Goal: Task Accomplishment & Management: Use online tool/utility

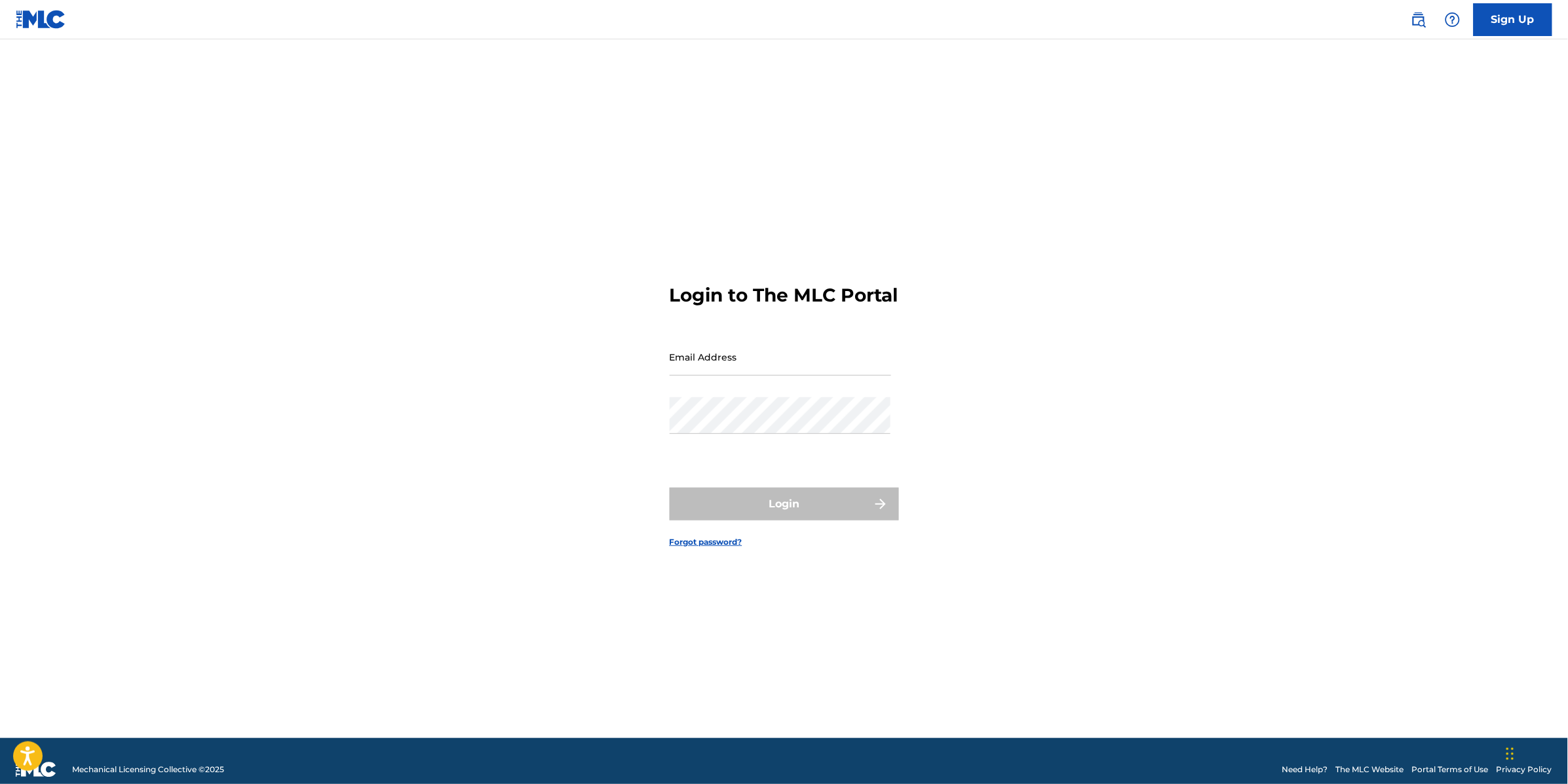
click at [721, 365] on input "Email Address" at bounding box center [780, 357] width 221 height 37
drag, startPoint x: 837, startPoint y: 375, endPoint x: 786, endPoint y: 385, distance: 52.0
click at [786, 376] on input "prodalawais@gmail.comsilver100%" at bounding box center [780, 357] width 221 height 37
type input "[EMAIL_ADDRESS][DOMAIN_NAME]"
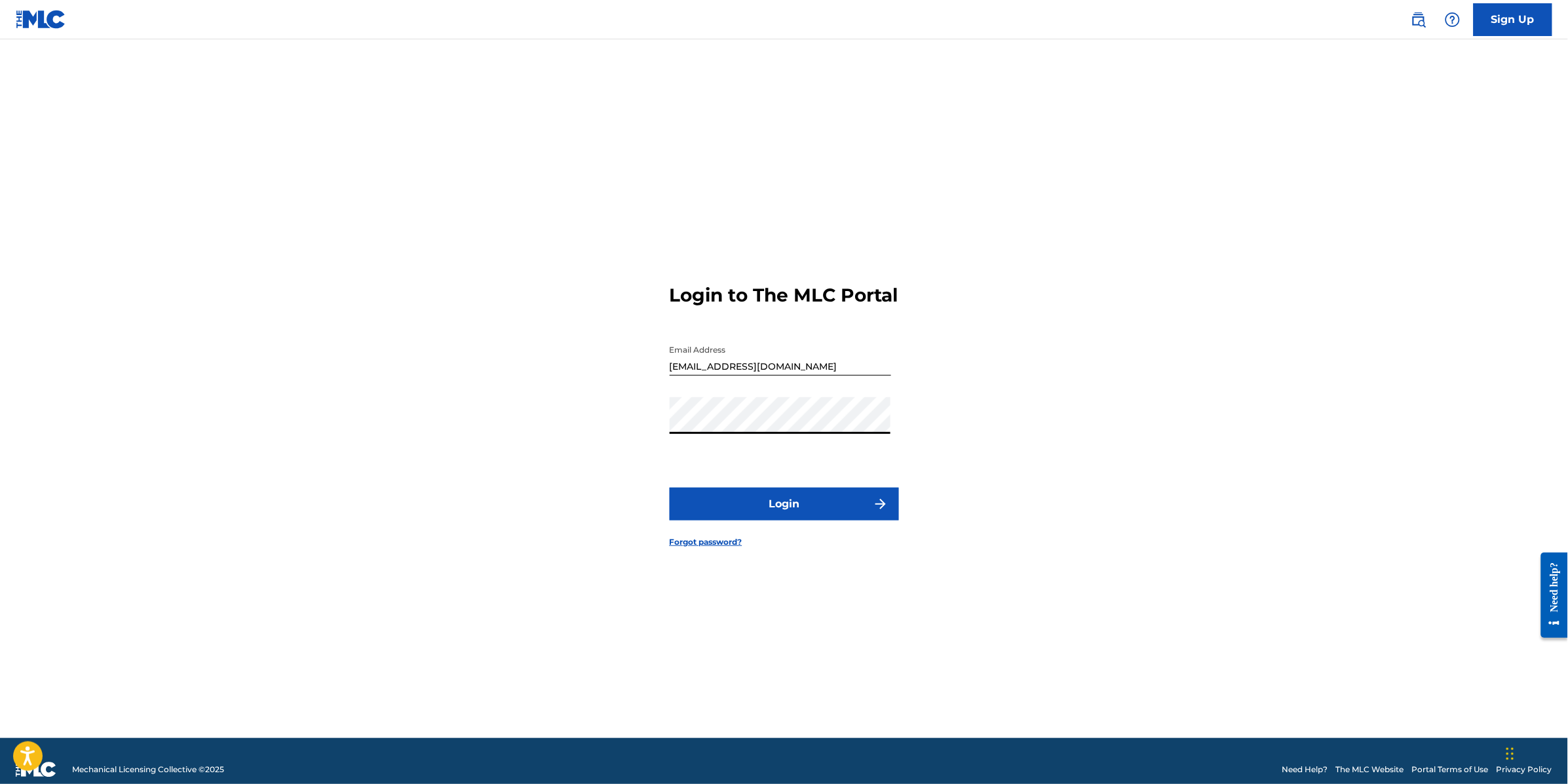
click at [670, 488] on button "Login" at bounding box center [784, 504] width 229 height 32
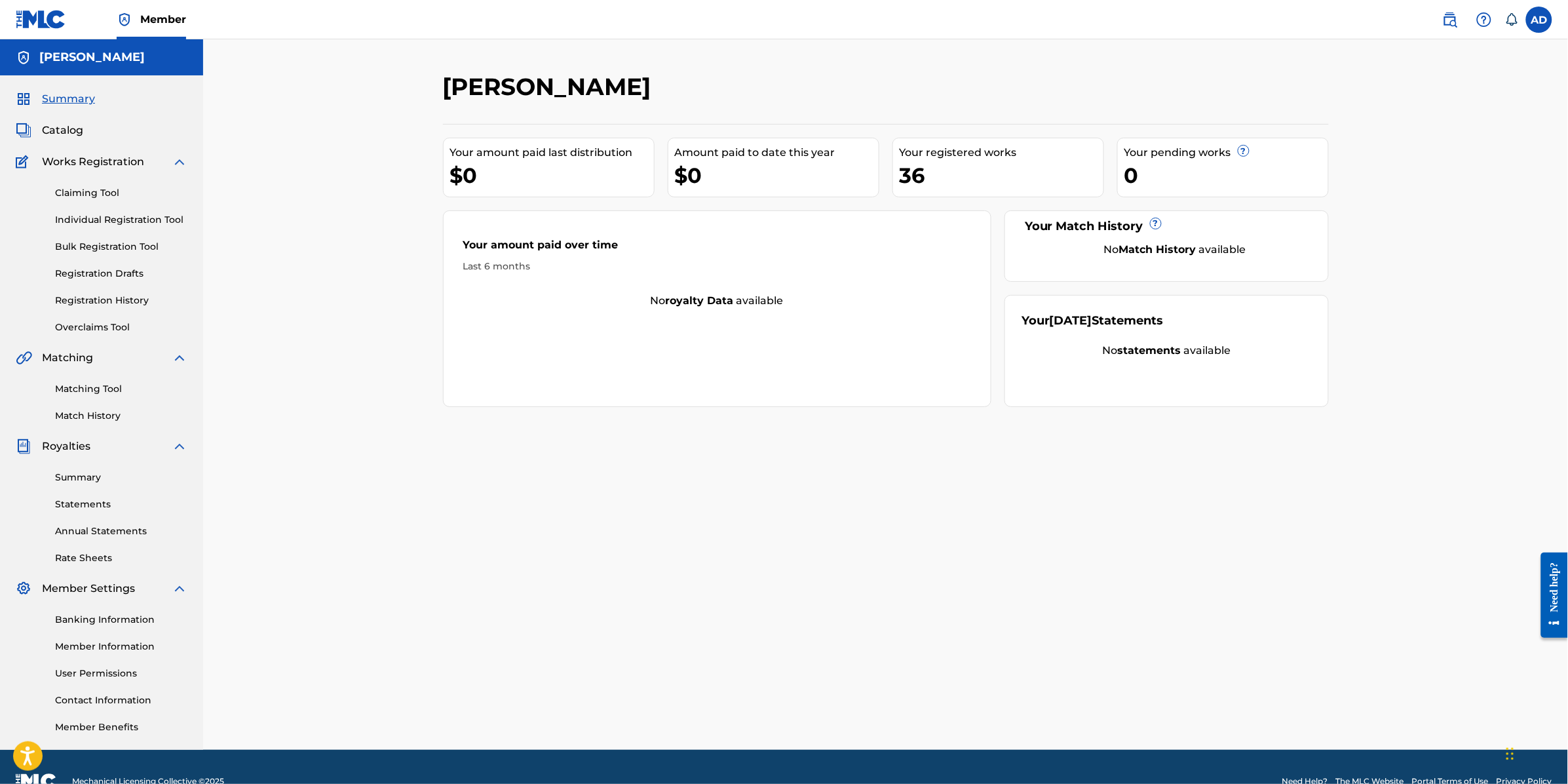
click at [57, 133] on span "Catalog" at bounding box center [62, 131] width 41 height 16
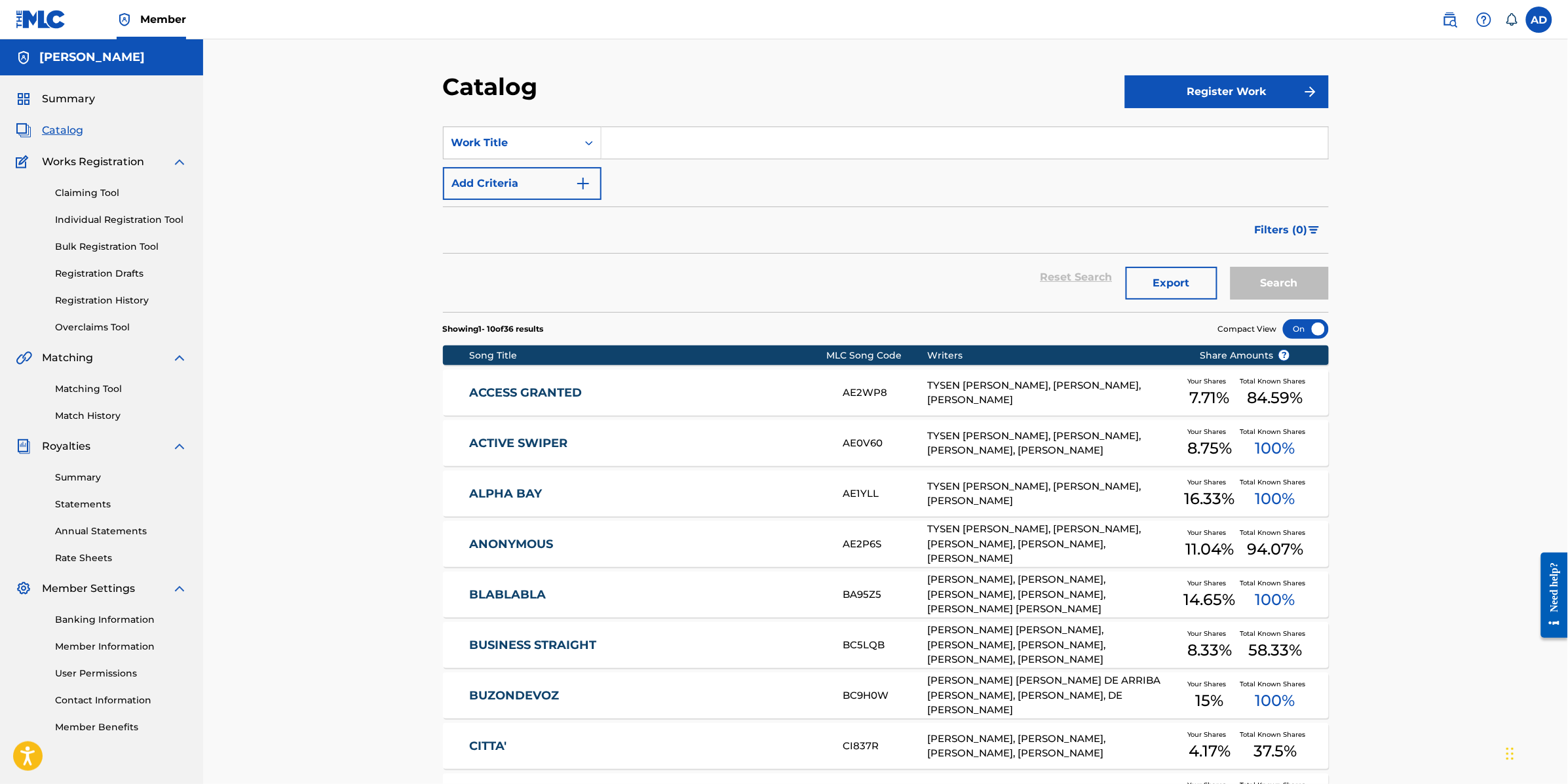
click at [699, 135] on input "Search Form" at bounding box center [965, 143] width 727 height 32
type input "drippy"
click at [1230, 267] on button "Search" at bounding box center [1279, 282] width 98 height 32
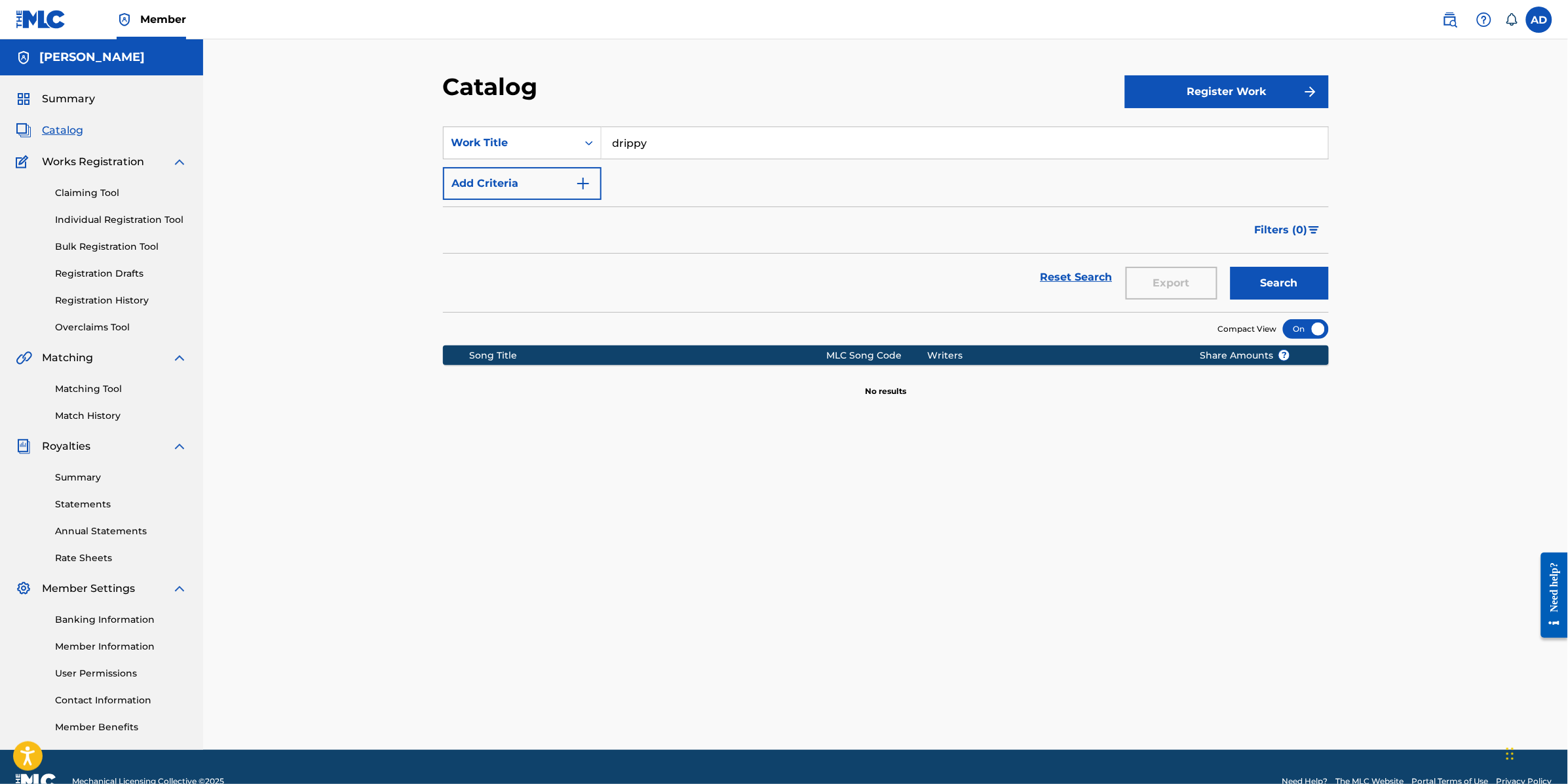
drag, startPoint x: 644, startPoint y: 158, endPoint x: 565, endPoint y: 168, distance: 79.6
click at [565, 167] on div "SearchWithCriteria0aea7ea1-32b6-4613-9a45-953eca90c2b4 Work Title drippy Add Cr…" at bounding box center [886, 163] width 886 height 74
click at [1395, 376] on div "Catalog Register Work SearchWithCriteria0aea7ea1-32b6-4613-9a45-953eca90c2b4 Wo…" at bounding box center [886, 395] width 1365 height 710
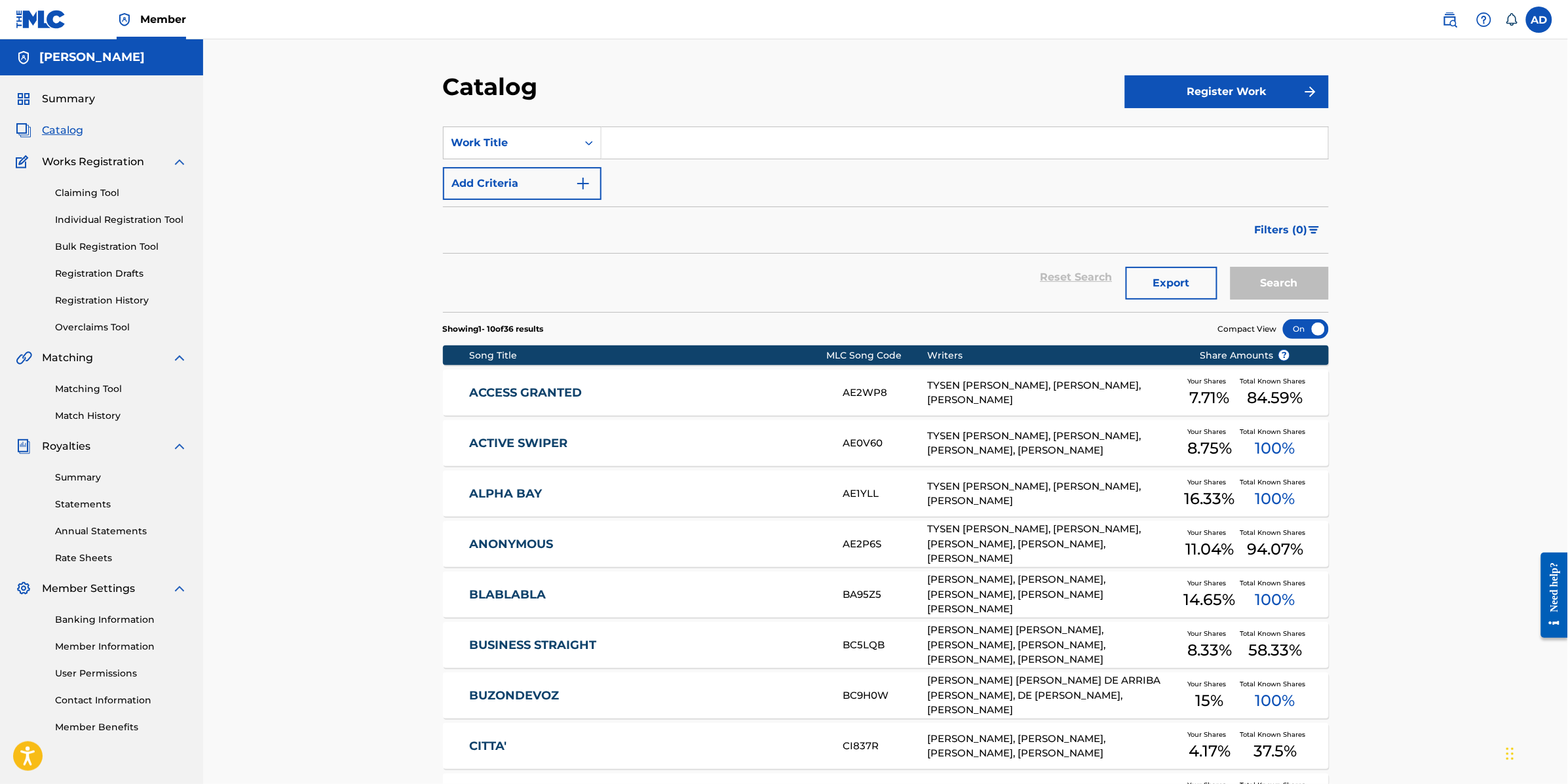
click at [124, 272] on link "Registration Drafts" at bounding box center [121, 273] width 132 height 13
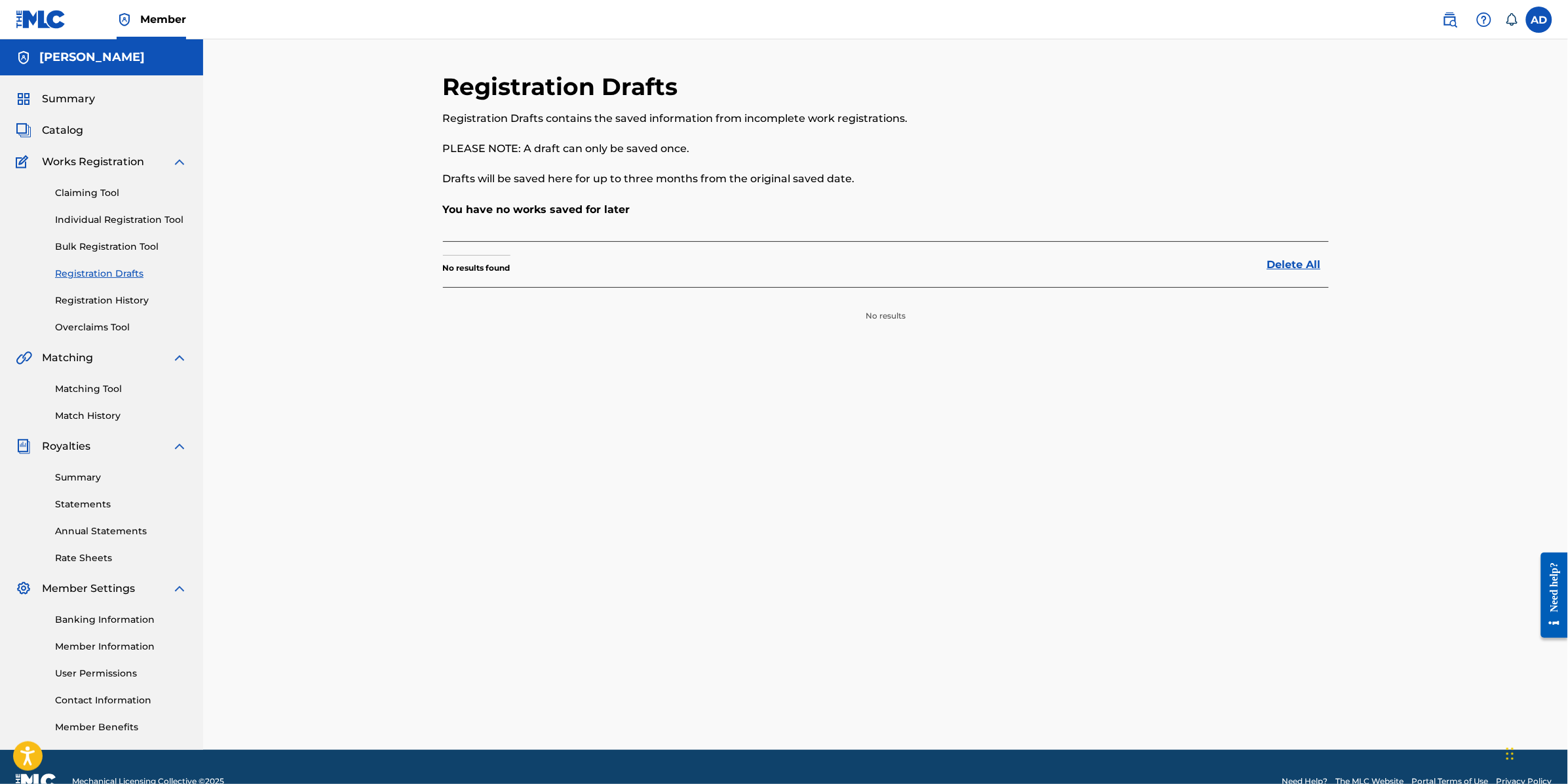
click at [104, 187] on link "Claiming Tool" at bounding box center [121, 192] width 132 height 13
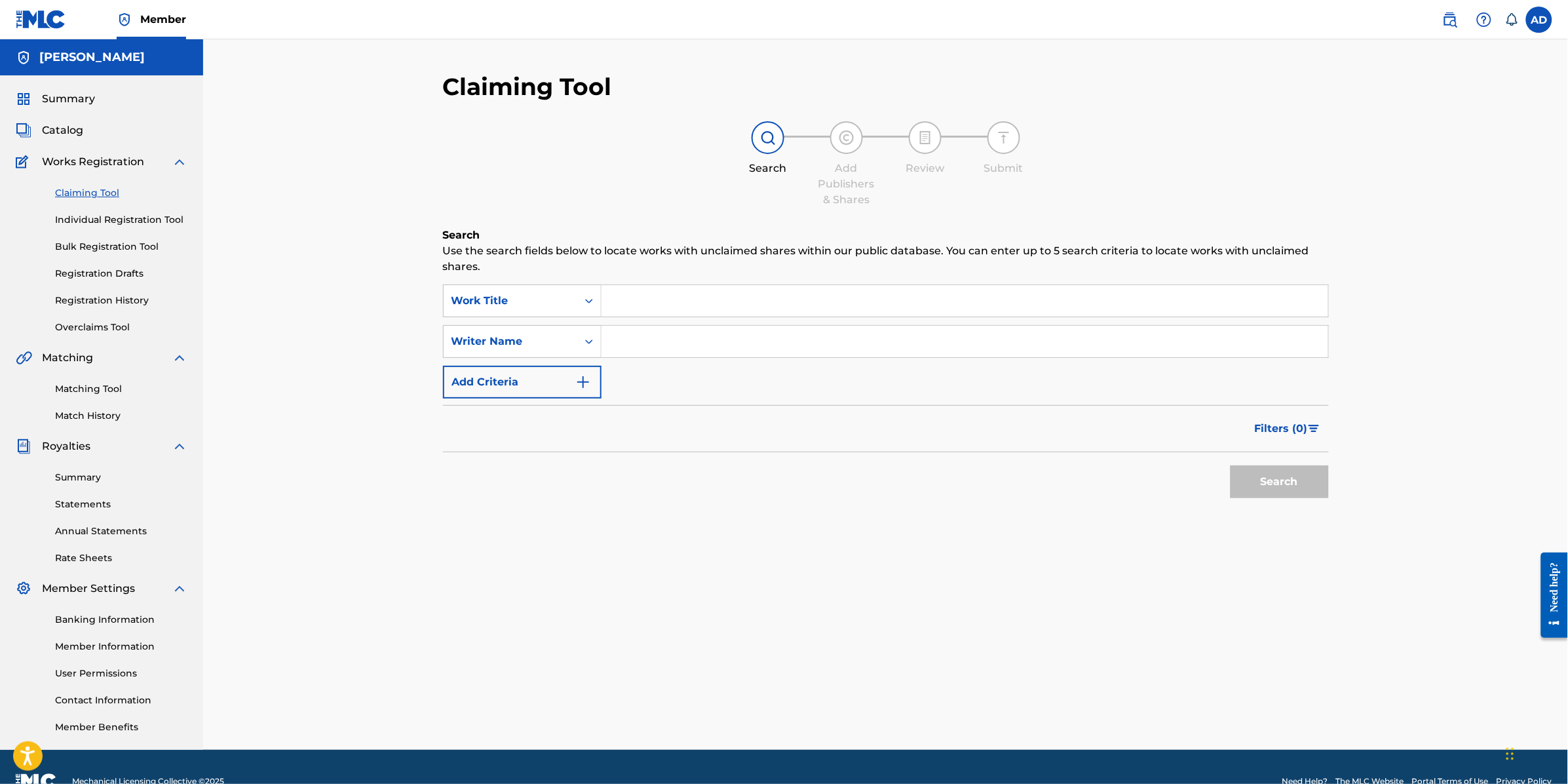
click at [693, 303] on input "Search Form" at bounding box center [965, 301] width 727 height 32
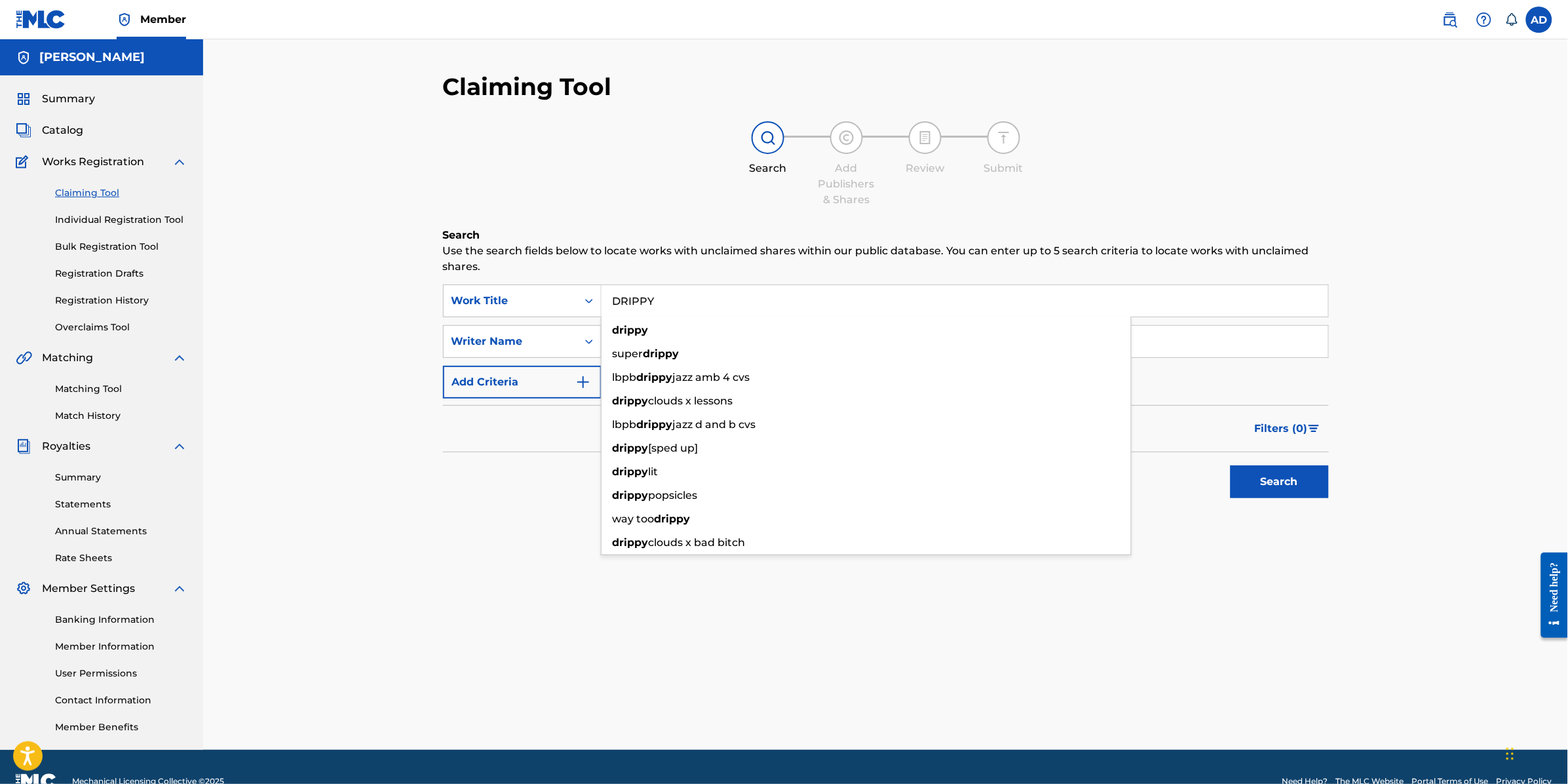
type input "DRIPPY"
click at [534, 479] on div "Search" at bounding box center [886, 479] width 886 height 52
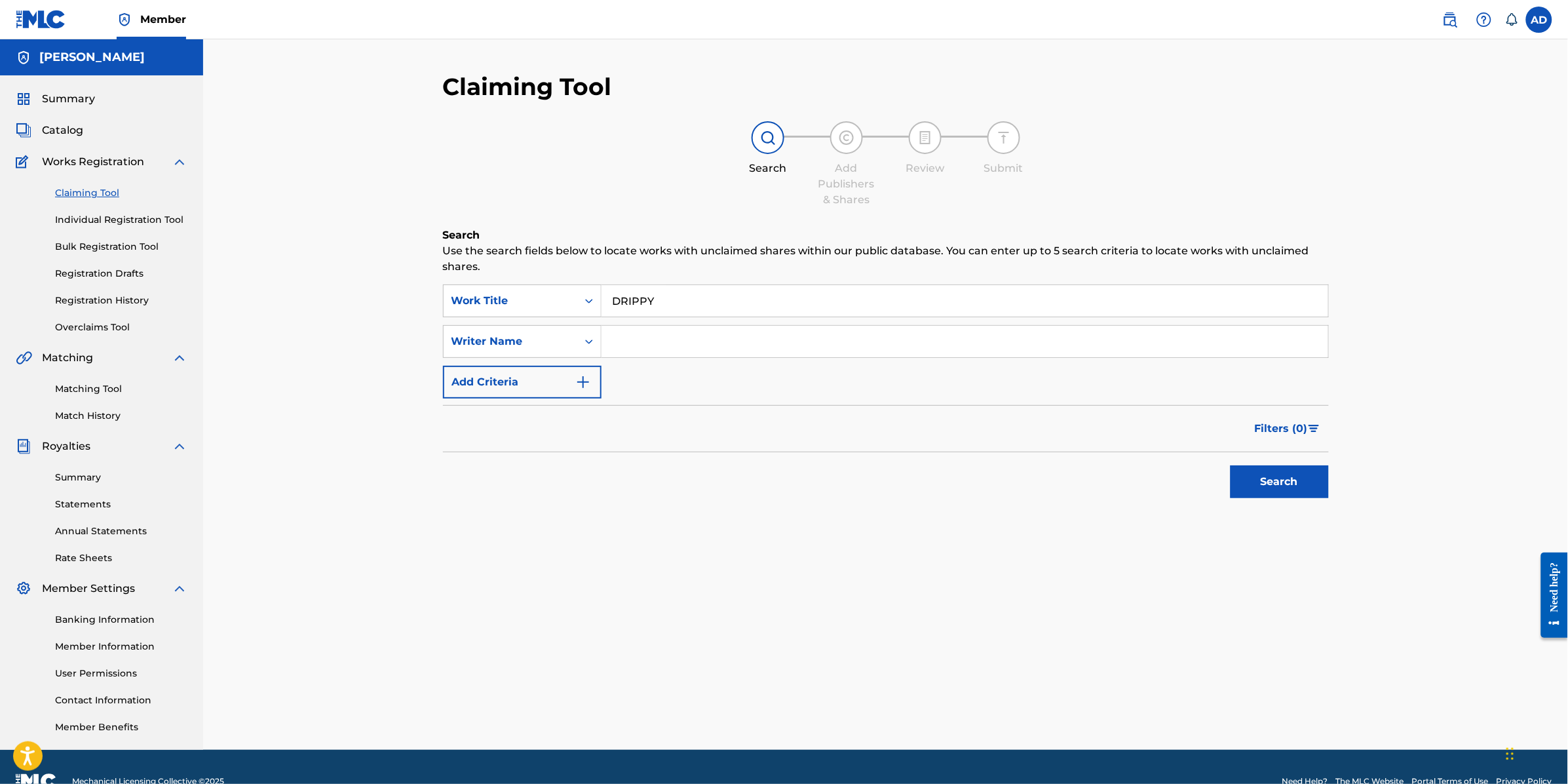
click at [640, 344] on input "Search Form" at bounding box center [965, 342] width 727 height 32
click at [637, 470] on div "Search" at bounding box center [886, 479] width 886 height 52
click at [648, 336] on input "Search Form" at bounding box center [965, 342] width 727 height 32
type input "[PERSON_NAME]"
click at [1268, 479] on button "Search" at bounding box center [1279, 481] width 98 height 32
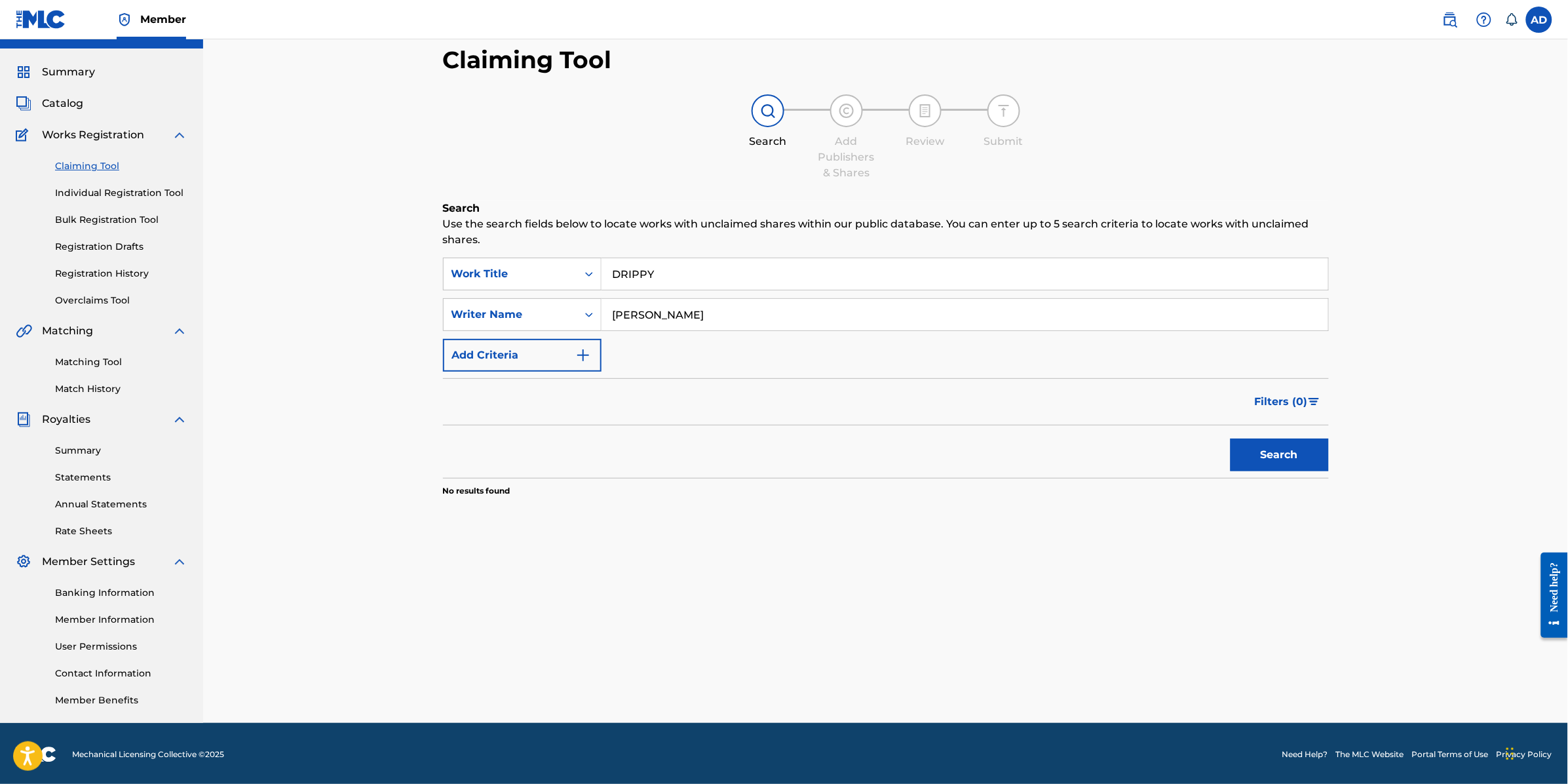
scroll to position [28, 0]
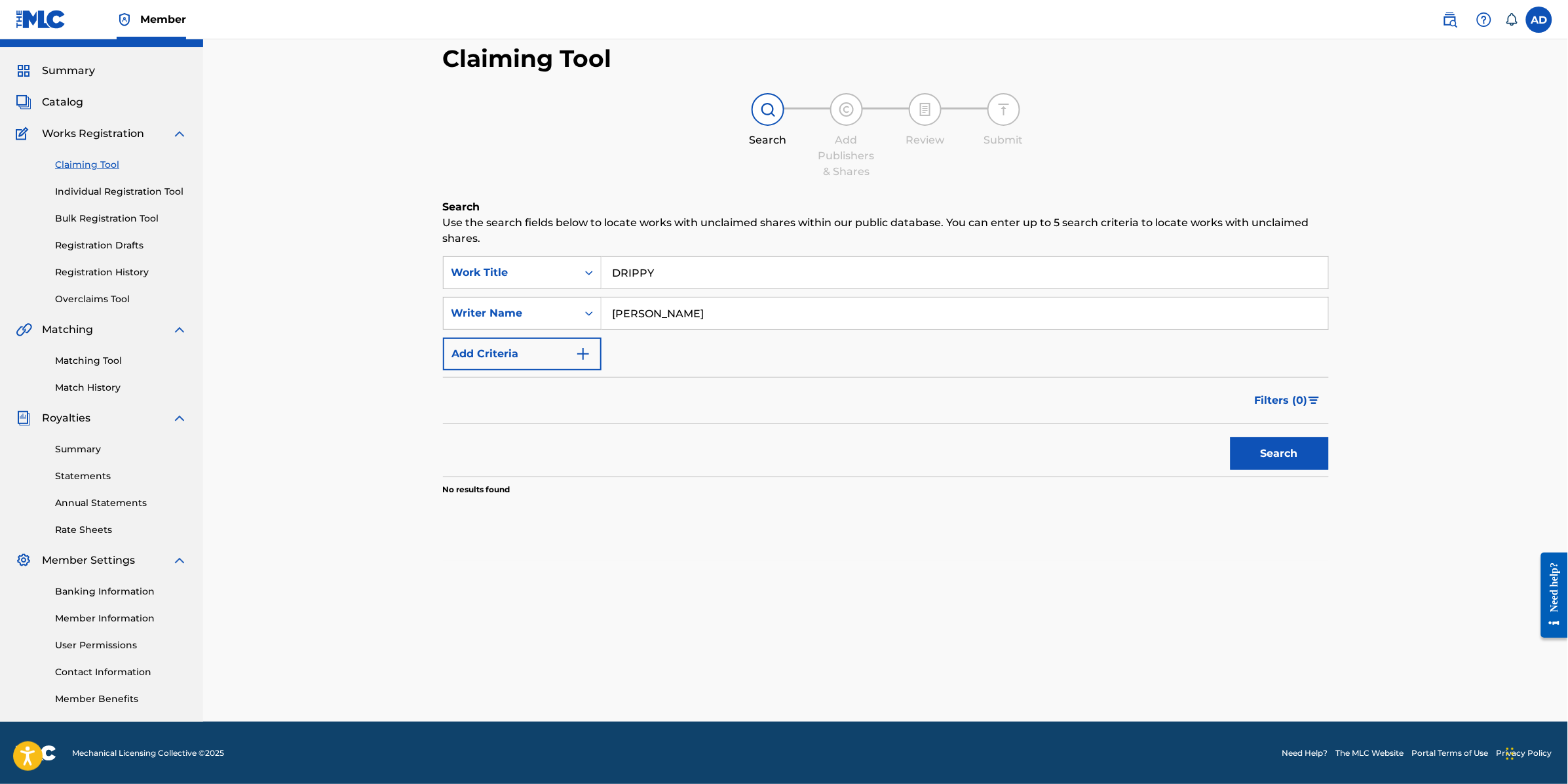
click at [752, 318] on input "[PERSON_NAME]" at bounding box center [965, 313] width 727 height 32
drag, startPoint x: 656, startPoint y: 324, endPoint x: 595, endPoint y: 328, distance: 61.1
click at [595, 328] on div "SearchWithCriteriaf77c40cf-2073-4768-8fea-5a1aa3032565 Writer Name [PERSON_NAME]" at bounding box center [886, 312] width 886 height 32
type input "sidhu moose wala"
click at [1230, 437] on button "Search" at bounding box center [1279, 453] width 98 height 32
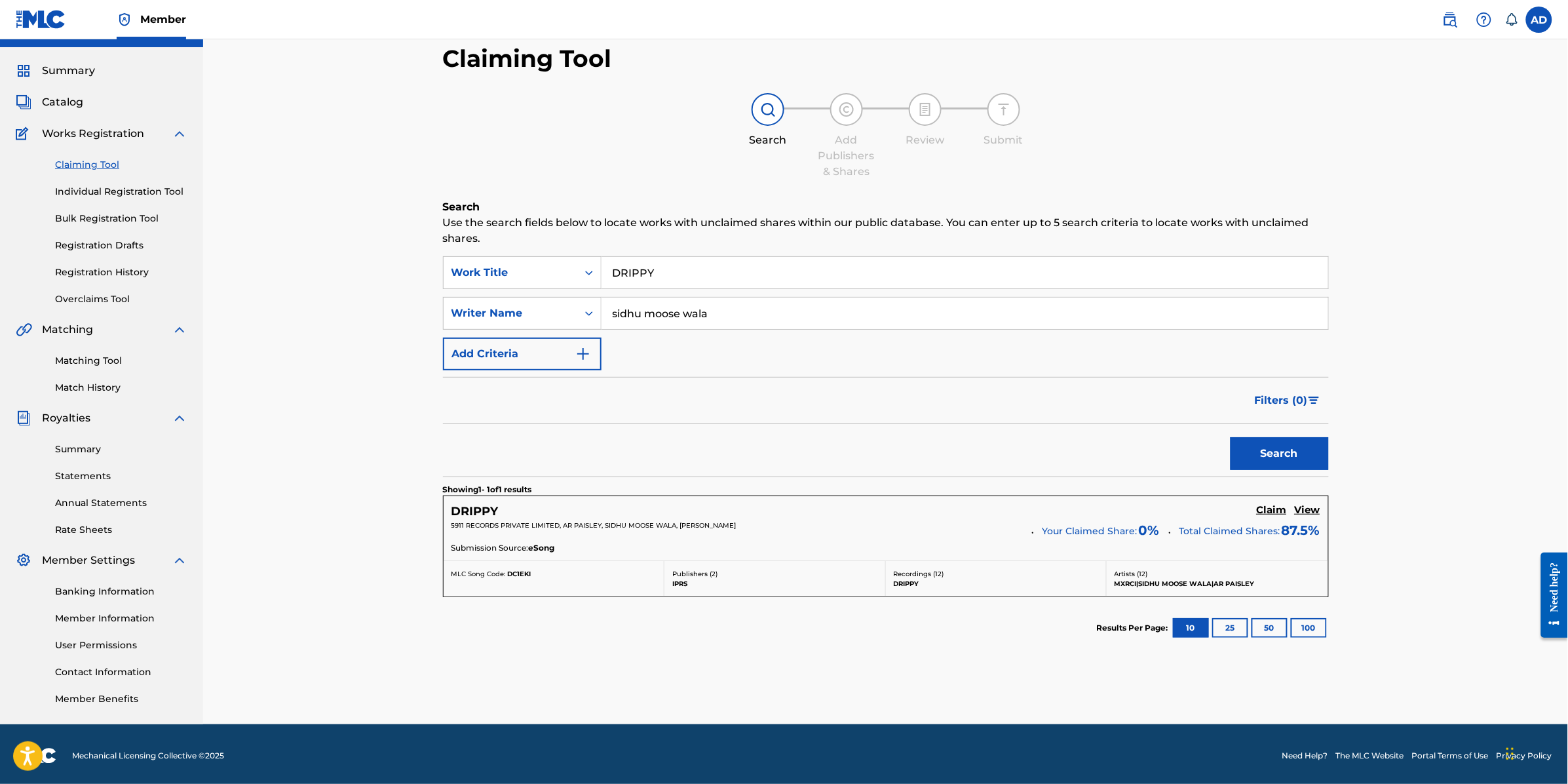
click at [1276, 513] on h5 "Claim" at bounding box center [1271, 510] width 30 height 13
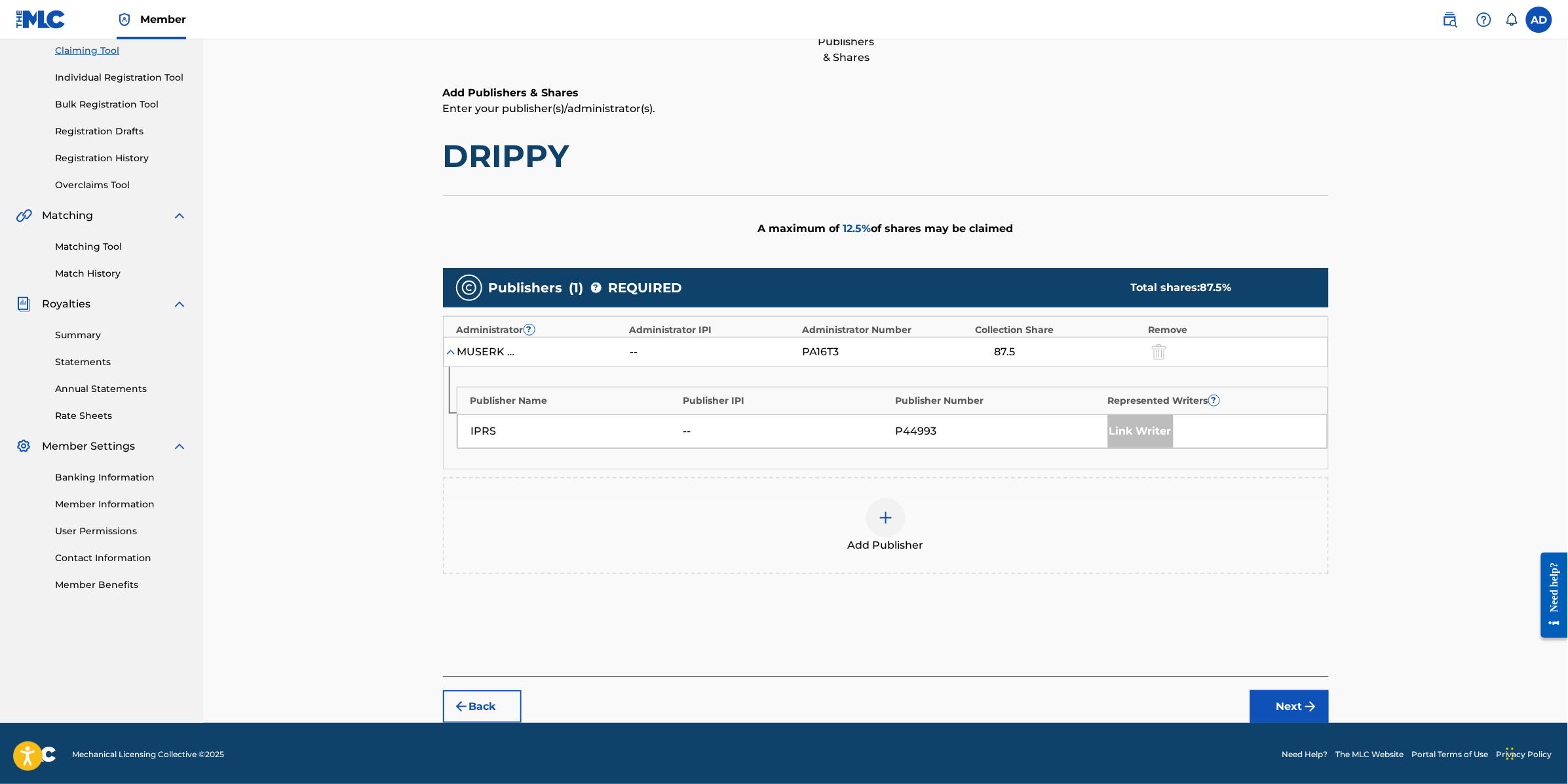
scroll to position [144, 0]
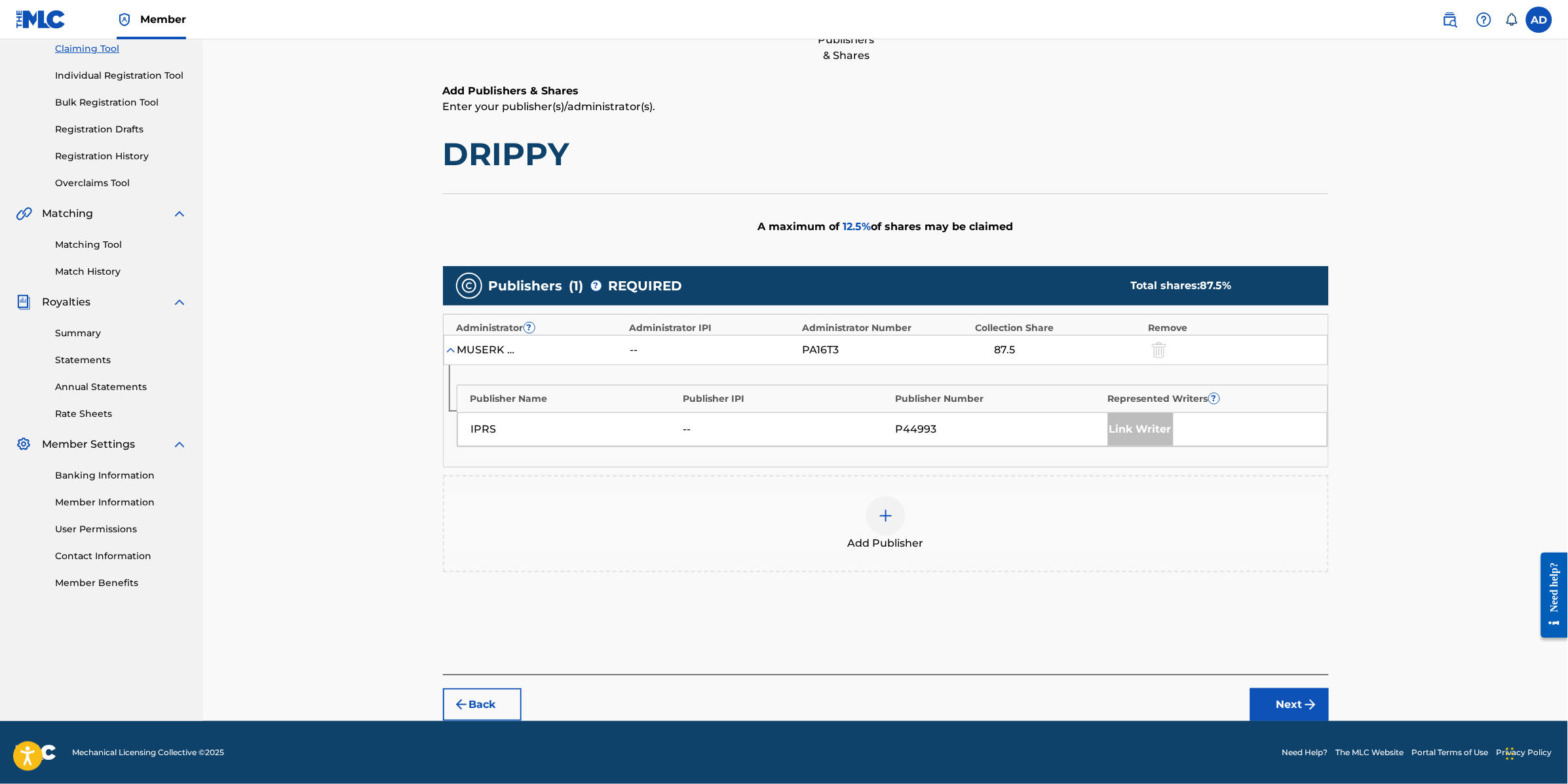
click at [885, 518] on img at bounding box center [886, 516] width 16 height 16
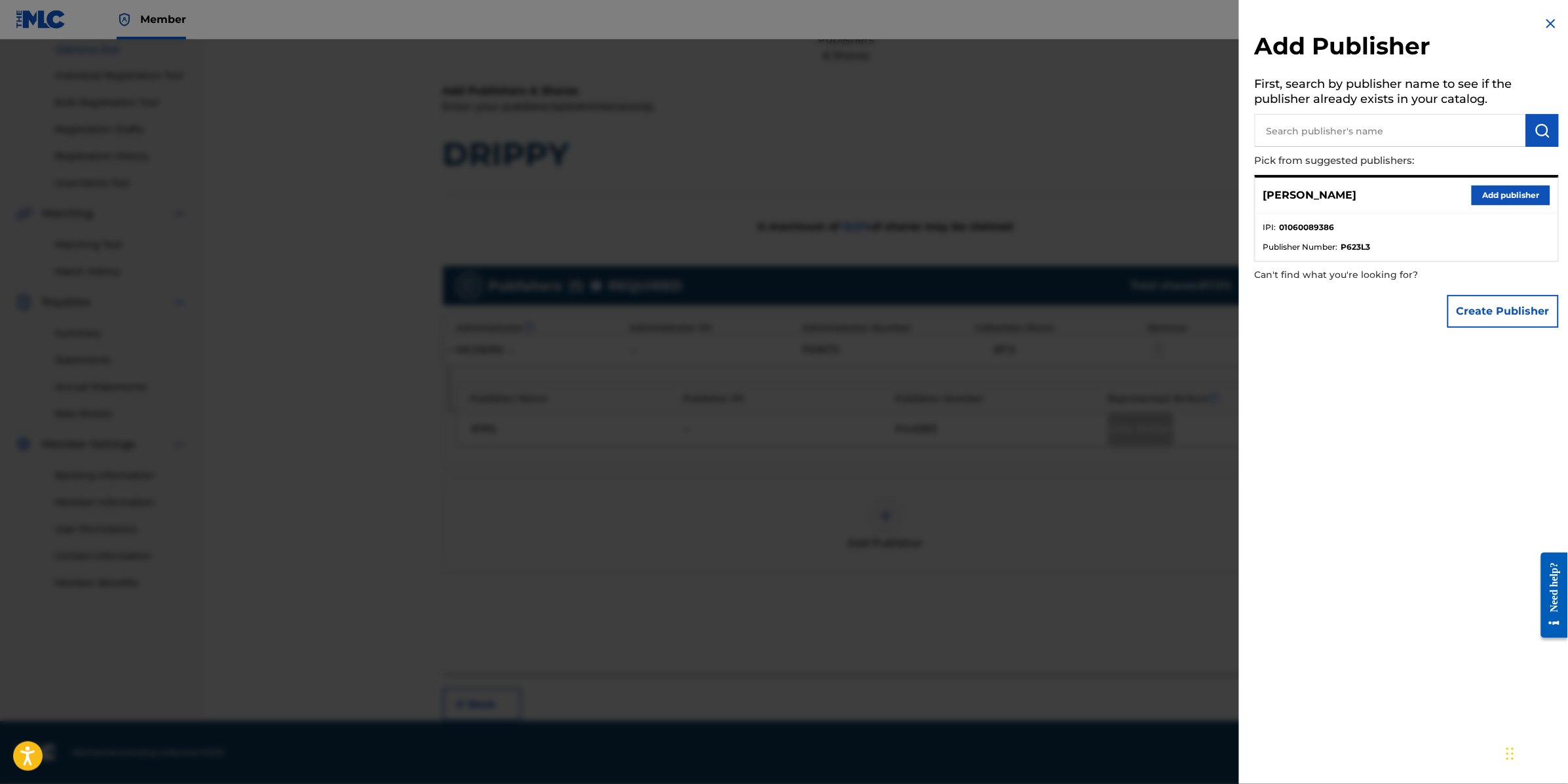
click at [1506, 200] on button "Add publisher" at bounding box center [1510, 195] width 78 height 20
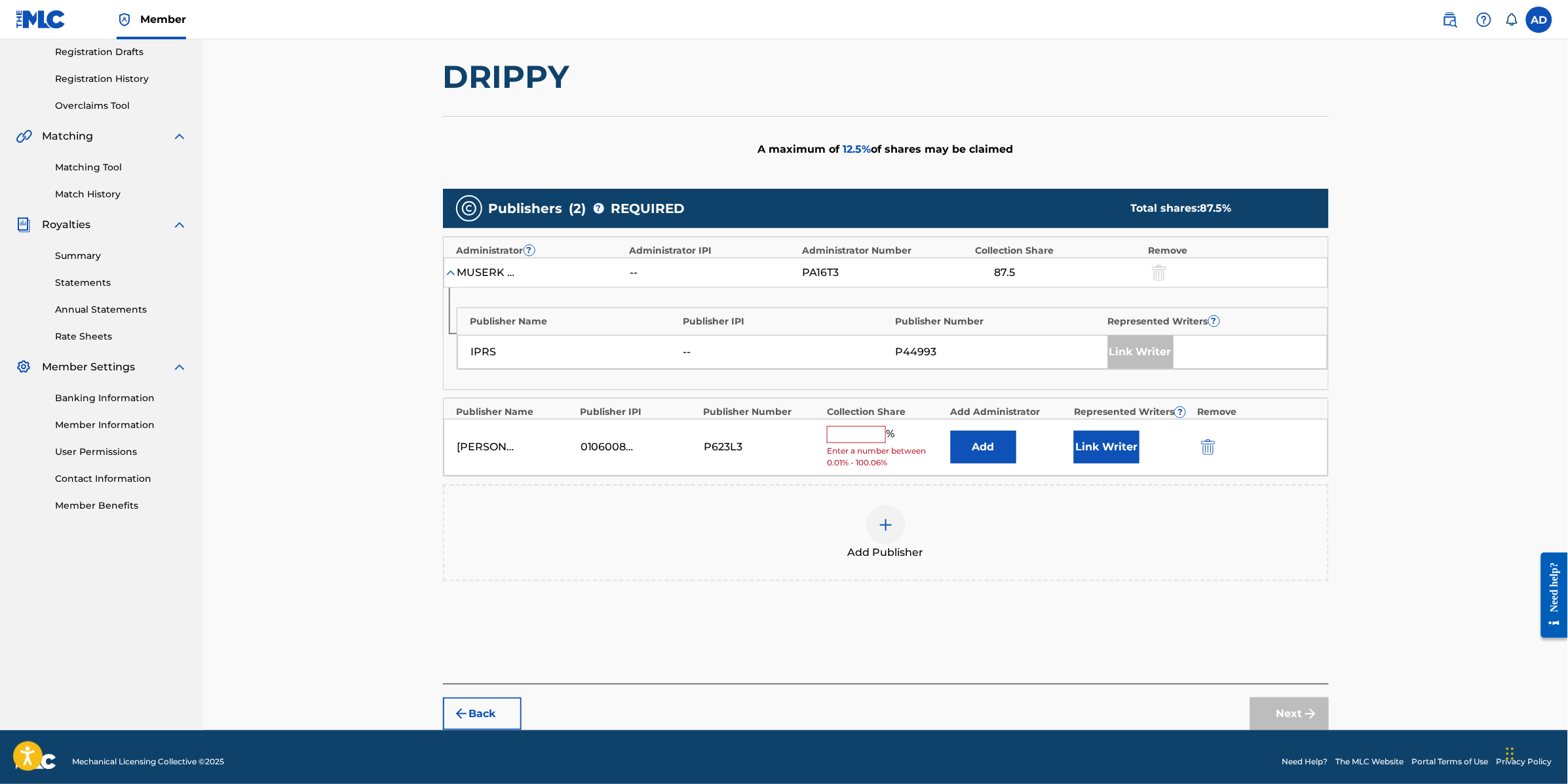
scroll to position [226, 0]
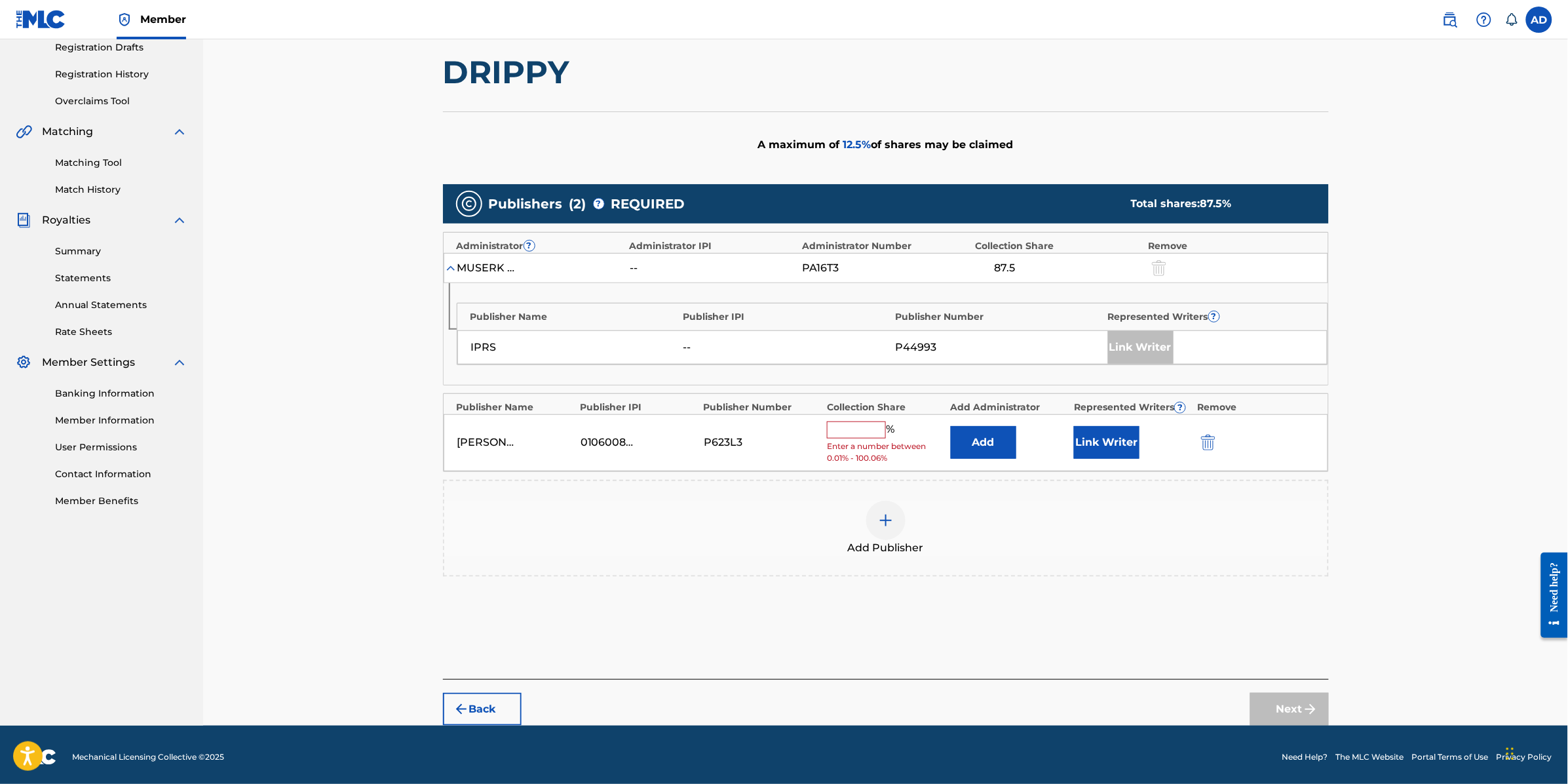
click at [863, 436] on input "text" at bounding box center [856, 430] width 59 height 17
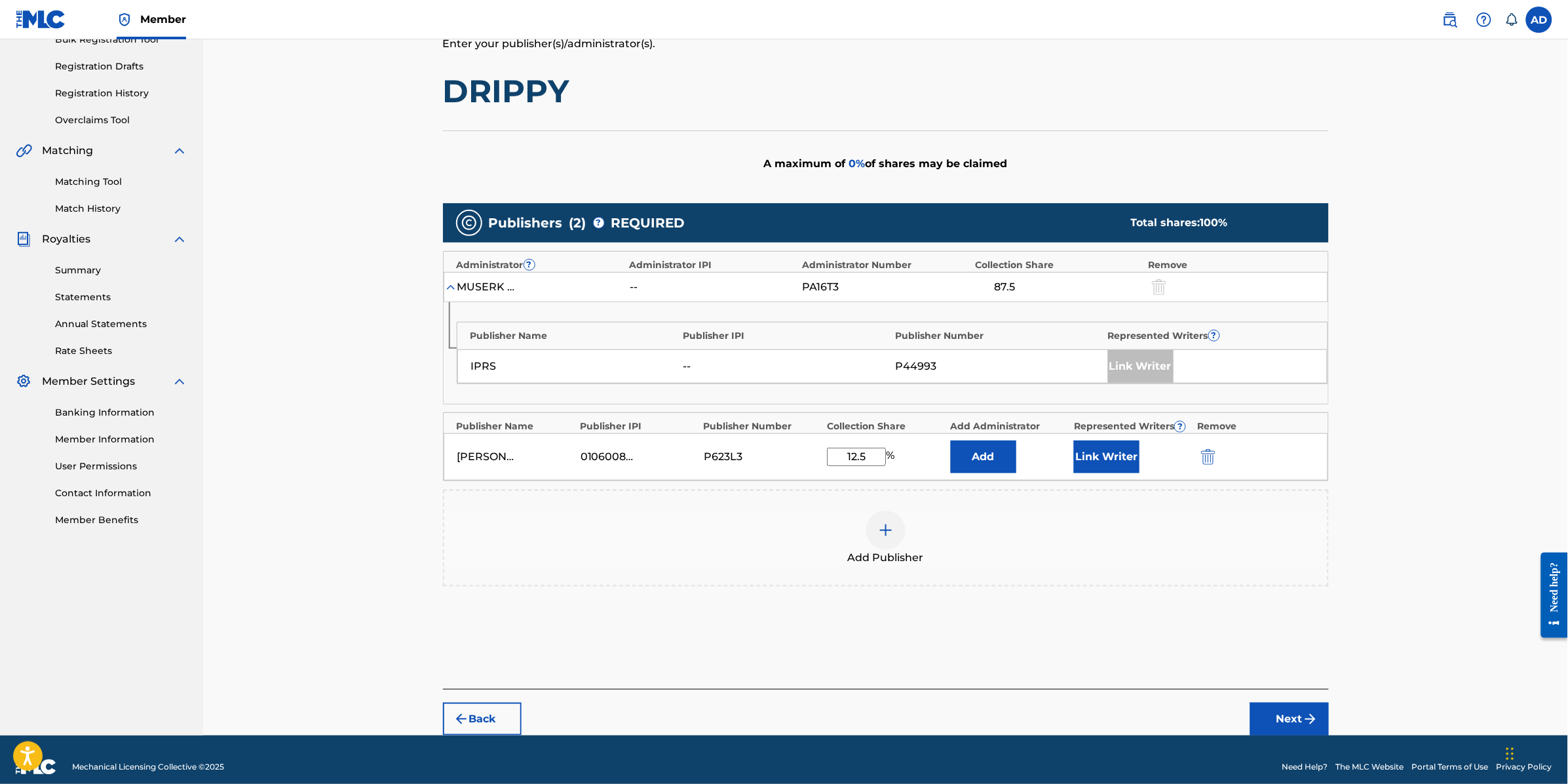
scroll to position [222, 0]
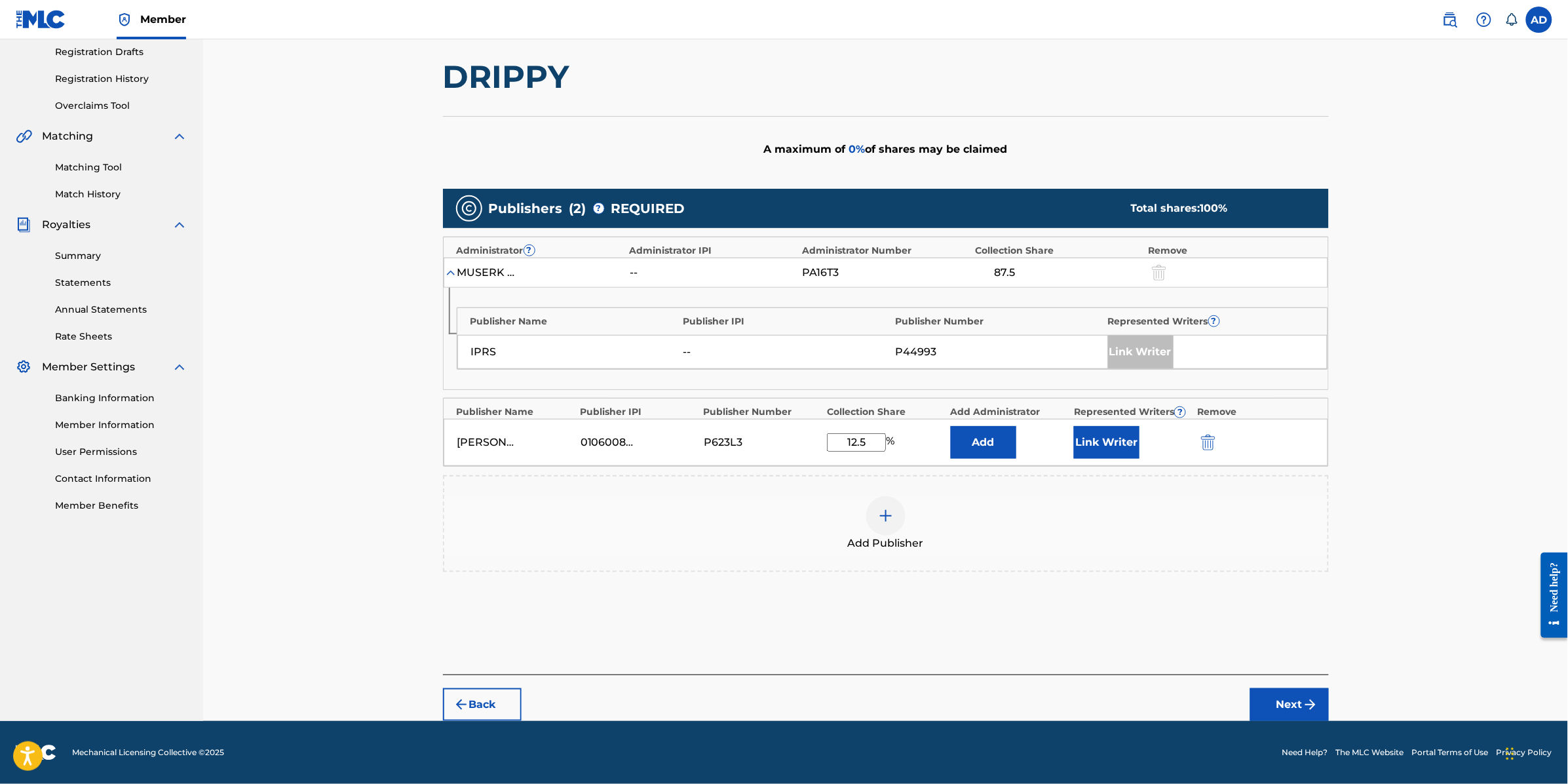
type input "12.5"
click at [971, 448] on button "Add" at bounding box center [983, 442] width 66 height 32
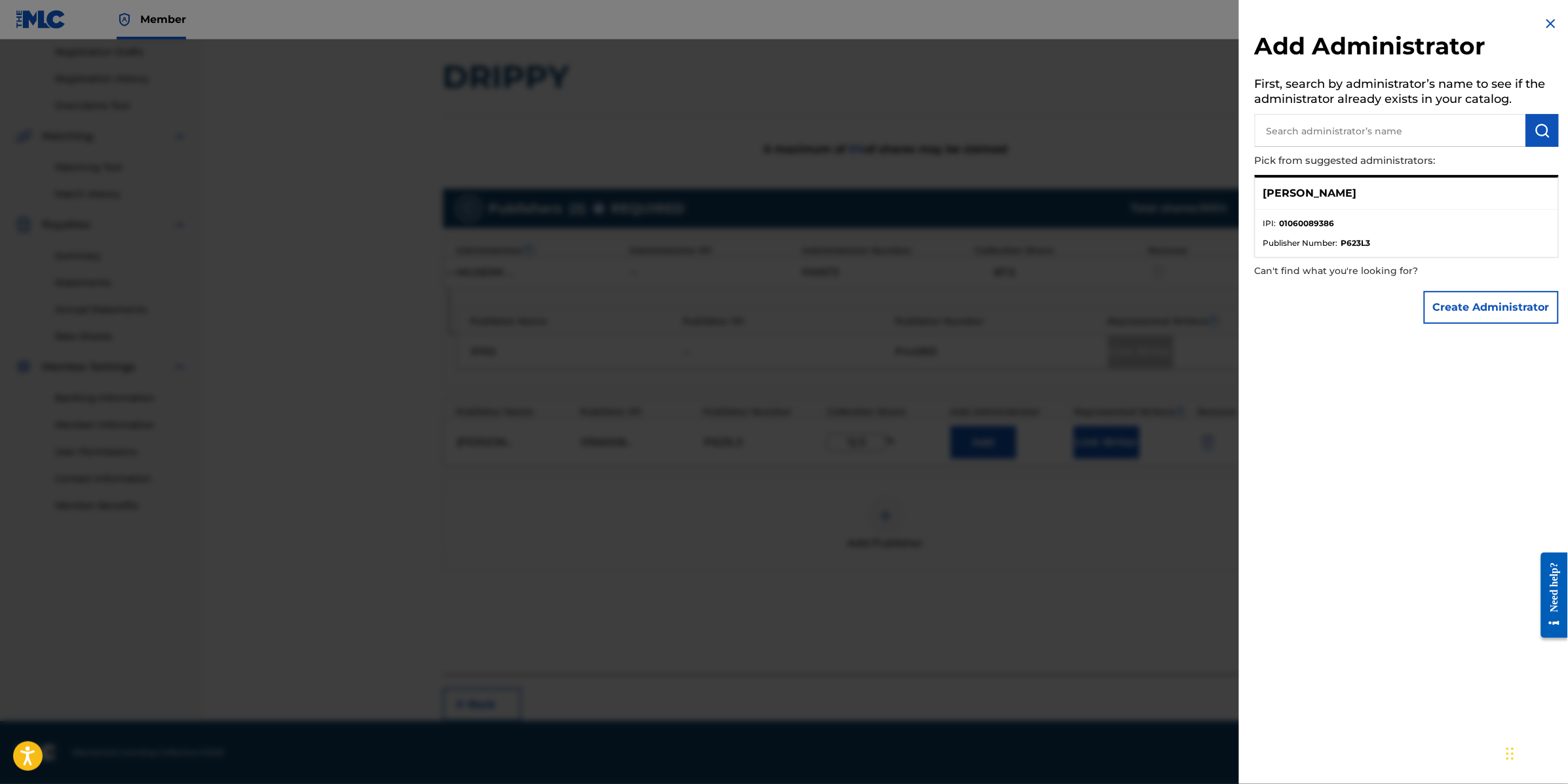
click at [1391, 210] on ul "IPI : 01060089386 Publisher Number : P623L3" at bounding box center [1407, 233] width 303 height 47
click at [1416, 204] on div "[PERSON_NAME]" at bounding box center [1407, 194] width 303 height 32
click at [1344, 187] on p "[PERSON_NAME]" at bounding box center [1310, 194] width 94 height 16
click at [1324, 203] on div "[PERSON_NAME]" at bounding box center [1407, 194] width 303 height 32
click at [1322, 214] on ul "IPI : 01060089386 Publisher Number : P623L3" at bounding box center [1407, 233] width 303 height 47
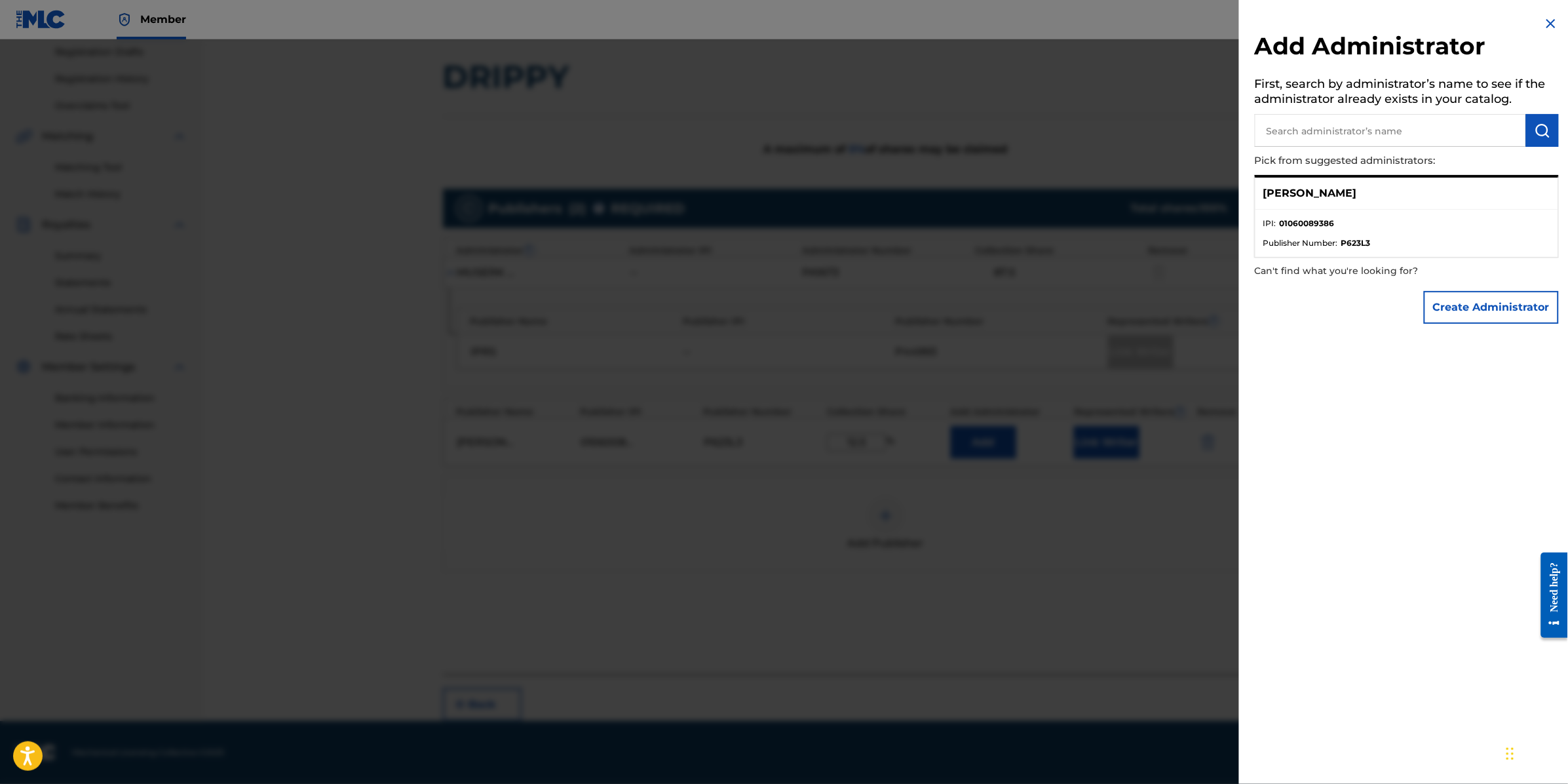
click at [1319, 255] on ul "IPI : 01060089386 Publisher Number : P623L3" at bounding box center [1407, 233] width 303 height 47
click at [1324, 187] on p "[PERSON_NAME]" at bounding box center [1310, 194] width 94 height 16
drag, startPoint x: 1332, startPoint y: 212, endPoint x: 1341, endPoint y: 197, distance: 17.5
click at [1335, 210] on ul "IPI : 01060089386 Publisher Number : P623L3" at bounding box center [1407, 233] width 303 height 47
click at [1360, 132] on input "text" at bounding box center [1390, 130] width 271 height 32
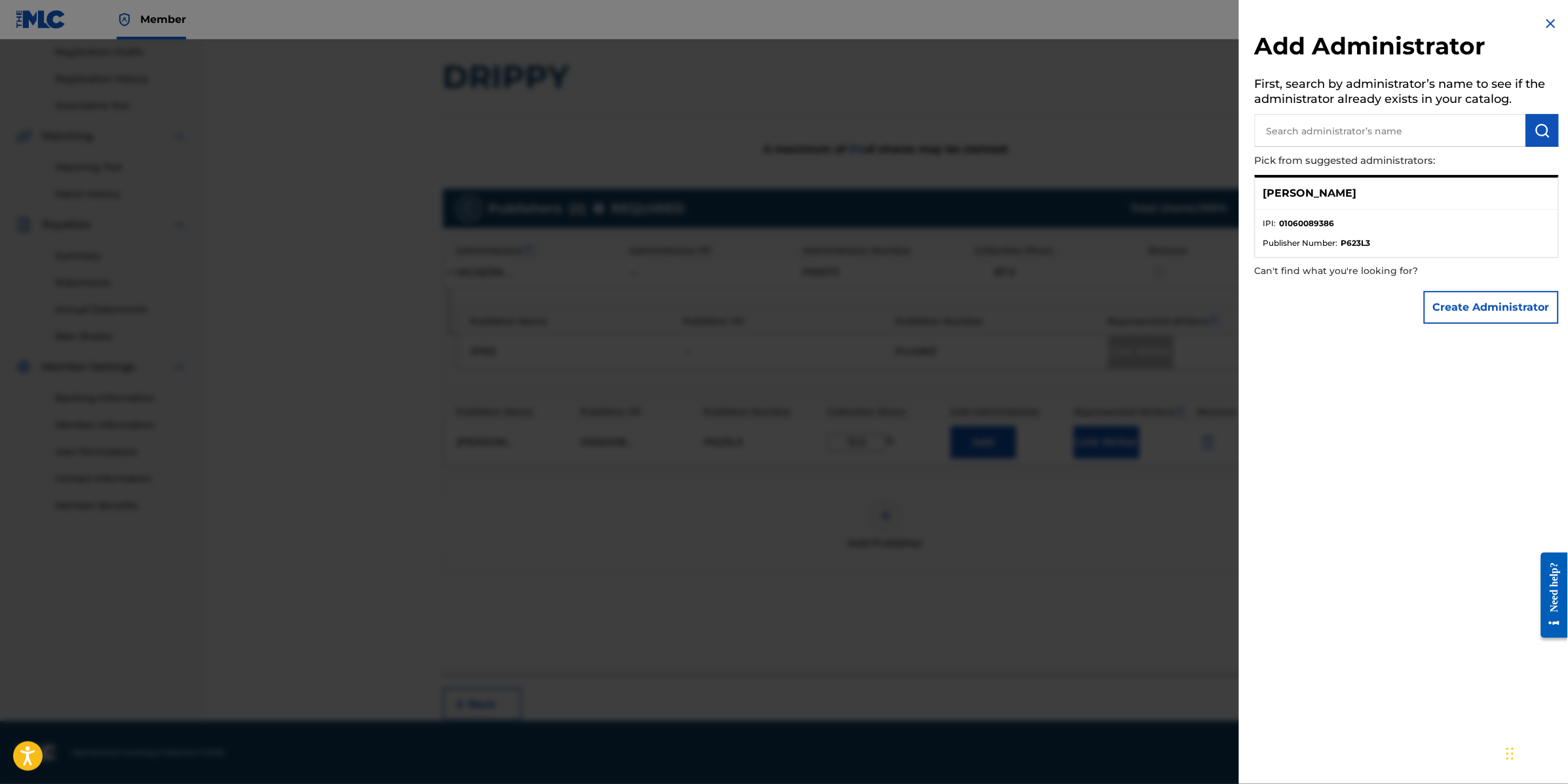
click at [1347, 225] on li "IPI : 01060089386" at bounding box center [1407, 227] width 287 height 20
click at [1548, 23] on img at bounding box center [1551, 24] width 16 height 16
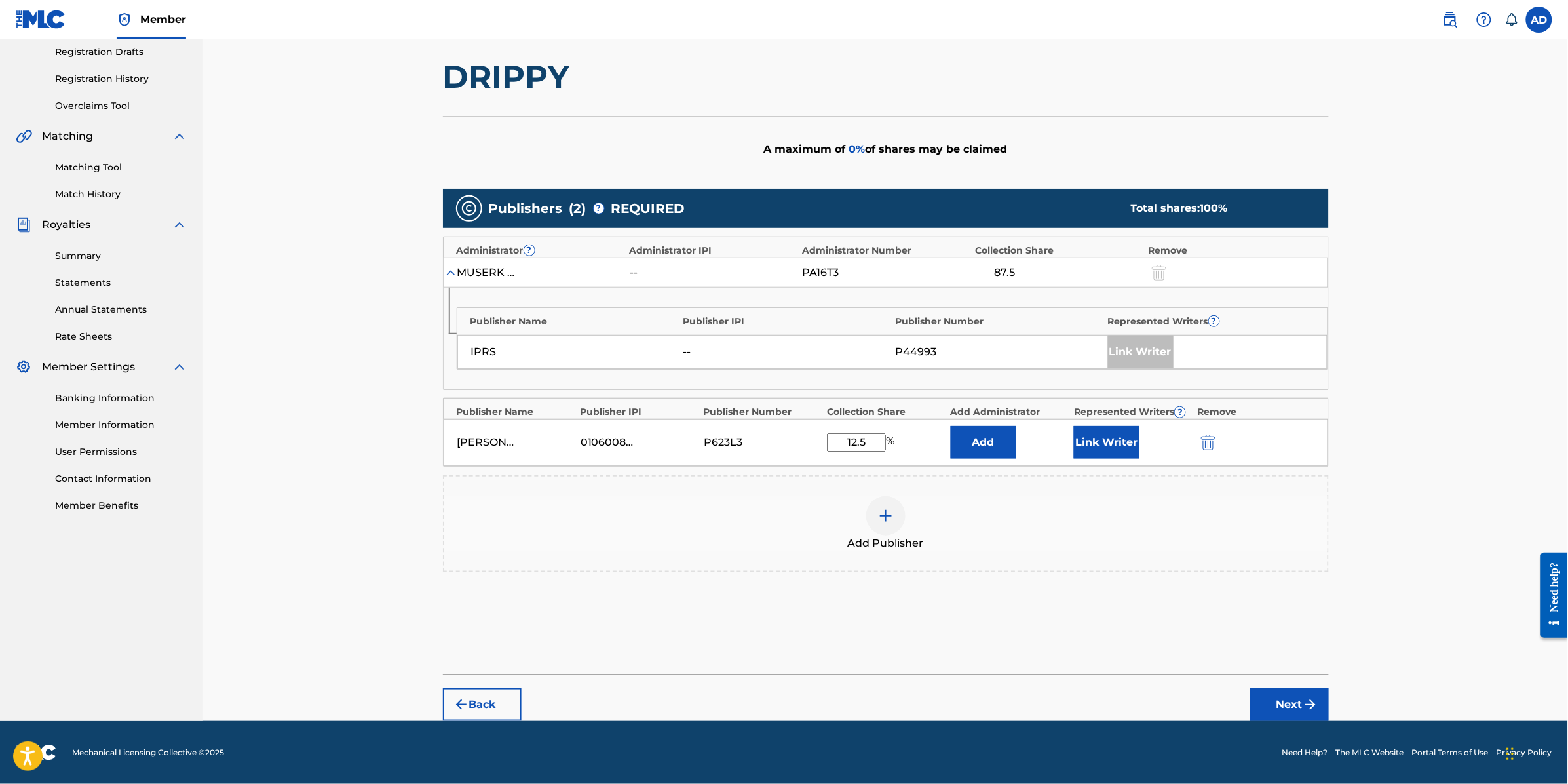
click at [1129, 444] on button "Link Writer" at bounding box center [1106, 442] width 66 height 32
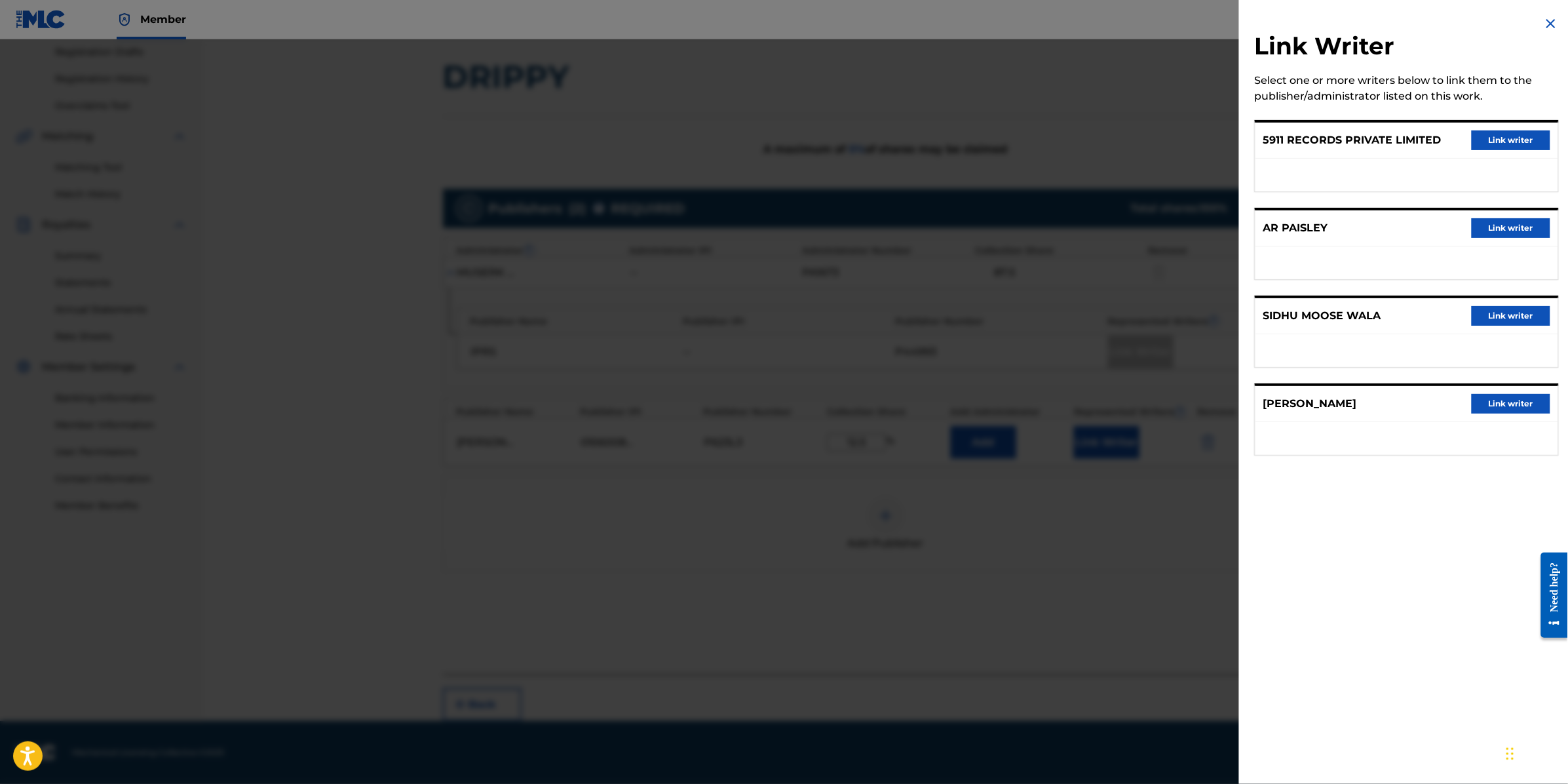
click at [1547, 27] on img at bounding box center [1551, 24] width 16 height 16
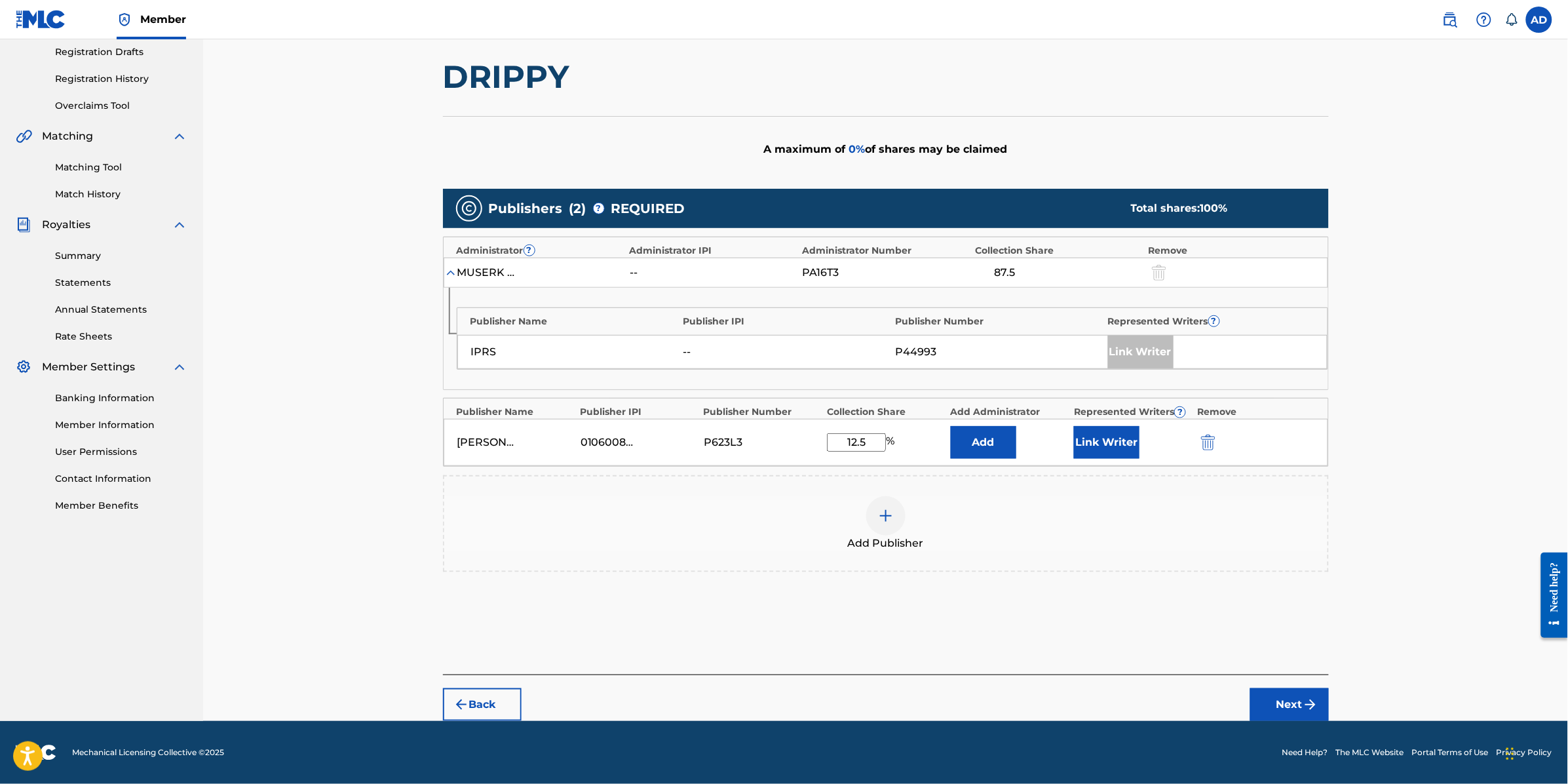
click at [1298, 696] on button "Next" at bounding box center [1289, 704] width 78 height 32
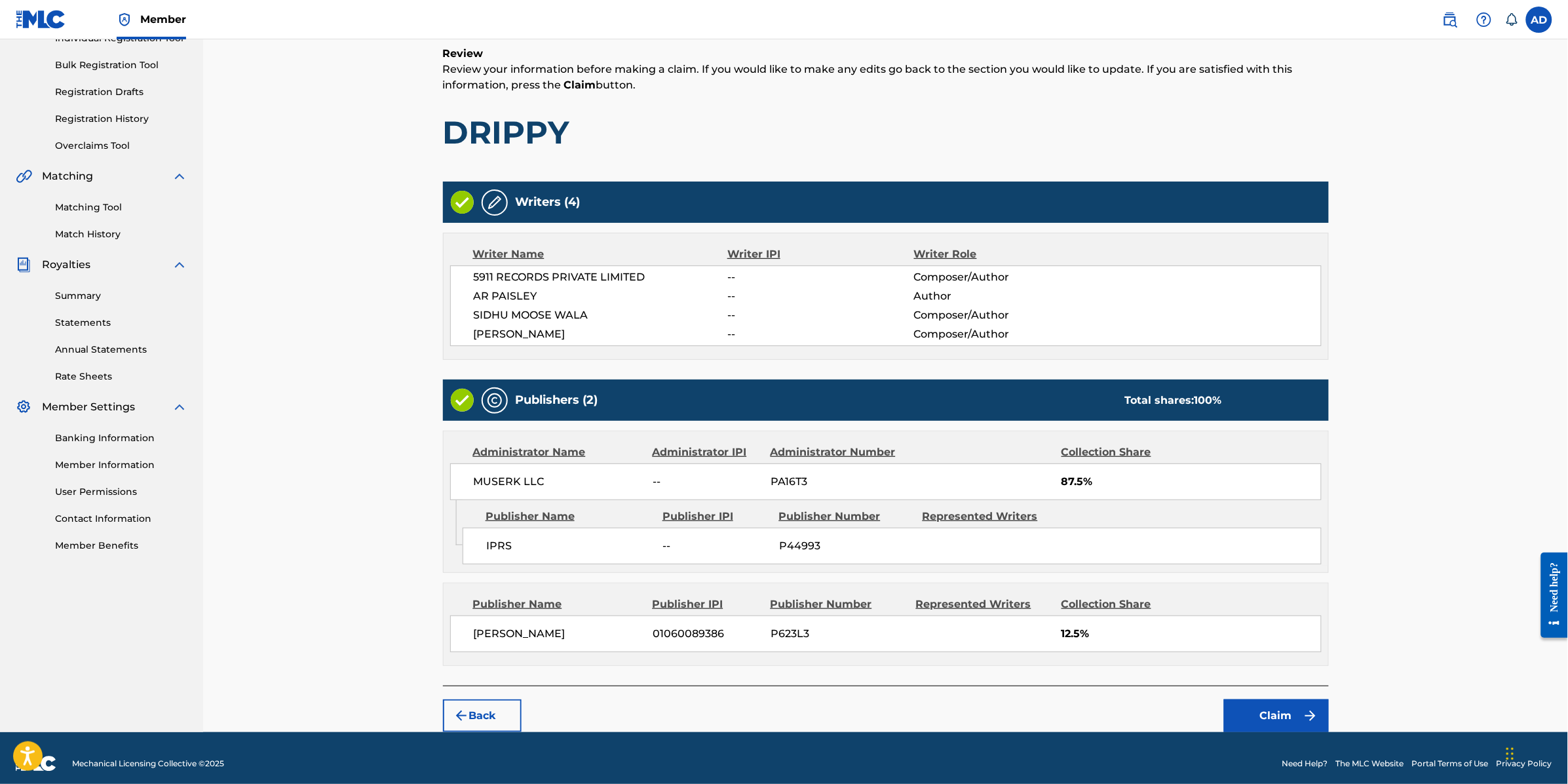
scroll to position [194, 0]
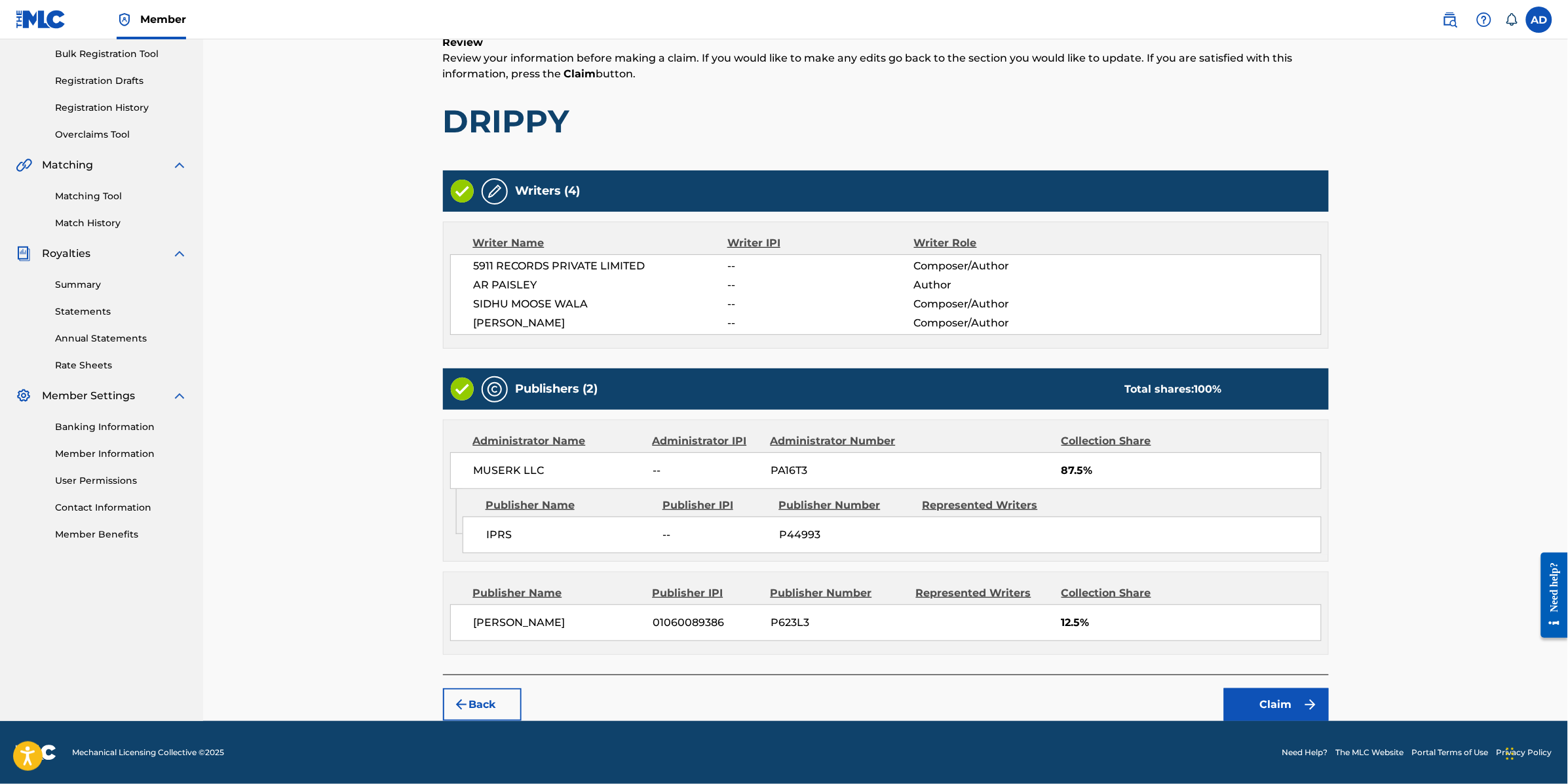
click at [1270, 710] on button "Claim" at bounding box center [1276, 704] width 105 height 32
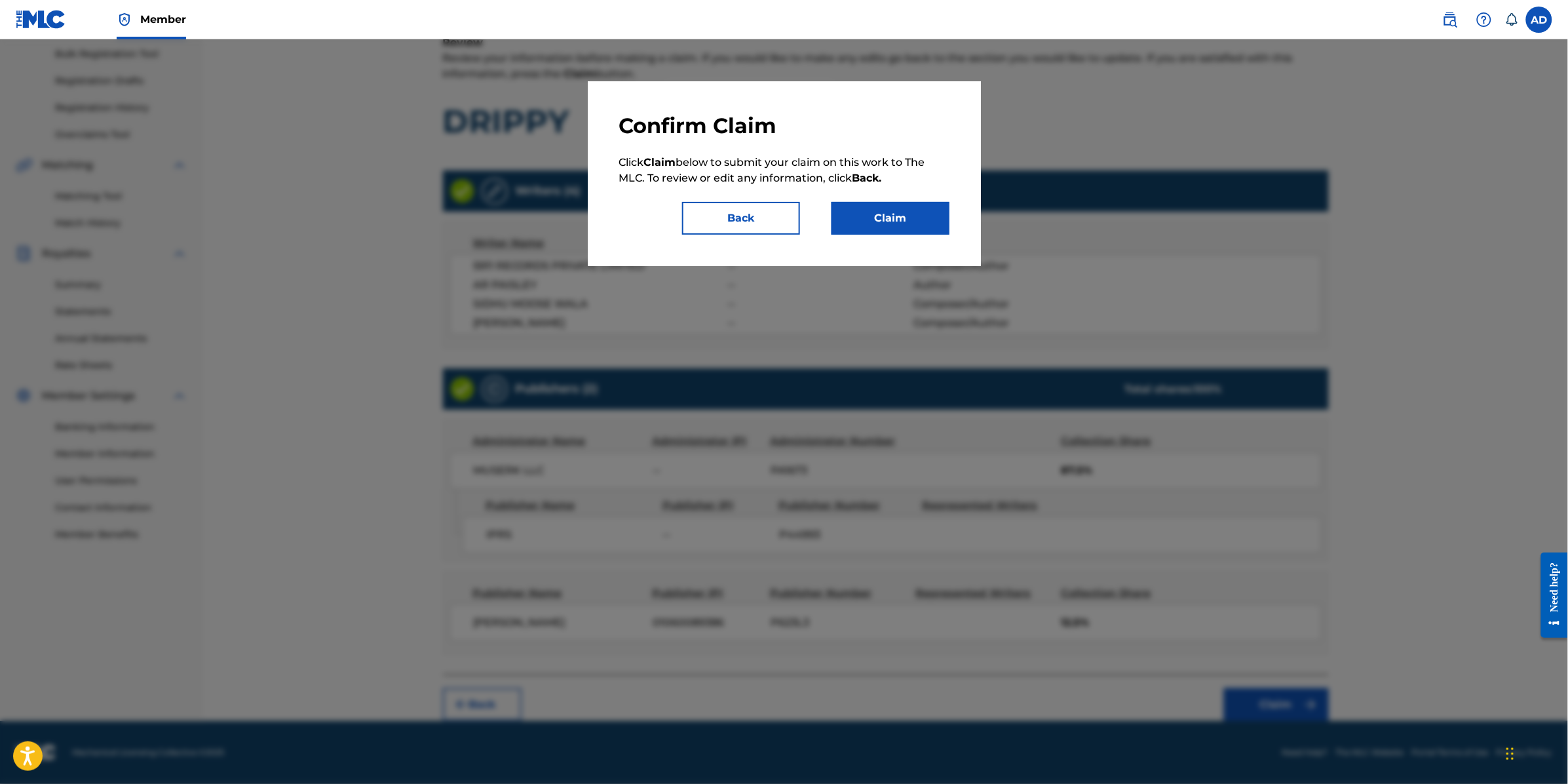
click at [869, 223] on button "Claim" at bounding box center [890, 218] width 118 height 32
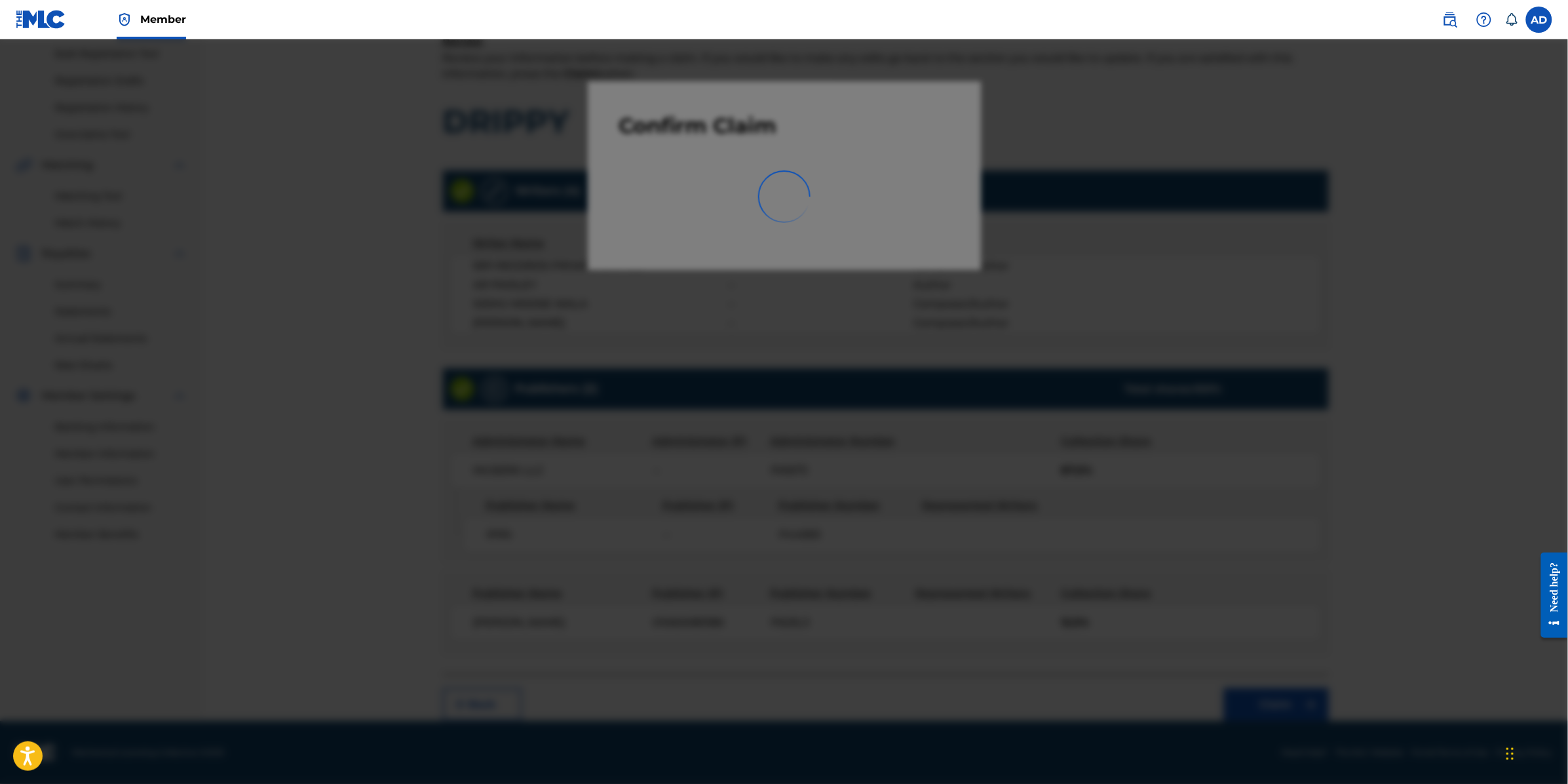
scroll to position [28, 0]
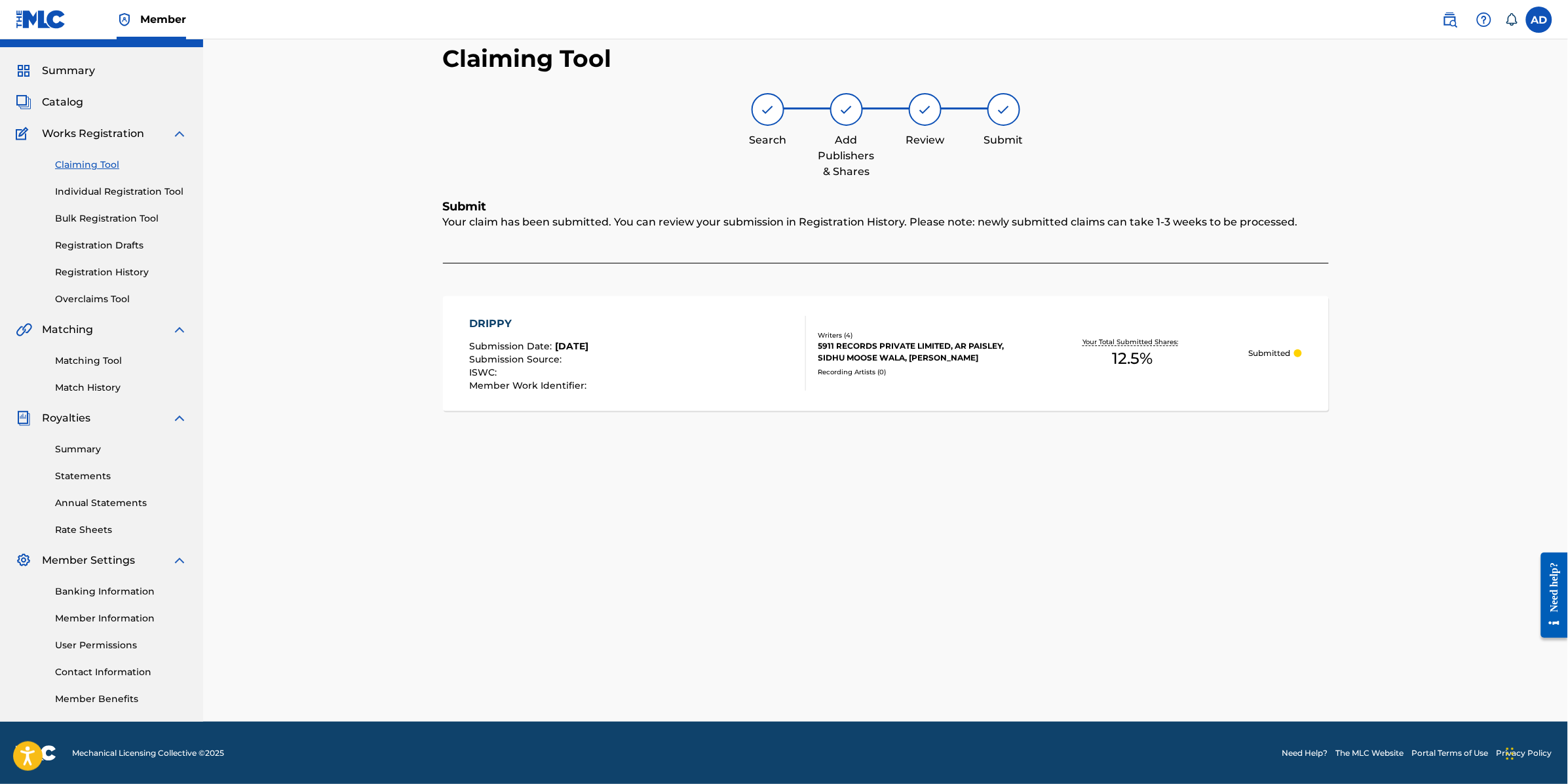
click at [96, 162] on link "Claiming Tool" at bounding box center [121, 165] width 132 height 13
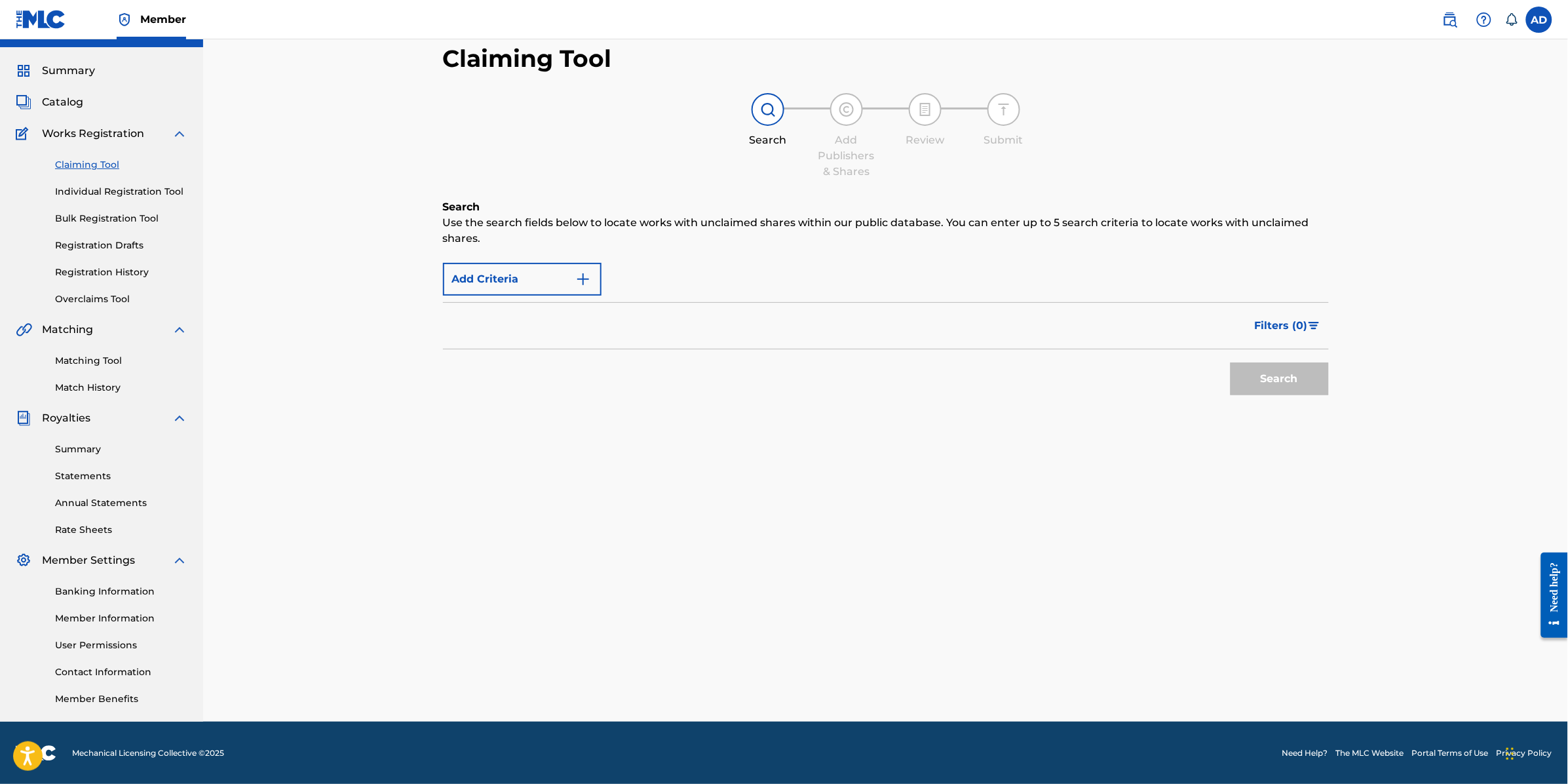
scroll to position [0, 0]
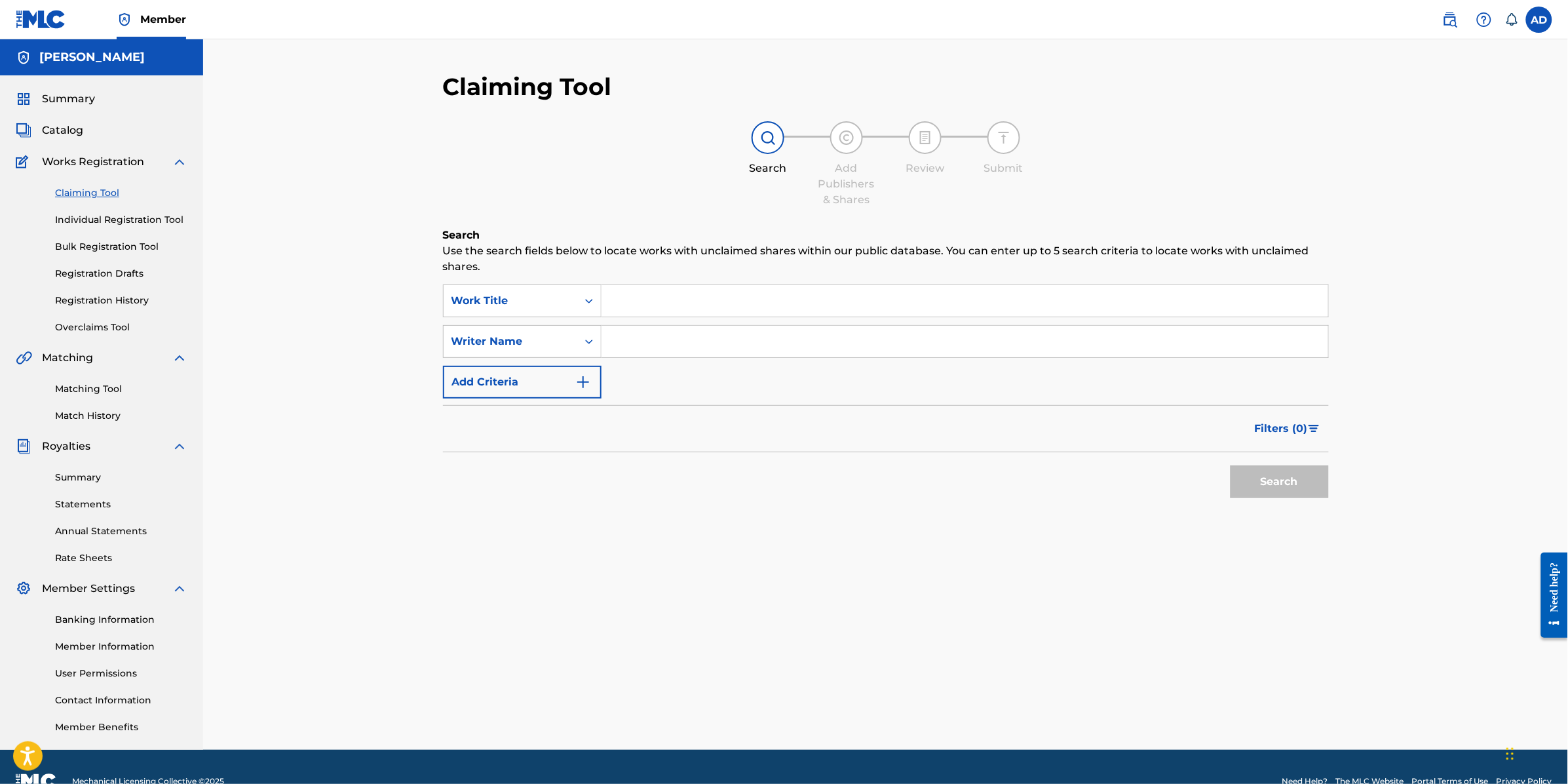
click at [648, 300] on input "Search Form" at bounding box center [965, 301] width 727 height 32
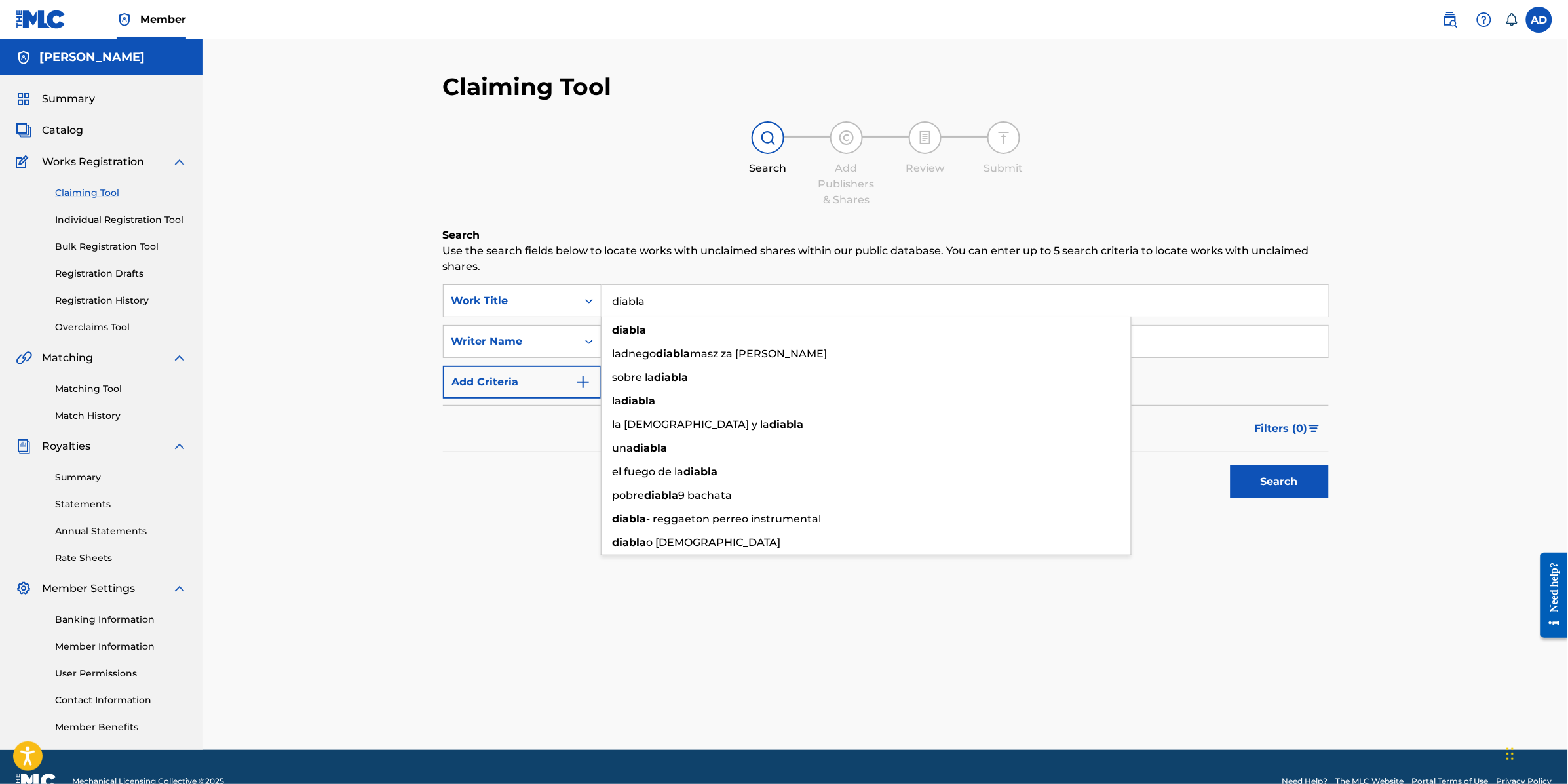
type input "diabla"
click at [871, 631] on div "Claiming Tool Search Add Publishers & Shares Review Submit Search Use the searc…" at bounding box center [886, 411] width 917 height 678
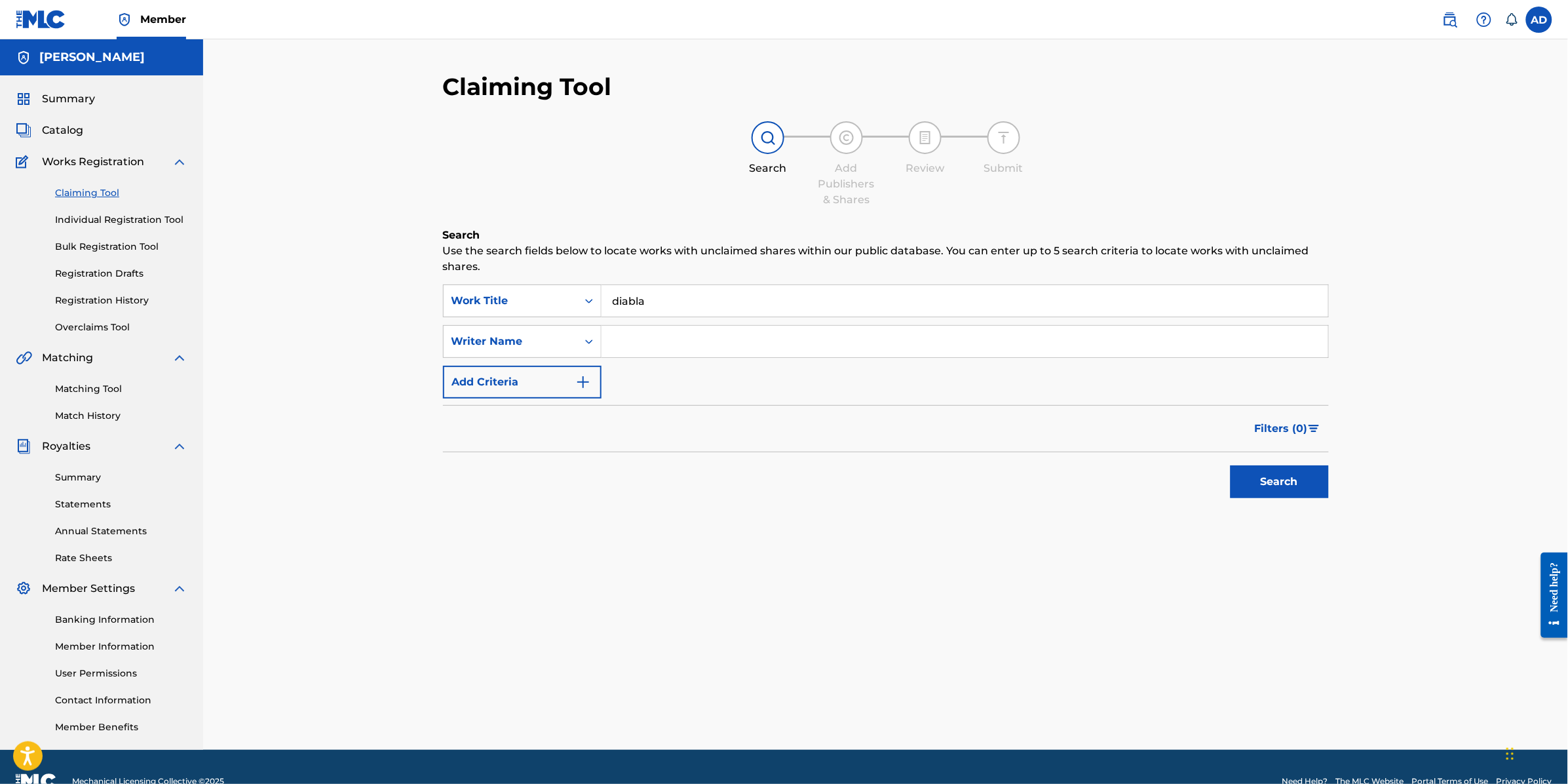
click at [683, 339] on input "Search Form" at bounding box center [965, 342] width 727 height 32
click at [716, 335] on input "Search Form" at bounding box center [965, 342] width 727 height 32
type input "[PERSON_NAME]"
click at [1269, 470] on button "Search" at bounding box center [1279, 481] width 98 height 32
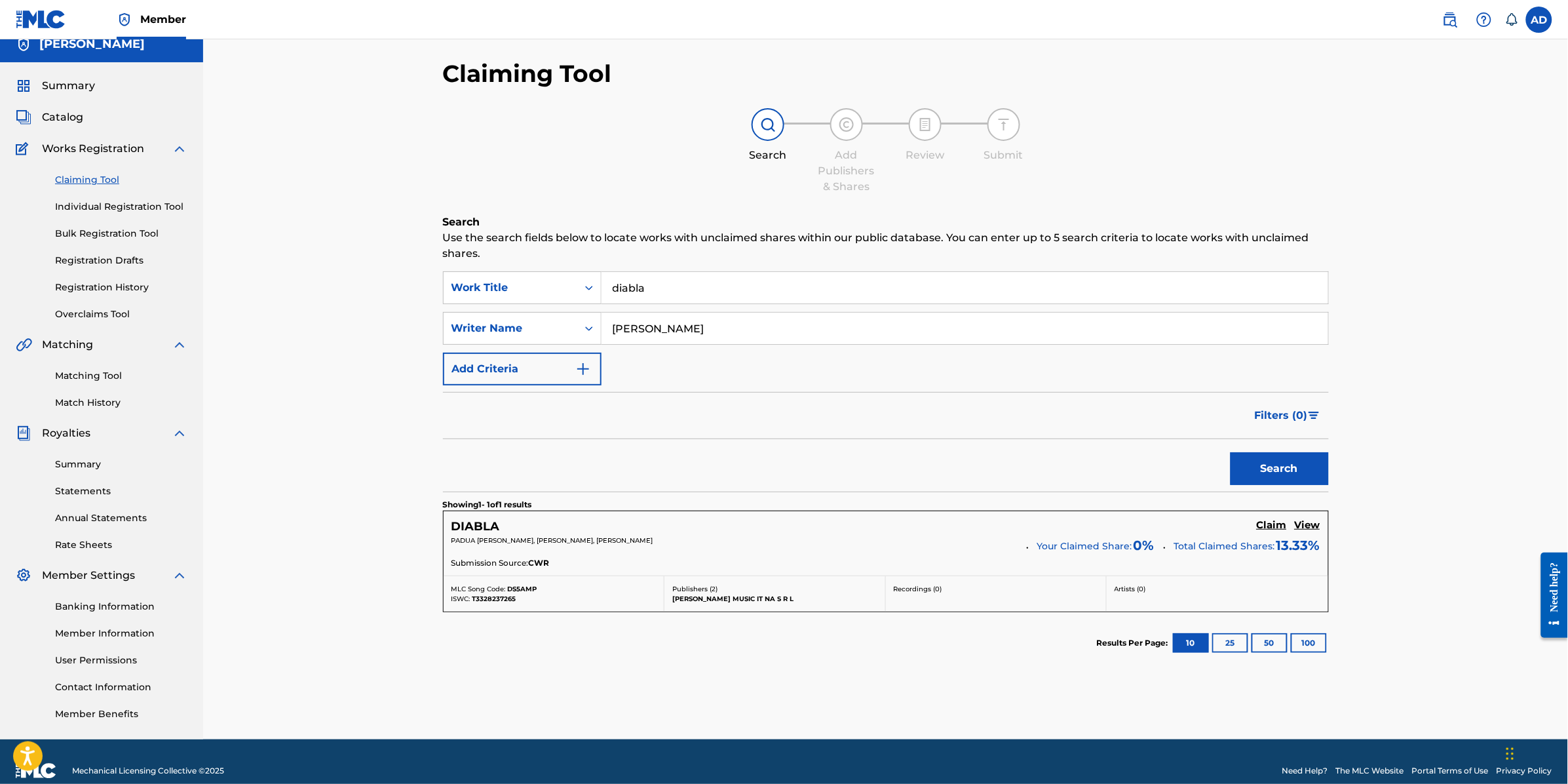
scroll to position [32, 0]
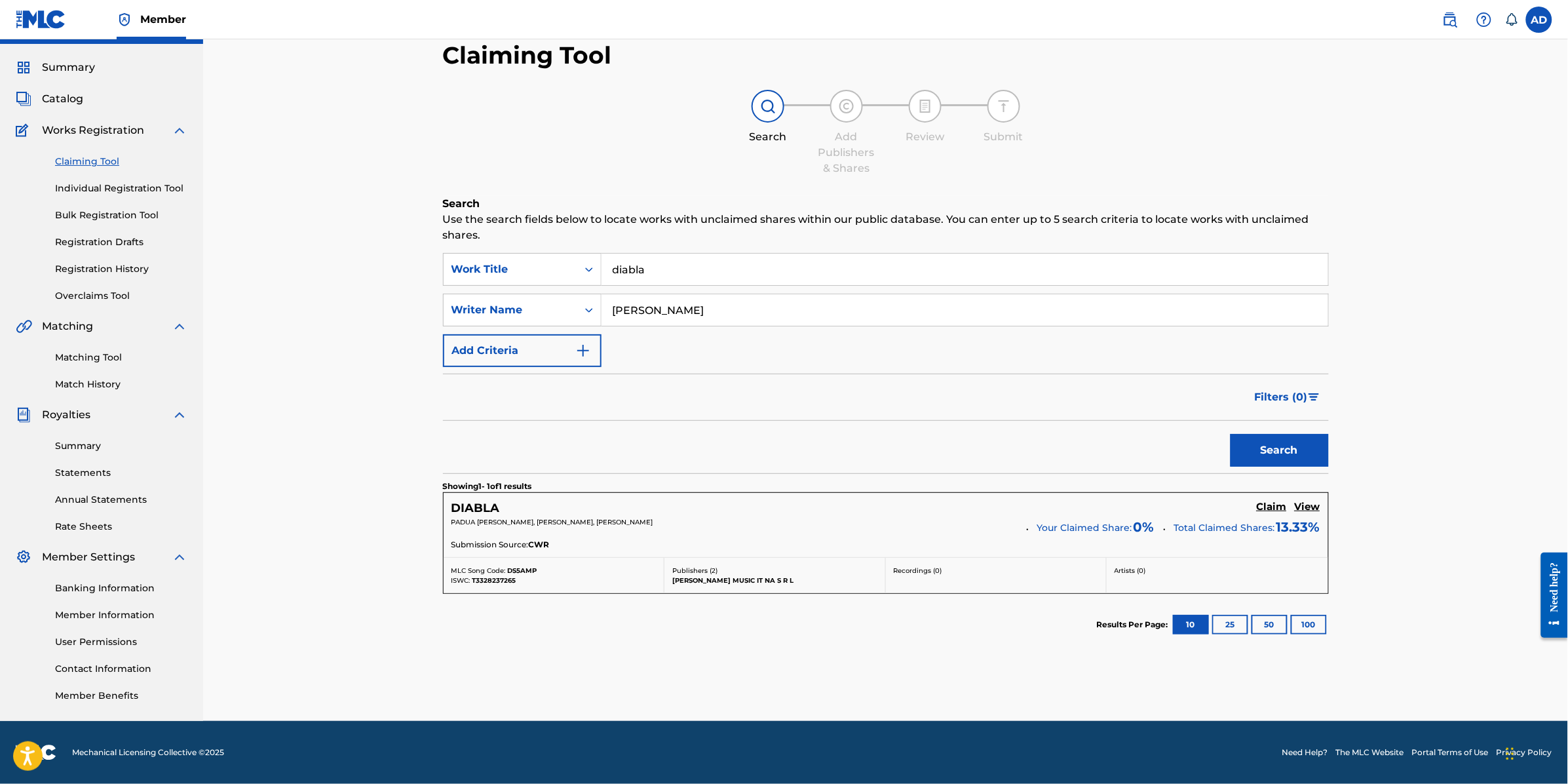
click at [1272, 508] on h5 "Claim" at bounding box center [1271, 507] width 30 height 13
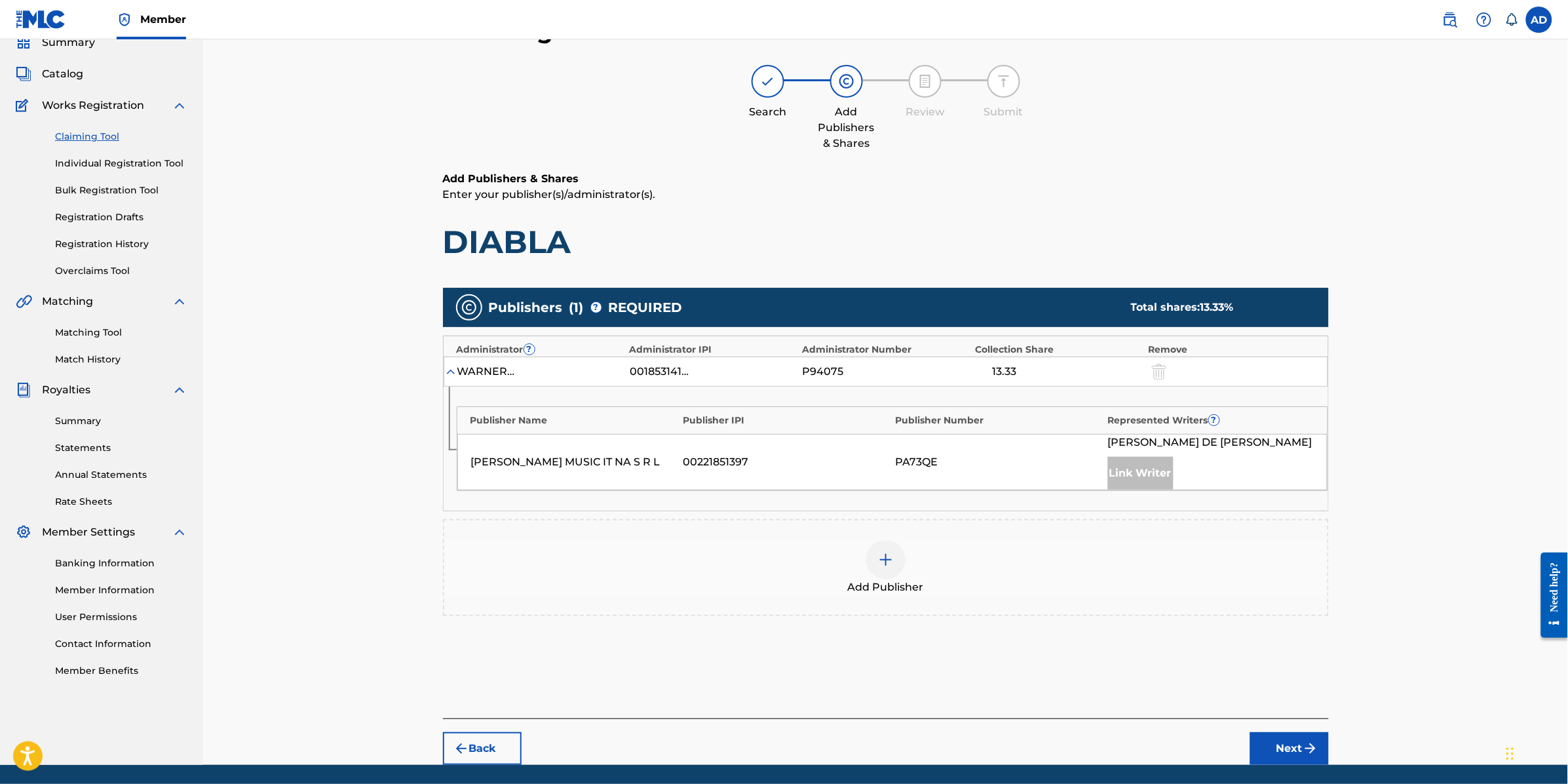
scroll to position [100, 0]
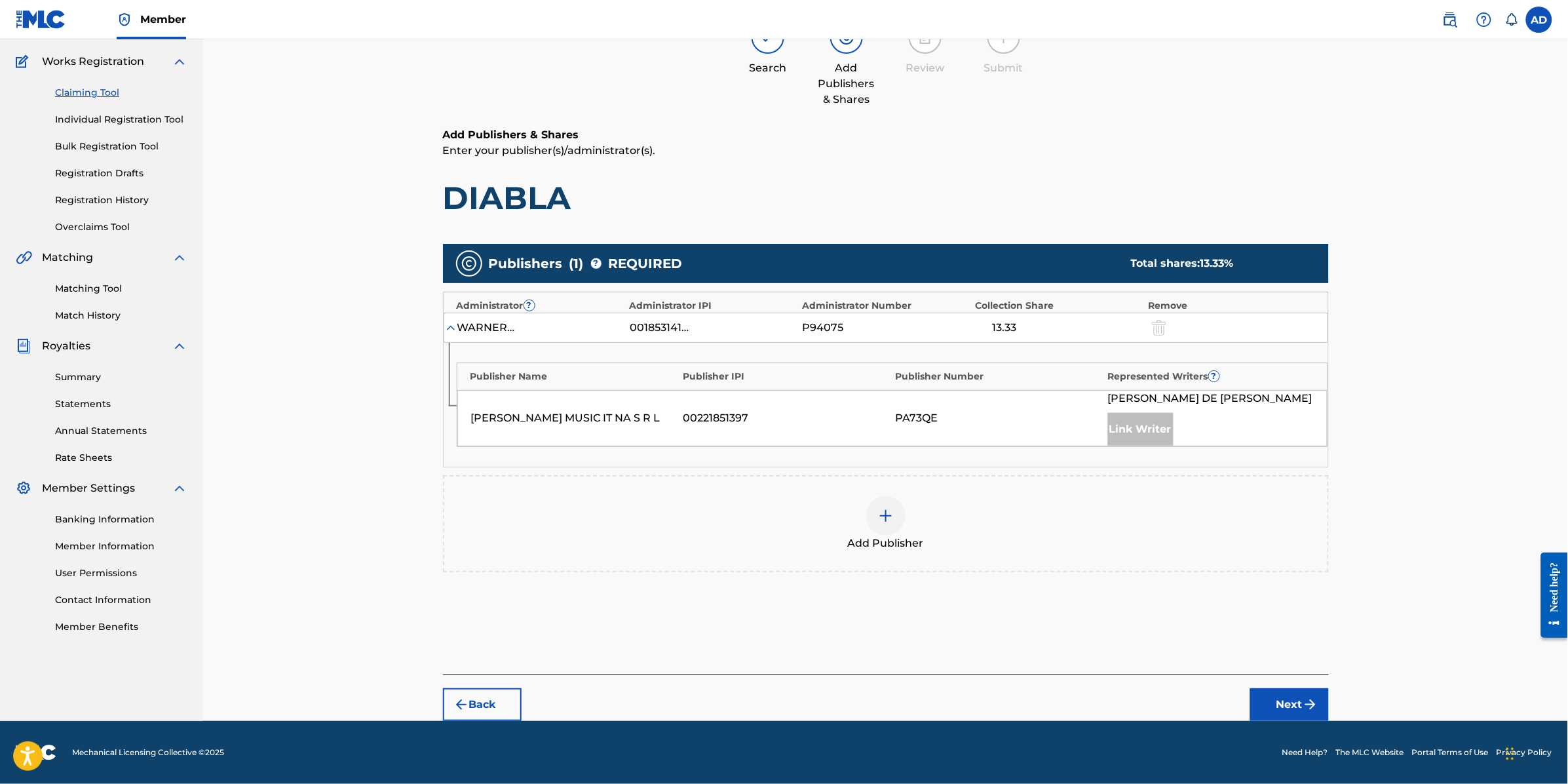
click at [879, 522] on img at bounding box center [886, 516] width 16 height 16
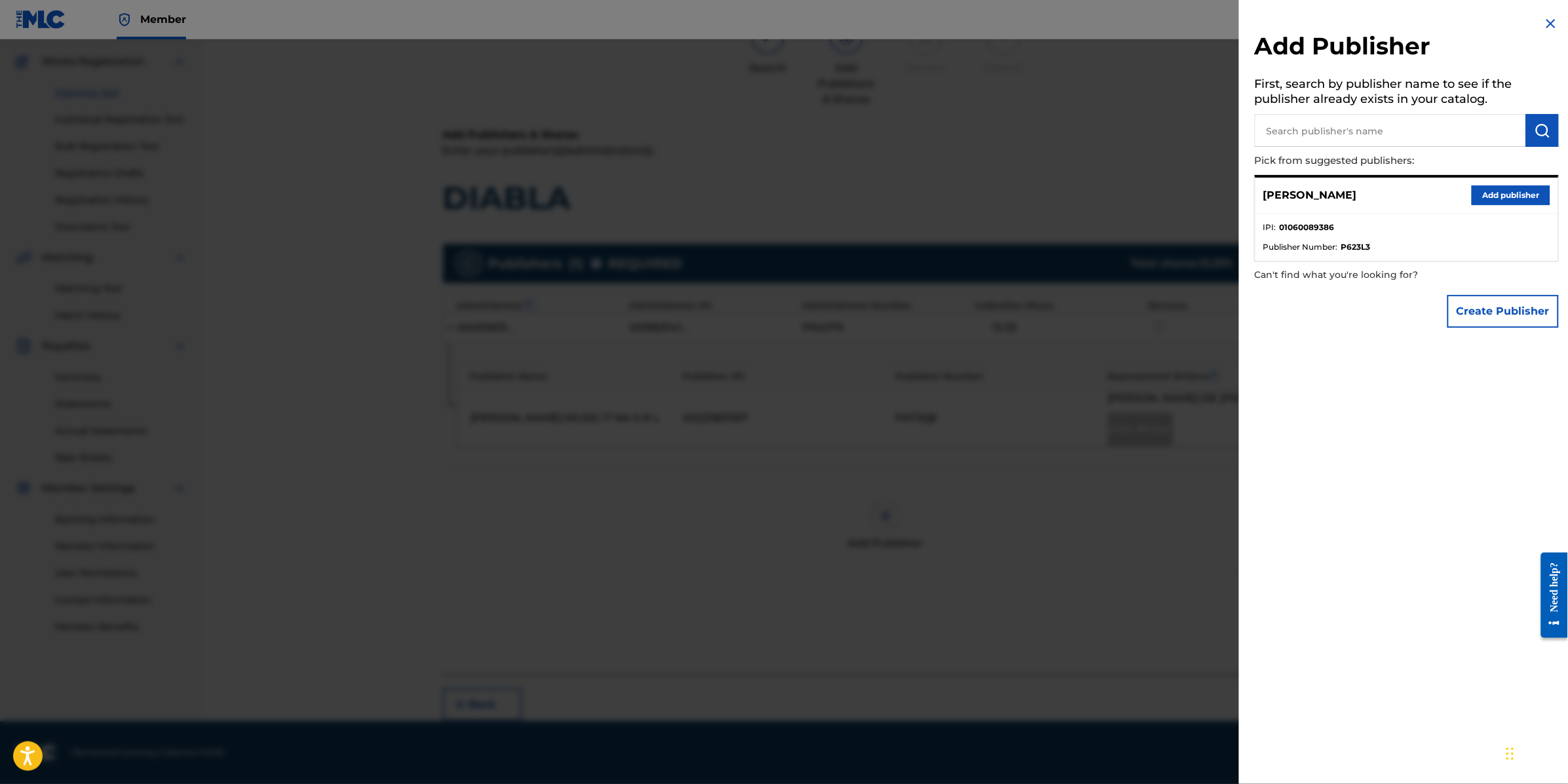
drag, startPoint x: 1371, startPoint y: 221, endPoint x: 1498, endPoint y: 204, distance: 128.1
click at [1372, 222] on li "IPI : 01060089386" at bounding box center [1407, 231] width 287 height 20
click at [1505, 197] on button "Add publisher" at bounding box center [1510, 195] width 78 height 20
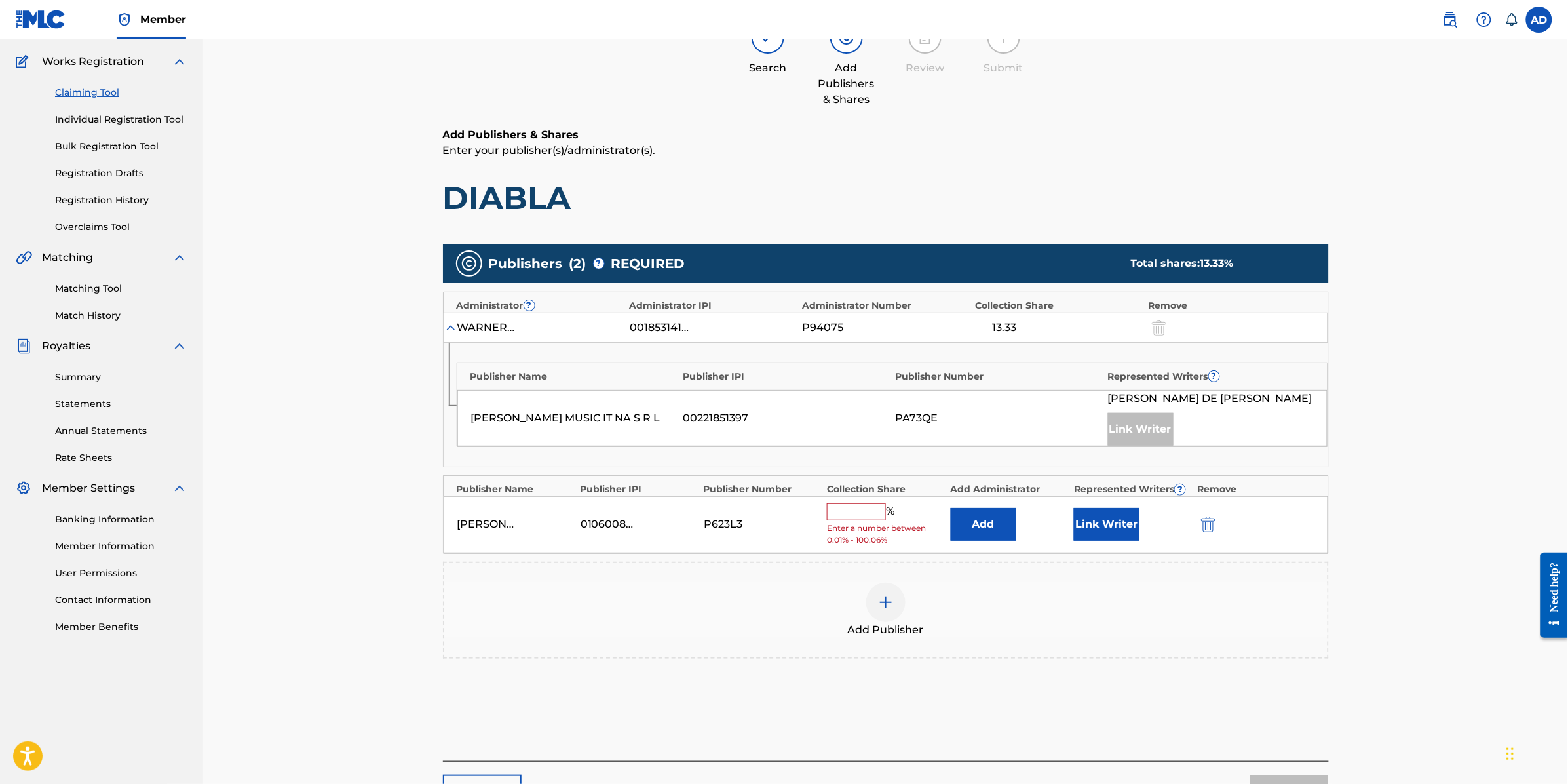
click at [855, 516] on input "text" at bounding box center [856, 512] width 59 height 17
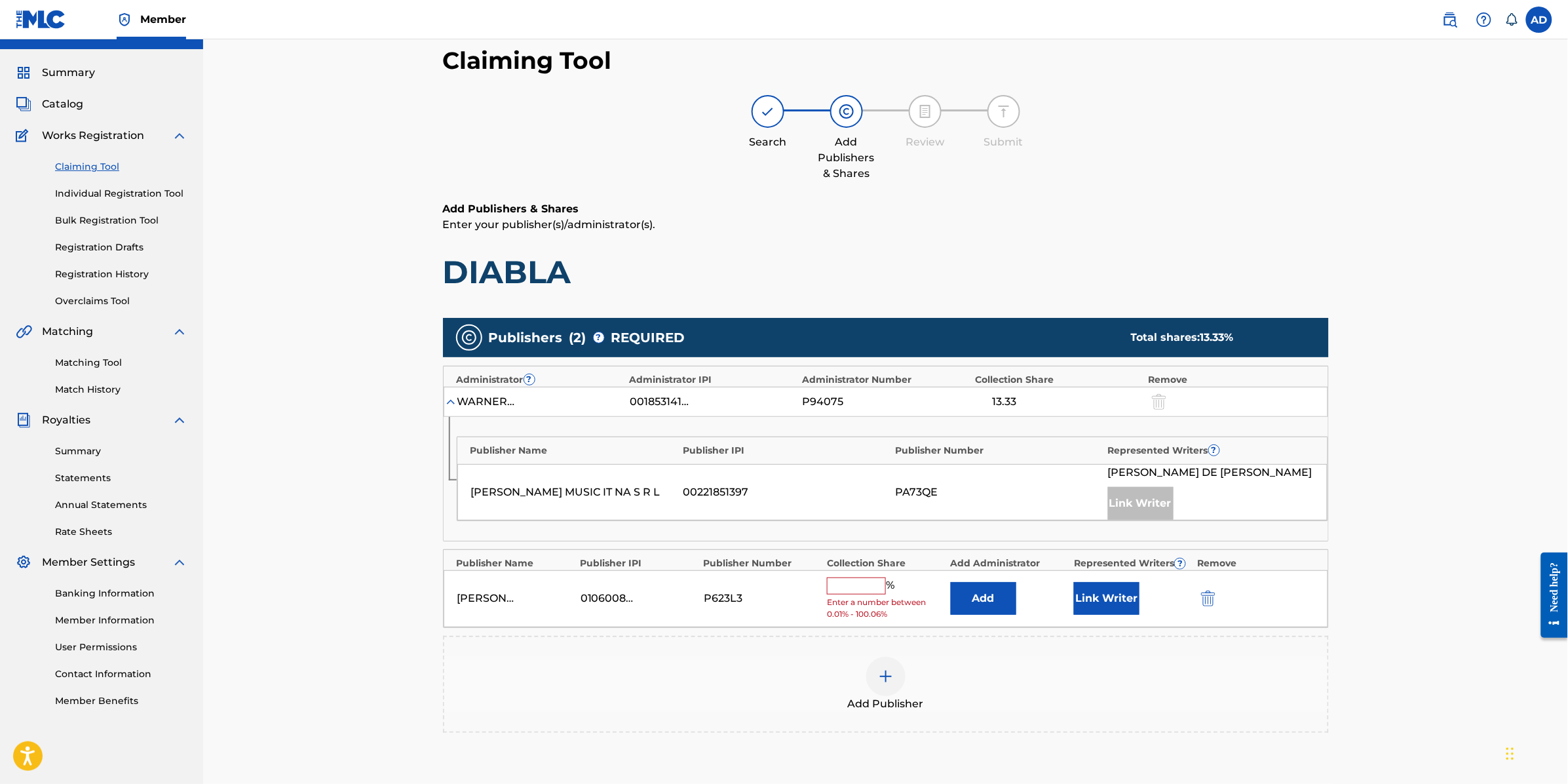
scroll to position [0, 0]
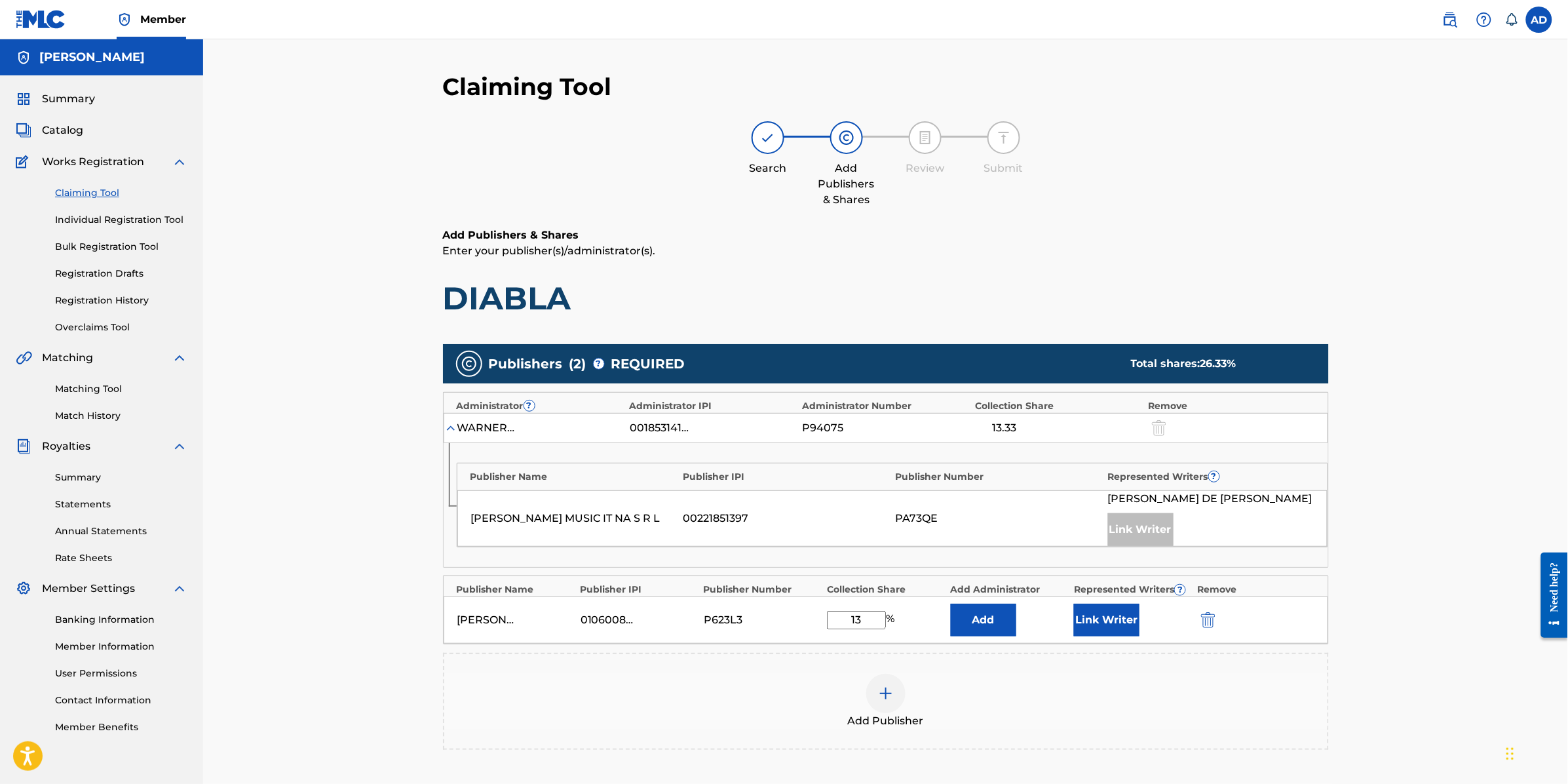
type input "1"
click at [958, 722] on div "Add Publisher" at bounding box center [886, 711] width 883 height 55
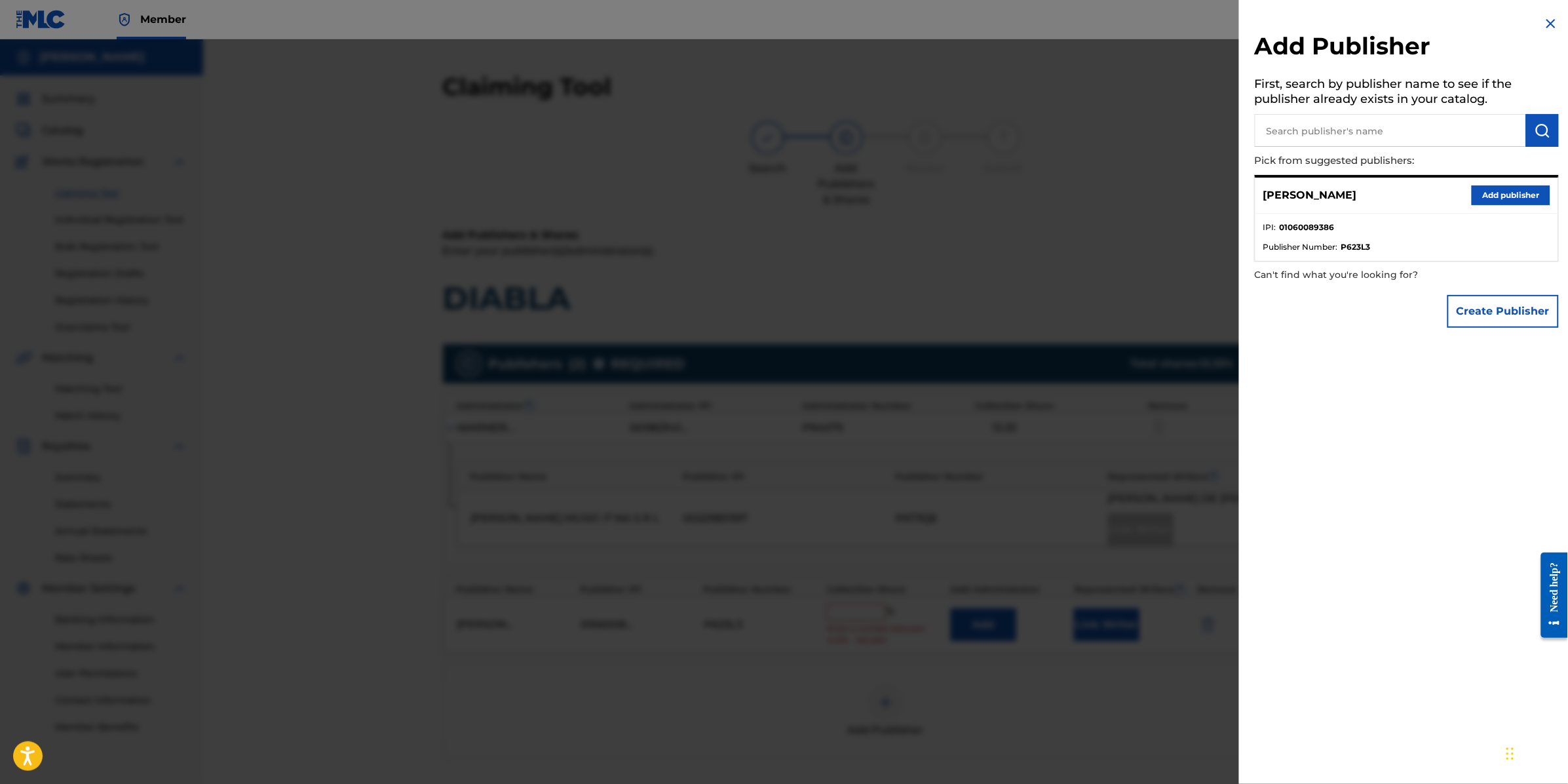
click at [1543, 23] on img at bounding box center [1551, 24] width 16 height 16
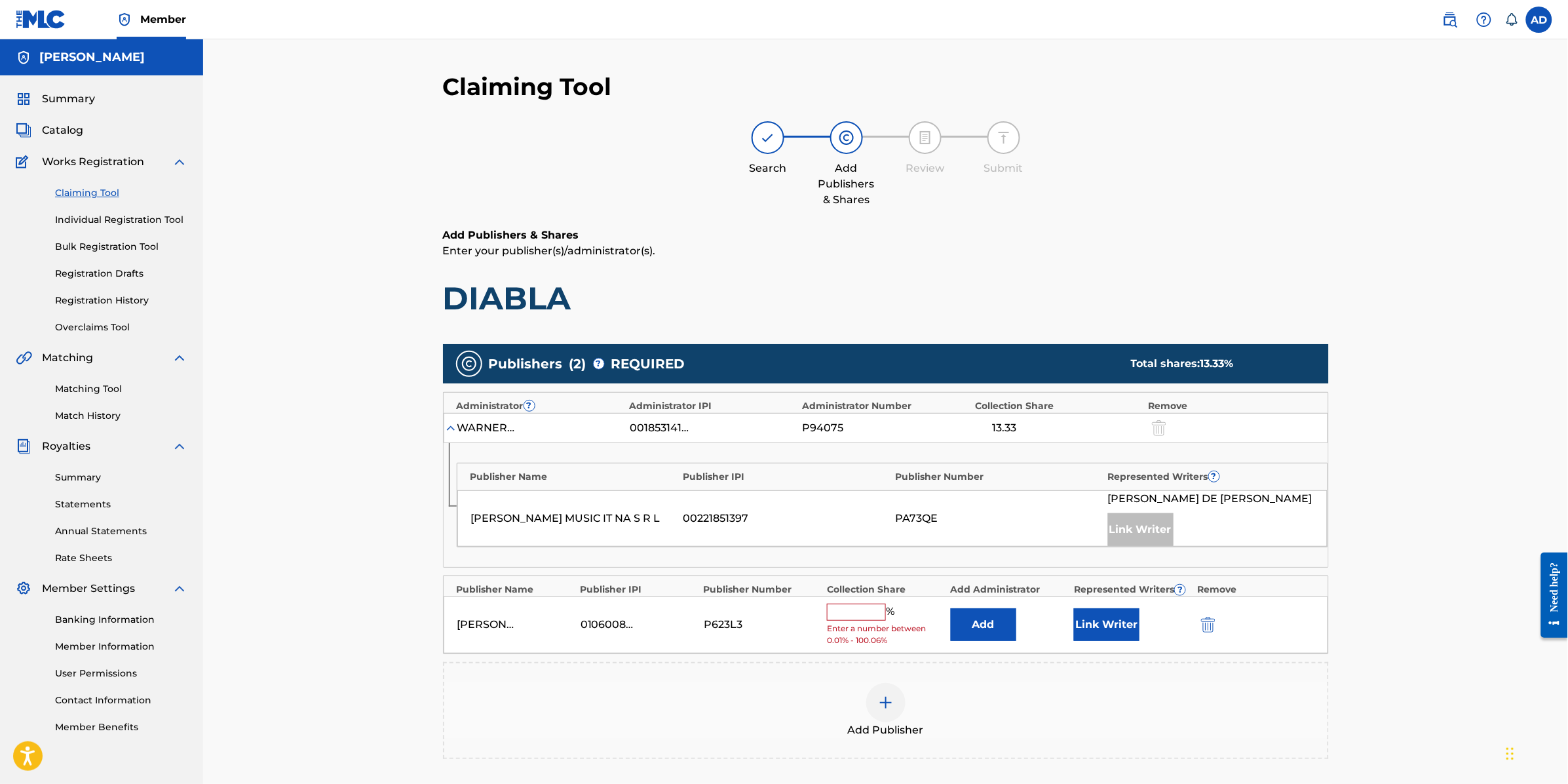
click at [863, 615] on input "text" at bounding box center [856, 612] width 59 height 17
drag, startPoint x: 863, startPoint y: 615, endPoint x: 794, endPoint y: 603, distance: 70.0
click at [794, 603] on div "[PERSON_NAME] 01060089386 P623L3 13 % Add Link Writer" at bounding box center [886, 620] width 885 height 47
click at [873, 626] on input "13" at bounding box center [856, 619] width 59 height 18
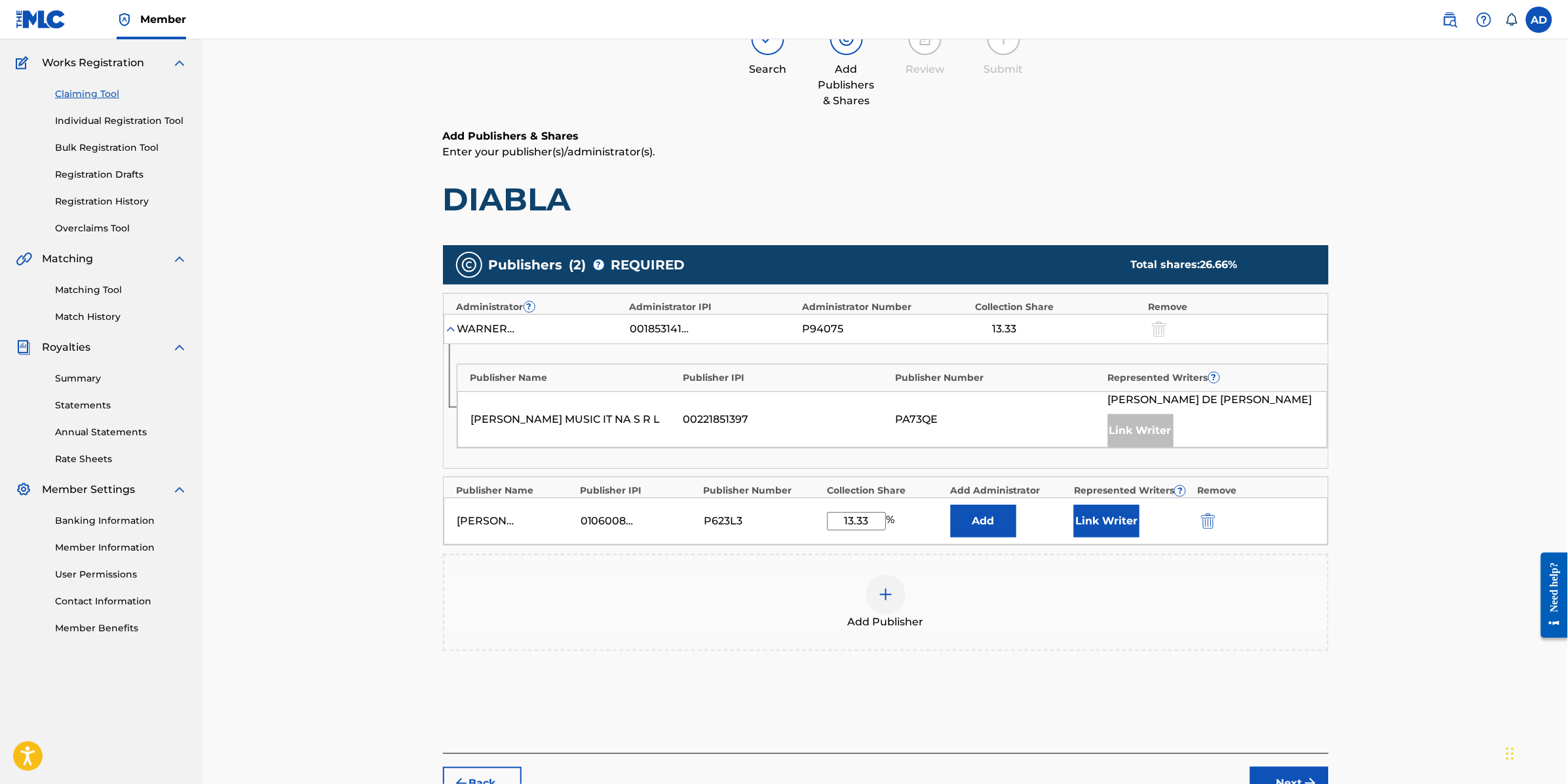
scroll to position [96, 0]
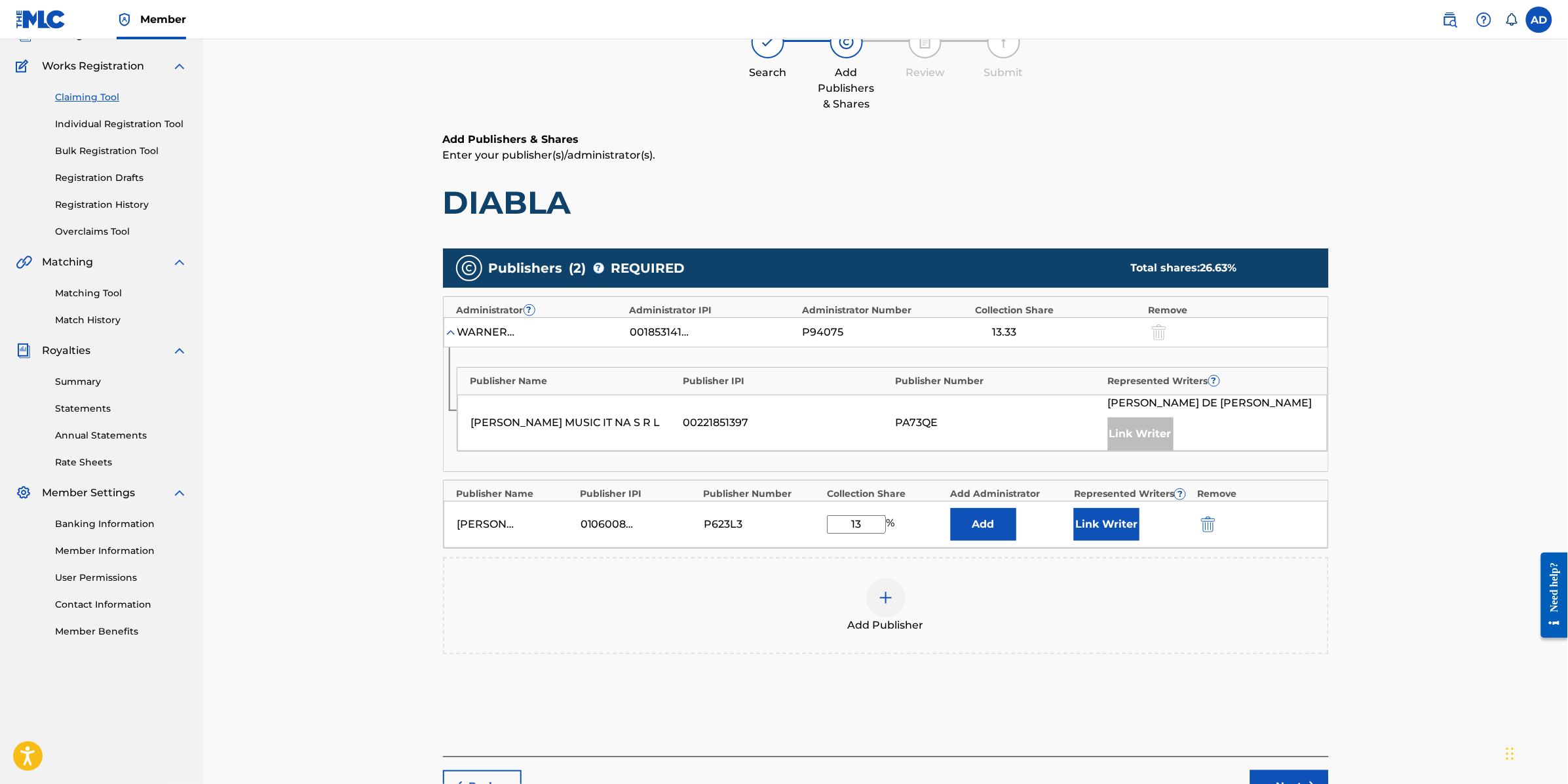
type input "1"
type input "50"
click at [994, 523] on button "Add" at bounding box center [983, 524] width 66 height 32
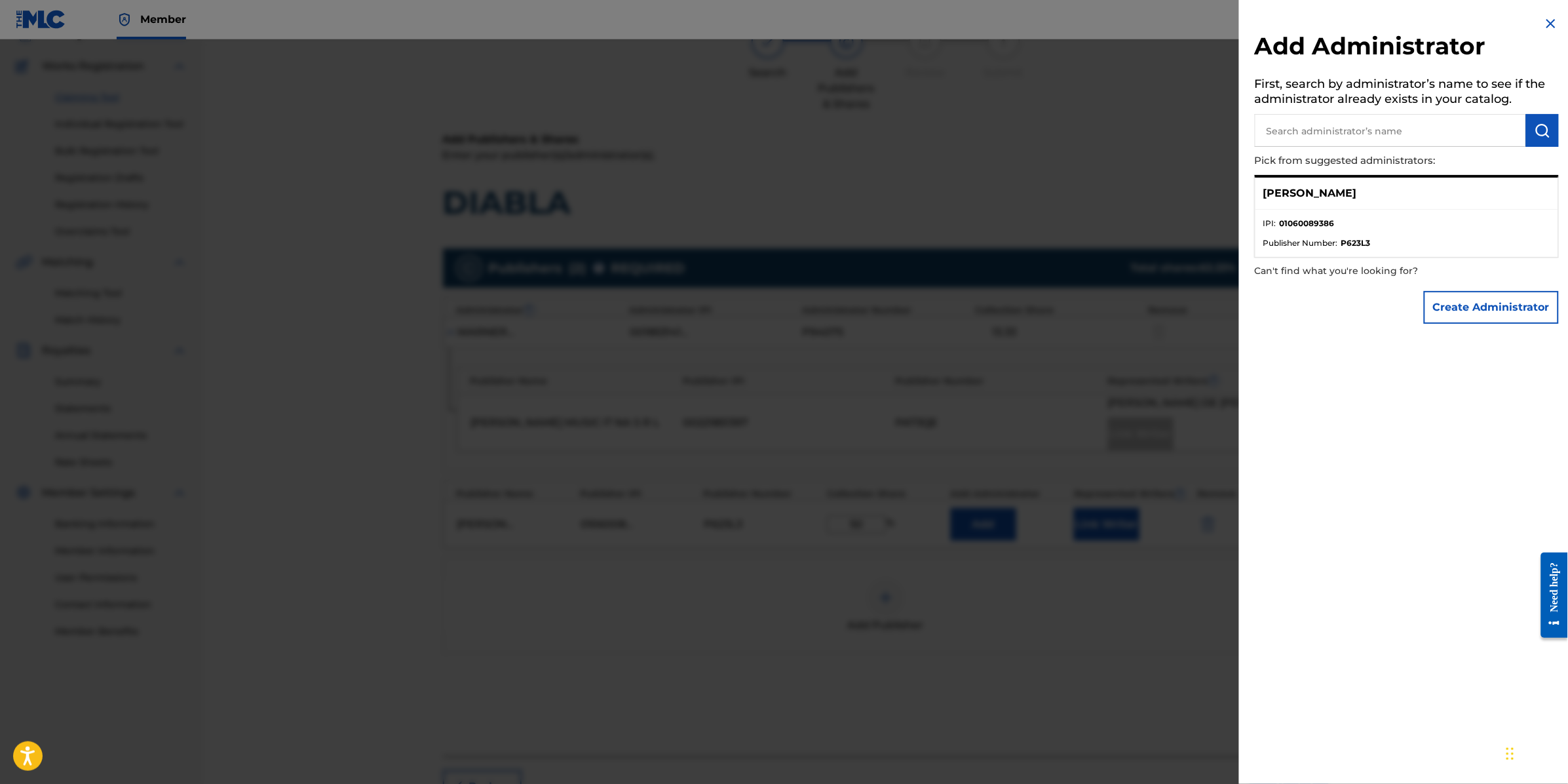
click at [1420, 200] on div "[PERSON_NAME]" at bounding box center [1407, 194] width 303 height 32
click at [1453, 291] on button "Create Administrator" at bounding box center [1491, 307] width 135 height 32
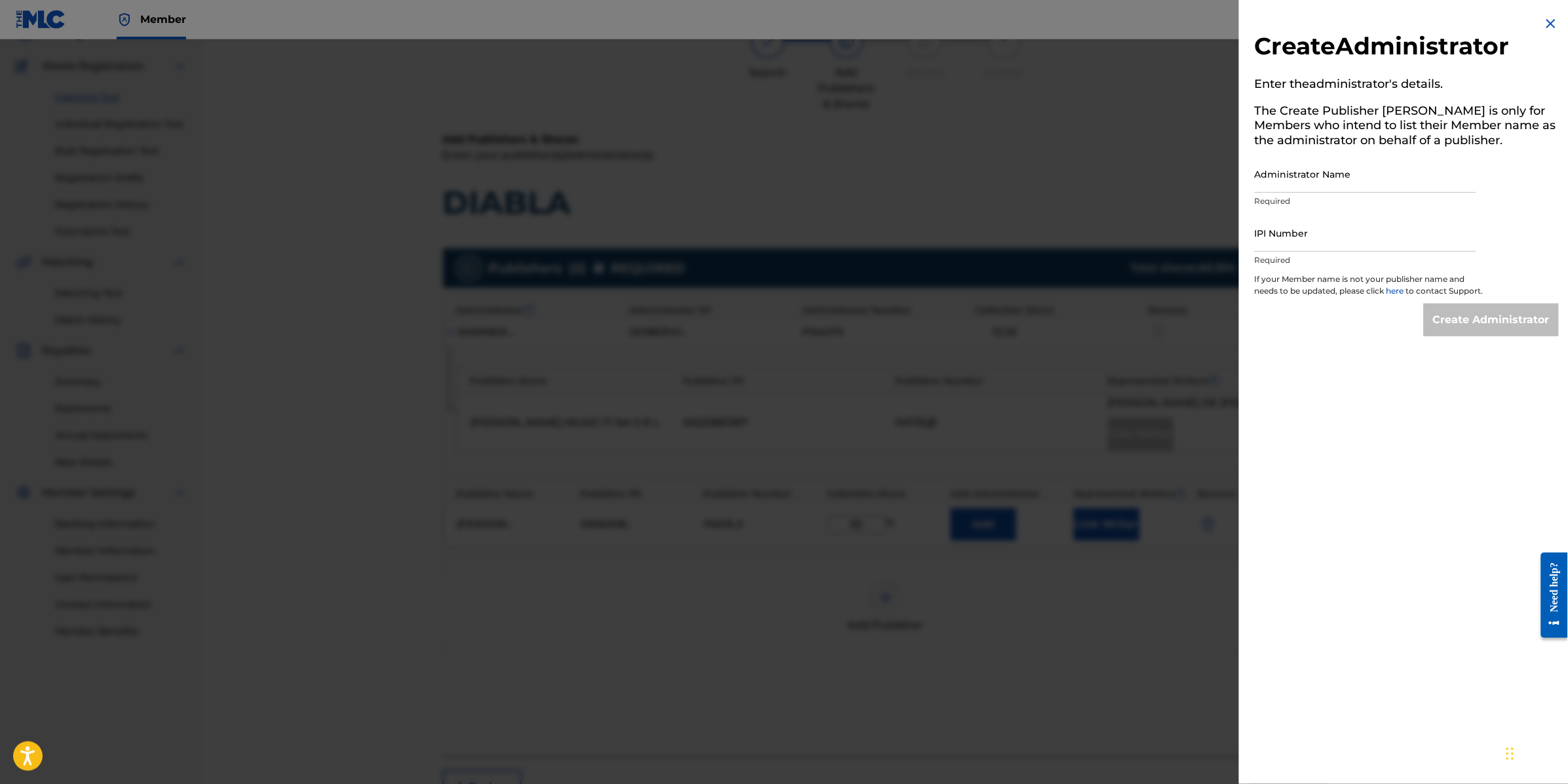
click at [1548, 21] on img at bounding box center [1551, 24] width 16 height 16
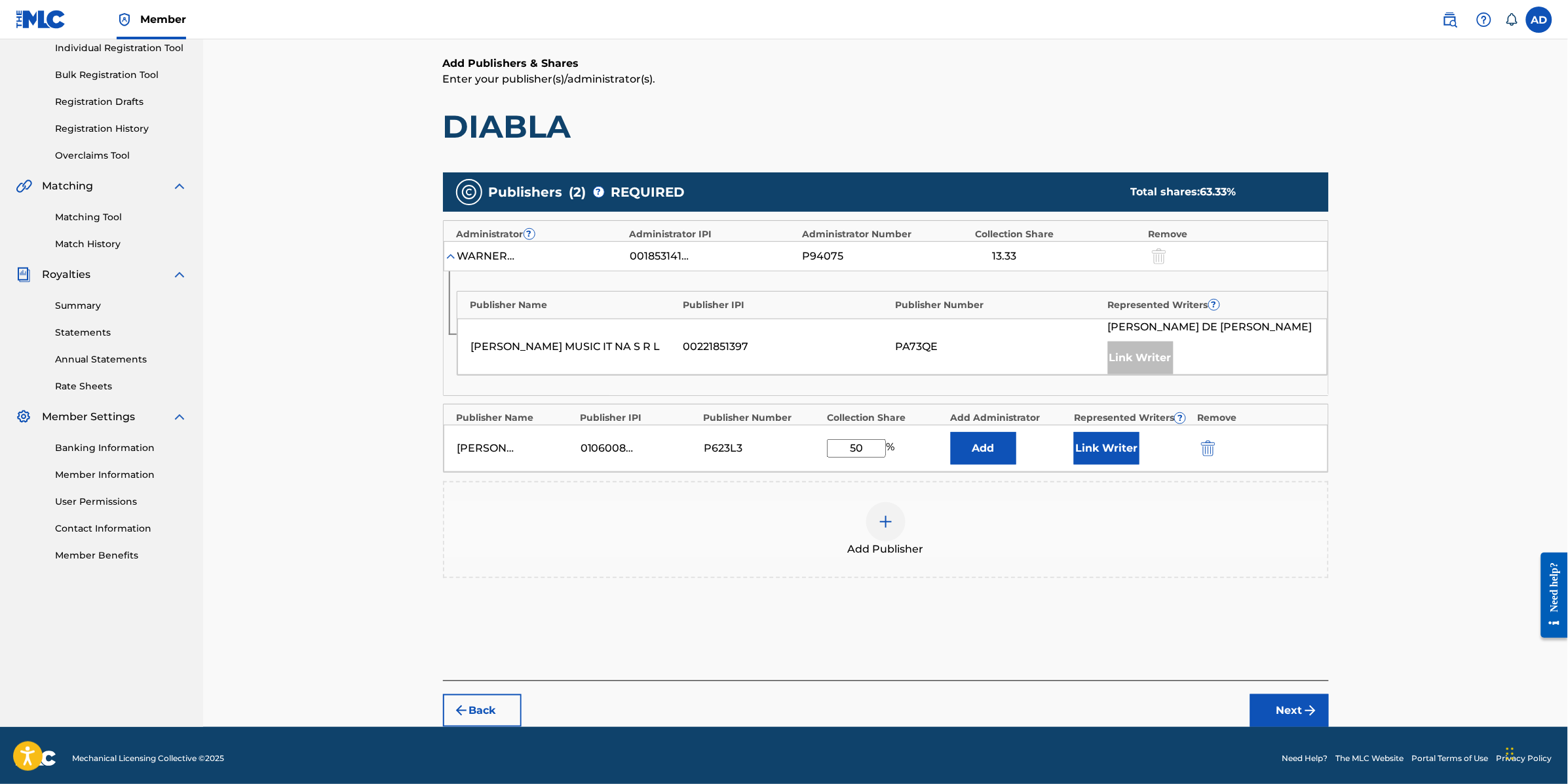
scroll to position [178, 0]
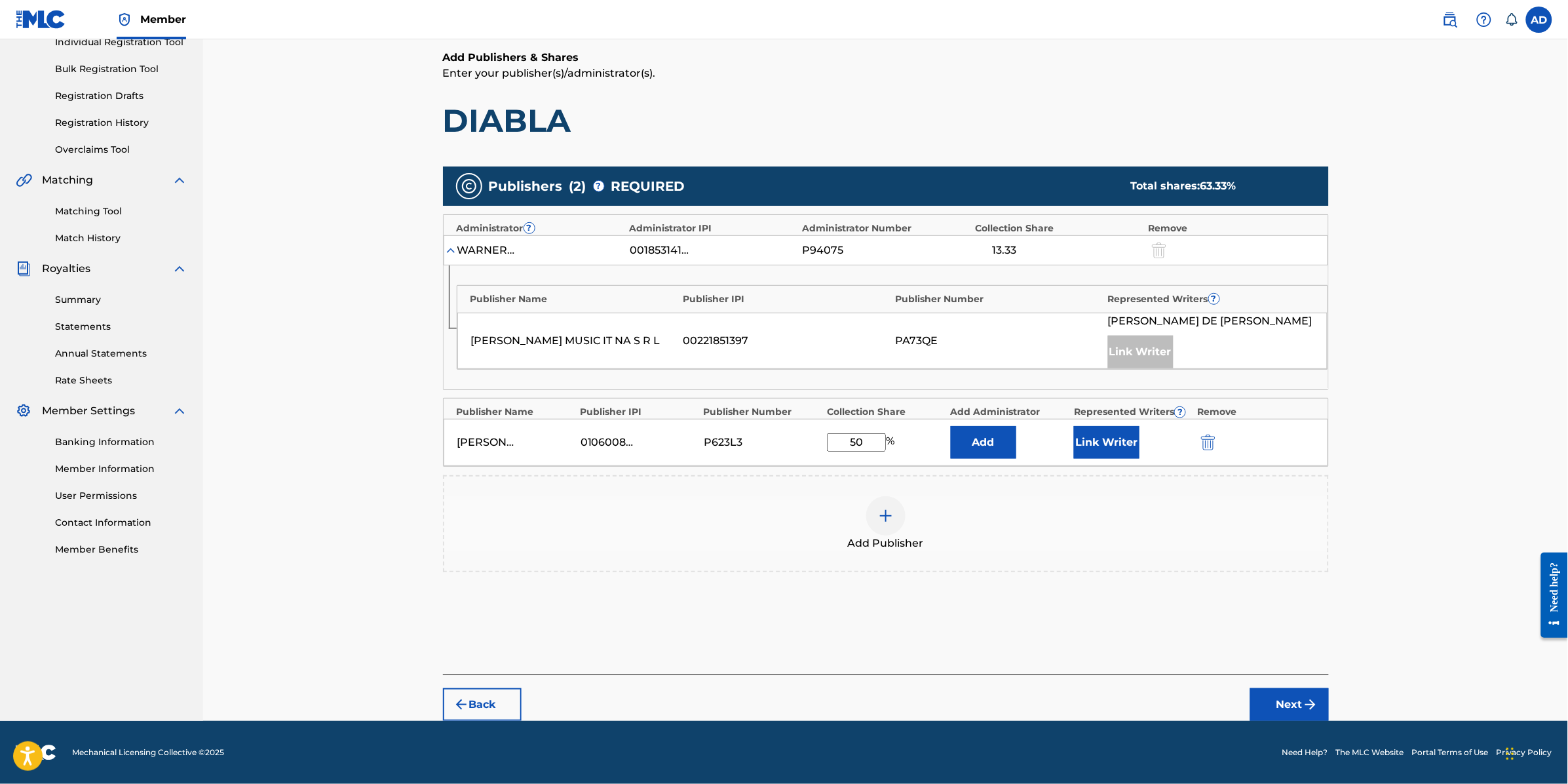
click at [1001, 443] on button "Add" at bounding box center [983, 442] width 66 height 32
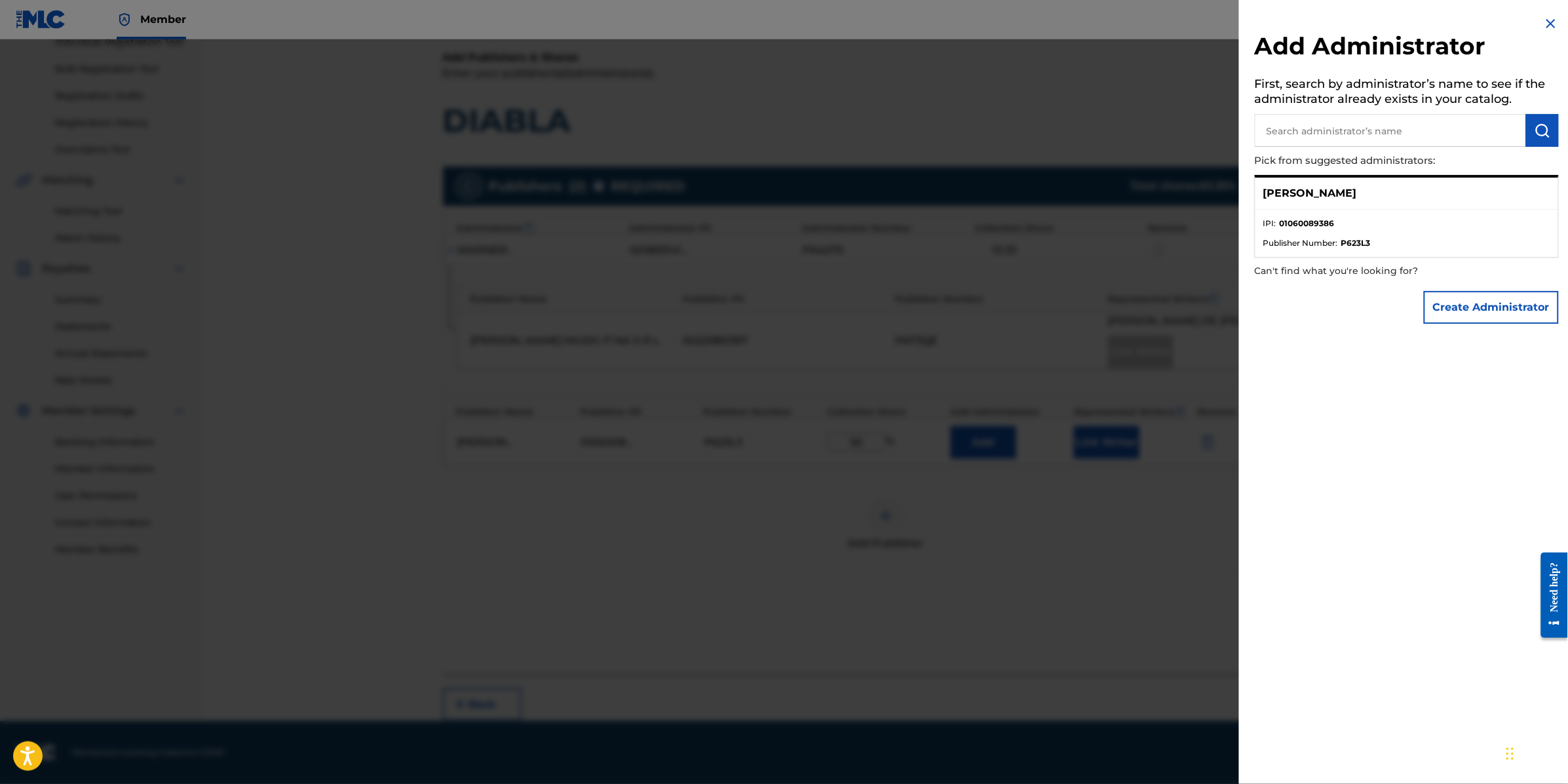
click at [1357, 187] on p "[PERSON_NAME]" at bounding box center [1310, 194] width 94 height 16
click at [1357, 189] on p "[PERSON_NAME]" at bounding box center [1310, 194] width 94 height 16
click at [1357, 198] on p "[PERSON_NAME]" at bounding box center [1310, 194] width 94 height 16
click at [1544, 26] on img at bounding box center [1551, 24] width 16 height 16
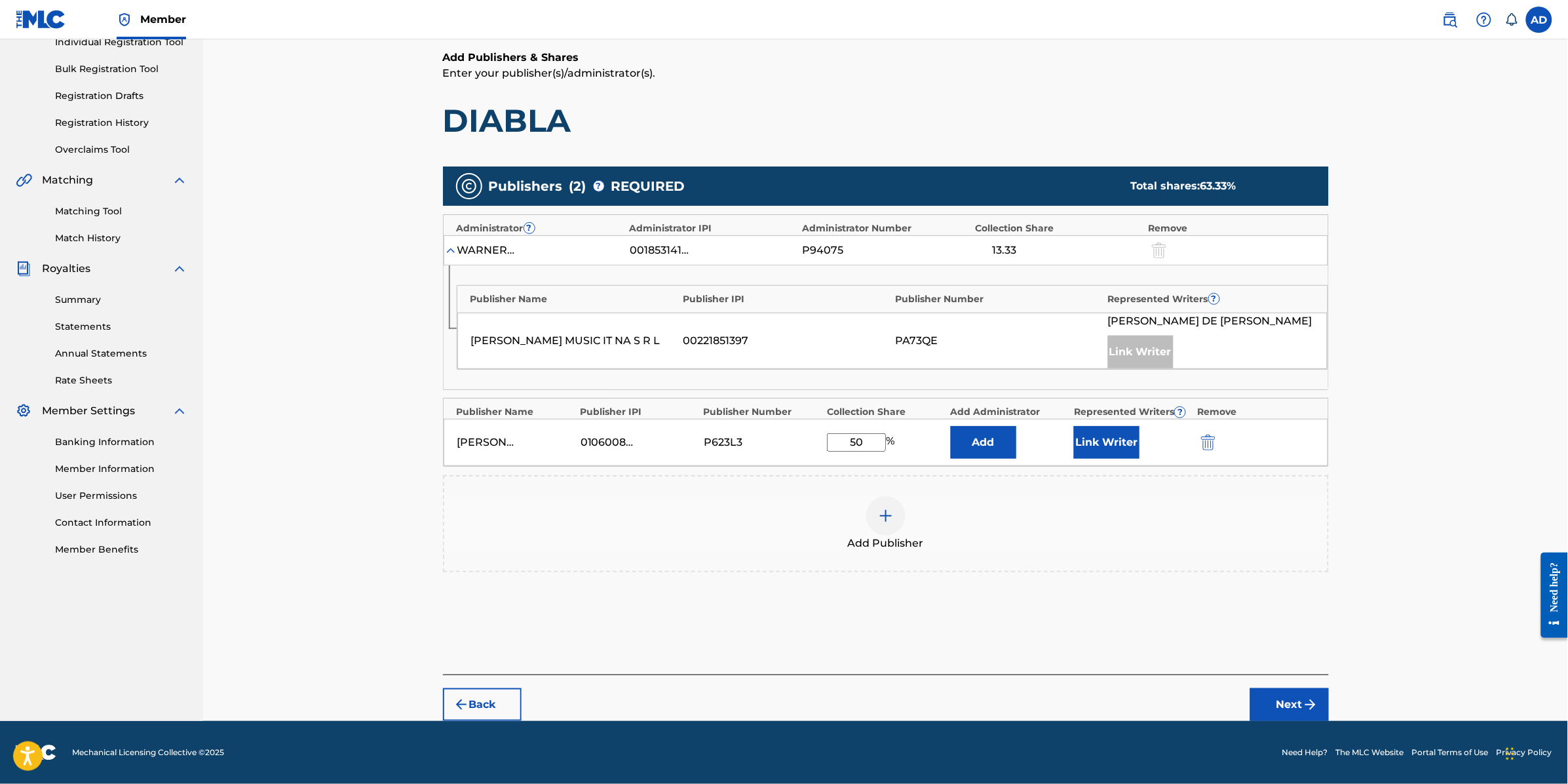
click at [1298, 705] on button "Next" at bounding box center [1289, 704] width 78 height 32
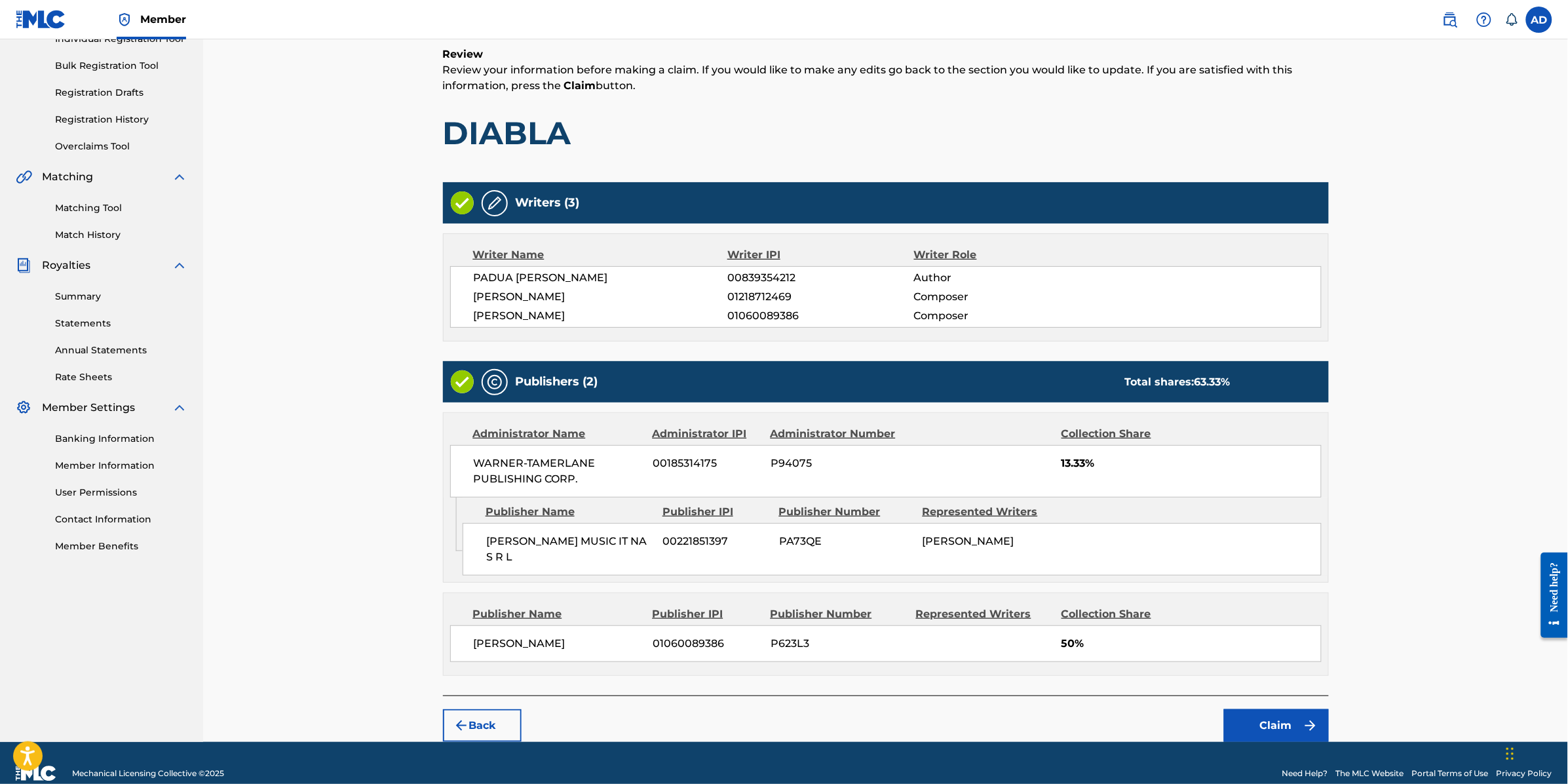
scroll to position [204, 0]
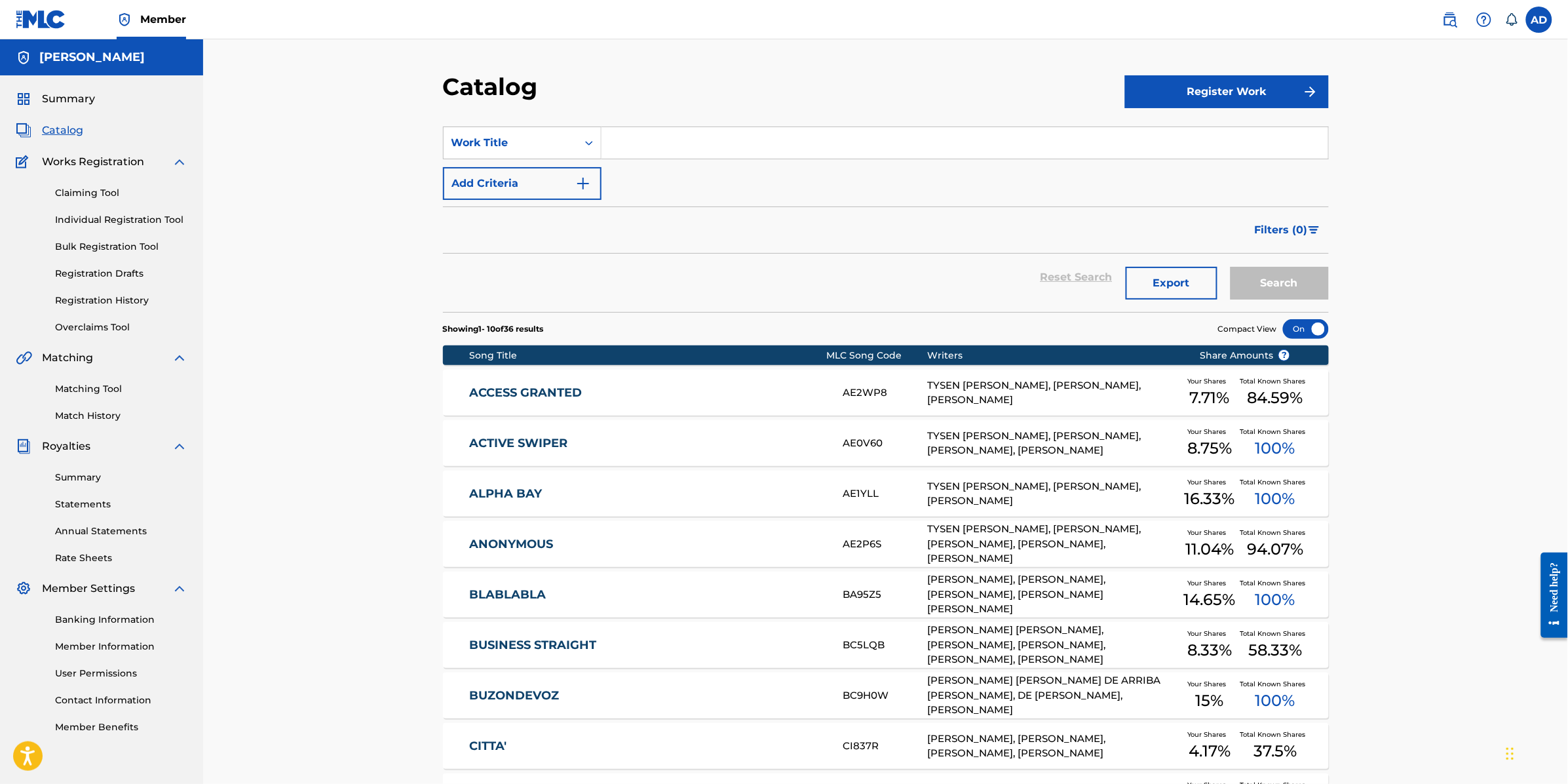
click at [713, 153] on input "Search Form" at bounding box center [965, 143] width 727 height 32
click at [115, 193] on link "Claiming Tool" at bounding box center [121, 192] width 132 height 13
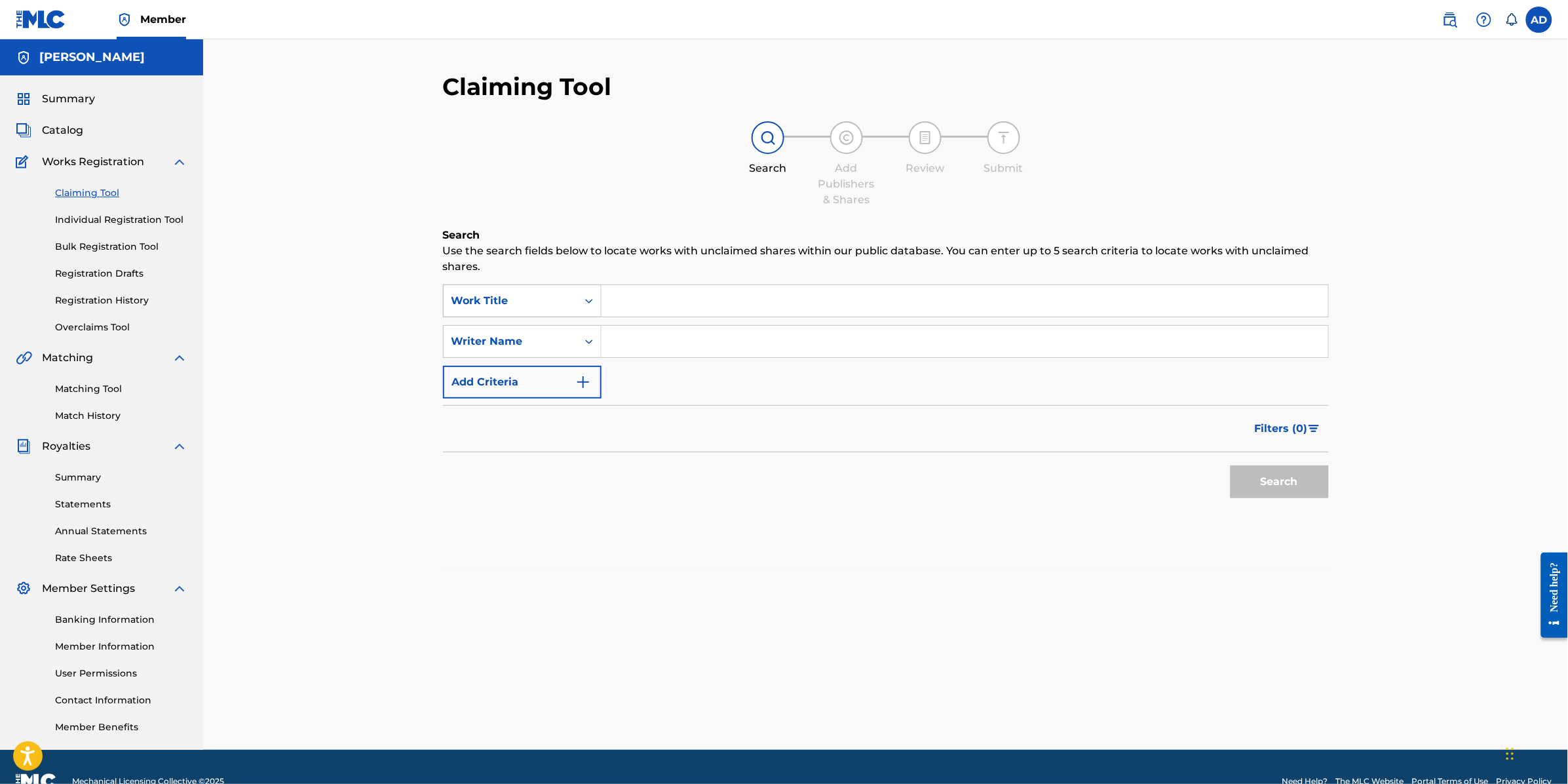
click at [597, 293] on div "Search Form" at bounding box center [589, 301] width 24 height 24
click at [659, 297] on input "Search Form" at bounding box center [965, 301] width 727 height 32
type input "DIABLA"
click at [672, 339] on input "Search Form" at bounding box center [965, 342] width 727 height 32
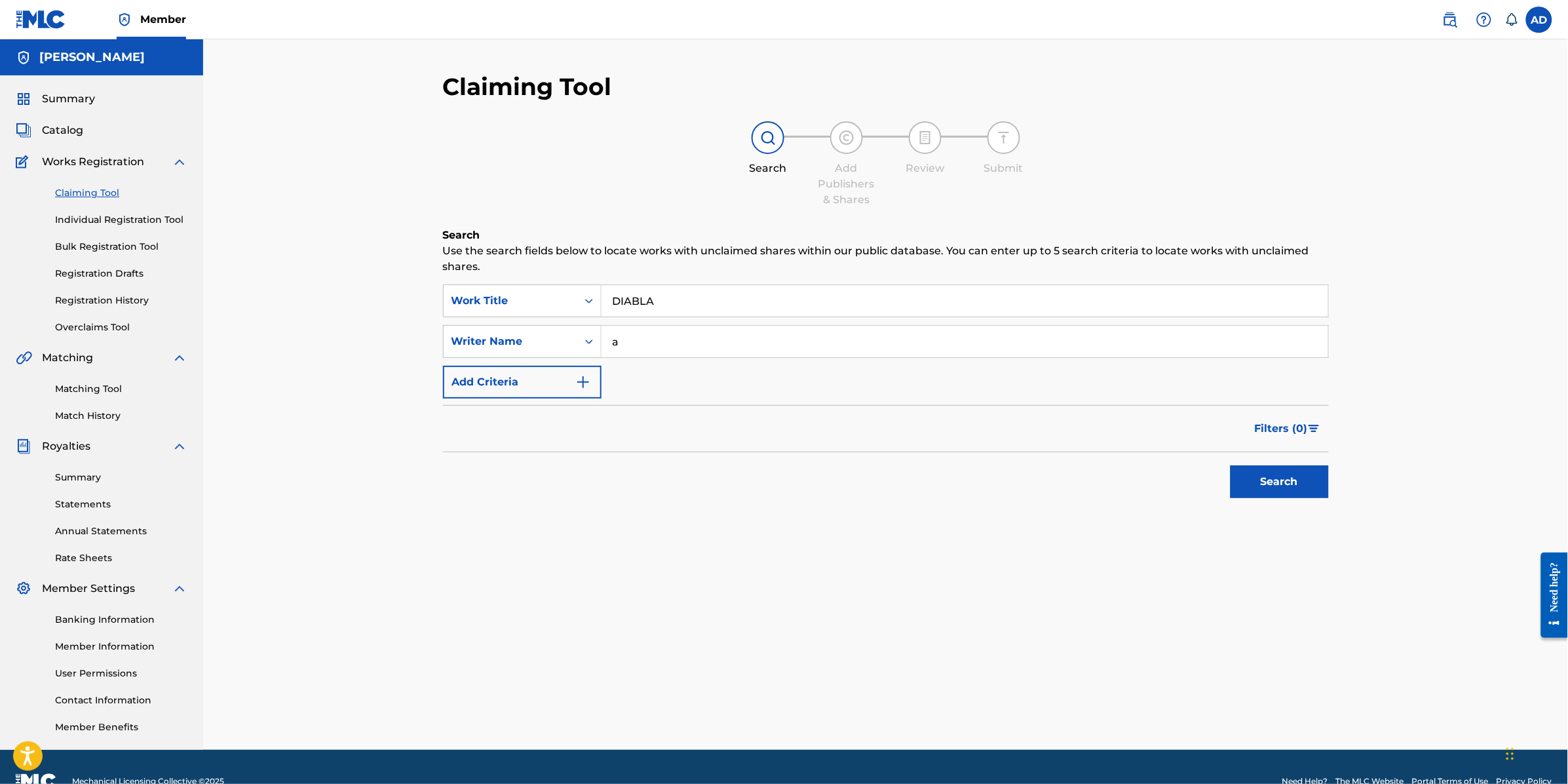
type input "a"
click at [80, 127] on span "Catalog" at bounding box center [62, 131] width 41 height 16
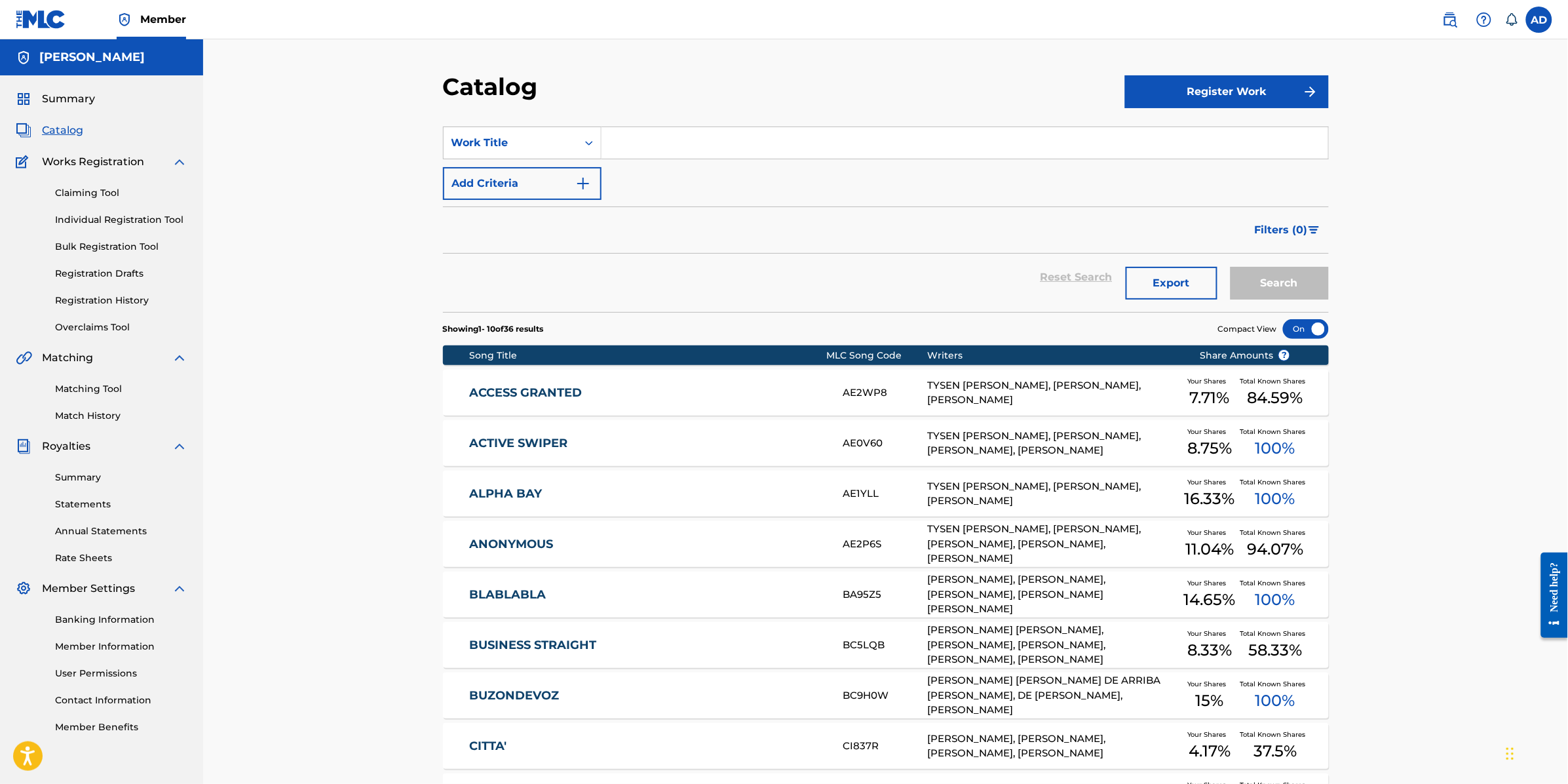
click at [677, 145] on input "Search Form" at bounding box center [965, 143] width 727 height 32
type input "c"
click at [1230, 267] on button "Search" at bounding box center [1279, 282] width 98 height 32
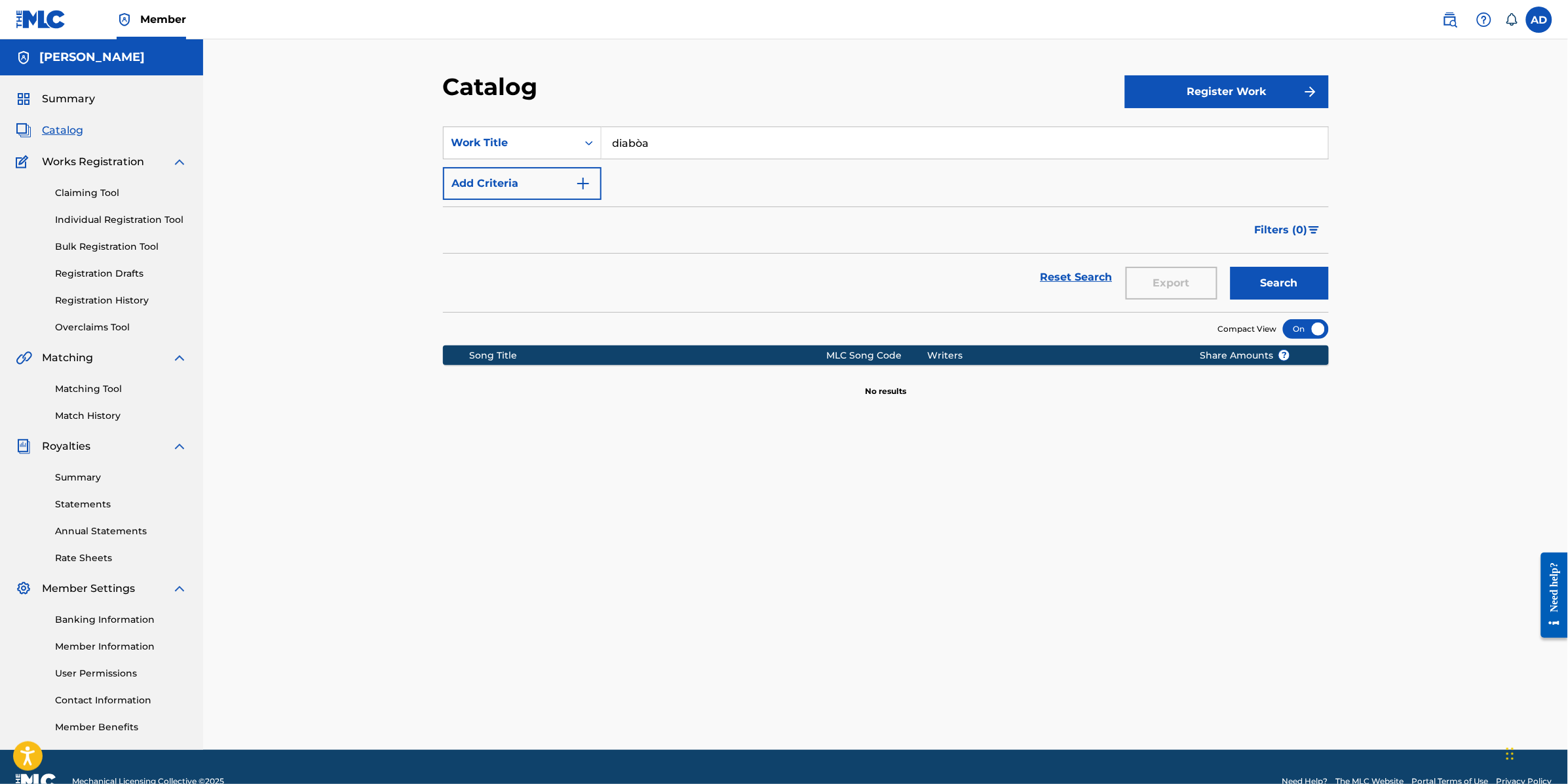
click at [677, 145] on input "diabòa" at bounding box center [965, 143] width 727 height 32
type input "diabla"
click at [1230, 267] on button "Search" at bounding box center [1279, 282] width 98 height 32
click at [87, 190] on link "Claiming Tool" at bounding box center [121, 192] width 132 height 13
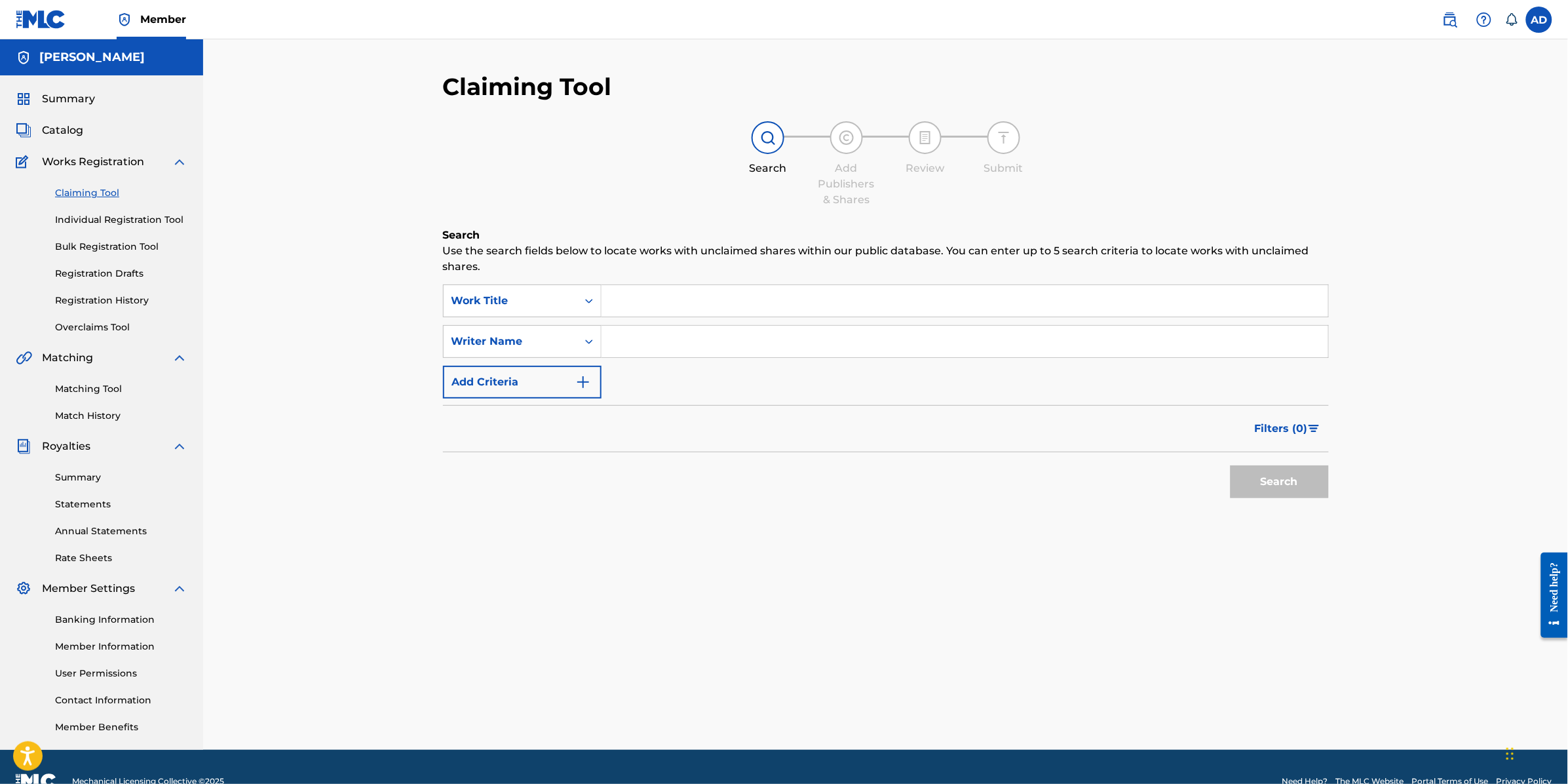
click at [633, 335] on input "Search Form" at bounding box center [965, 342] width 727 height 32
click at [637, 290] on input "Search Form" at bounding box center [965, 301] width 727 height 32
type input "DIABLA"
click at [618, 335] on input "Search Form" at bounding box center [965, 342] width 727 height 32
type input "[PERSON_NAME]"
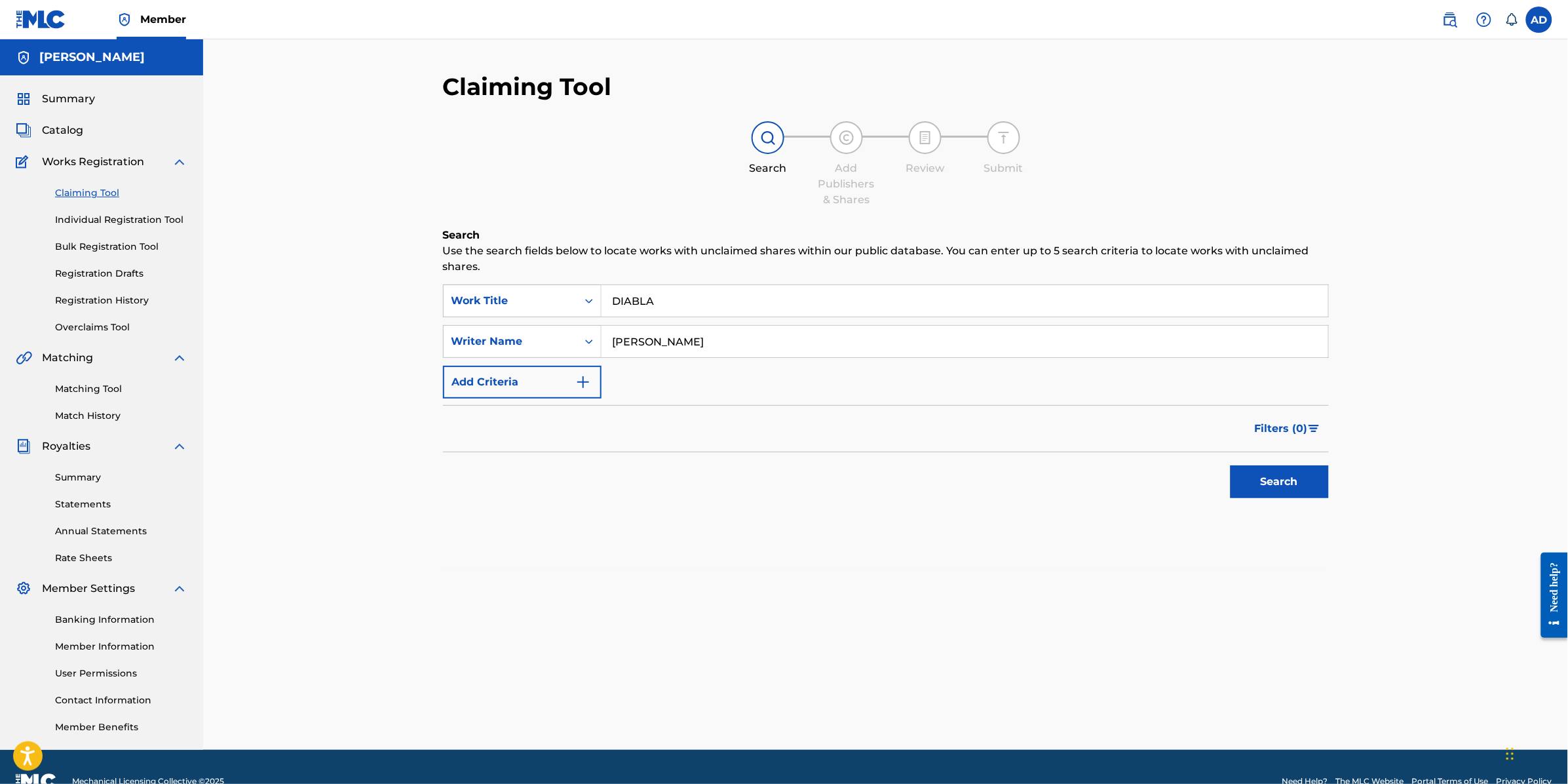
click at [1256, 467] on button "Search" at bounding box center [1279, 481] width 98 height 32
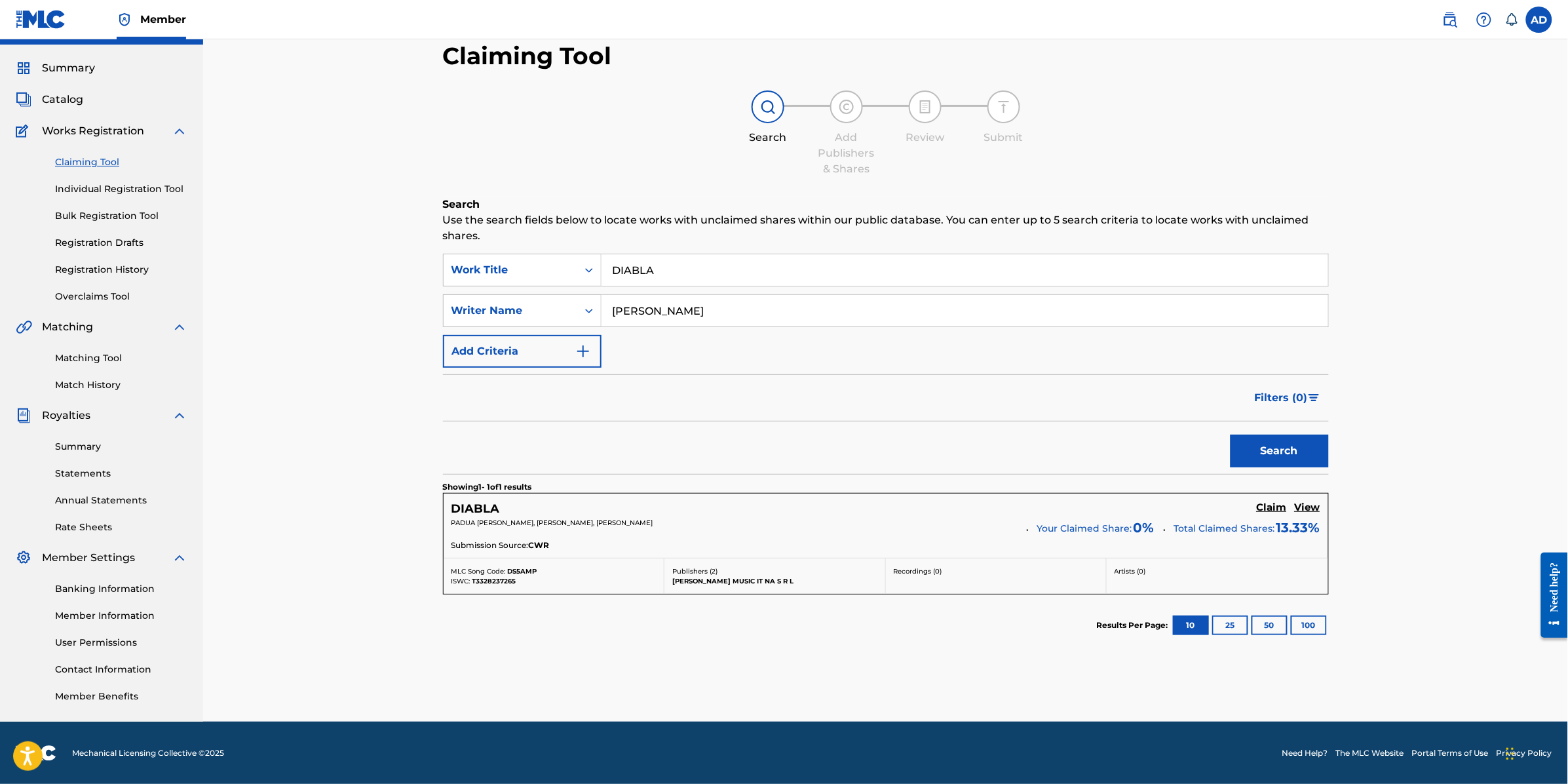
scroll to position [32, 0]
click at [1275, 510] on h5 "Claim" at bounding box center [1271, 507] width 30 height 13
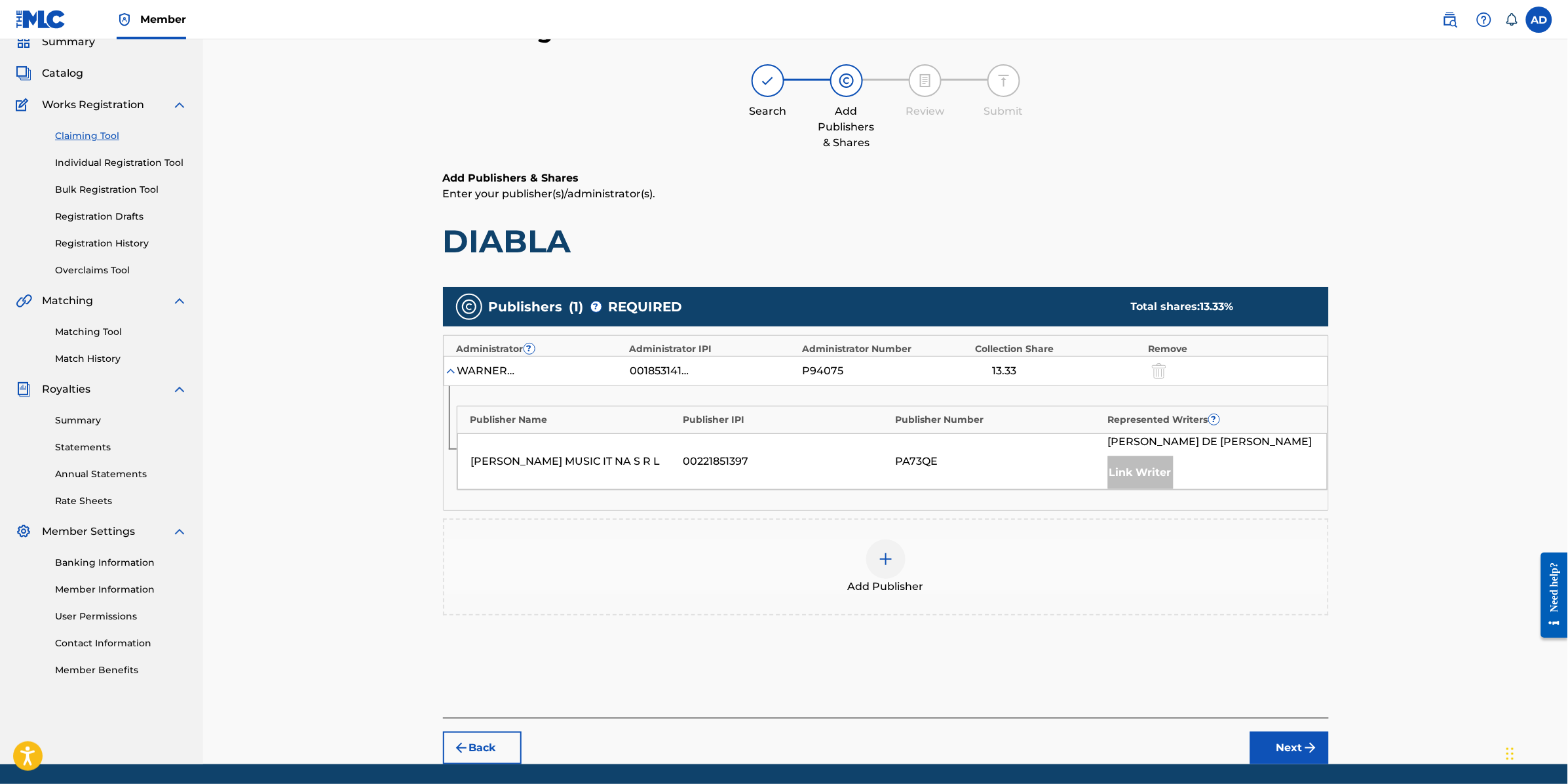
scroll to position [100, 0]
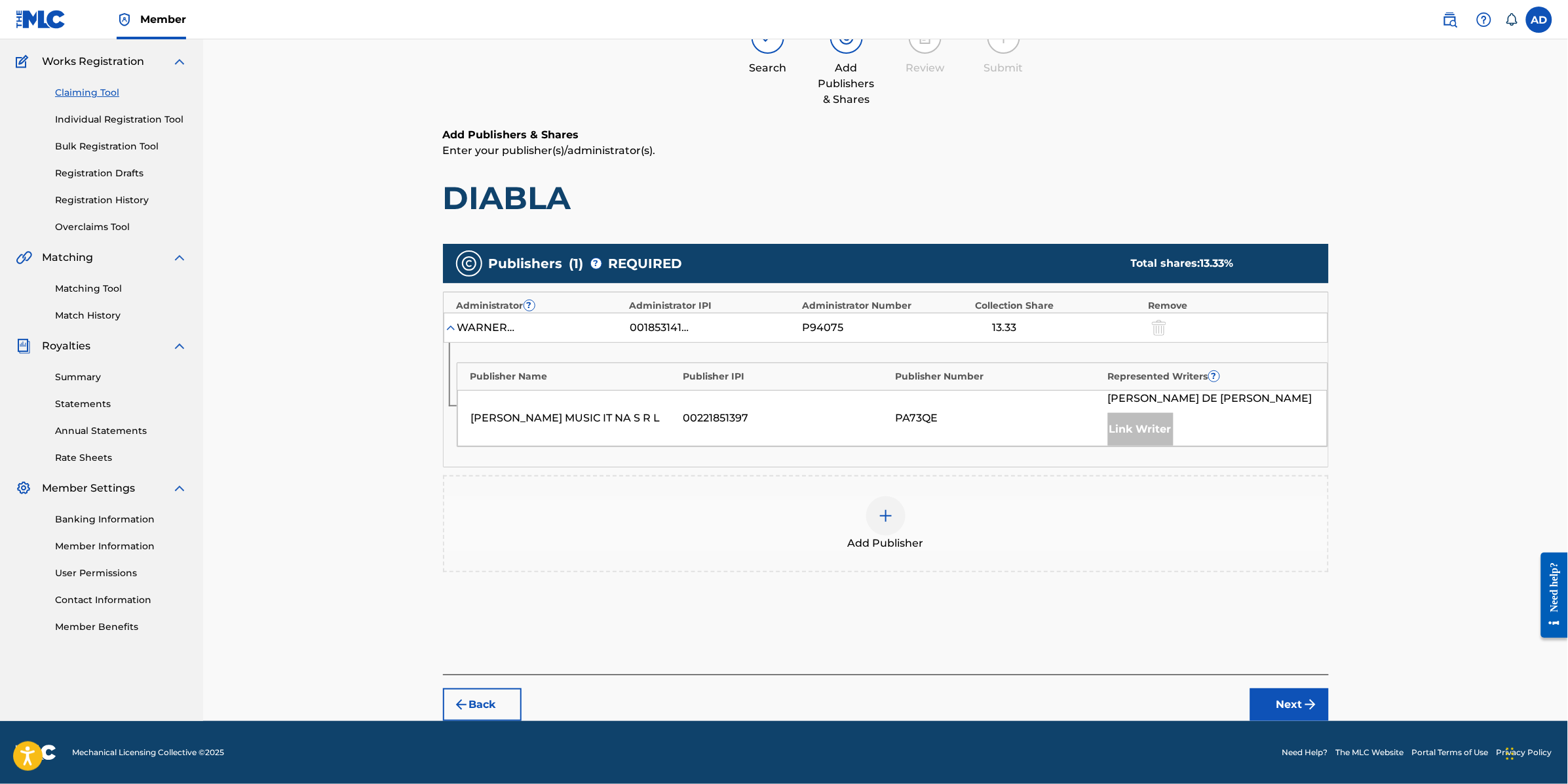
click at [882, 515] on img at bounding box center [886, 516] width 16 height 16
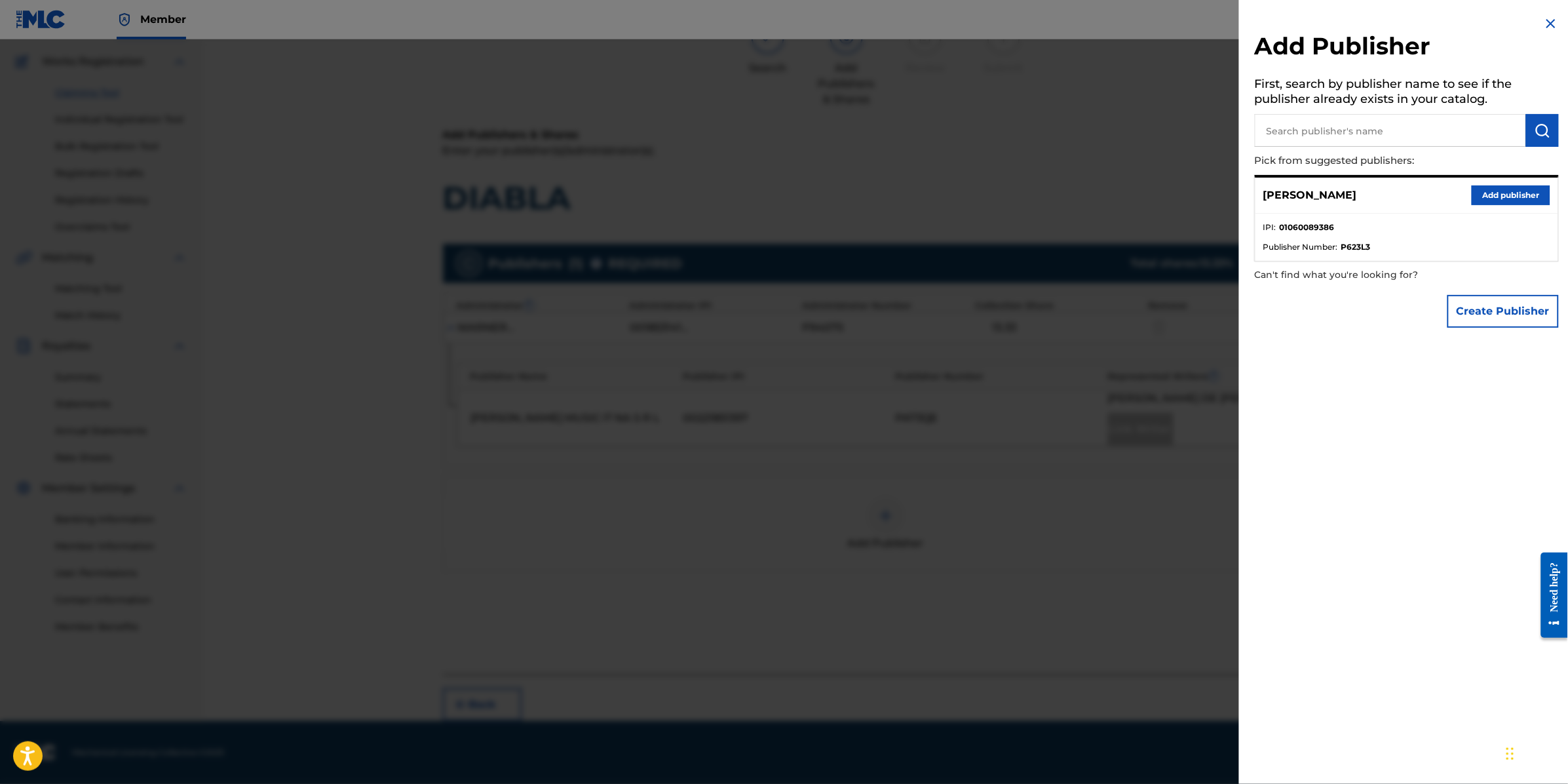
click at [1531, 191] on button "Add publisher" at bounding box center [1510, 195] width 78 height 20
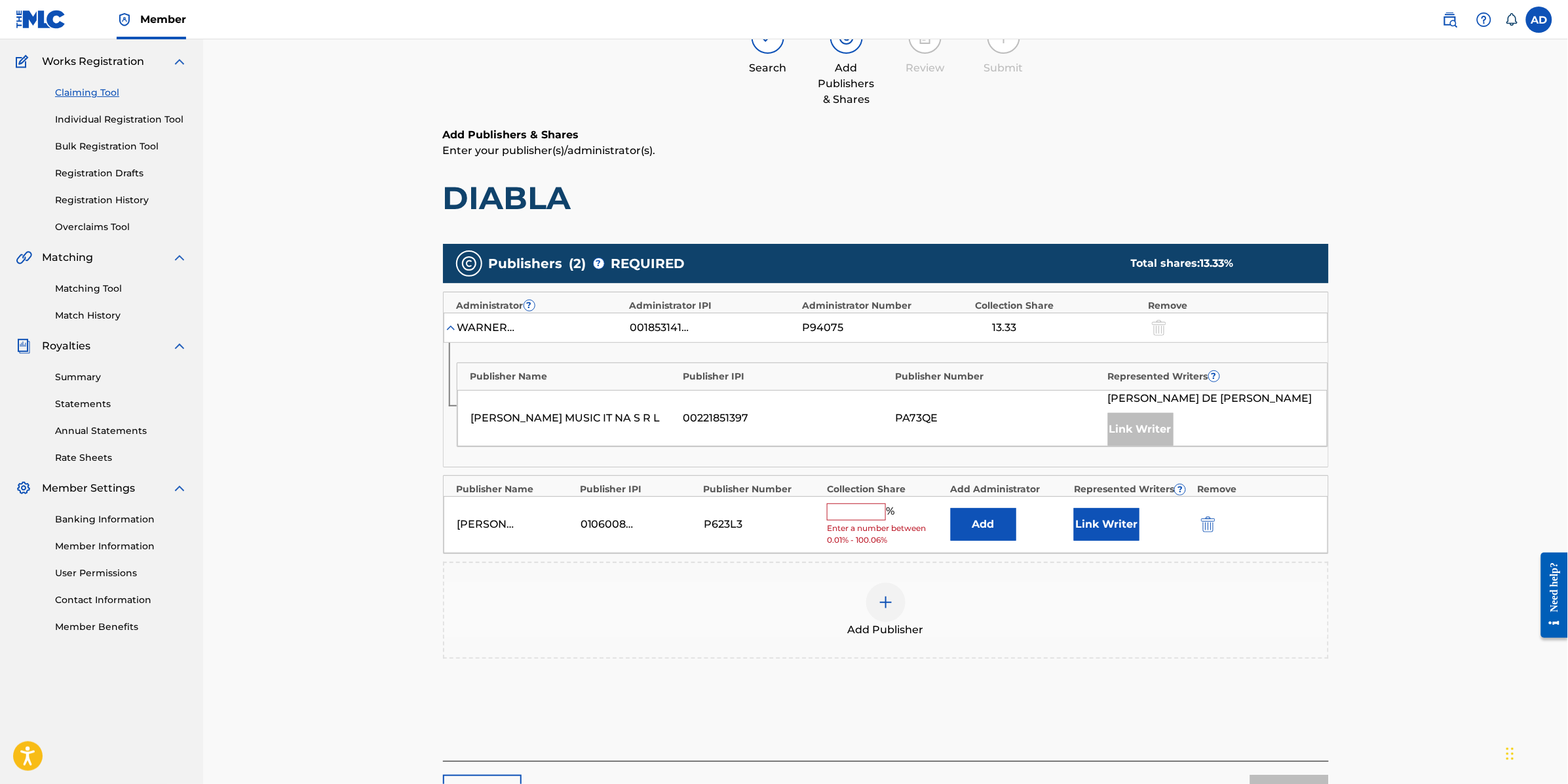
click at [856, 497] on div "[PERSON_NAME] 01060089386 P623L3 % Enter a number between 0.01% - 100.06% Add L…" at bounding box center [886, 525] width 885 height 57
click at [856, 510] on input "text" at bounding box center [856, 512] width 59 height 17
click at [1252, 622] on div "Add Publisher" at bounding box center [886, 611] width 883 height 55
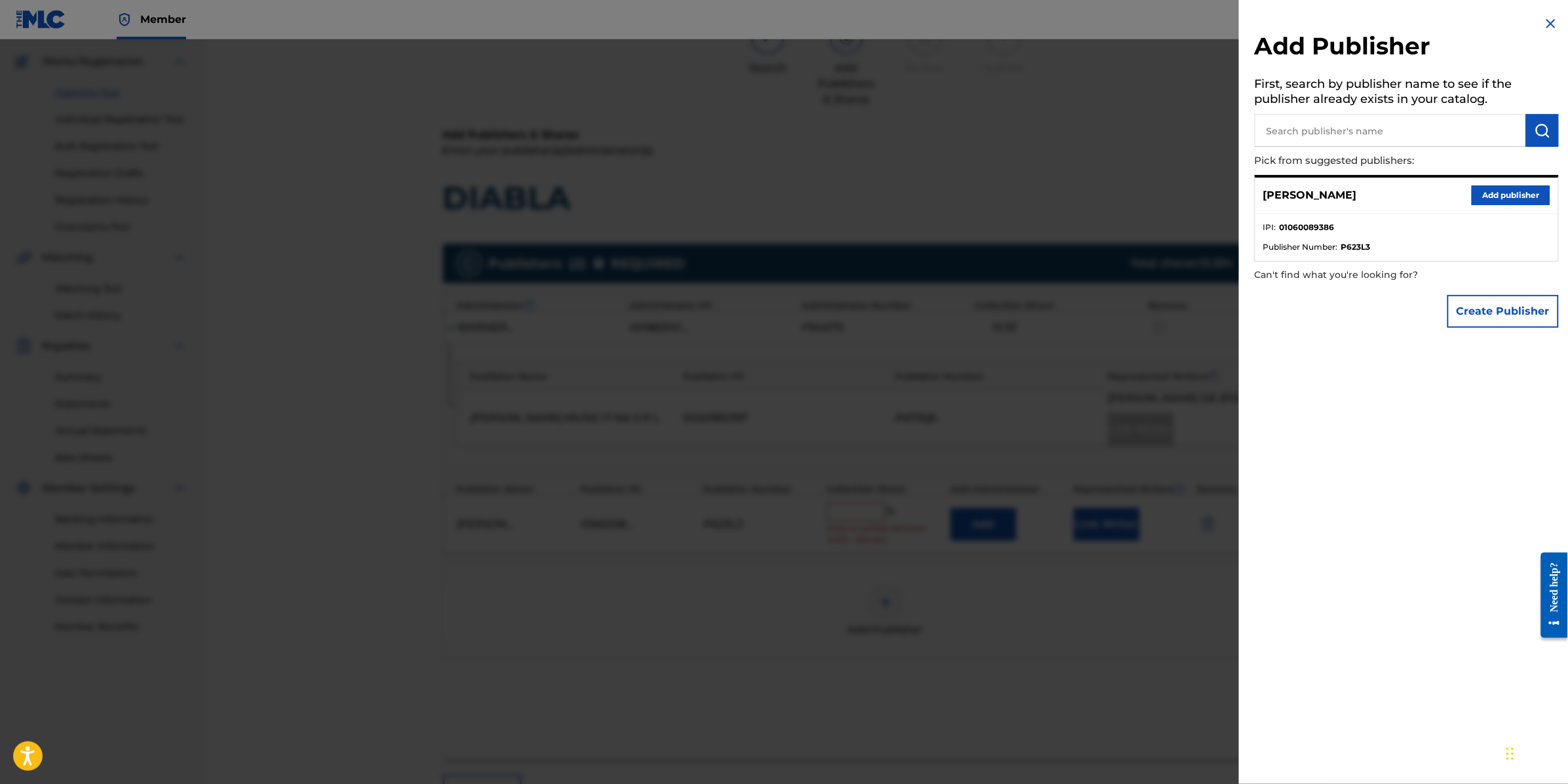
click at [1551, 23] on img at bounding box center [1551, 24] width 16 height 16
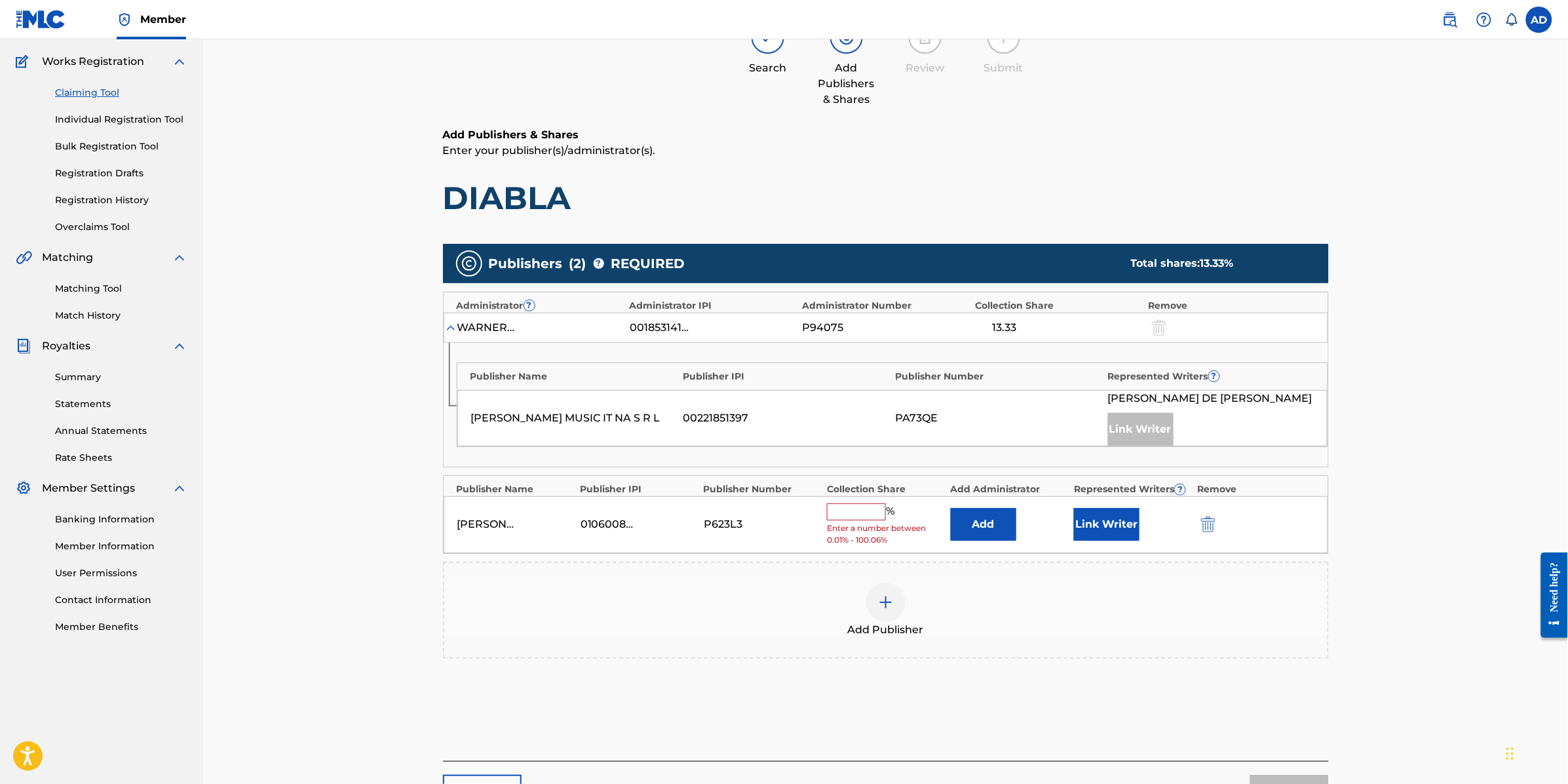
click at [872, 509] on input "text" at bounding box center [856, 512] width 59 height 17
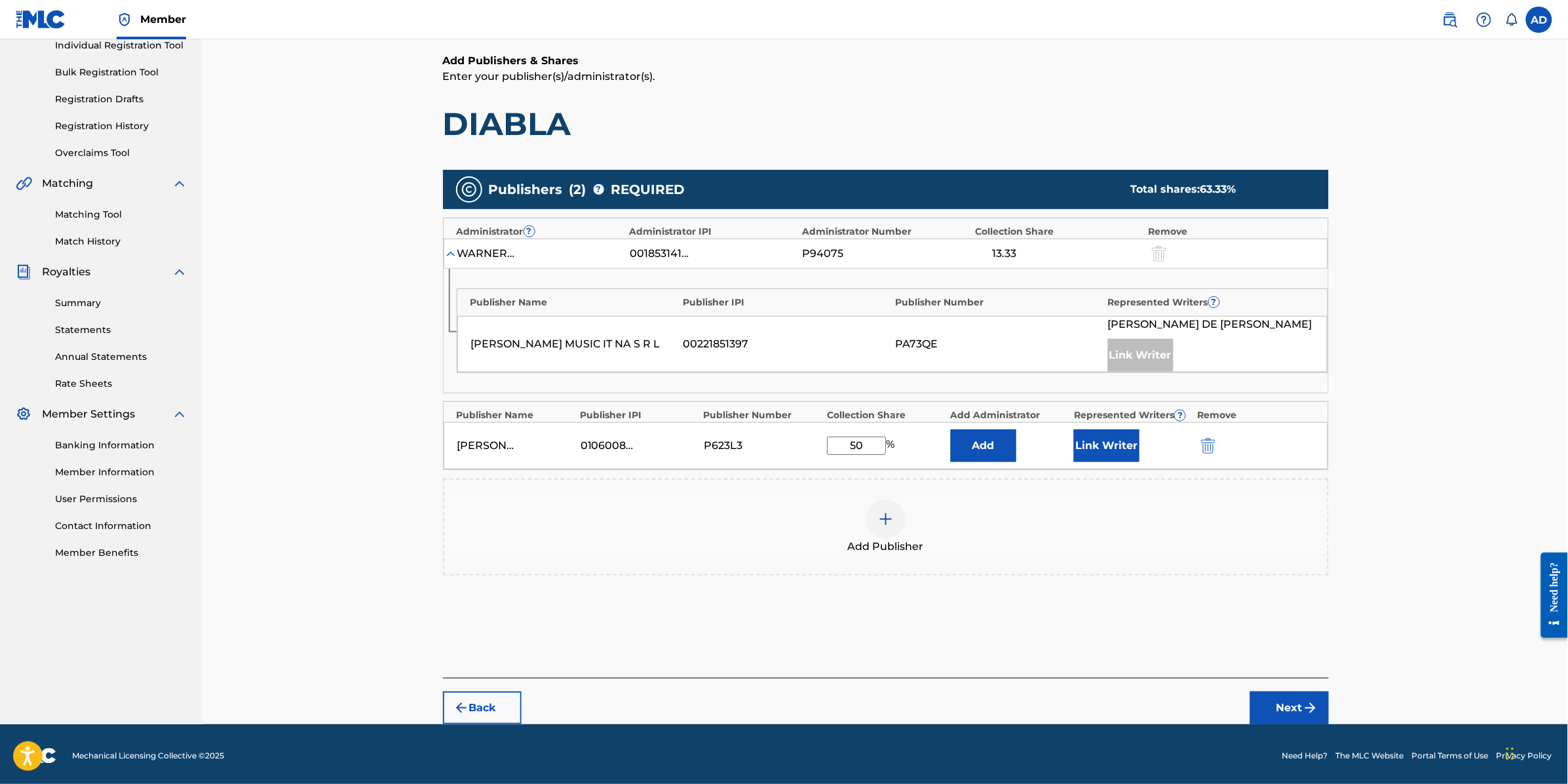
scroll to position [178, 0]
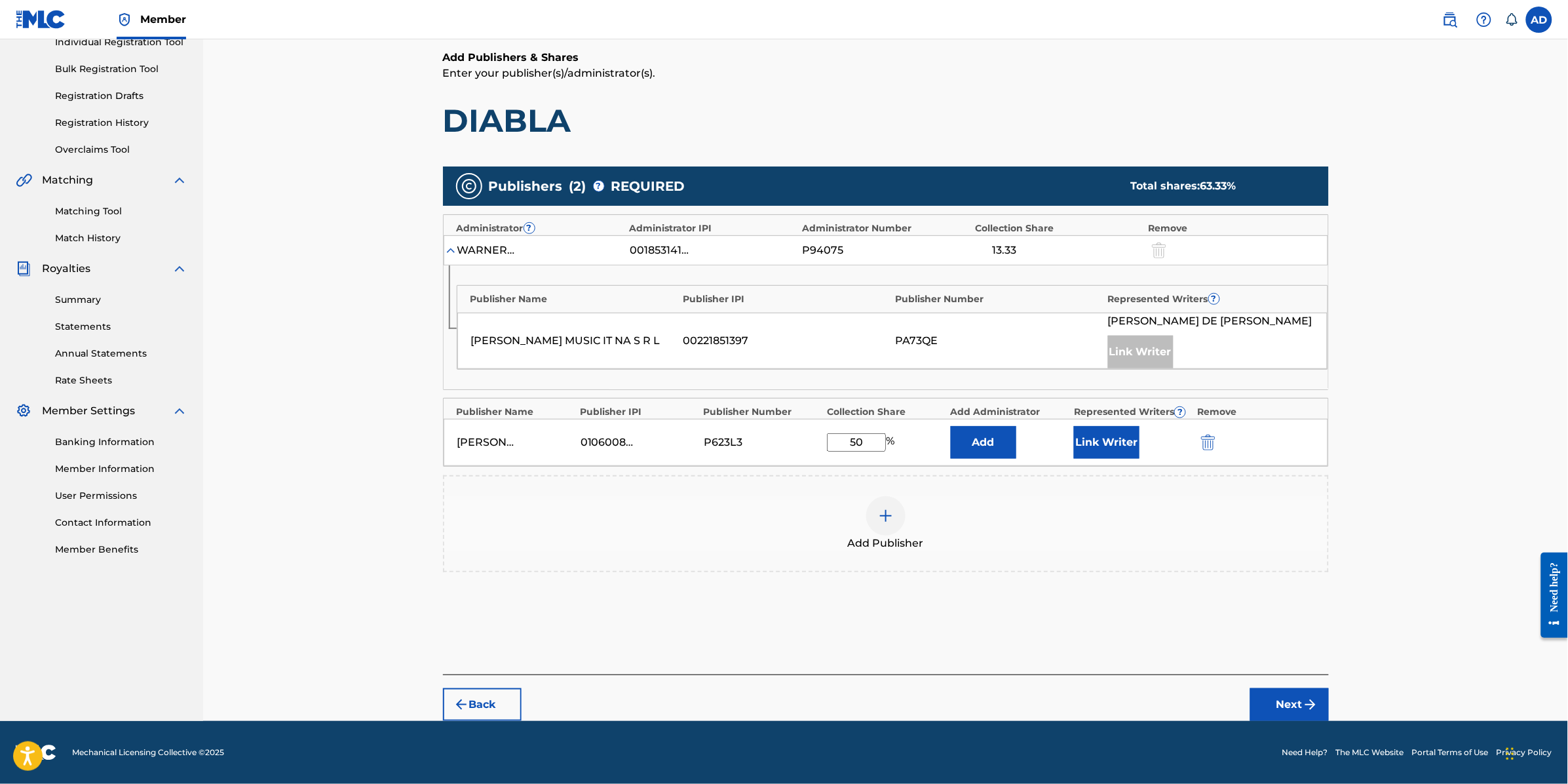
type input "50"
click at [1279, 703] on button "Next" at bounding box center [1289, 704] width 78 height 32
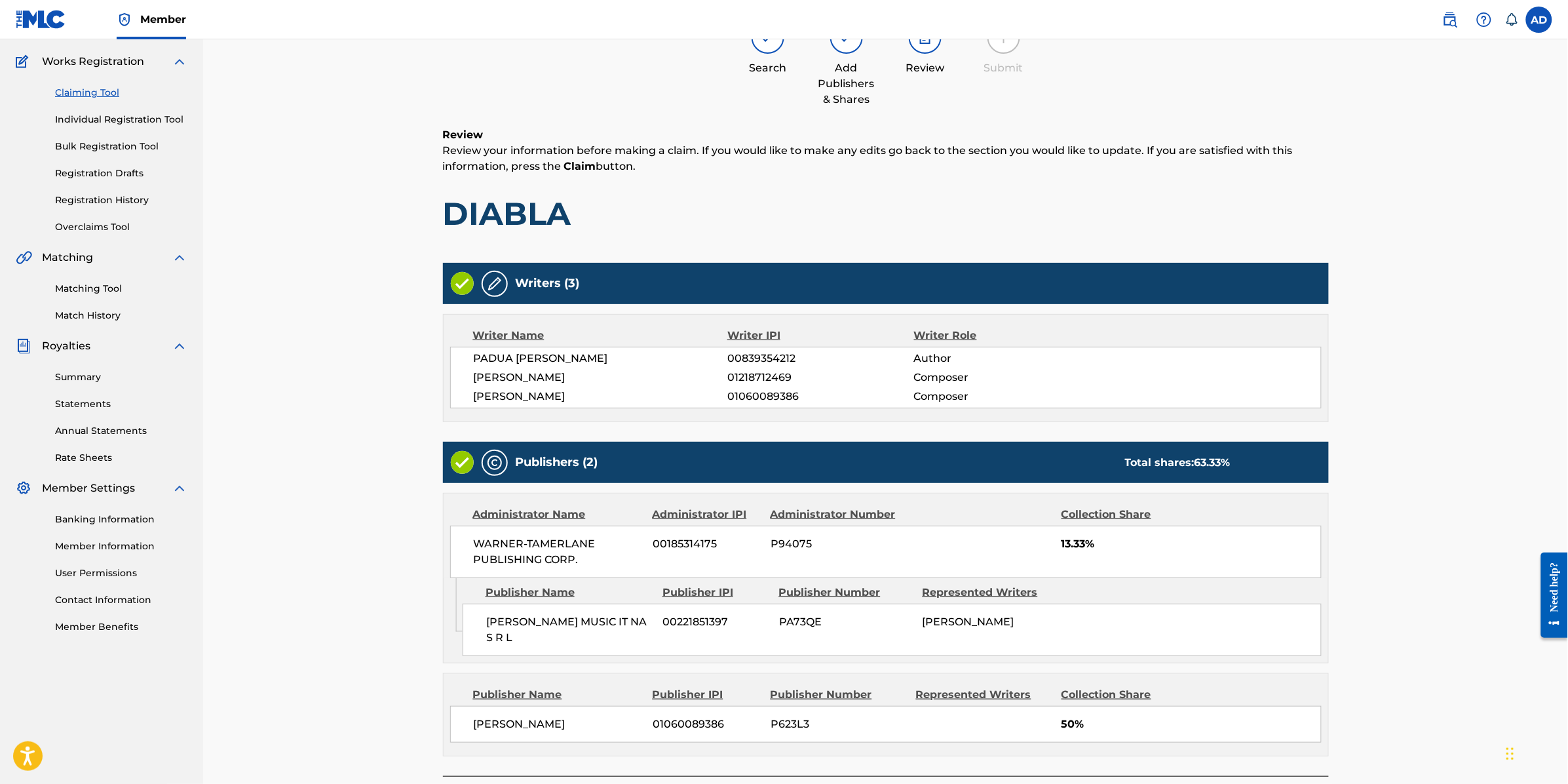
scroll to position [204, 0]
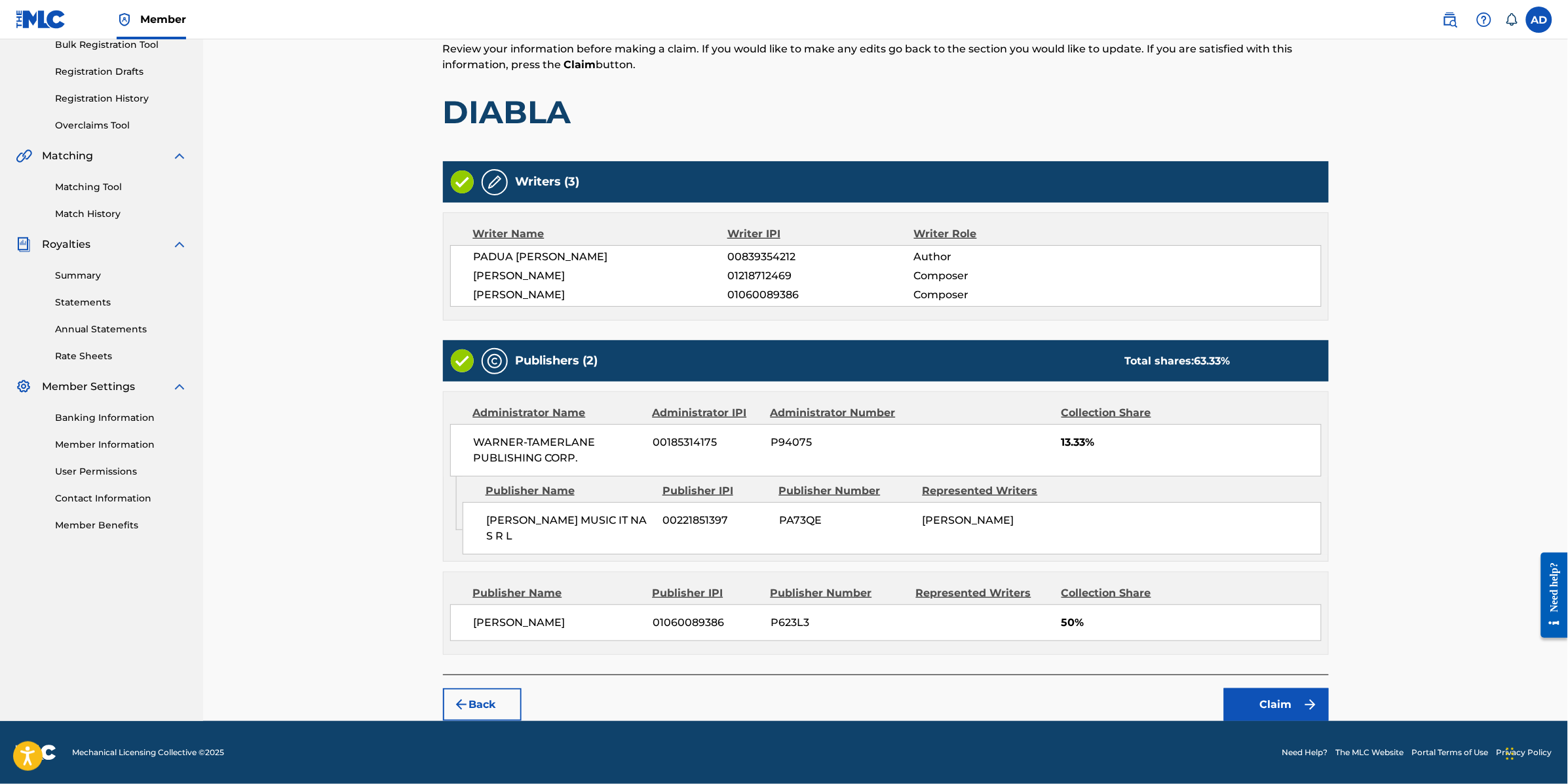
click at [1264, 703] on button "Claim" at bounding box center [1276, 704] width 105 height 32
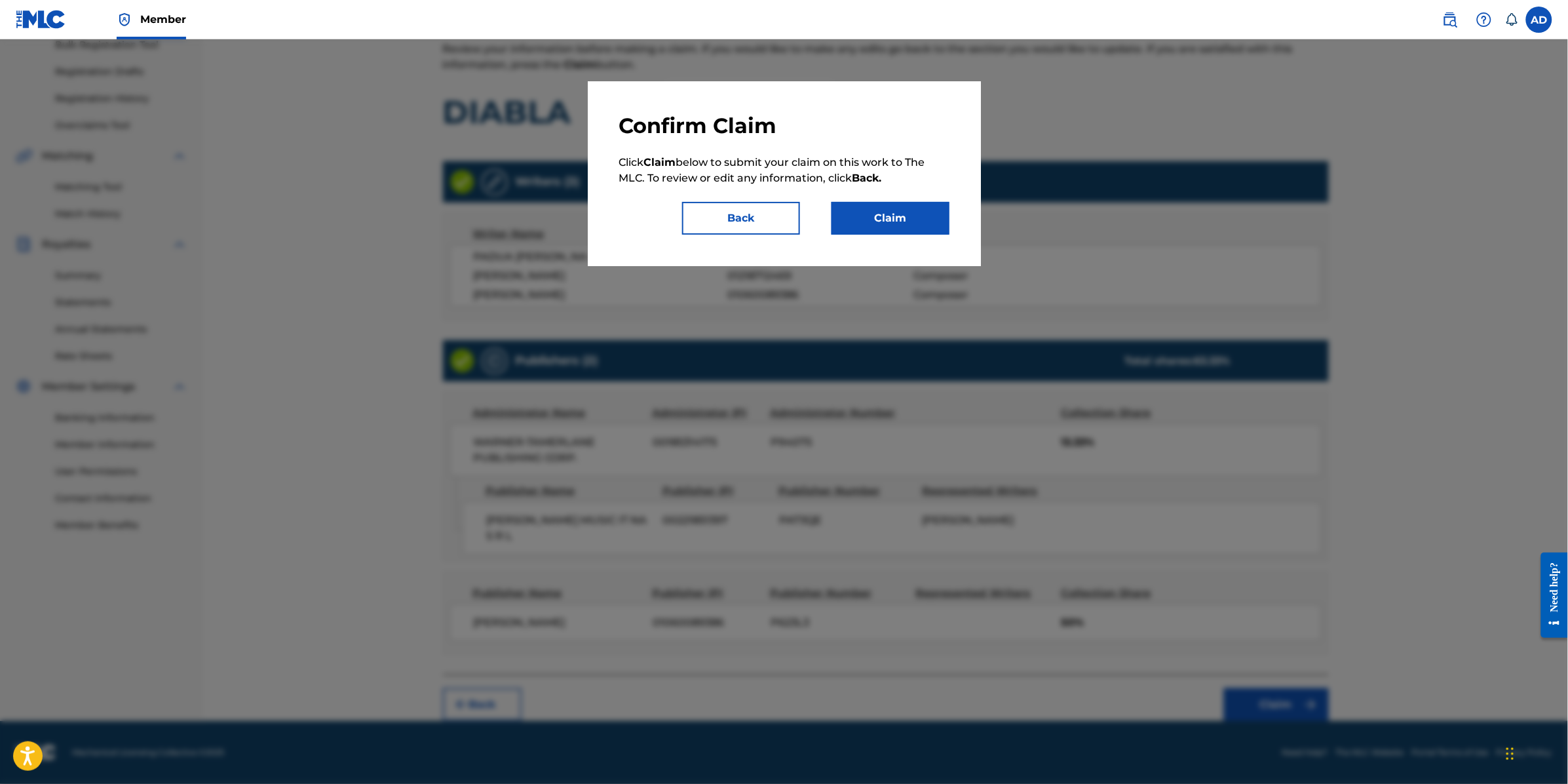
click at [905, 211] on button "Claim" at bounding box center [890, 218] width 118 height 32
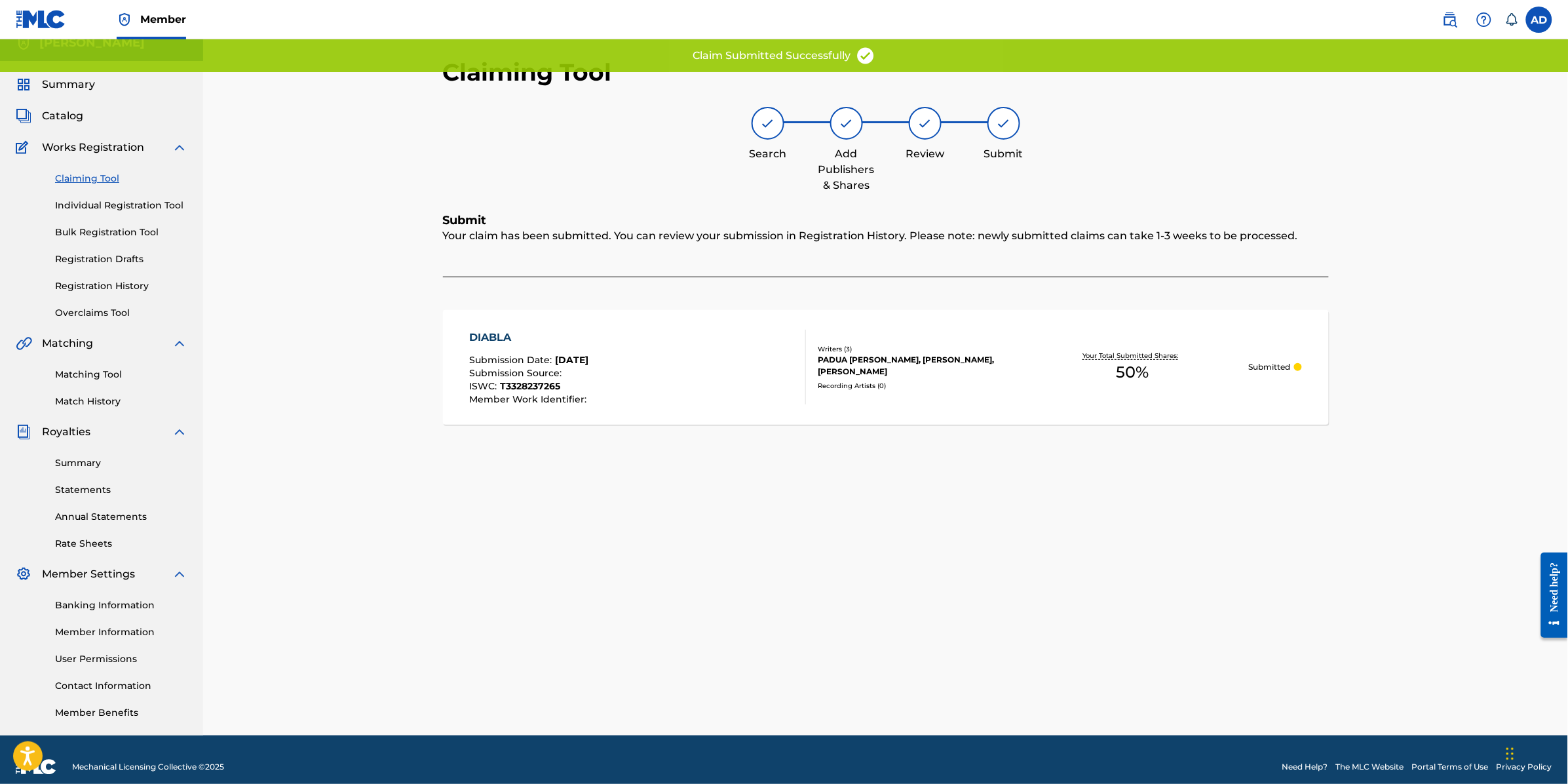
scroll to position [0, 0]
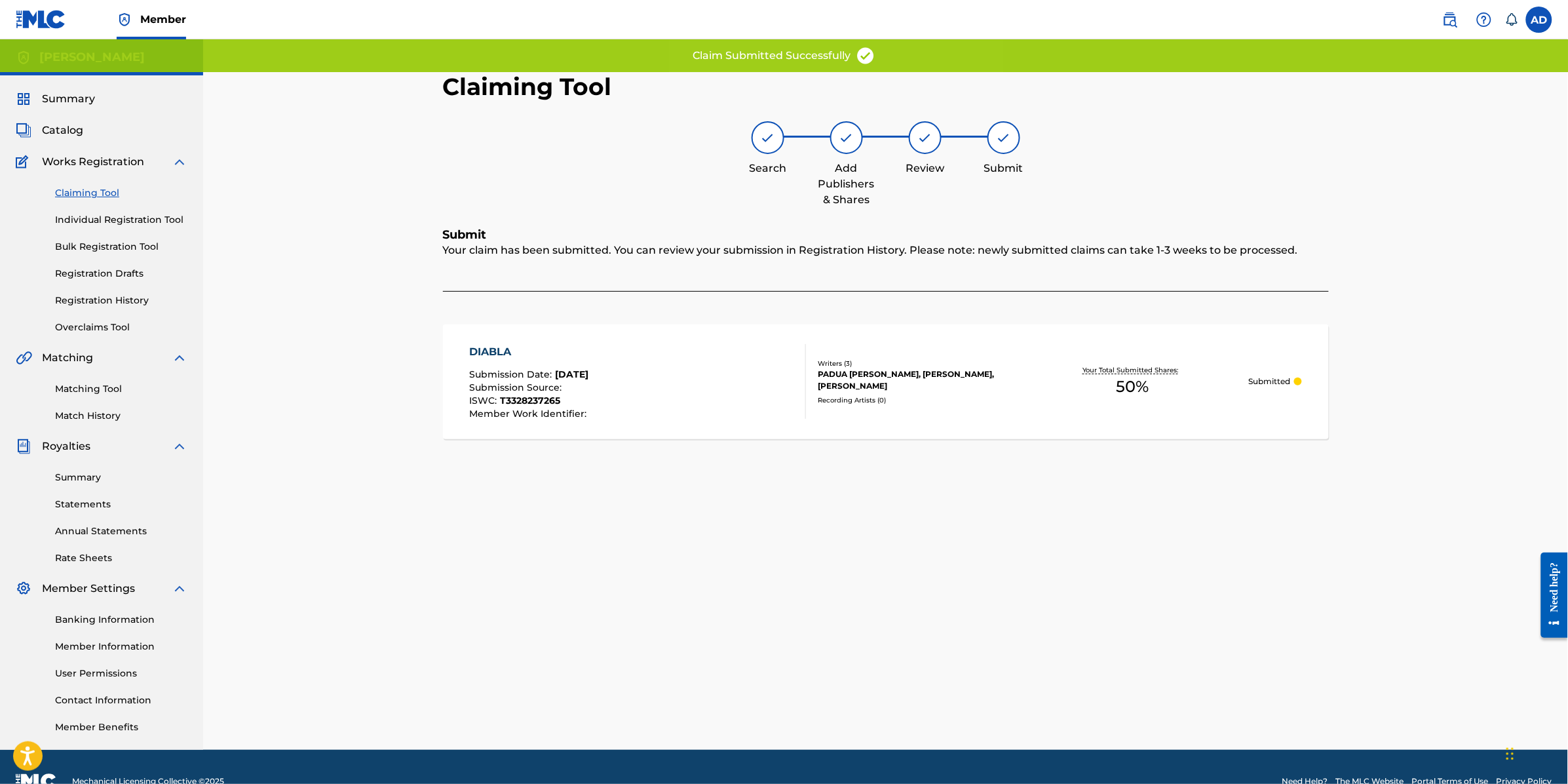
click at [85, 189] on link "Claiming Tool" at bounding box center [121, 192] width 132 height 13
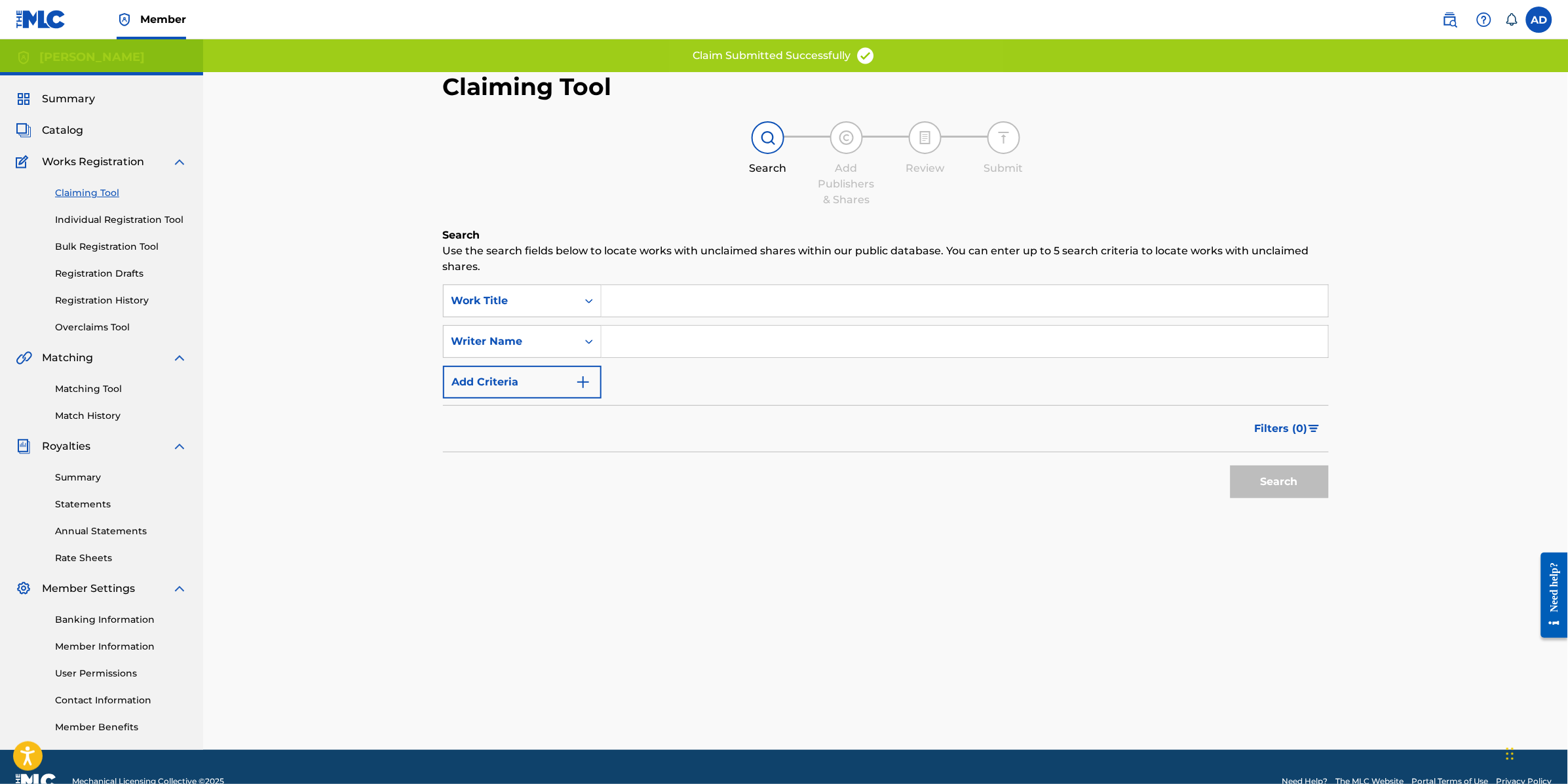
click at [642, 303] on input "Search Form" at bounding box center [965, 301] width 727 height 32
click at [642, 297] on input "Search Form" at bounding box center [965, 301] width 727 height 32
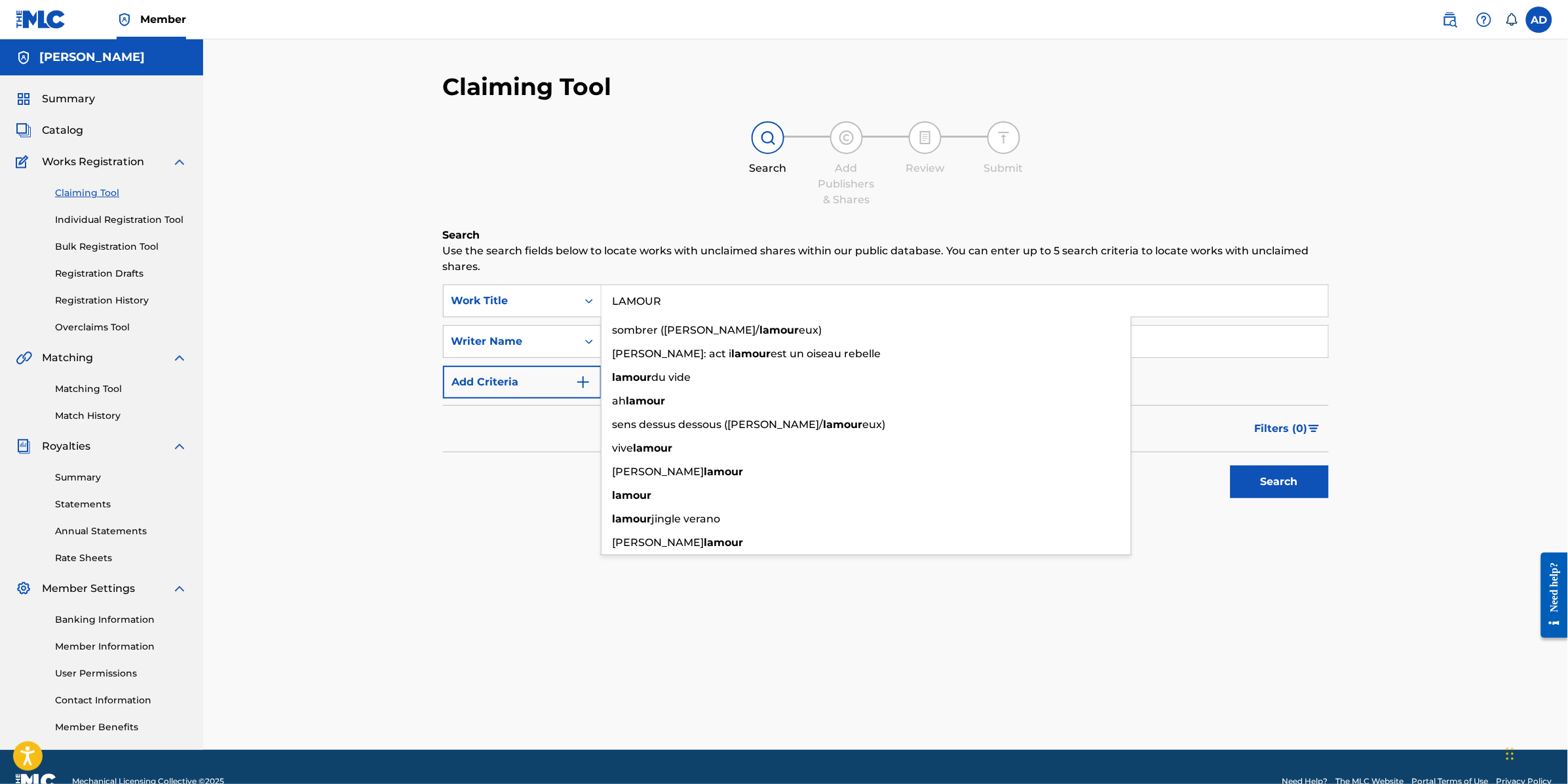
type input "LAMOUR"
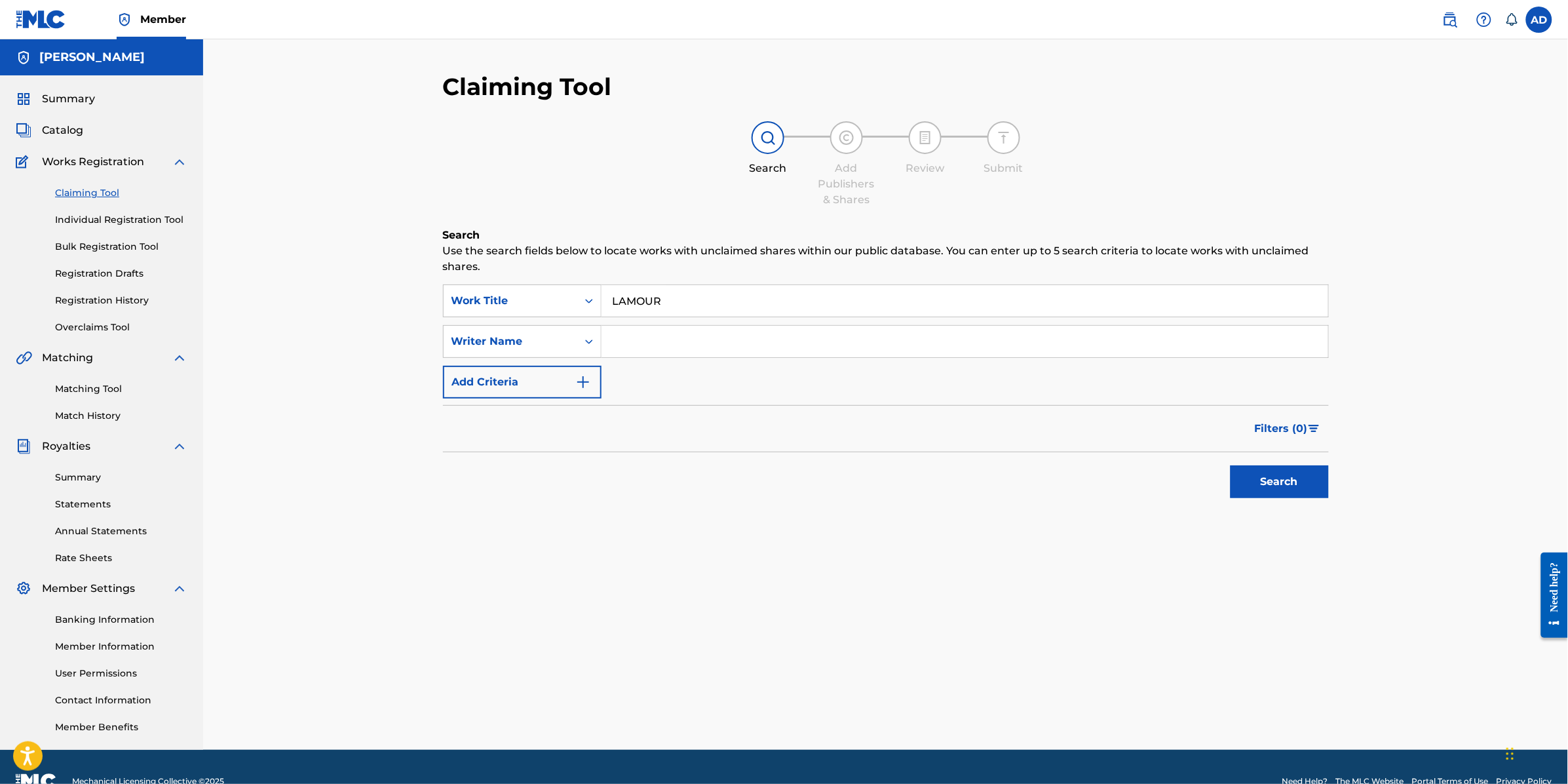
drag, startPoint x: 475, startPoint y: 520, endPoint x: 652, endPoint y: 365, distance: 235.3
click at [480, 515] on div "Search Use the search fields below to locate works with unclaimed shares within…" at bounding box center [886, 399] width 886 height 343
drag, startPoint x: 657, startPoint y: 348, endPoint x: 668, endPoint y: 359, distance: 15.6
click at [657, 348] on input "Search Form" at bounding box center [965, 342] width 727 height 32
type input "[PERSON_NAME]"
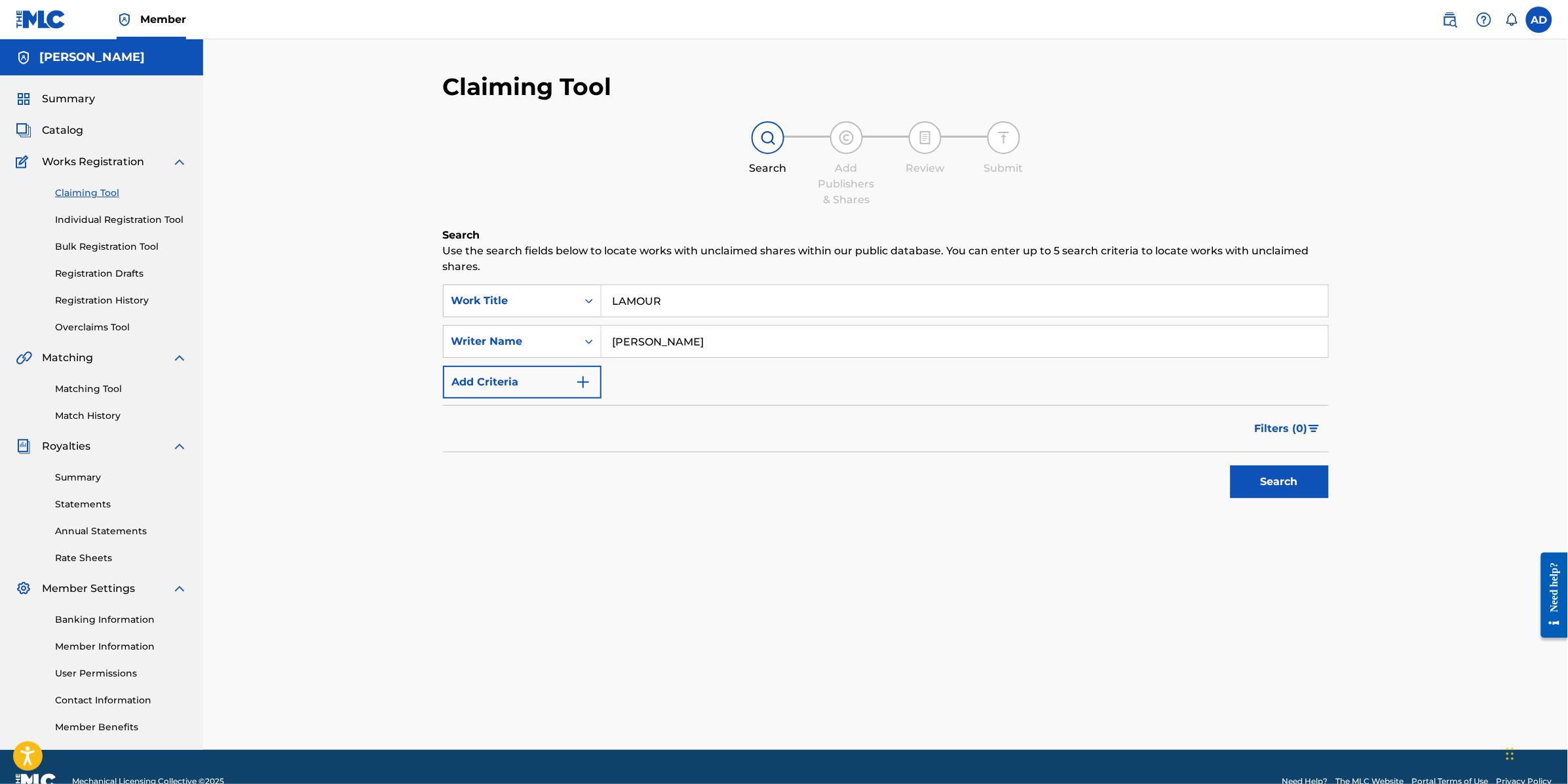
click at [1331, 470] on div "Claiming Tool Search Add Publishers & Shares Review Submit Search Use the searc…" at bounding box center [886, 411] width 917 height 678
click at [1307, 476] on button "Search" at bounding box center [1279, 481] width 98 height 32
click at [690, 309] on input "LAMOUR" at bounding box center [965, 301] width 727 height 32
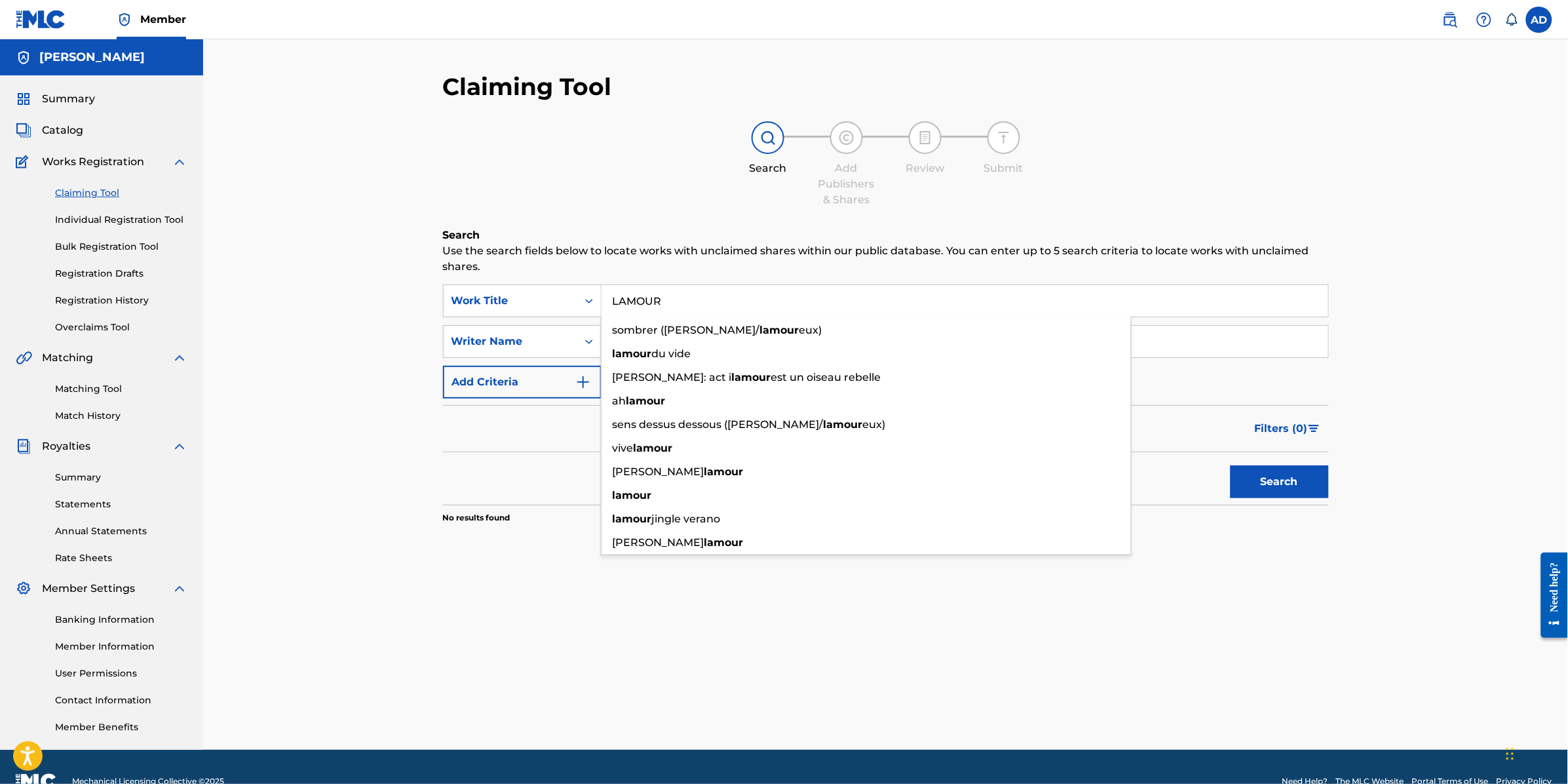
click at [625, 303] on input "LAMOUR" at bounding box center [965, 301] width 727 height 32
click at [620, 302] on input "LAMOUR" at bounding box center [965, 301] width 727 height 32
click at [1230, 465] on button "Search" at bounding box center [1279, 481] width 98 height 32
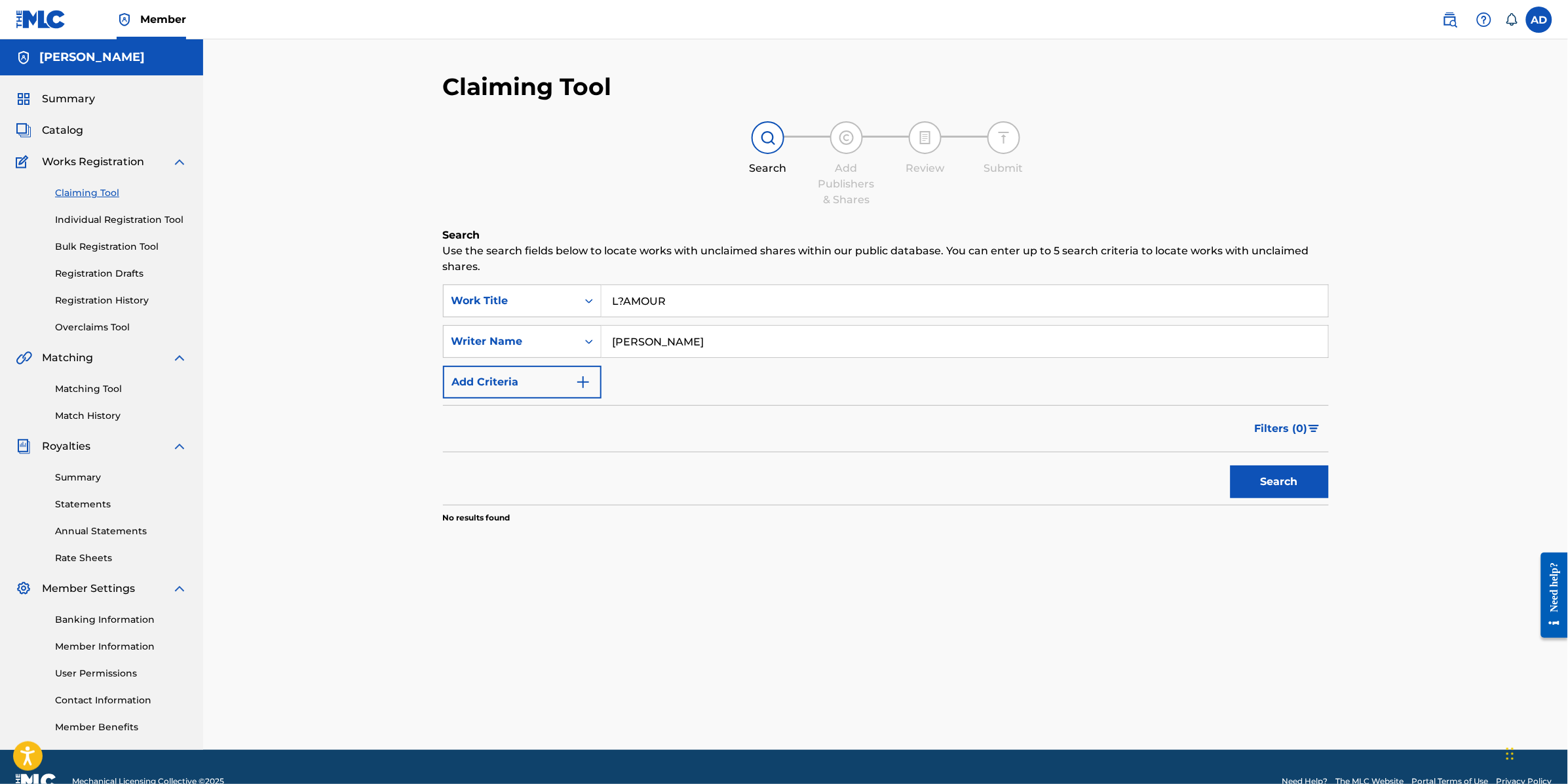
click at [623, 297] on input "L?AMOUR" at bounding box center [965, 301] width 727 height 32
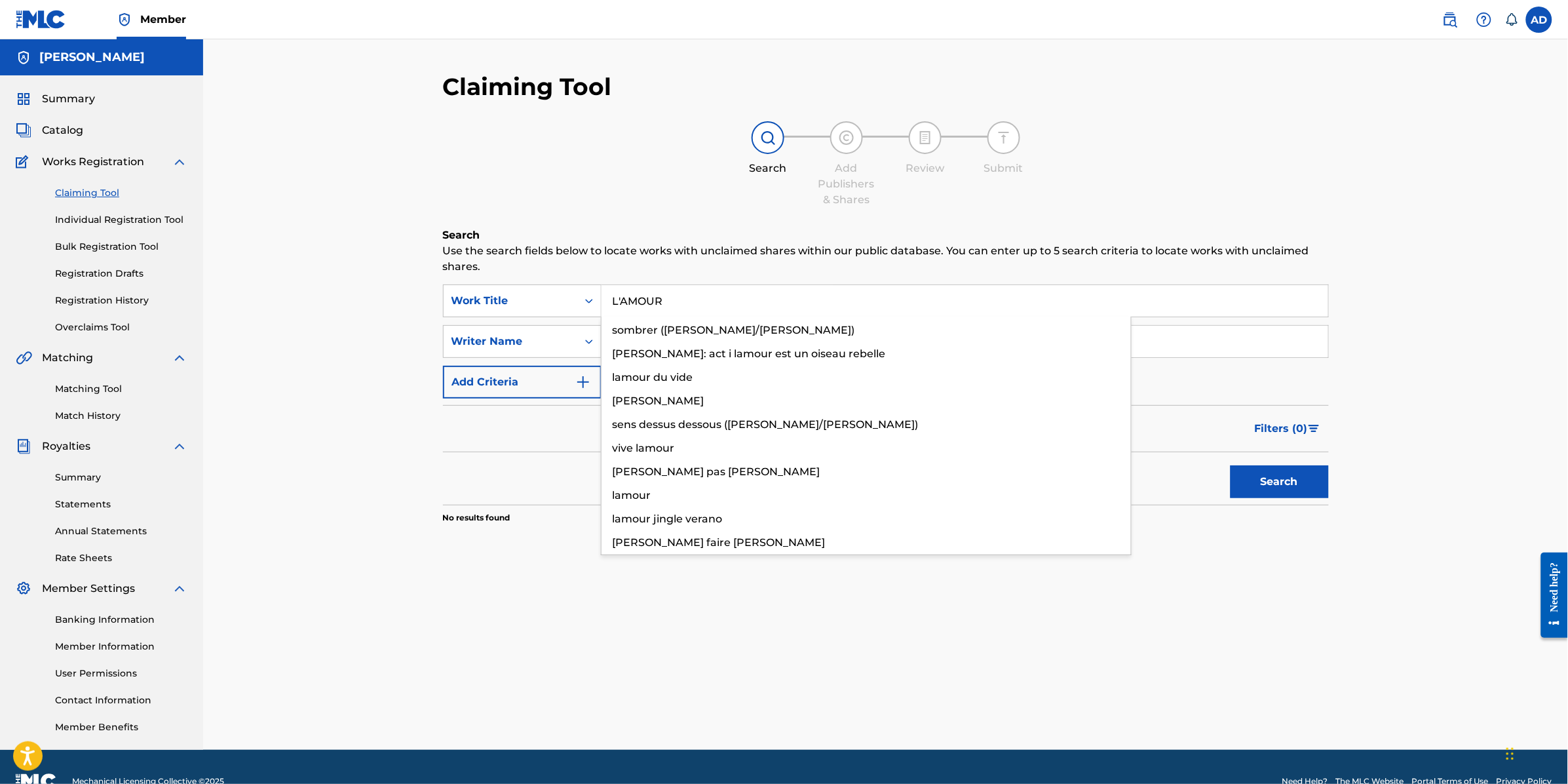
type input "L'AMOUR"
click at [1230, 465] on button "Search" at bounding box center [1279, 481] width 98 height 32
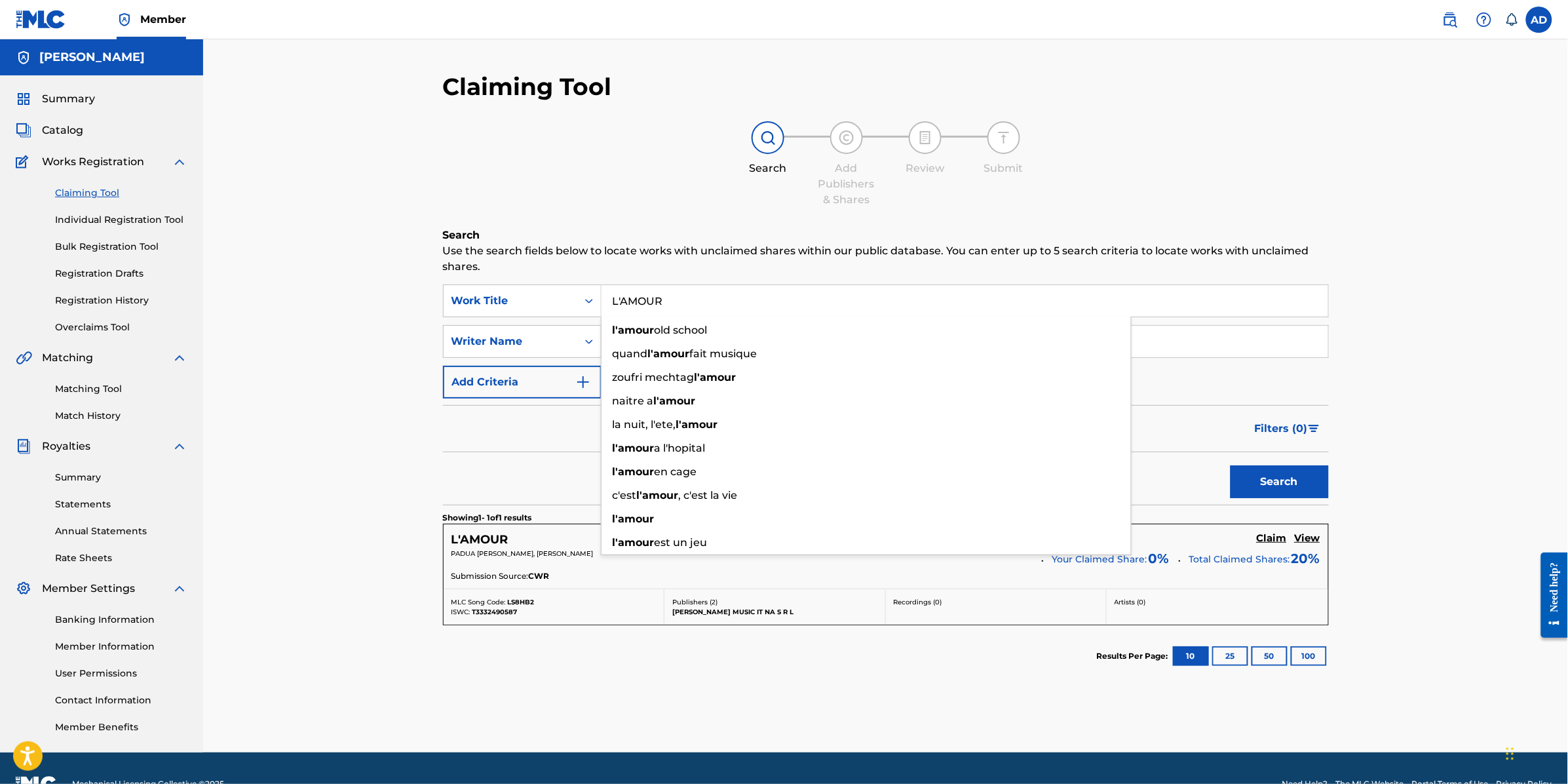
click at [1484, 460] on div "Claiming Tool Search Add Publishers & Shares Review Submit Search Use the searc…" at bounding box center [886, 396] width 1365 height 714
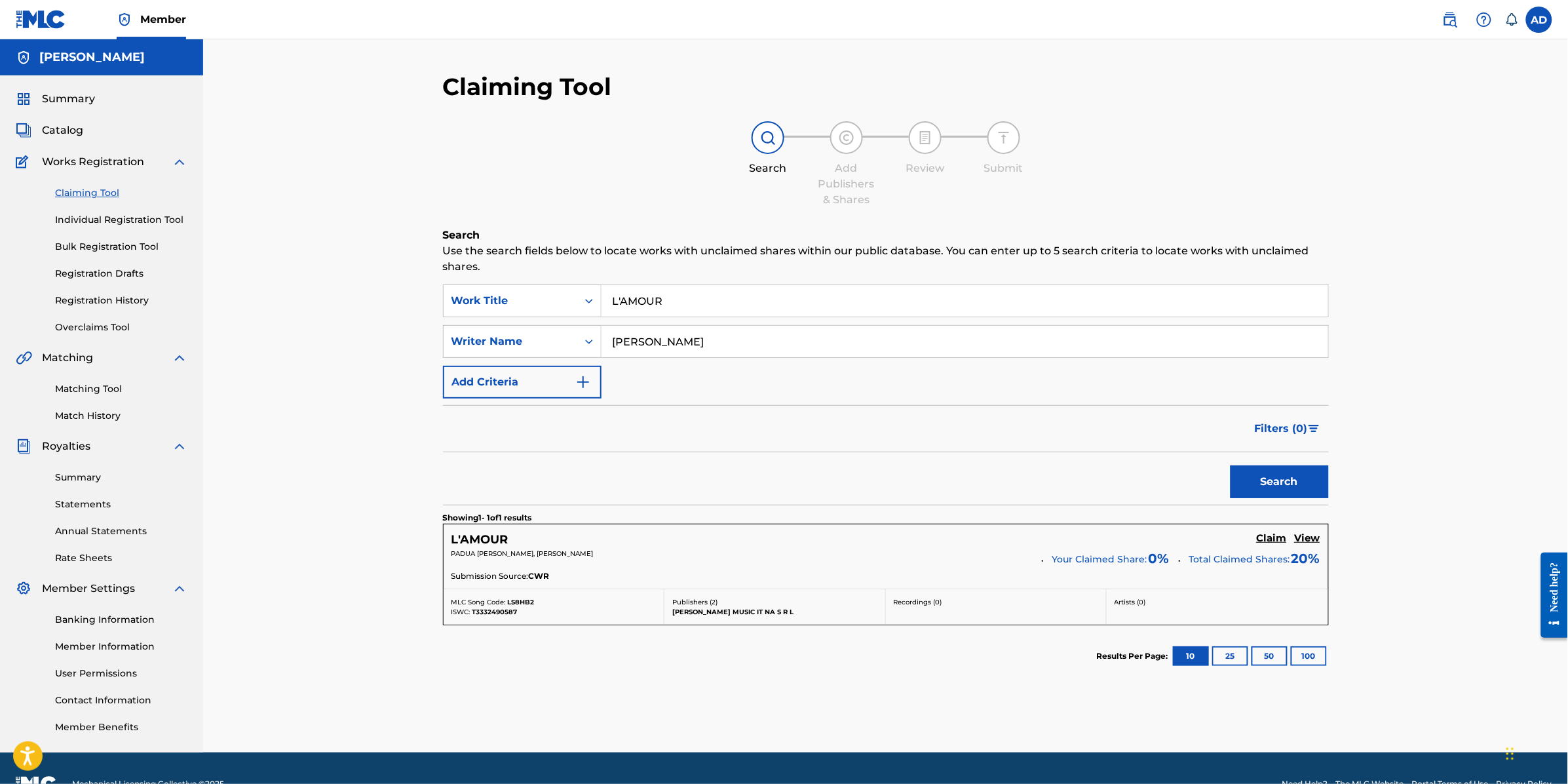
click at [992, 570] on div "Submission Source: CWR" at bounding box center [886, 578] width 869 height 14
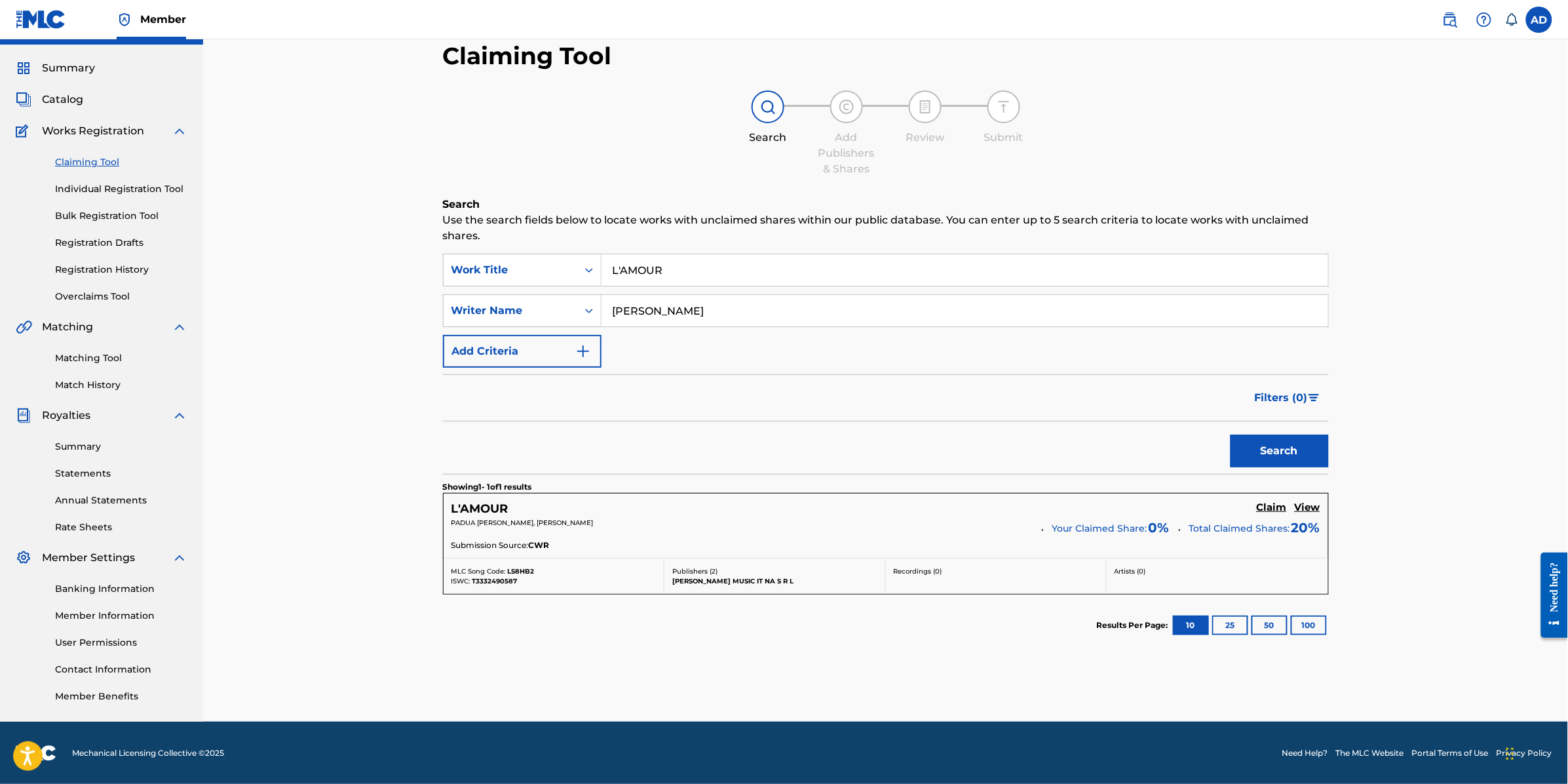
scroll to position [32, 0]
click at [1271, 502] on h5 "Claim" at bounding box center [1271, 507] width 30 height 13
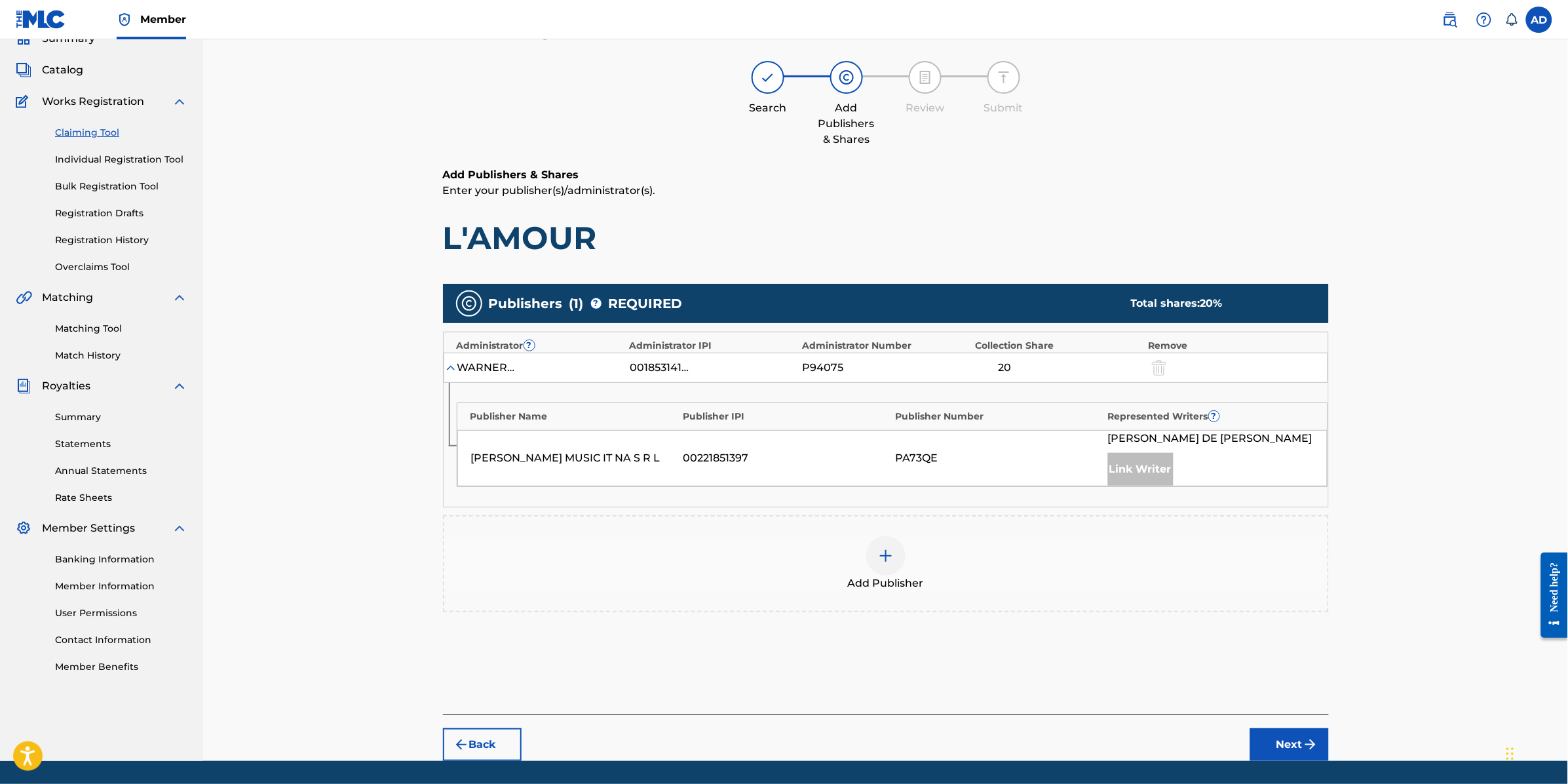
scroll to position [100, 0]
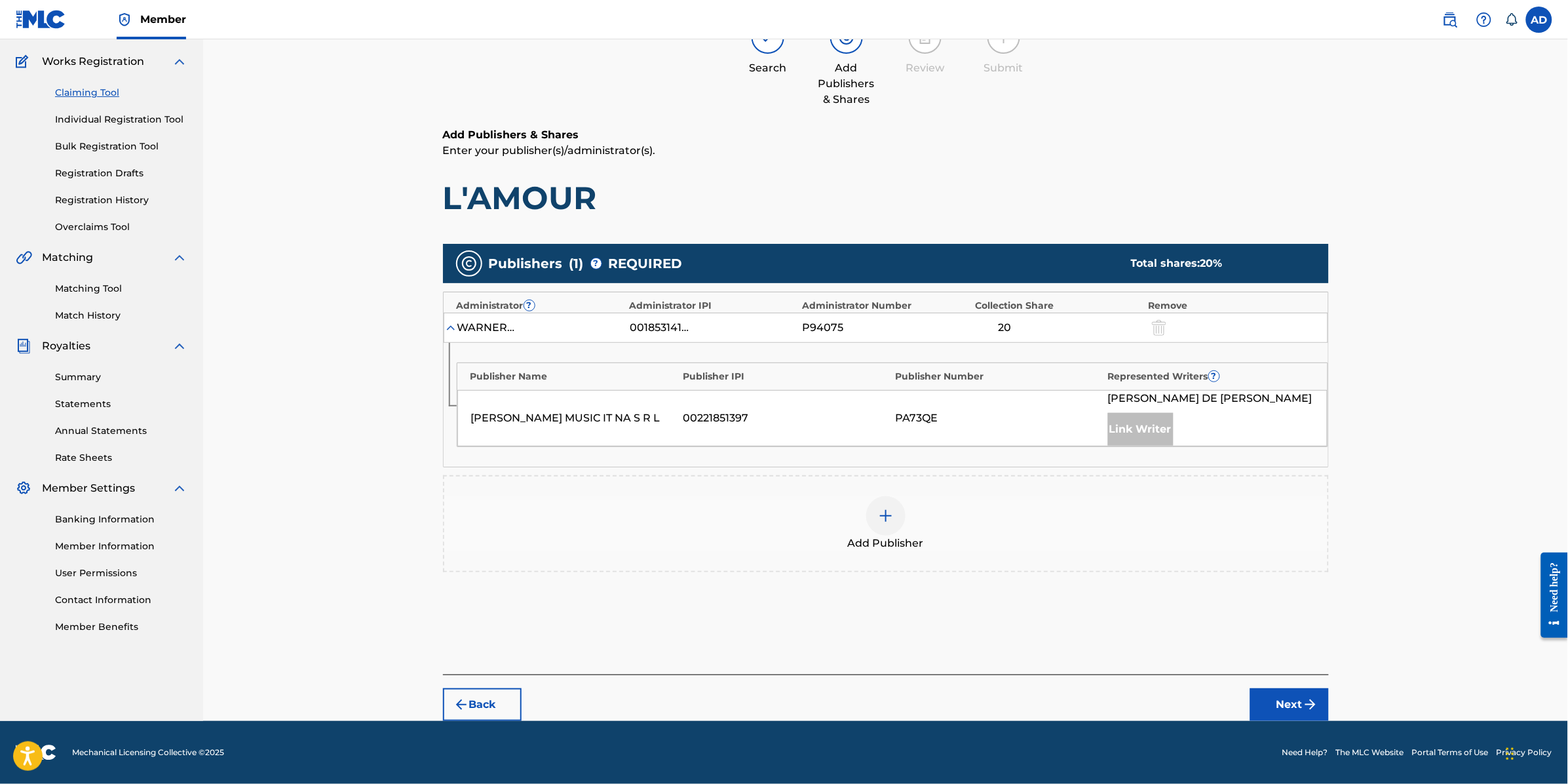
click at [891, 516] on img at bounding box center [886, 516] width 16 height 16
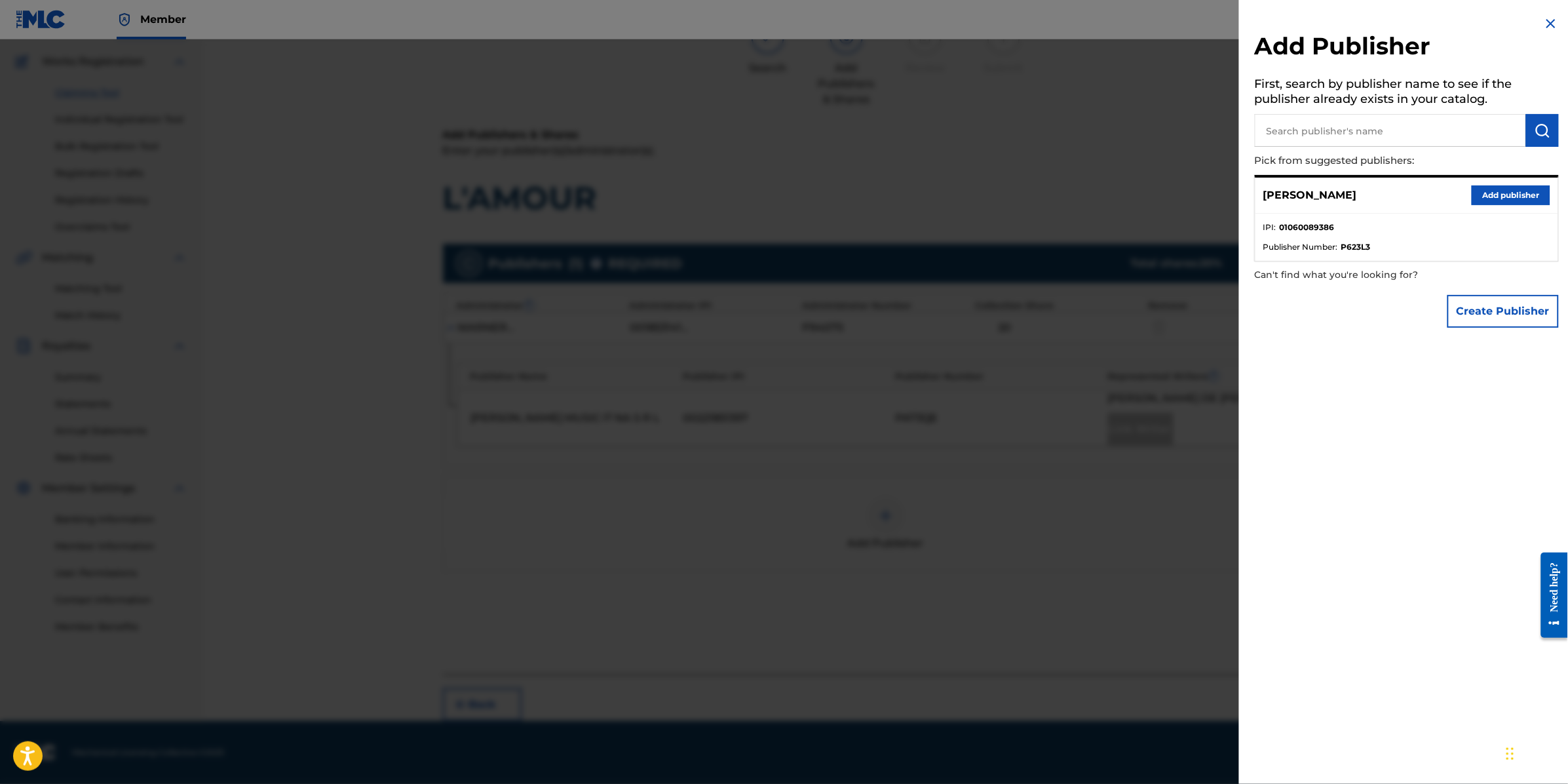
click at [1501, 189] on button "Add publisher" at bounding box center [1510, 195] width 78 height 20
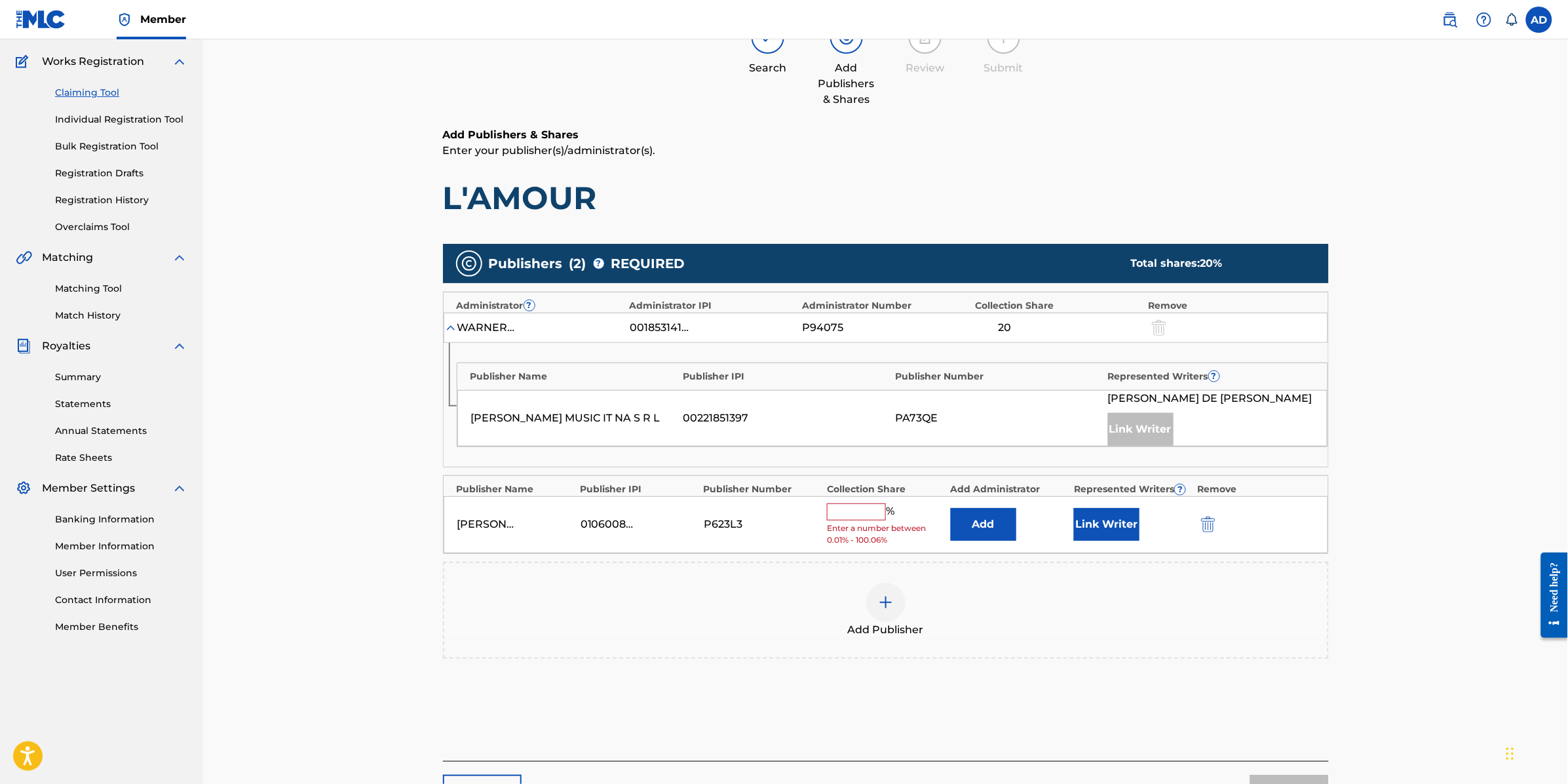
click at [871, 513] on input "text" at bounding box center [856, 512] width 59 height 17
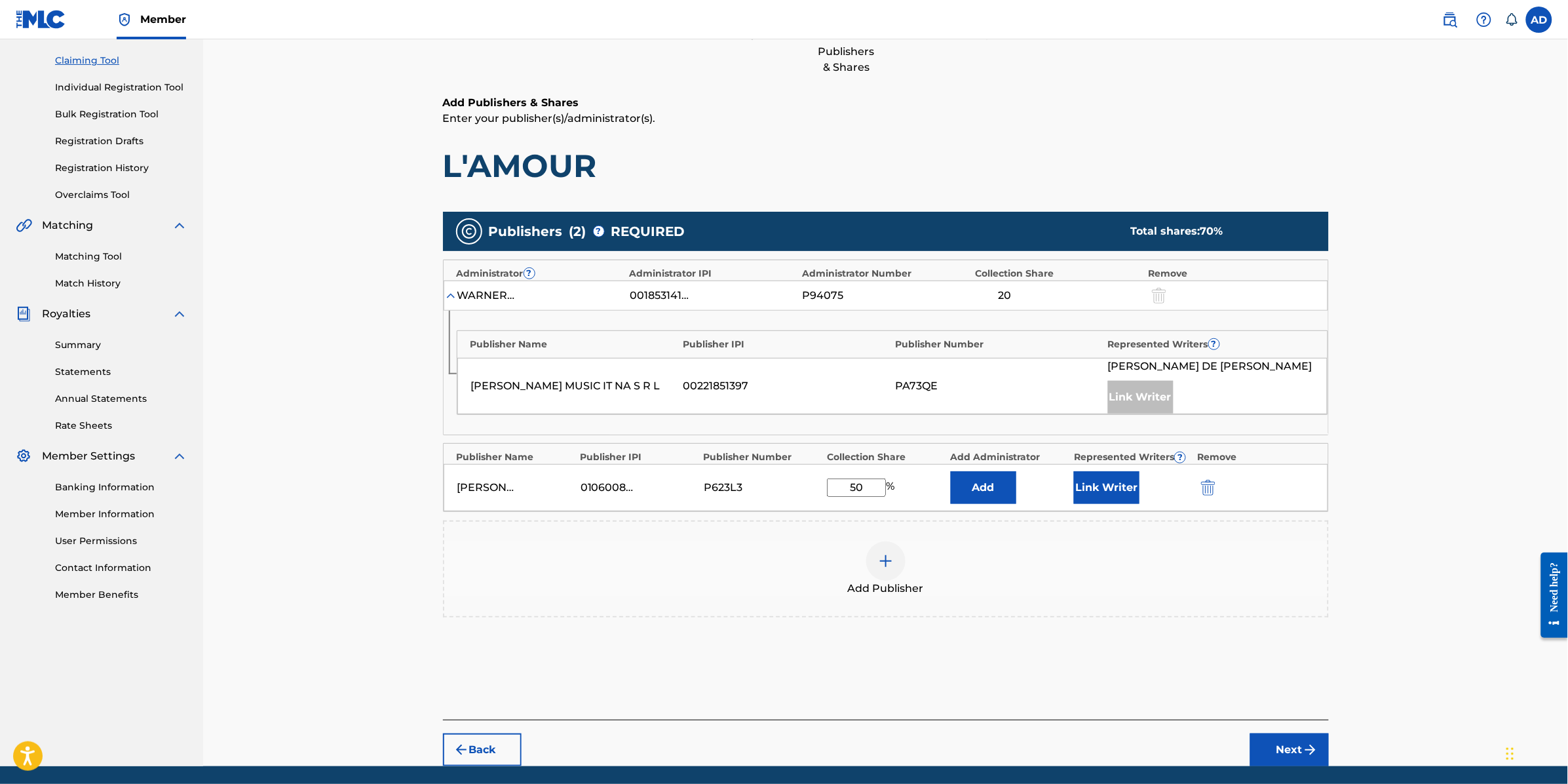
type input "50"
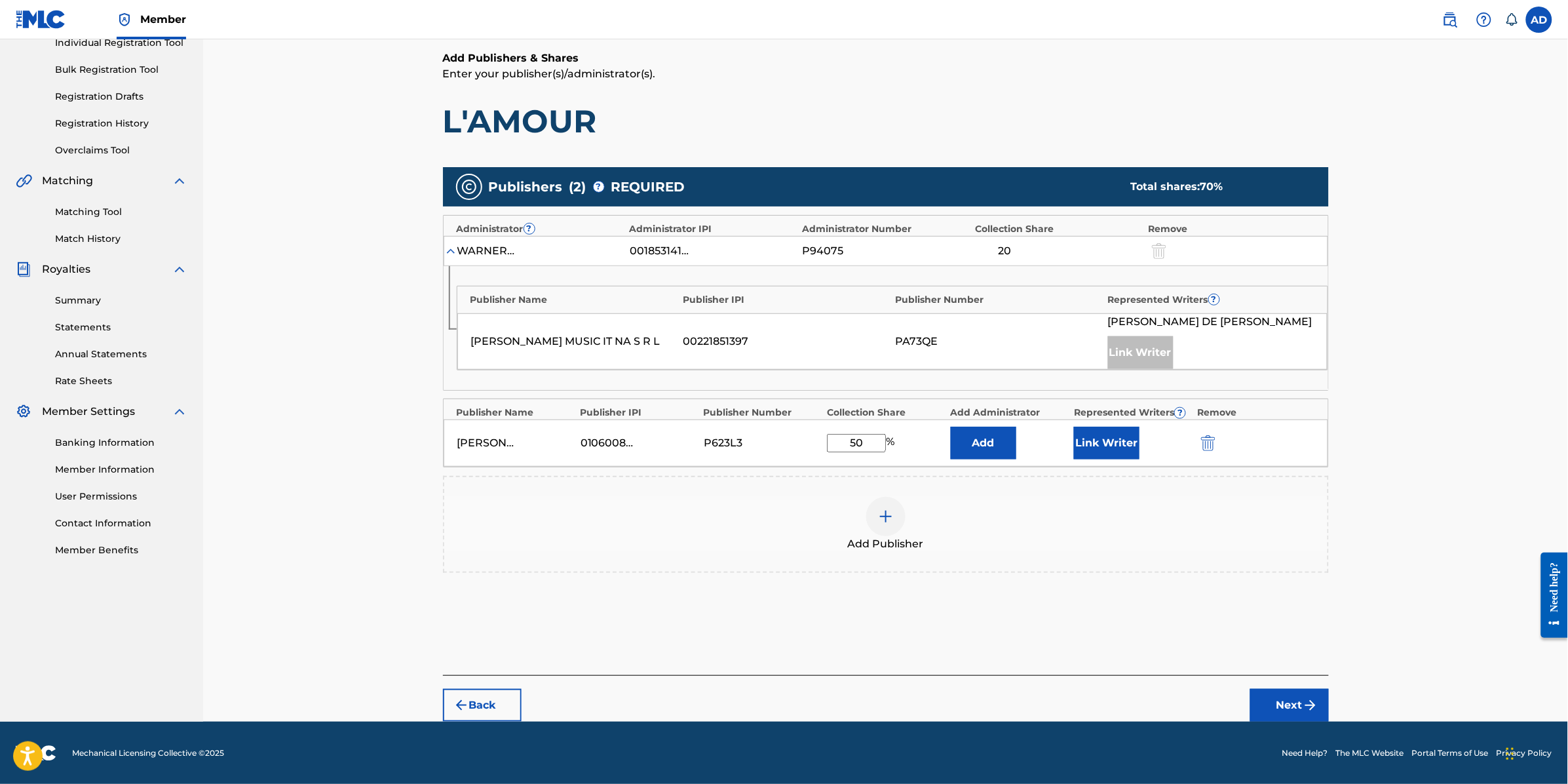
click at [1345, 544] on div "Claiming Tool Search Add Publishers & Shares Review Submit Add Publishers & Sha…" at bounding box center [886, 292] width 1365 height 859
click at [1290, 697] on button "Next" at bounding box center [1289, 704] width 78 height 32
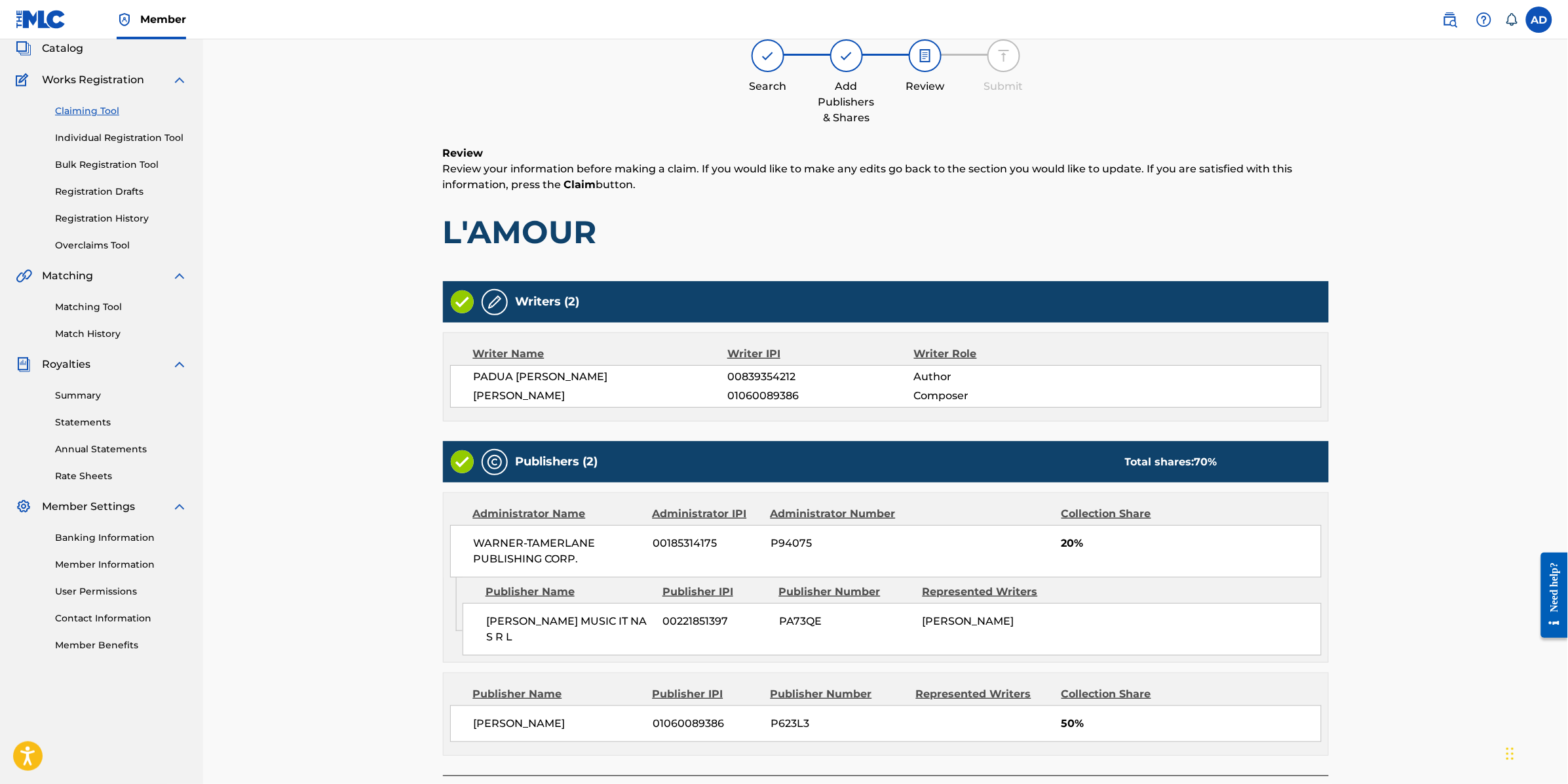
scroll to position [185, 0]
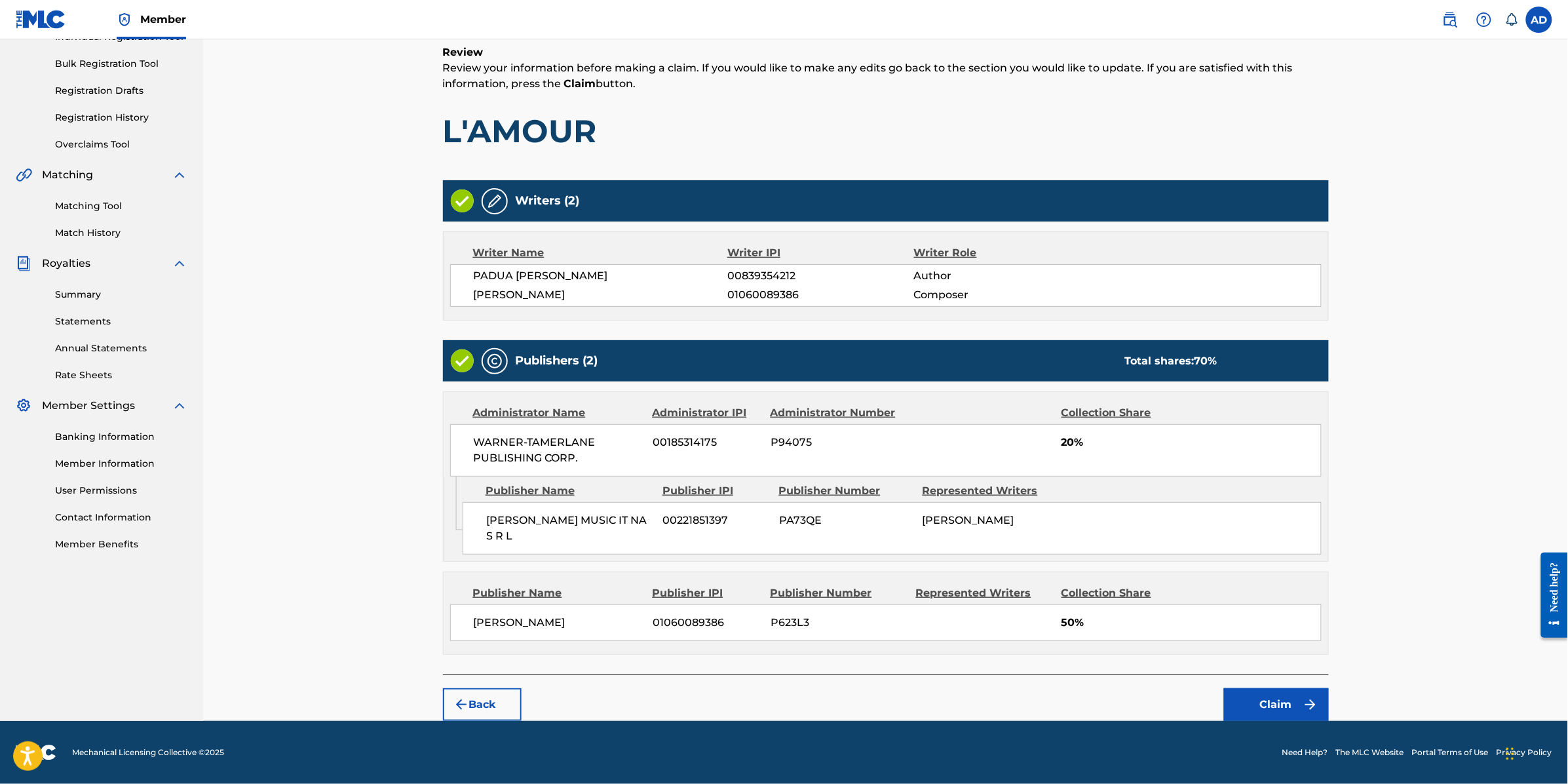
click at [1276, 713] on button "Claim" at bounding box center [1276, 704] width 105 height 32
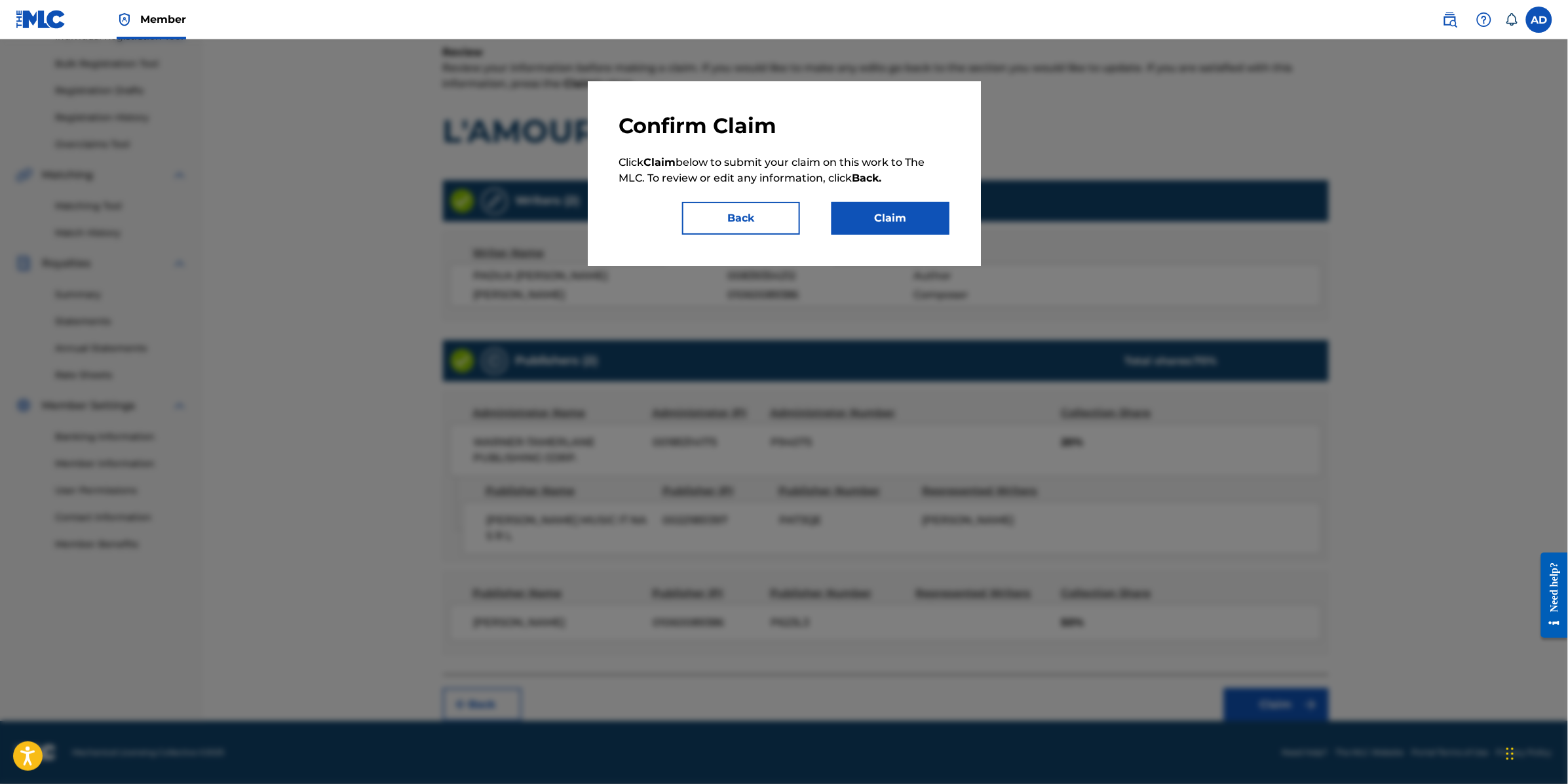
click at [922, 217] on button "Claim" at bounding box center [890, 218] width 118 height 32
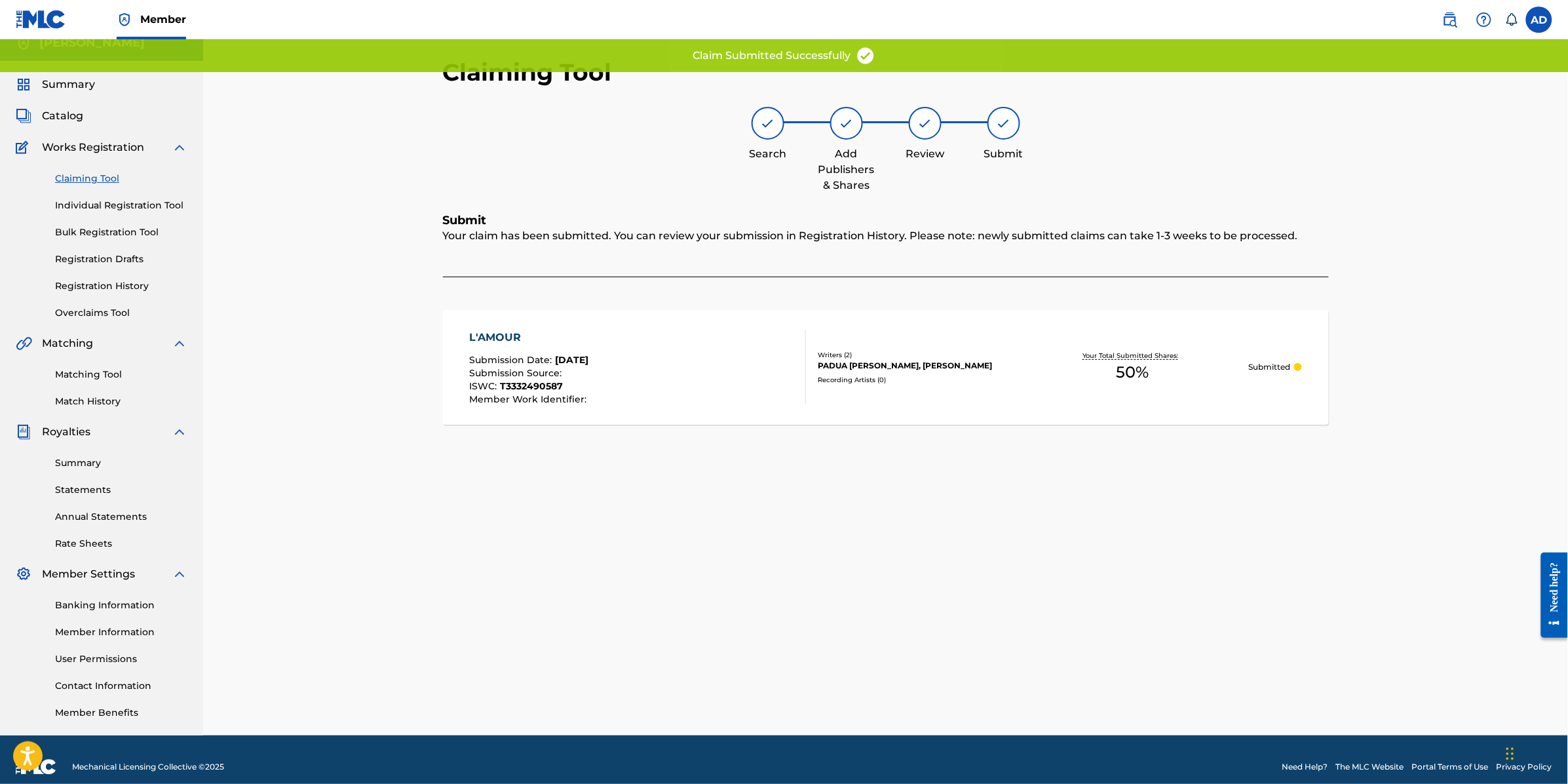
scroll to position [0, 0]
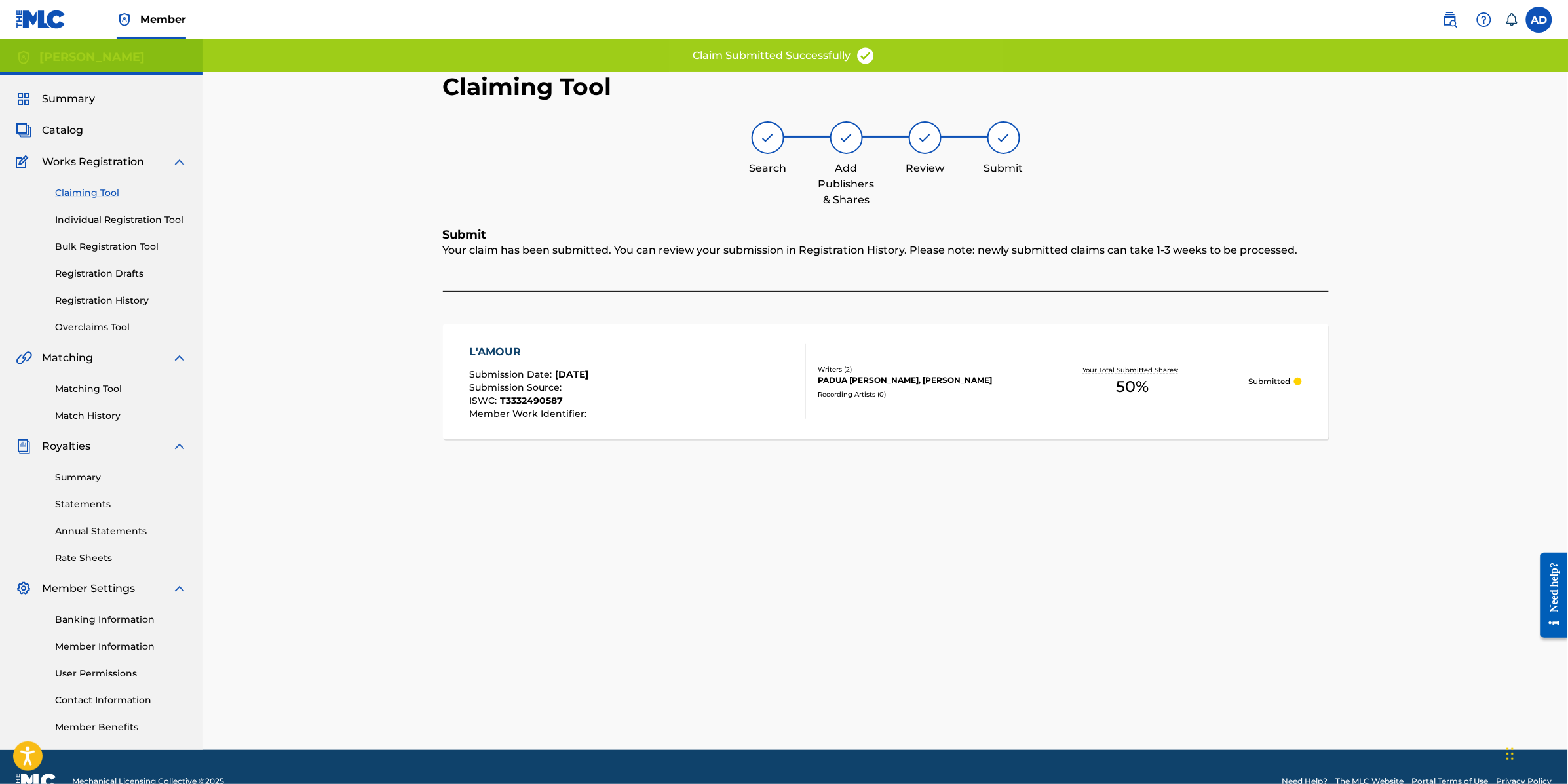
click at [82, 184] on div "Claiming Tool Individual Registration Tool Bulk Registration Tool Registration …" at bounding box center [101, 252] width 172 height 165
click at [84, 187] on link "Claiming Tool" at bounding box center [121, 192] width 132 height 13
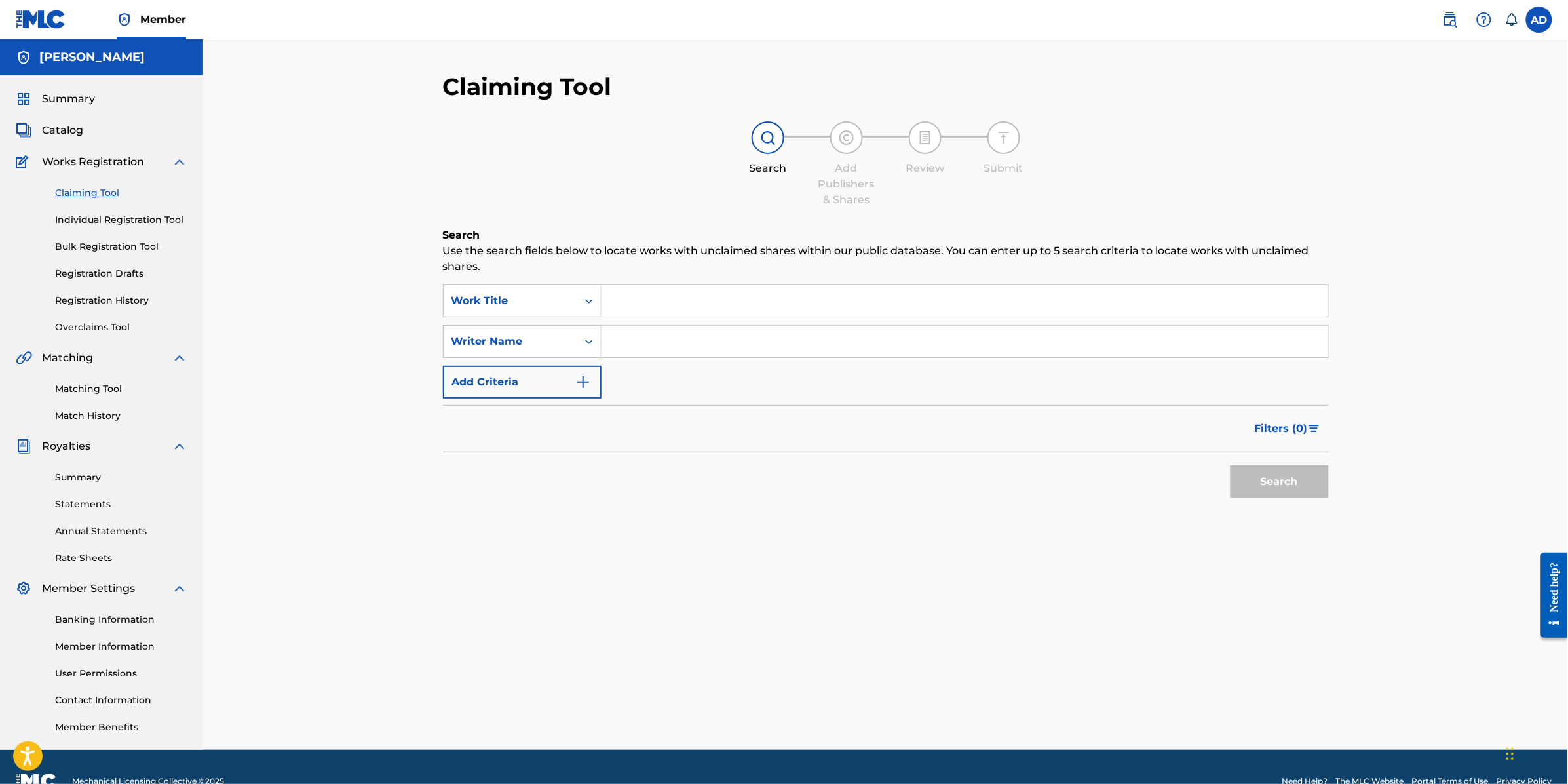
drag, startPoint x: 1521, startPoint y: 369, endPoint x: 1355, endPoint y: 373, distance: 166.0
click at [1521, 369] on div "Claiming Tool Search Add Publishers & Shares Review Submit Search Use the searc…" at bounding box center [886, 395] width 1365 height 710
click at [679, 313] on input "Search Form" at bounding box center [965, 301] width 727 height 32
click at [671, 347] on input "Search Form" at bounding box center [965, 342] width 727 height 32
type input "K"
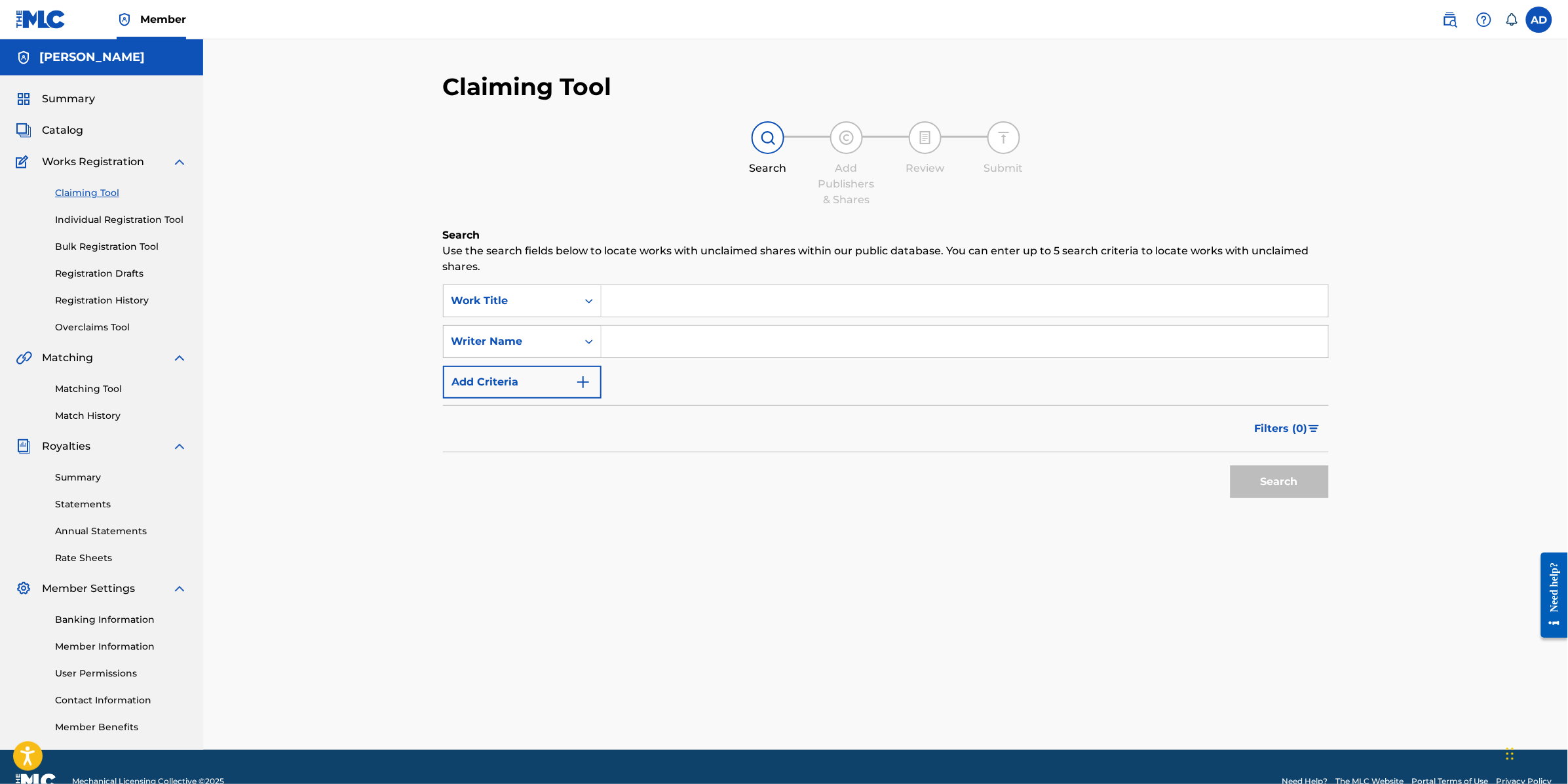
click at [643, 342] on input "Search Form" at bounding box center [965, 342] width 727 height 32
type input "K"
click at [650, 308] on input "Search Form" at bounding box center [965, 301] width 727 height 32
type input "AURA"
click at [1230, 465] on button "Search" at bounding box center [1279, 481] width 98 height 32
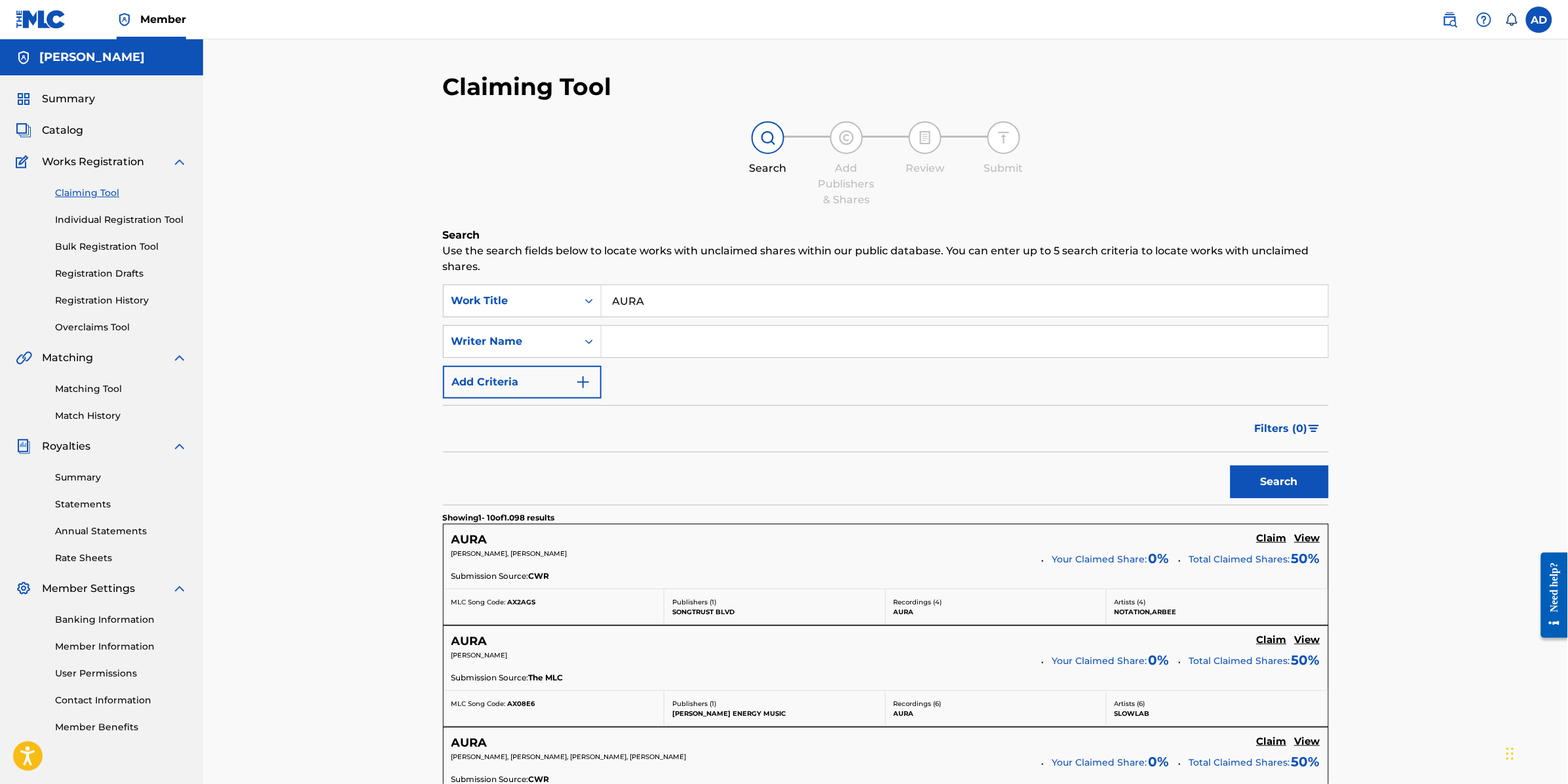
drag, startPoint x: 82, startPoint y: 193, endPoint x: 100, endPoint y: 254, distance: 63.6
click at [82, 193] on link "Claiming Tool" at bounding box center [121, 192] width 132 height 13
drag, startPoint x: 1547, startPoint y: 343, endPoint x: 1362, endPoint y: 347, distance: 185.0
drag, startPoint x: 624, startPoint y: 308, endPoint x: 556, endPoint y: 320, distance: 69.1
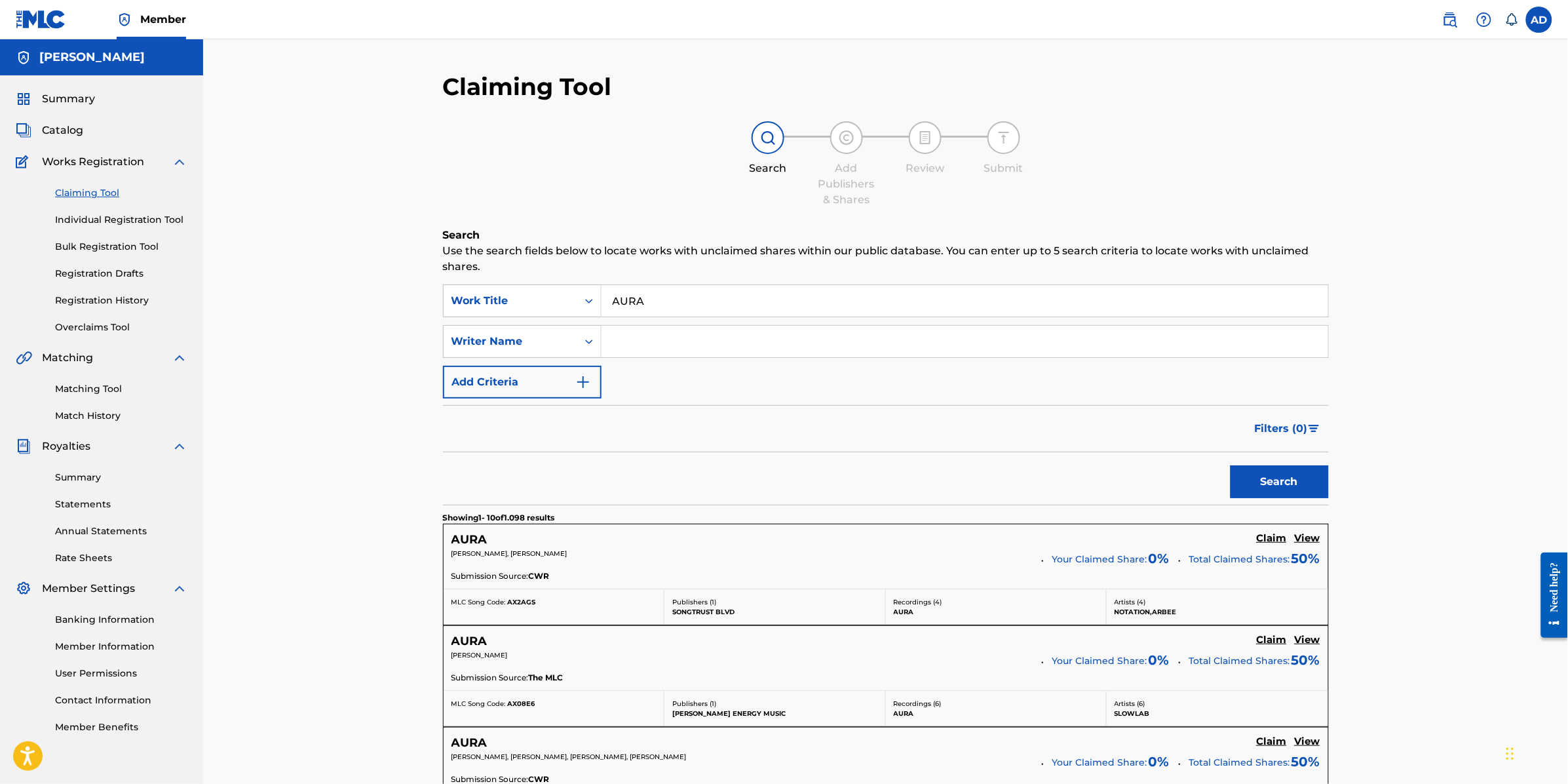
click at [559, 318] on div "SearchWithCriteriabede32ee-8a78-47c9-94d7-f306267b4277 Work Title AURA SearchWi…" at bounding box center [886, 342] width 886 height 114
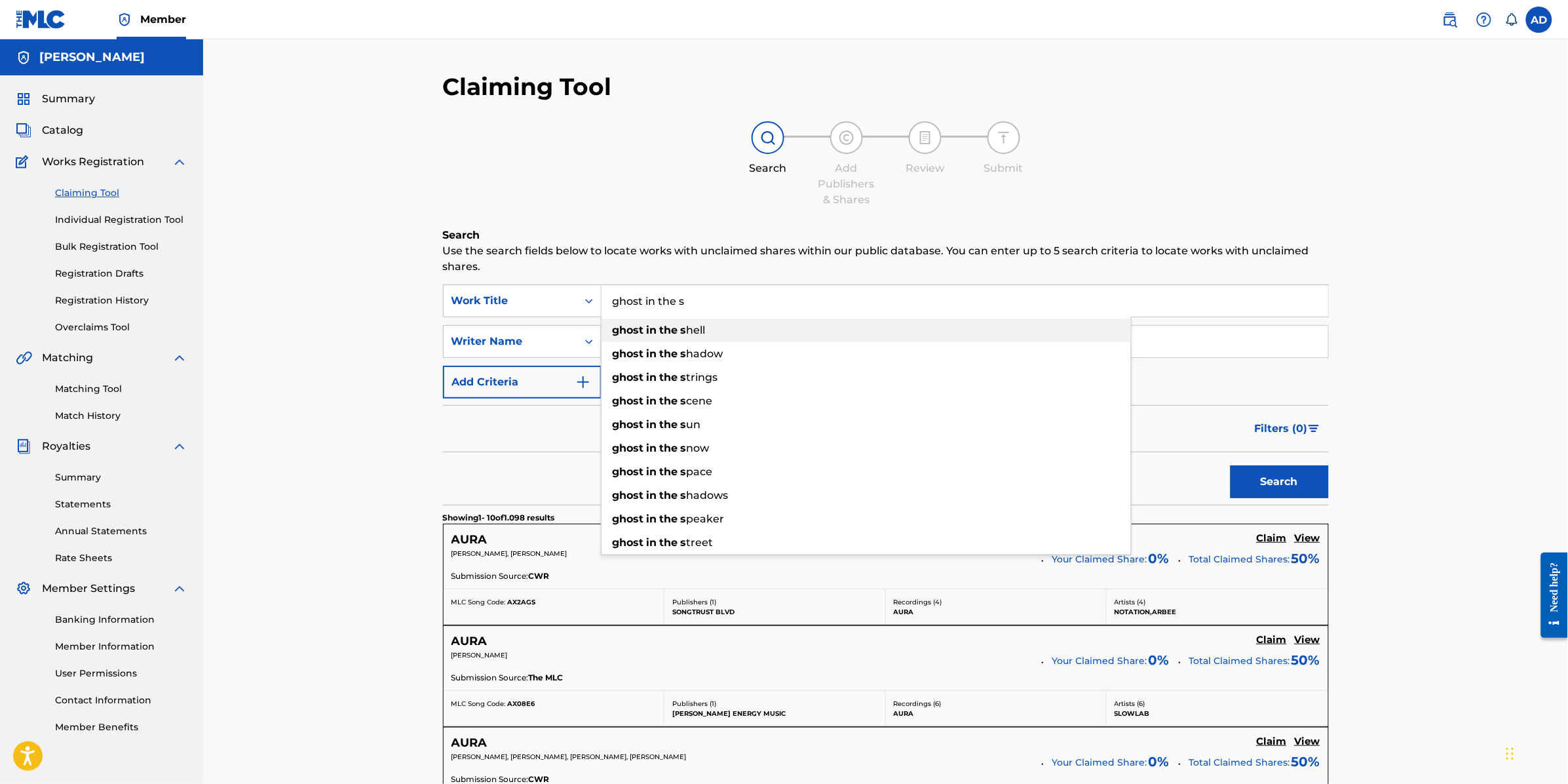
click at [733, 330] on div "ghost in the s hell" at bounding box center [867, 331] width 530 height 24
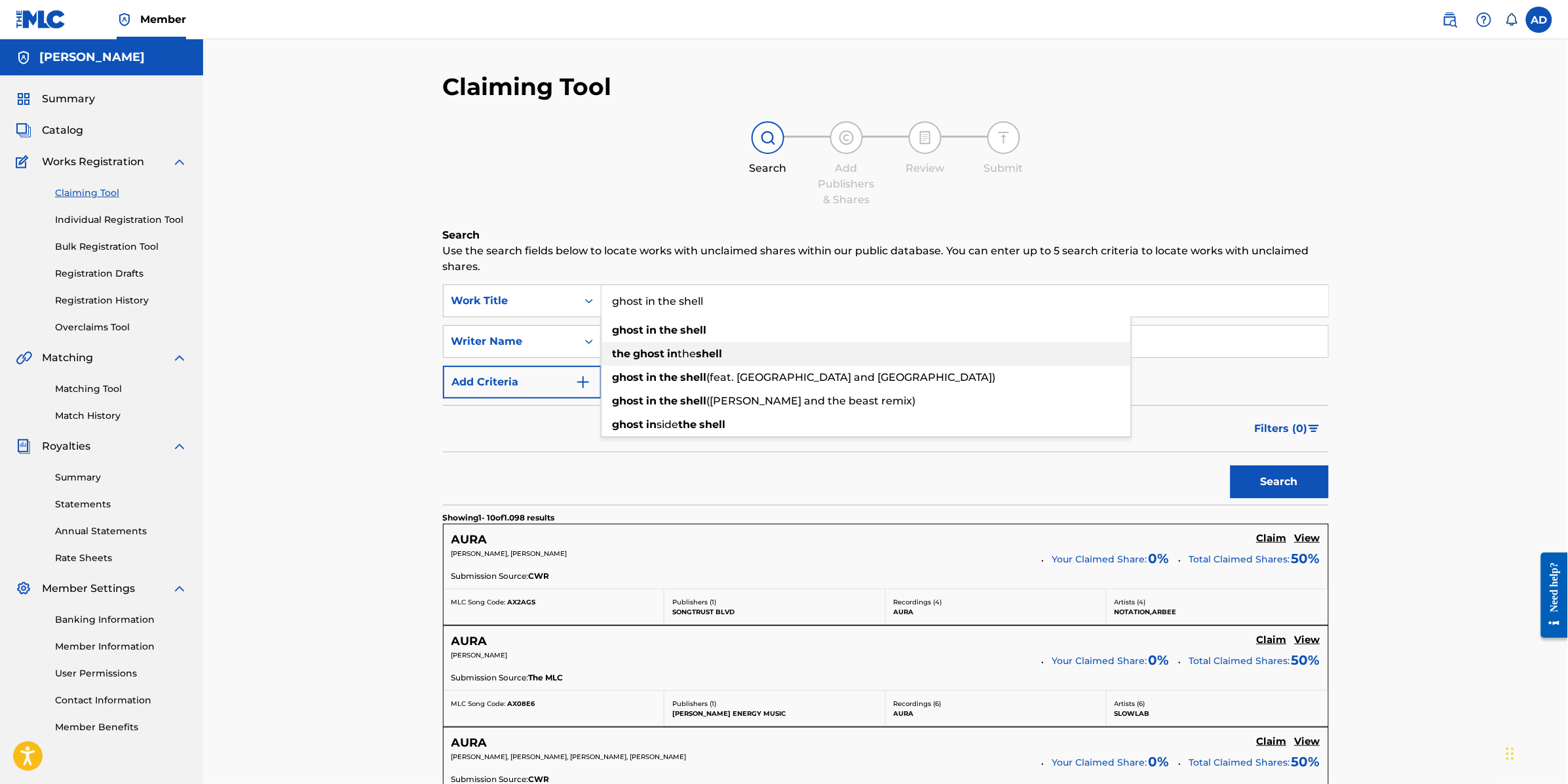
click at [626, 350] on strong "the" at bounding box center [622, 354] width 18 height 13
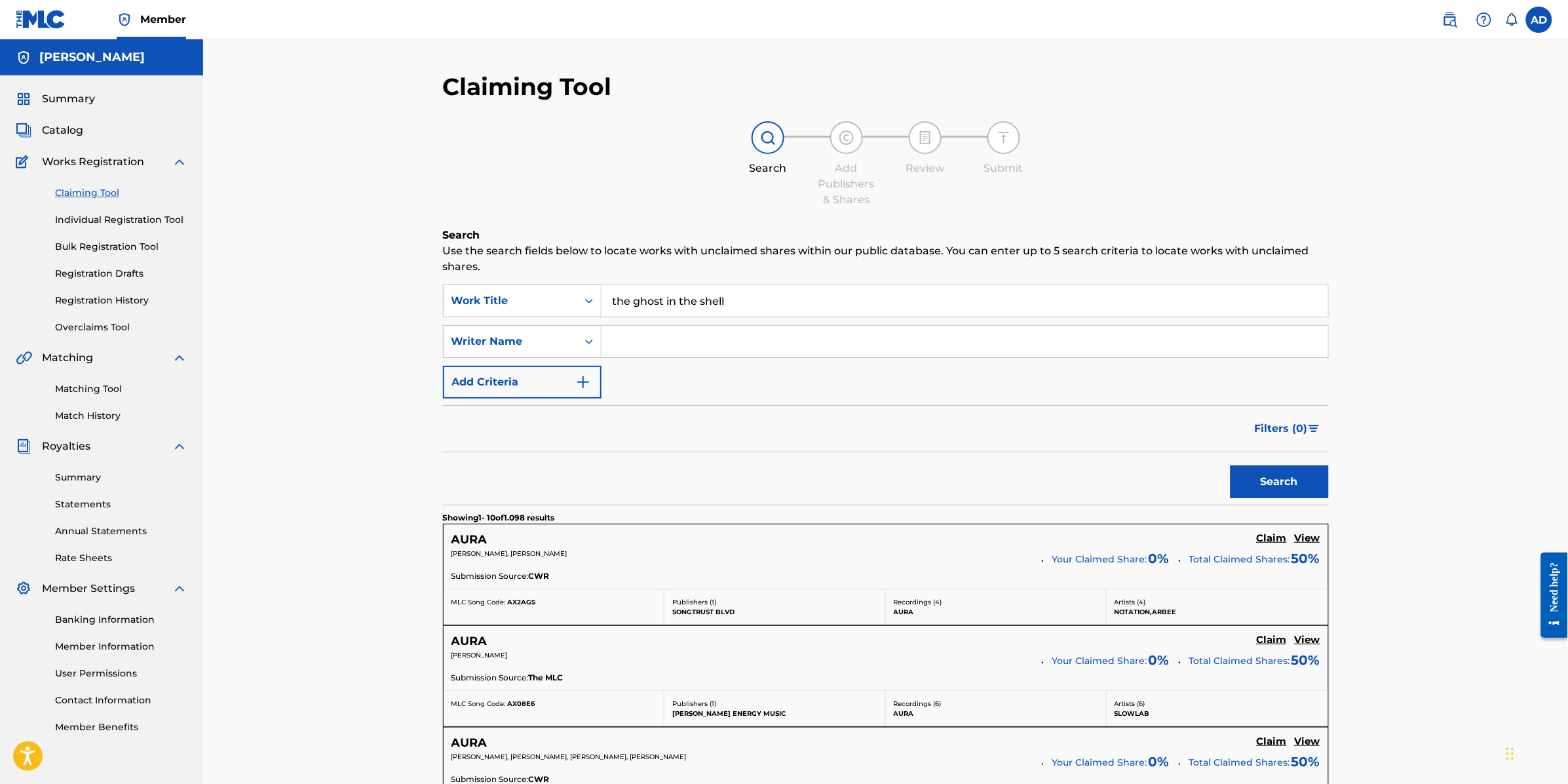
click at [756, 308] on input "the ghost in the shell" at bounding box center [965, 301] width 727 height 32
click at [708, 335] on input "Search Form" at bounding box center [965, 342] width 727 height 32
drag, startPoint x: 636, startPoint y: 304, endPoint x: 568, endPoint y: 313, distance: 68.6
click at [568, 313] on div "SearchWithCriteriabede32ee-8a78-47c9-94d7-f306267b4277 Work Title the ghost in …" at bounding box center [886, 301] width 886 height 32
type input "ghost in the shell"
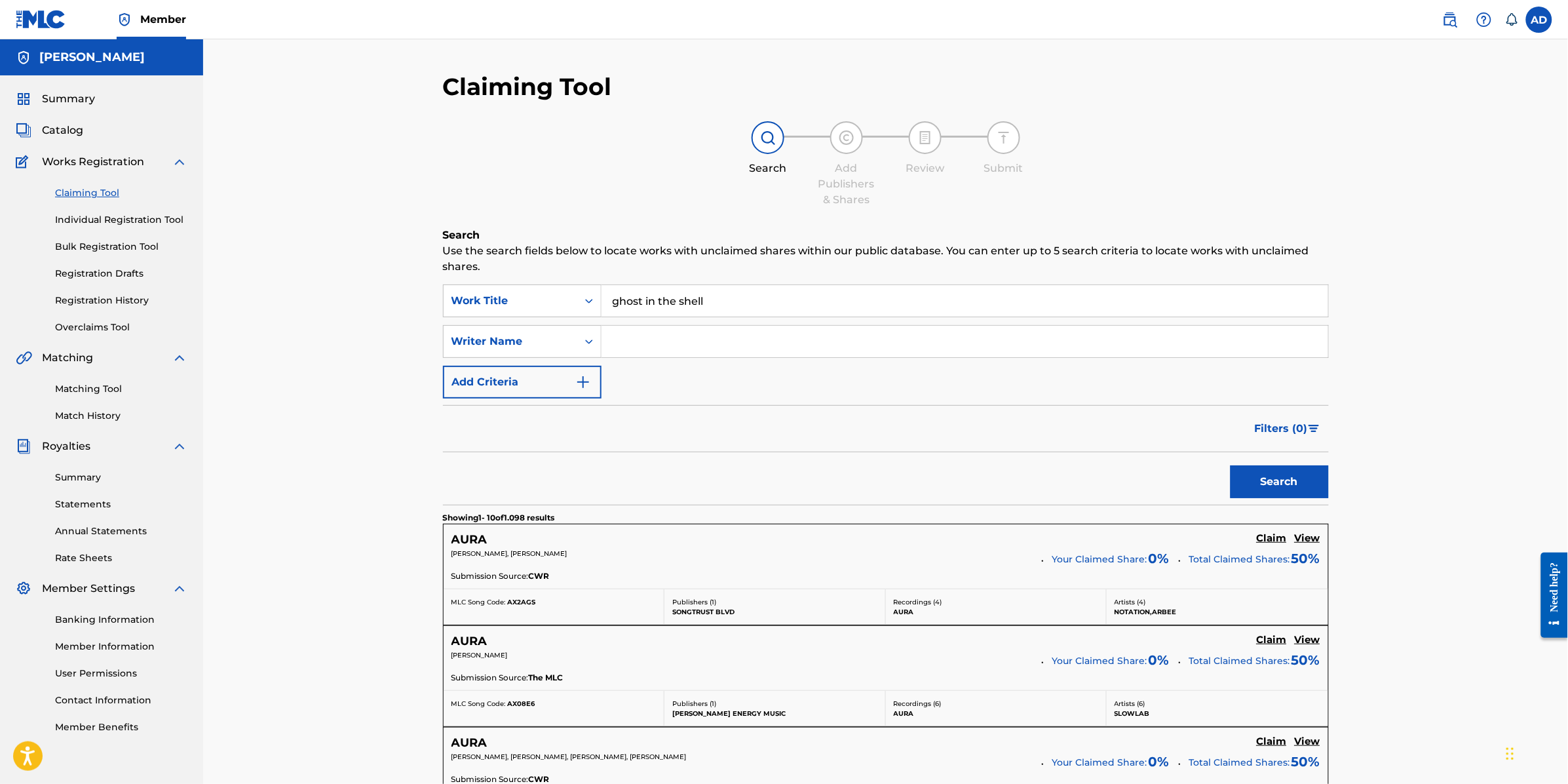
click at [697, 320] on div "SearchWithCriteriabede32ee-8a78-47c9-94d7-f306267b4277 Work Title ghost in the …" at bounding box center [886, 342] width 886 height 114
click at [694, 335] on input "Search Form" at bounding box center [965, 342] width 727 height 32
type input "glorb"
click at [1230, 465] on button "Search" at bounding box center [1279, 481] width 98 height 32
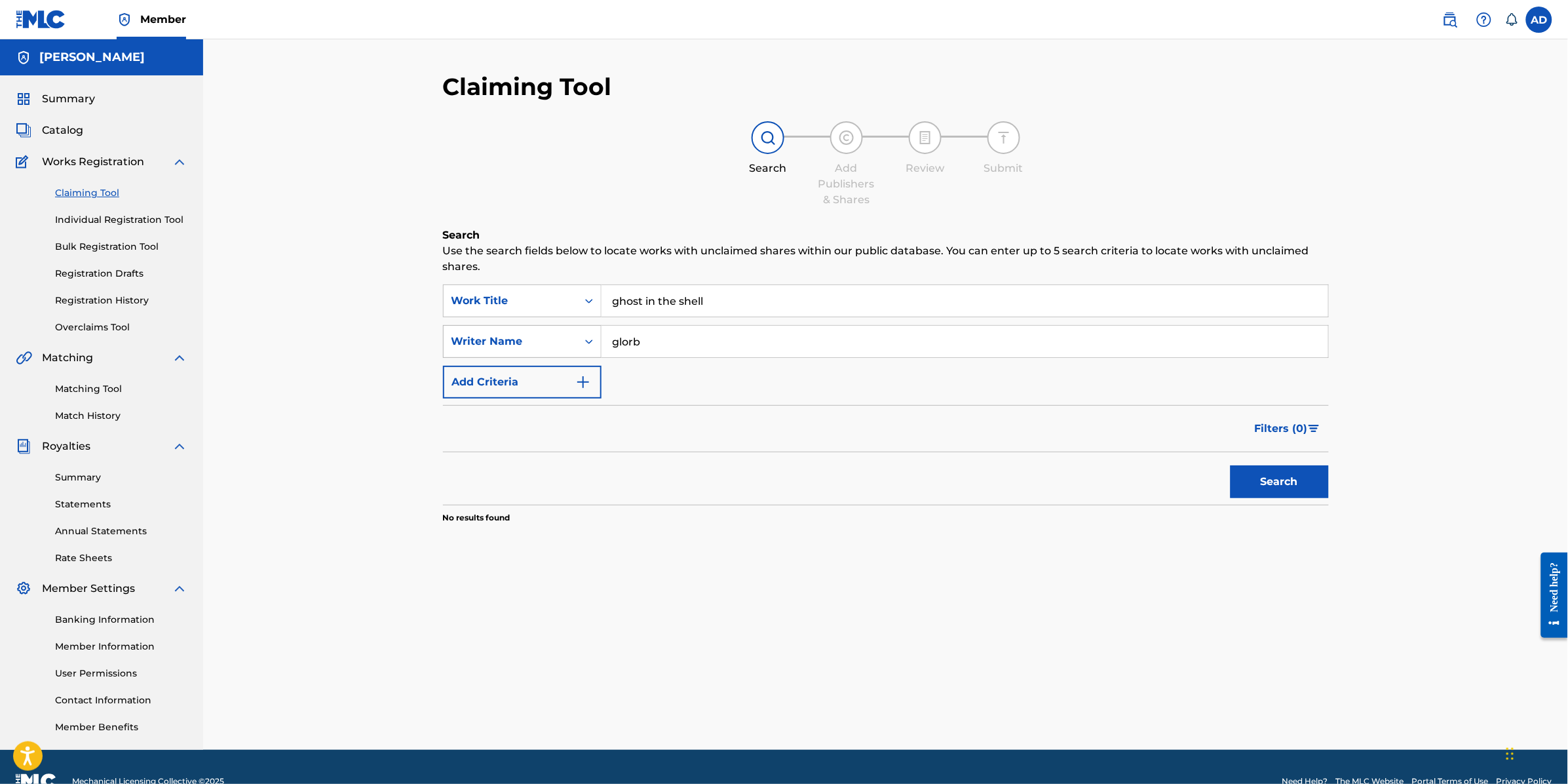
drag, startPoint x: 603, startPoint y: 342, endPoint x: 572, endPoint y: 344, distance: 31.1
click at [572, 344] on div "SearchWithCriteriaf77c40cf-2073-4768-8fea-5a1aa3032565 Writer Name glorb" at bounding box center [886, 341] width 886 height 32
click at [1230, 465] on button "Search" at bounding box center [1279, 481] width 98 height 32
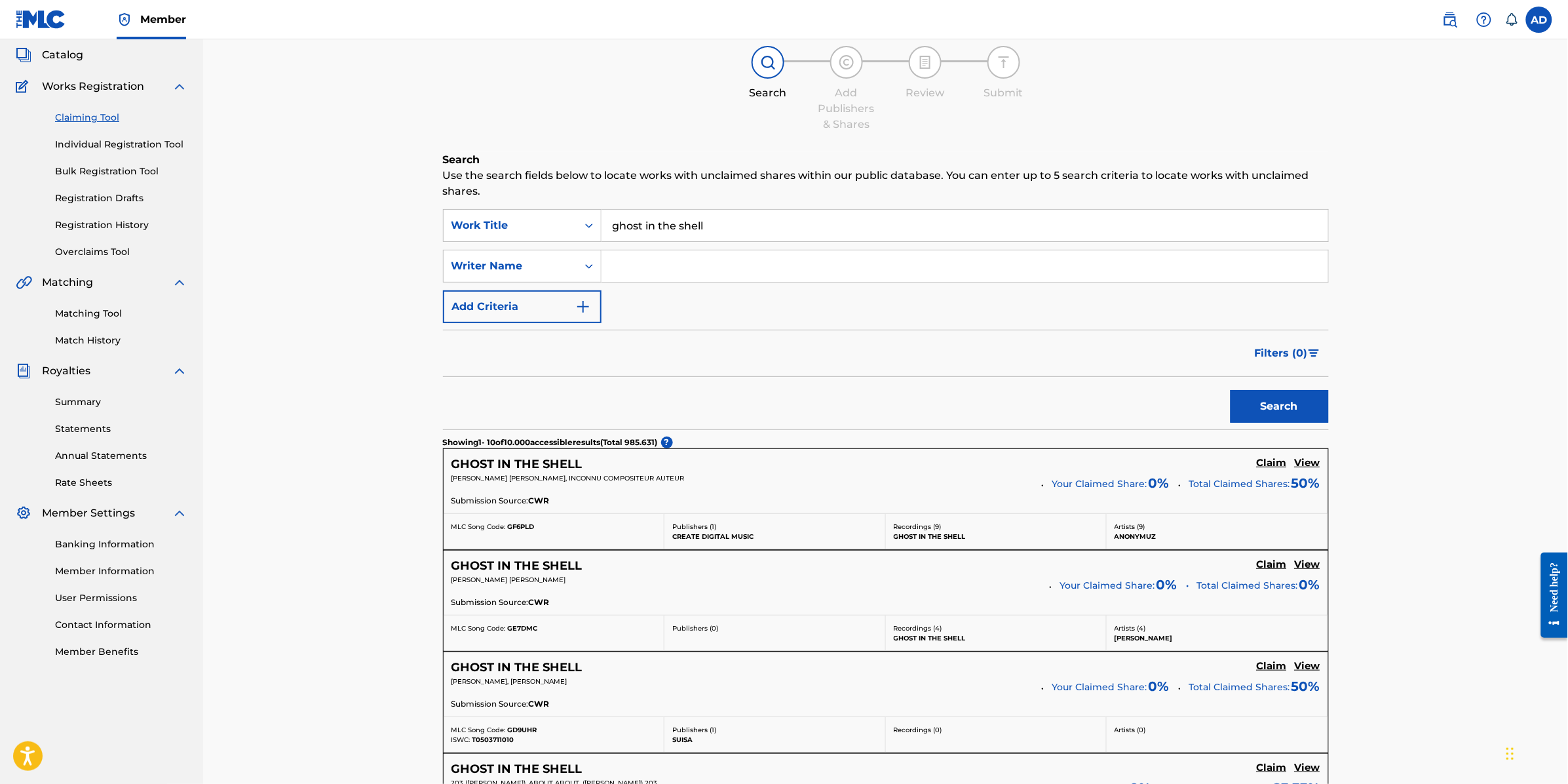
scroll to position [82, 0]
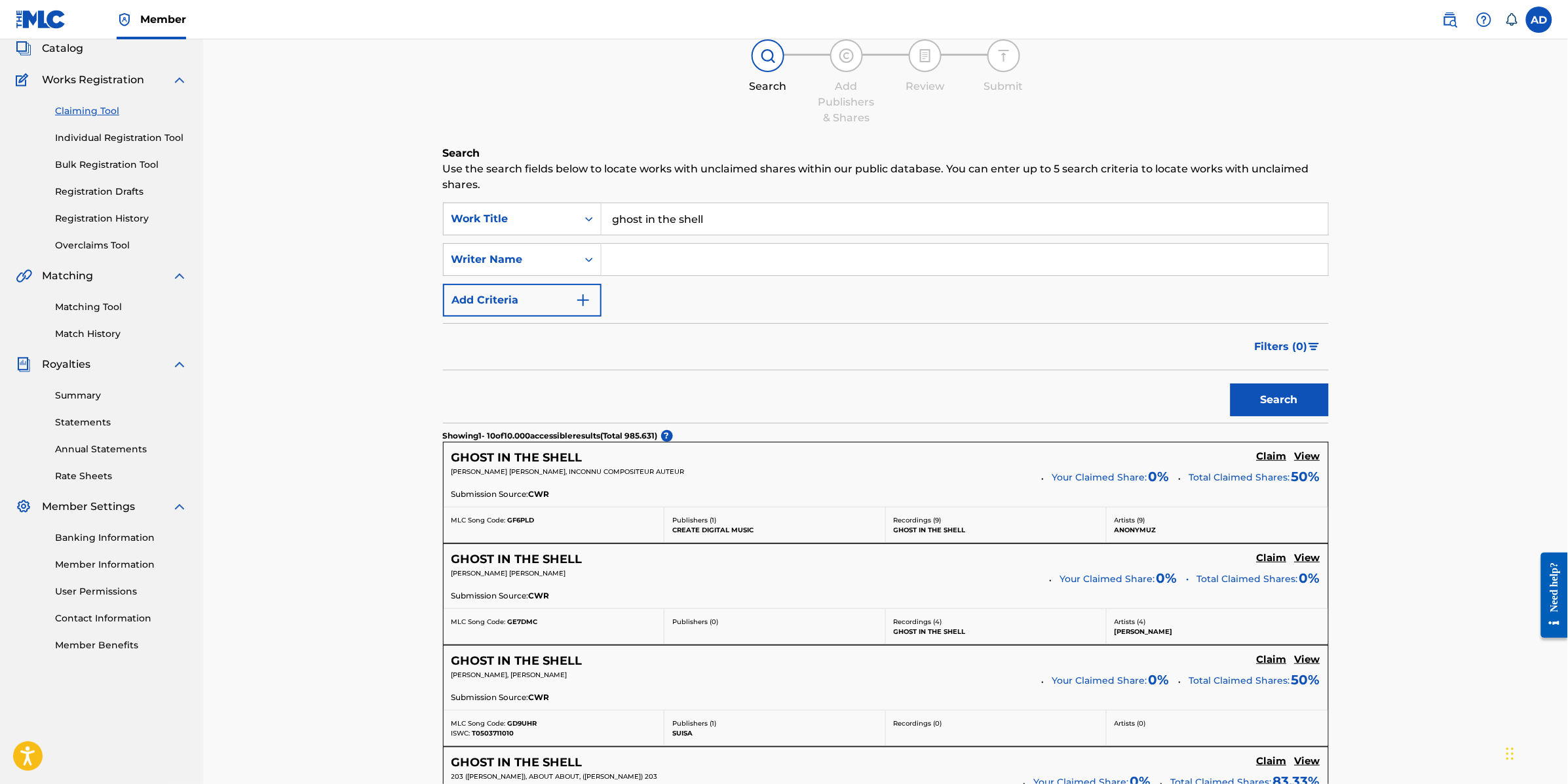
drag, startPoint x: 723, startPoint y: 230, endPoint x: 708, endPoint y: 244, distance: 20.5
click at [723, 230] on input "ghost in the shell" at bounding box center [965, 219] width 727 height 32
click at [675, 259] on input "Search Form" at bounding box center [965, 259] width 727 height 32
click at [665, 261] on input "Search Form" at bounding box center [965, 259] width 727 height 32
click at [640, 259] on input "Search Form" at bounding box center [965, 259] width 727 height 32
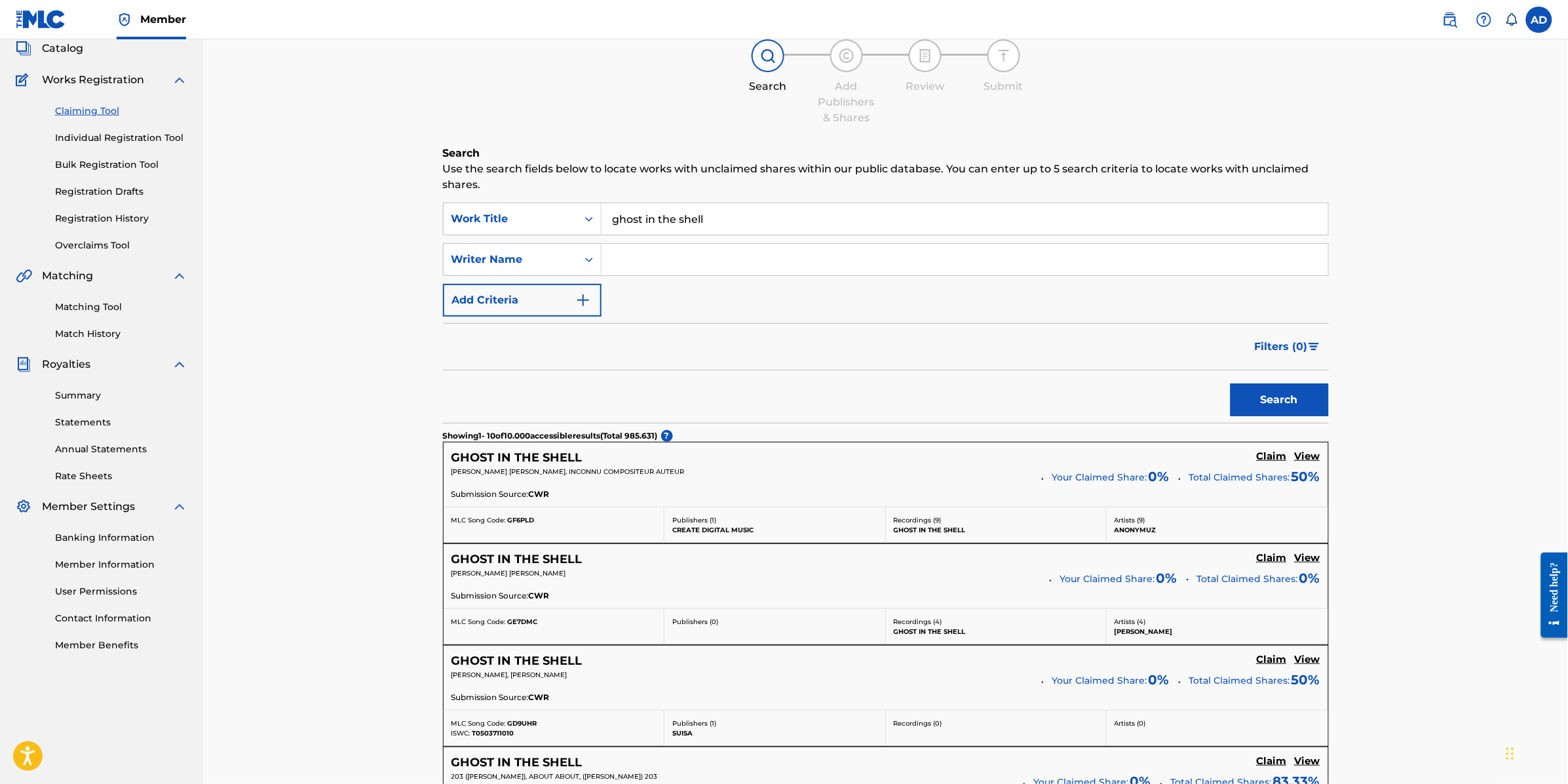
type input "[PERSON_NAME]"
click at [1278, 392] on button "Search" at bounding box center [1279, 400] width 98 height 32
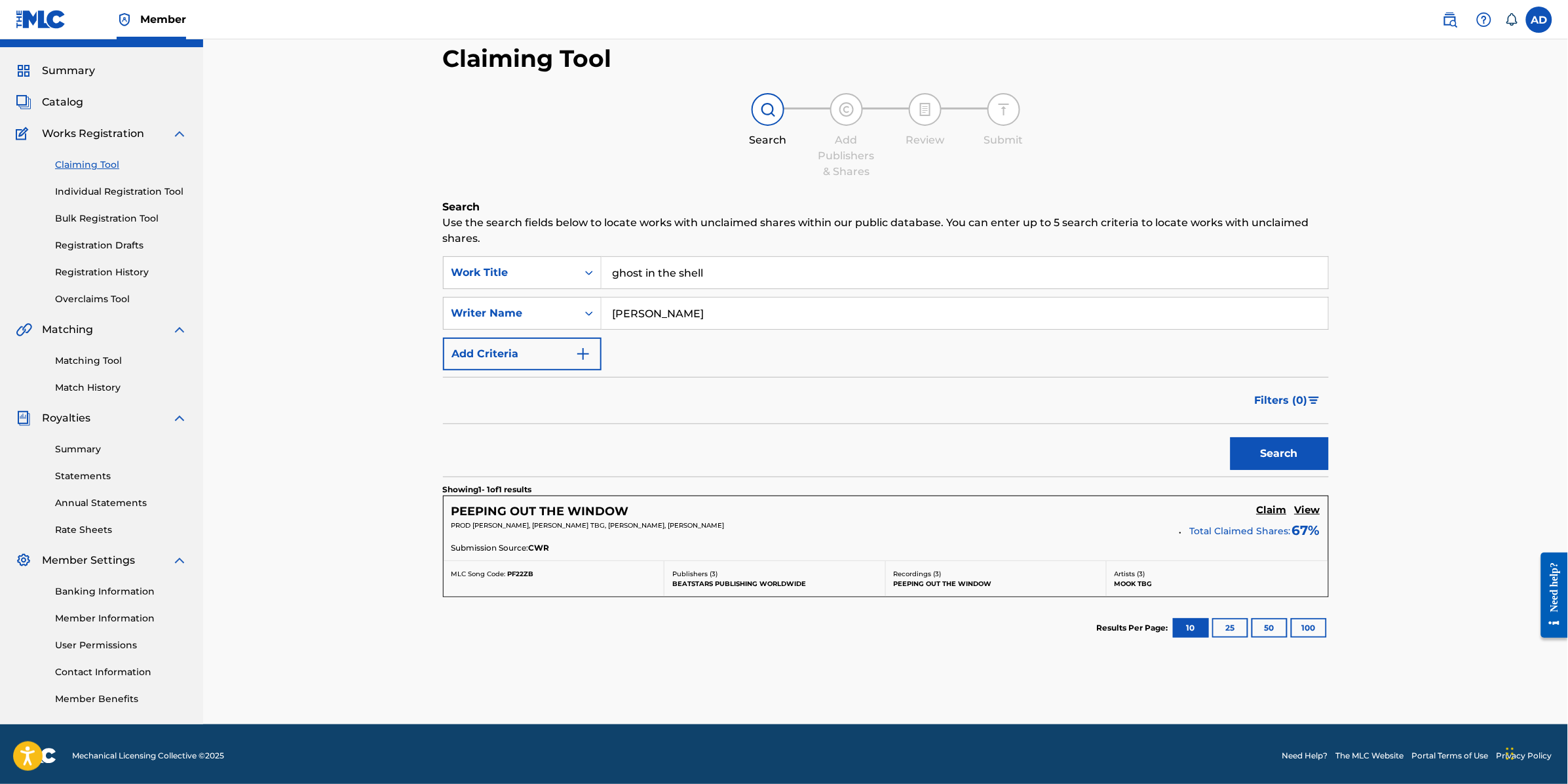
scroll to position [32, 0]
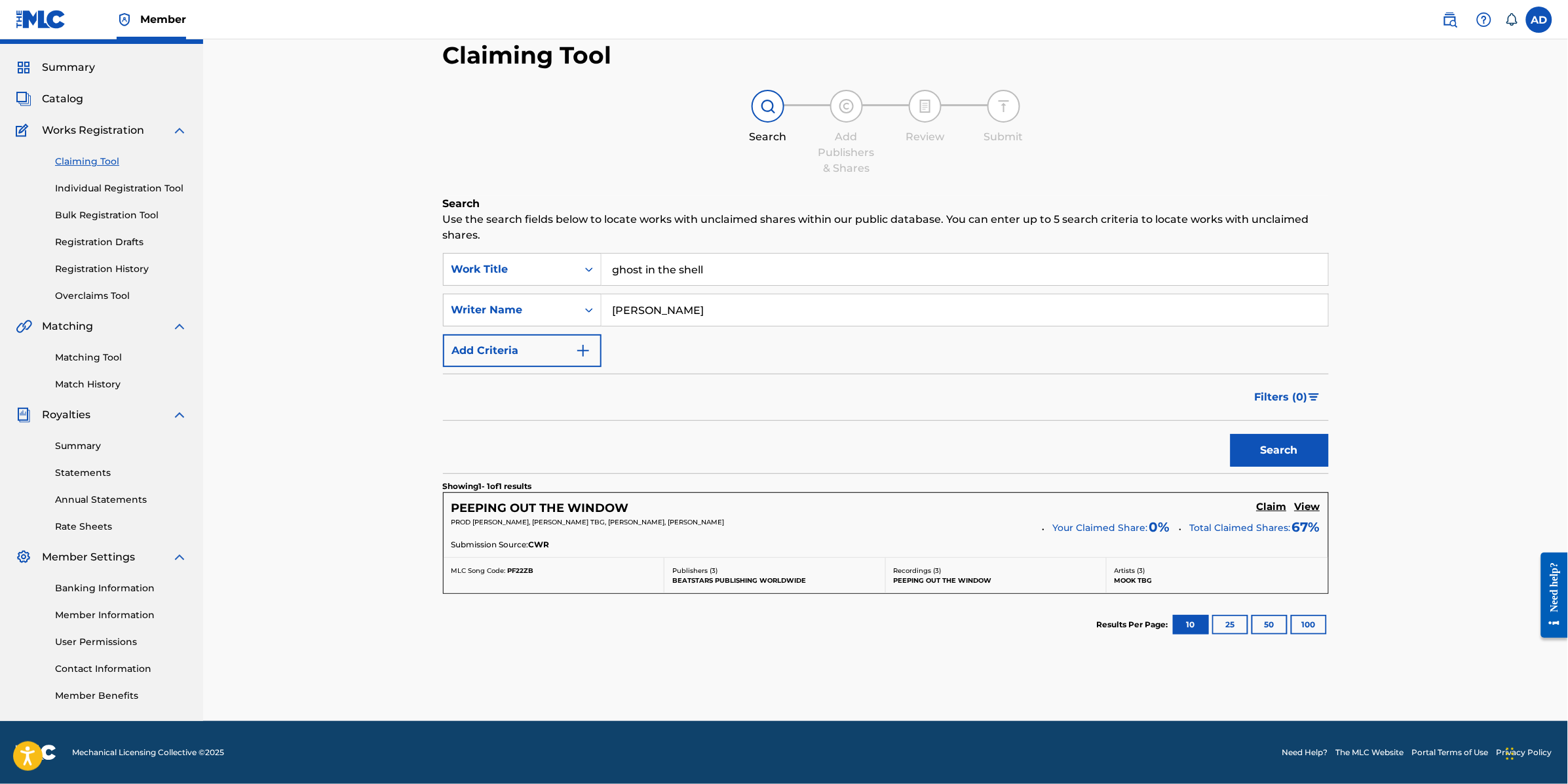
click at [1273, 505] on h5 "Claim" at bounding box center [1271, 507] width 30 height 13
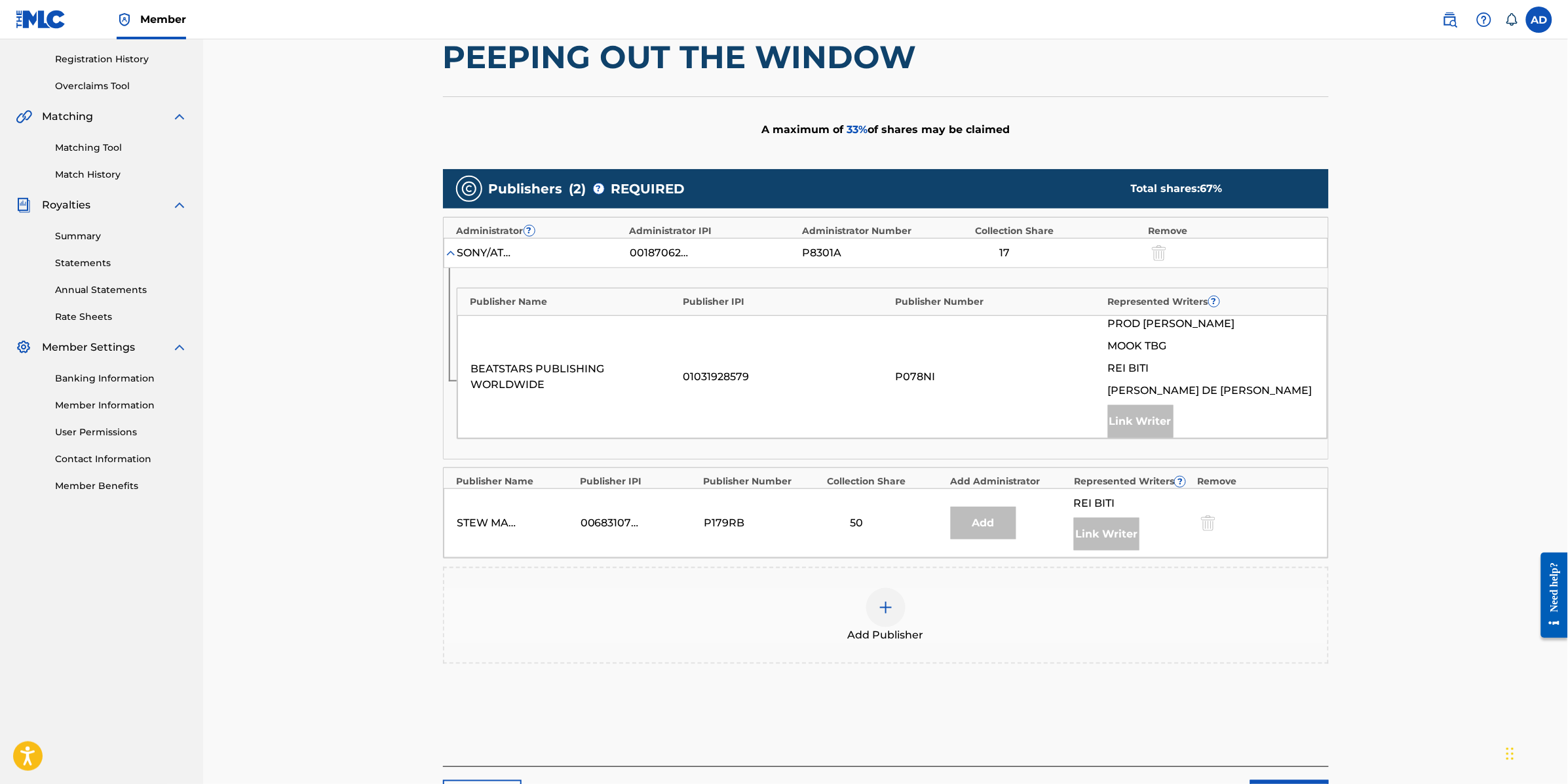
scroll to position [246, 0]
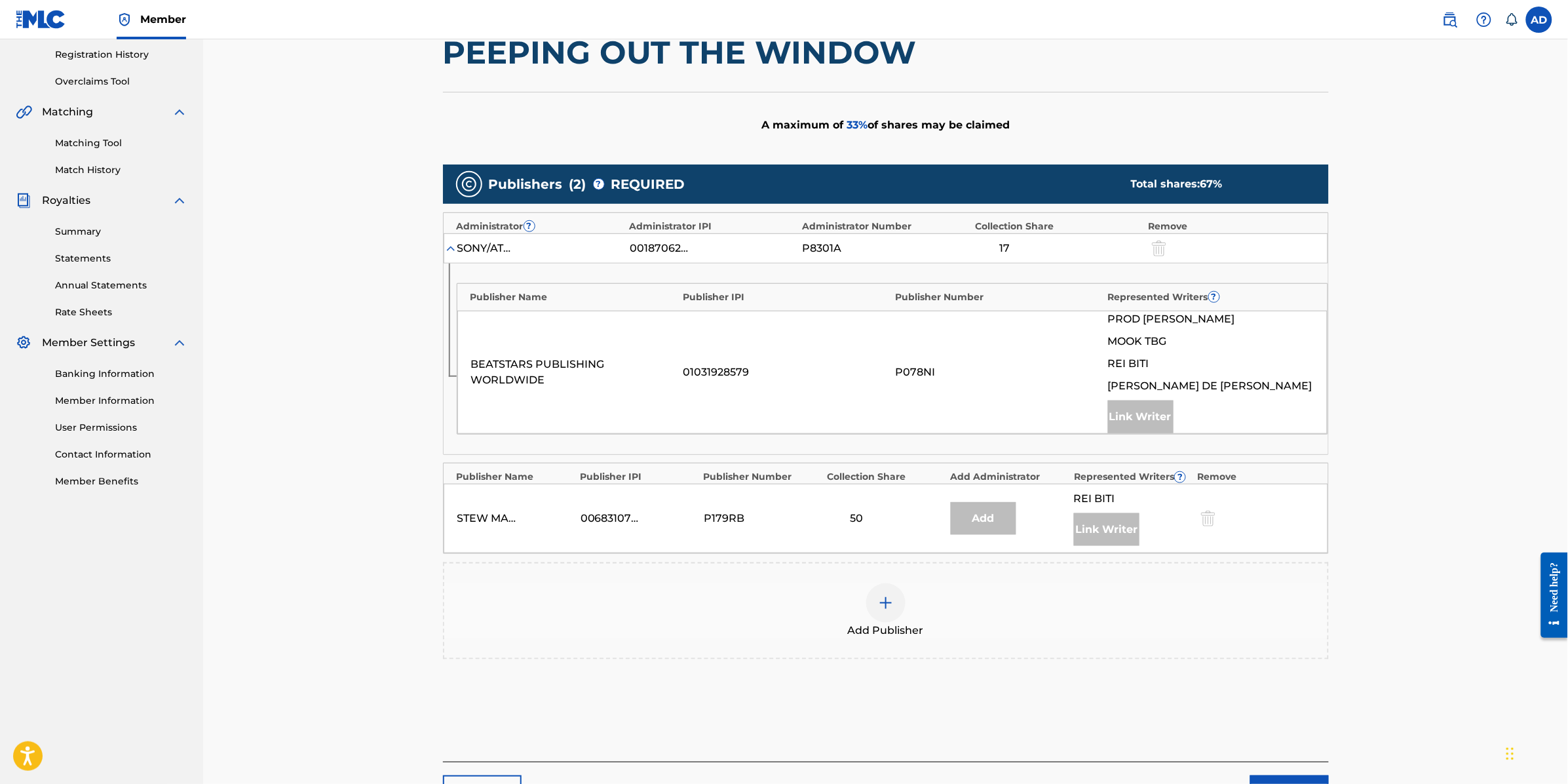
click at [893, 603] on img at bounding box center [886, 603] width 16 height 16
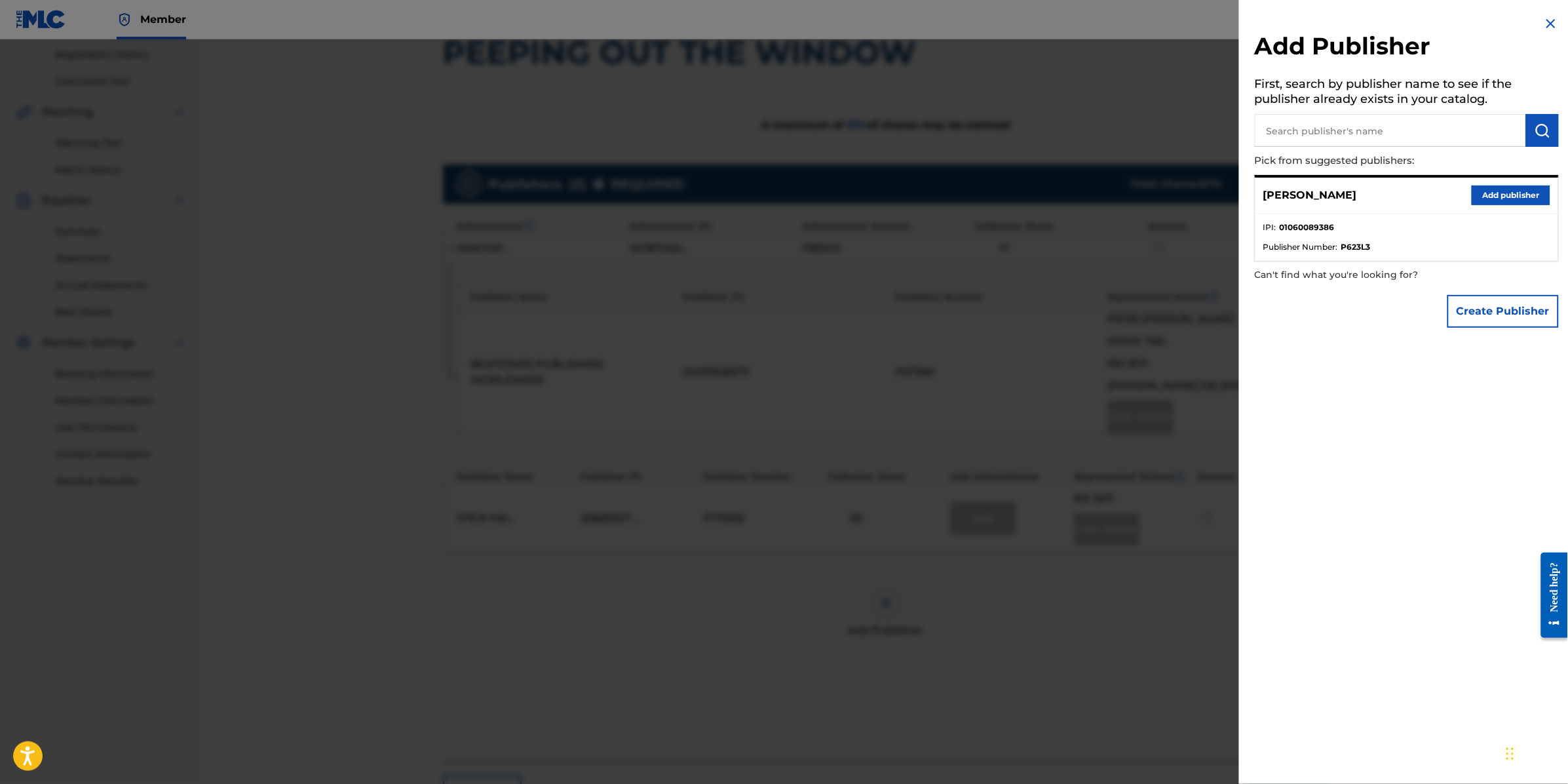
click at [1494, 191] on button "Add publisher" at bounding box center [1510, 195] width 78 height 20
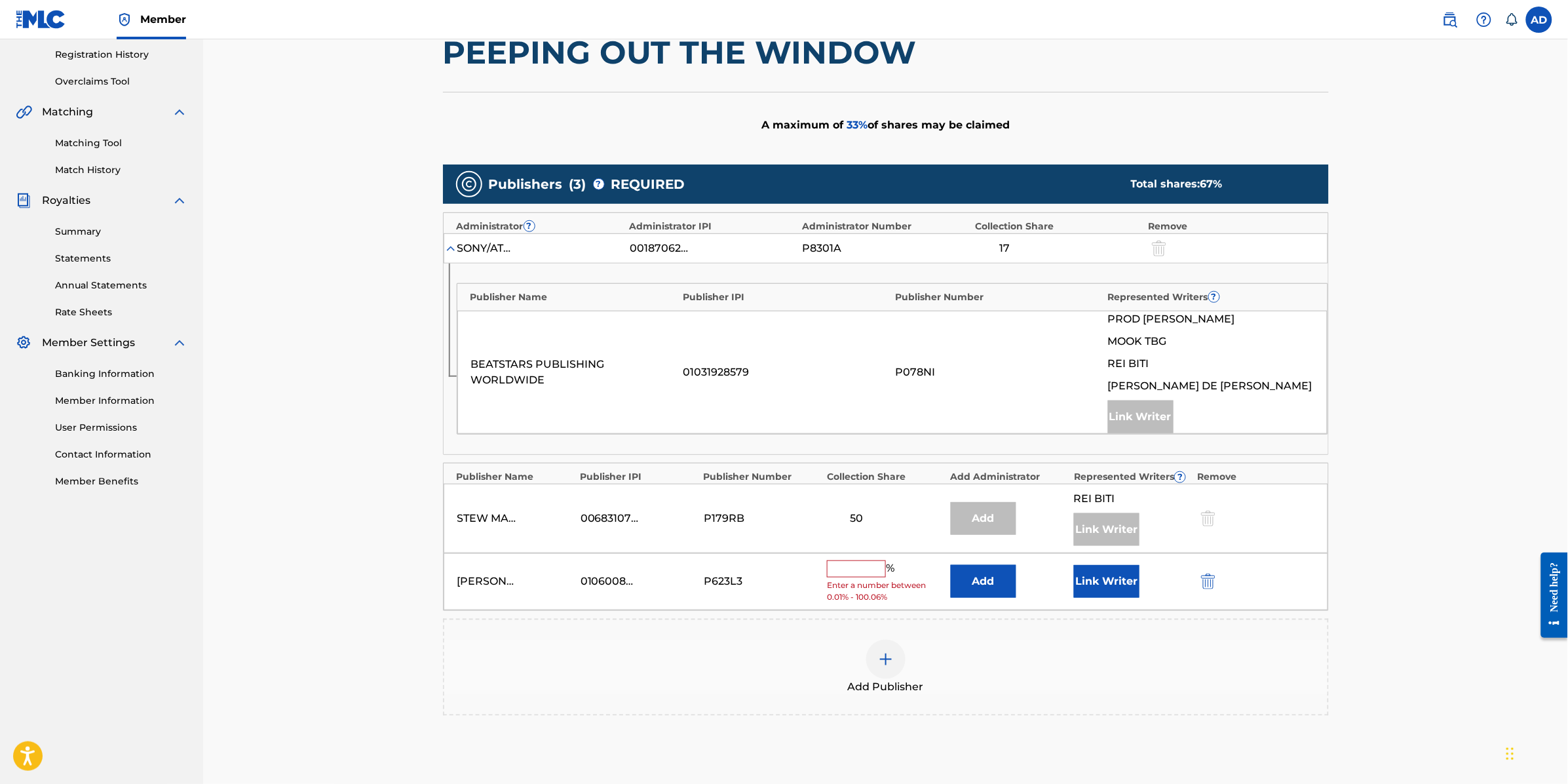
click at [867, 578] on input "text" at bounding box center [856, 570] width 59 height 17
type input "5"
type input "4"
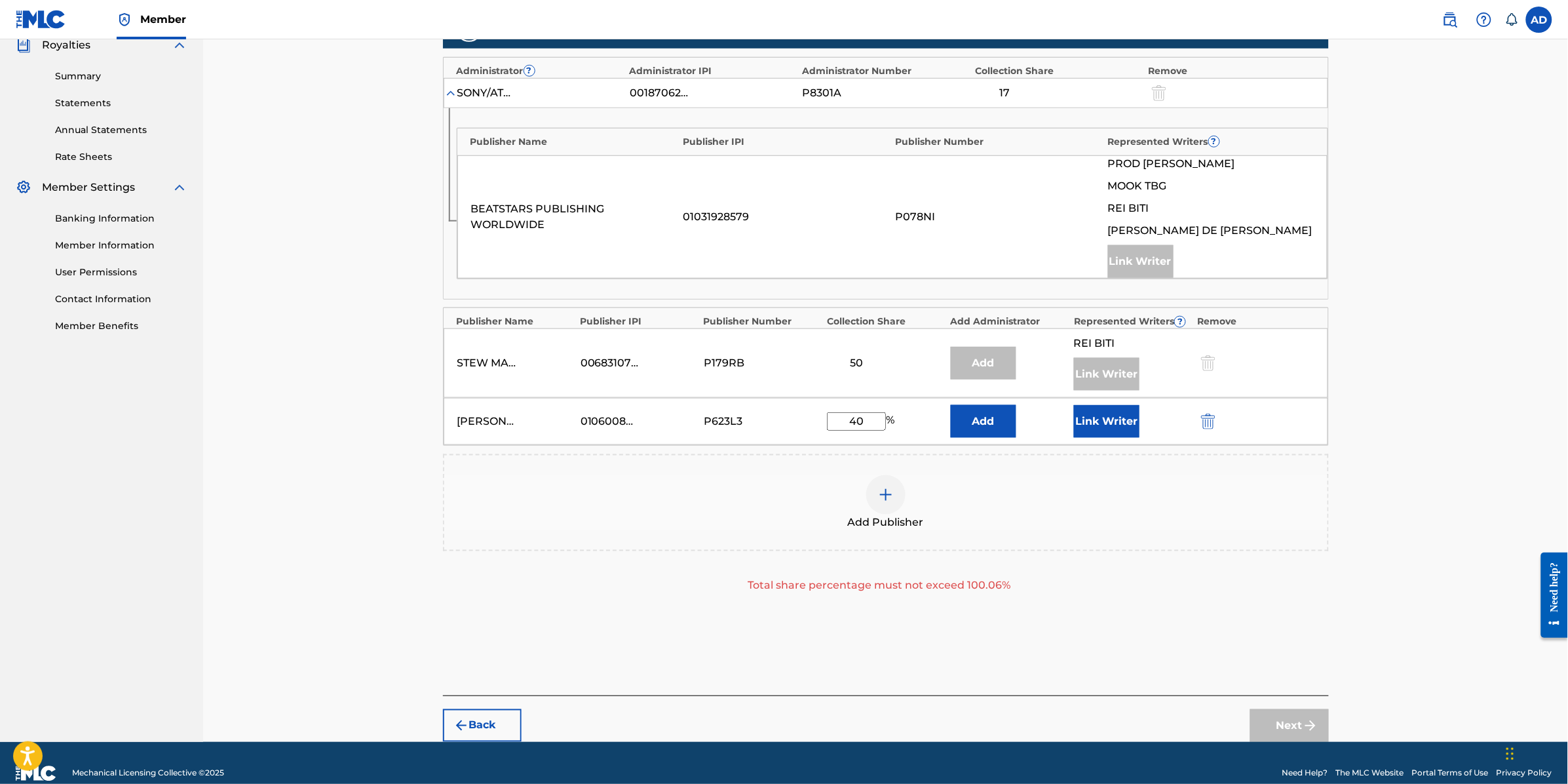
scroll to position [423, 0]
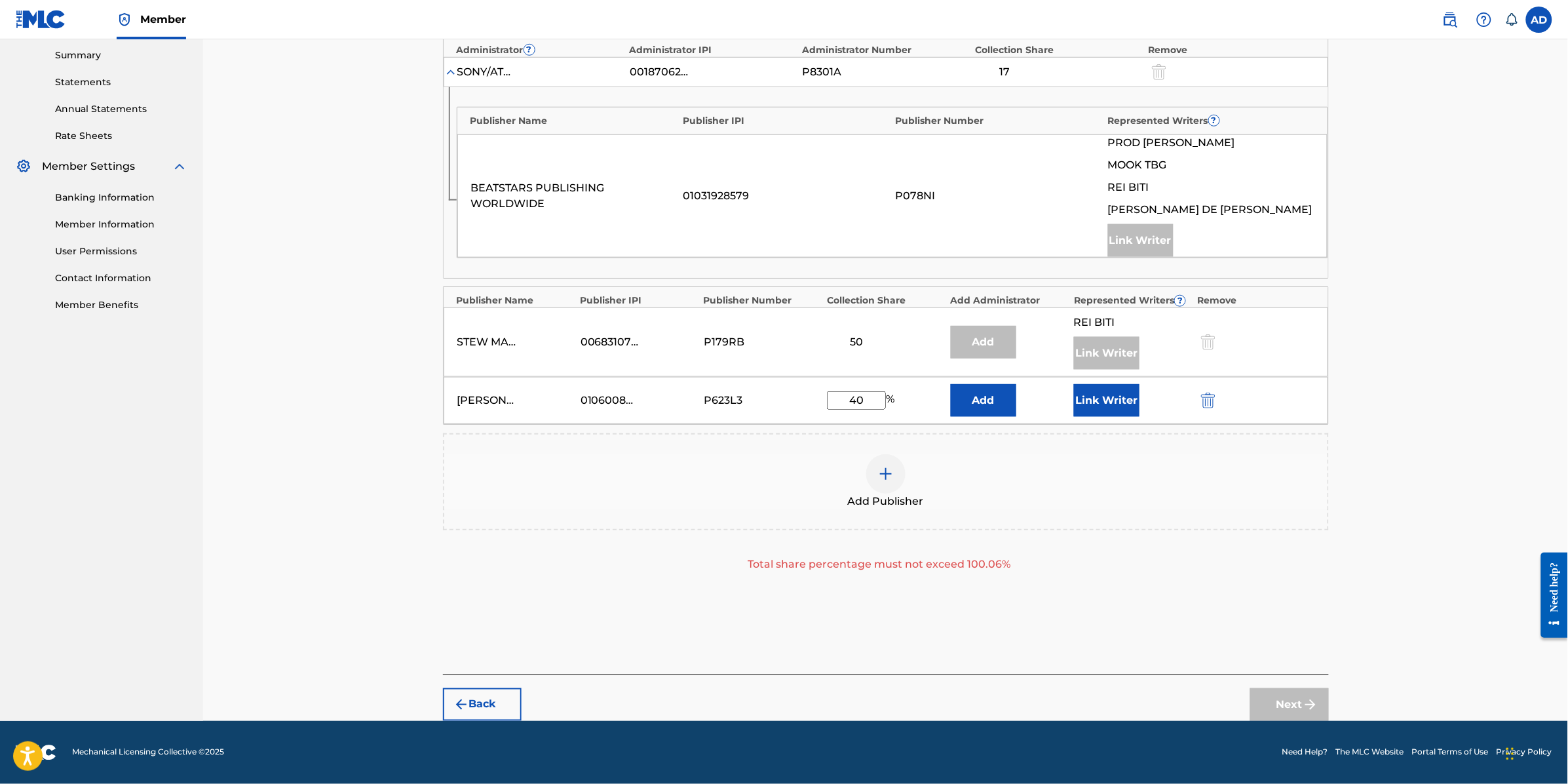
click at [988, 496] on div "Add Publisher" at bounding box center [886, 482] width 883 height 55
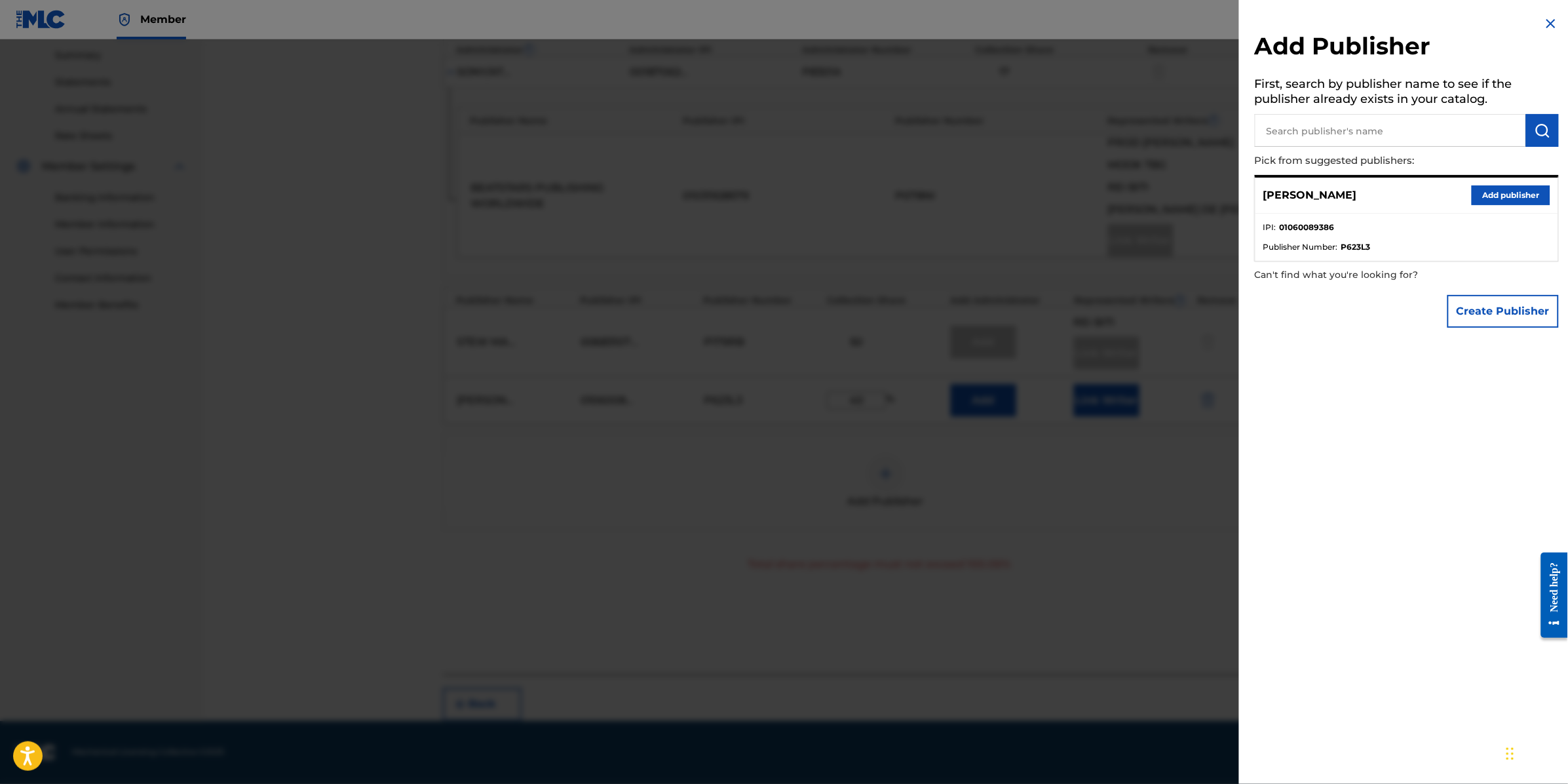
click at [1521, 197] on button "Add publisher" at bounding box center [1510, 195] width 78 height 20
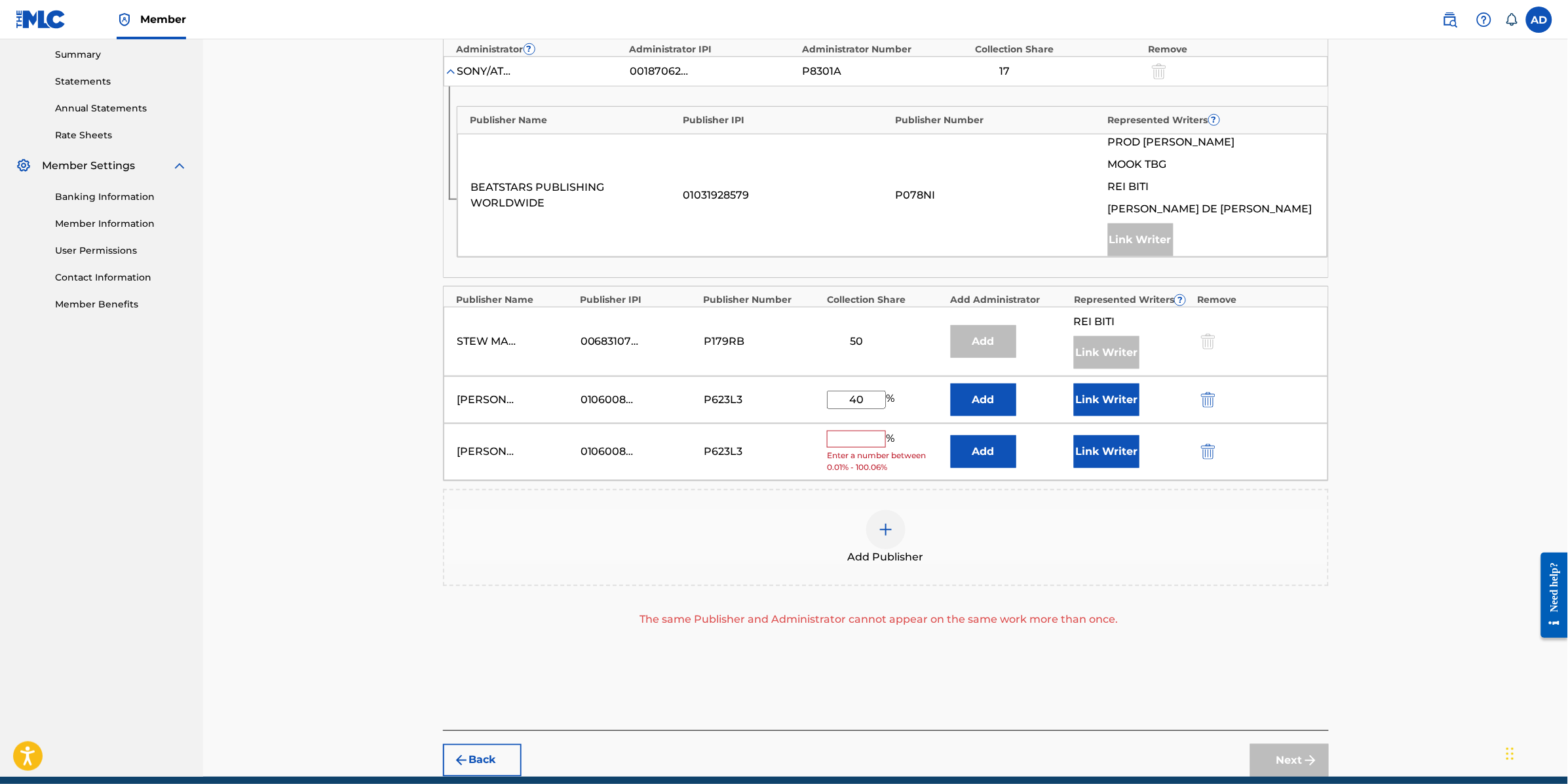
click at [1170, 567] on div "Add Publisher" at bounding box center [886, 537] width 886 height 97
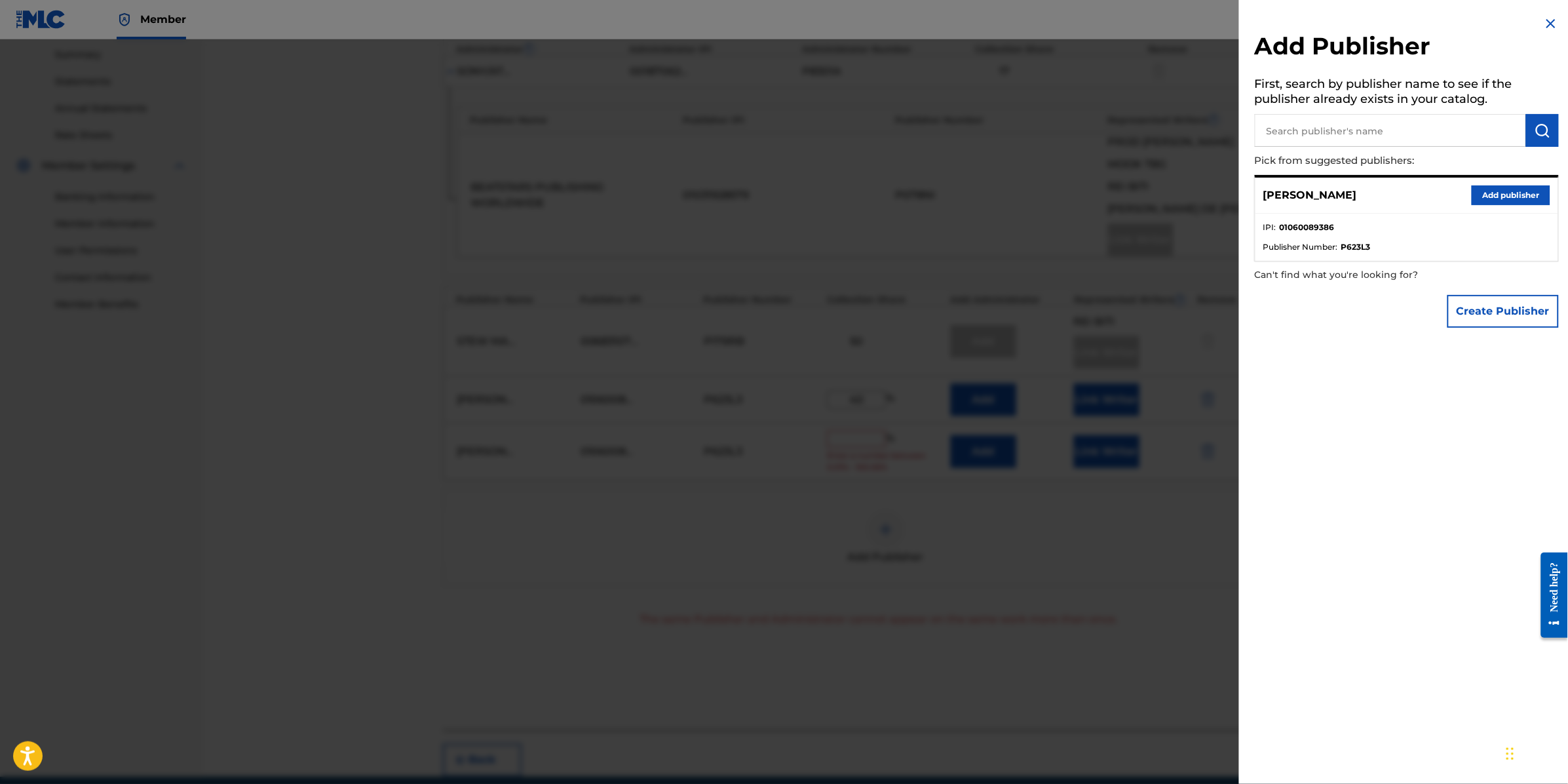
click at [1547, 25] on img at bounding box center [1551, 24] width 16 height 16
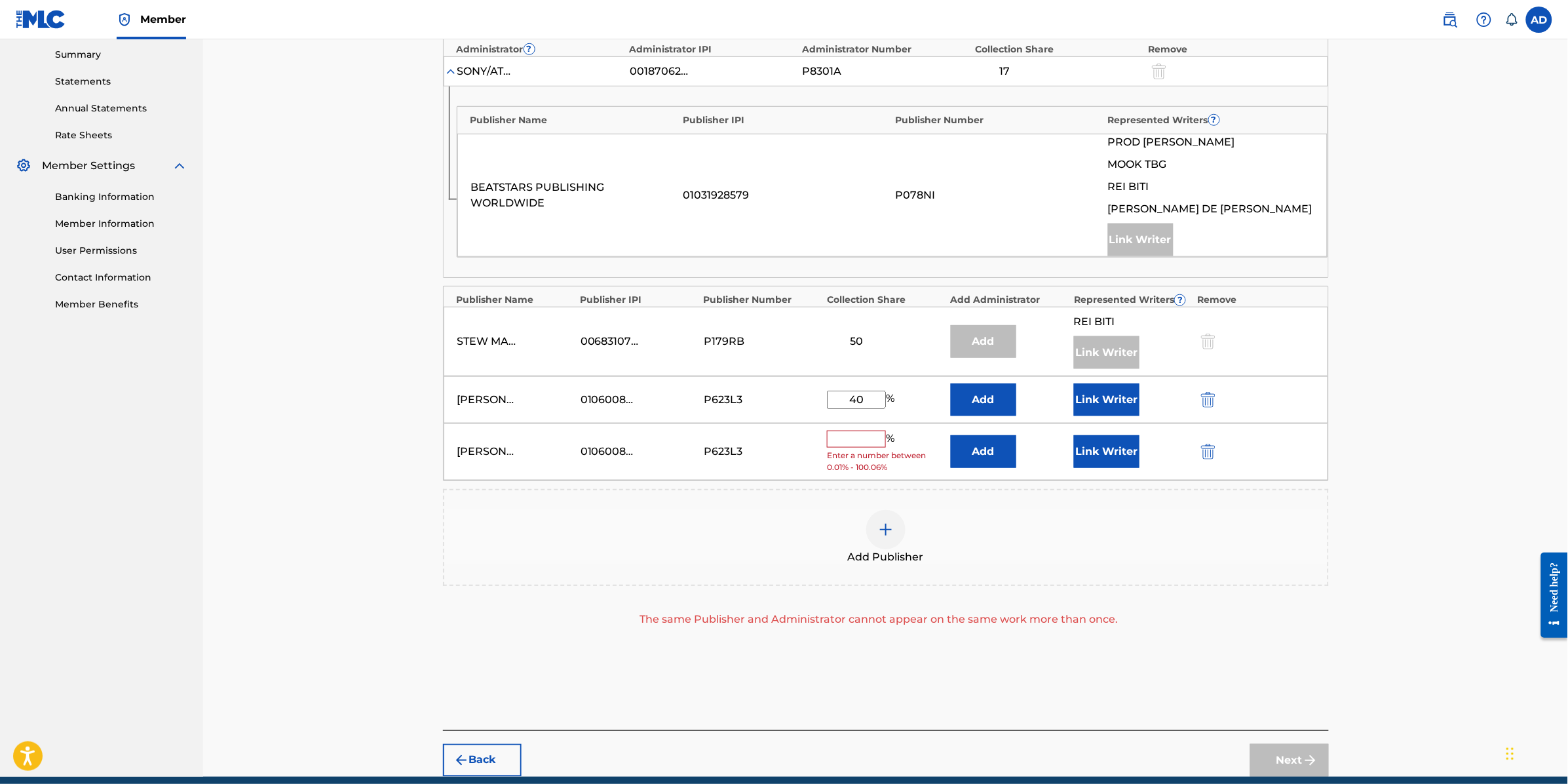
click at [1197, 453] on button "submit" at bounding box center [1207, 452] width 20 height 15
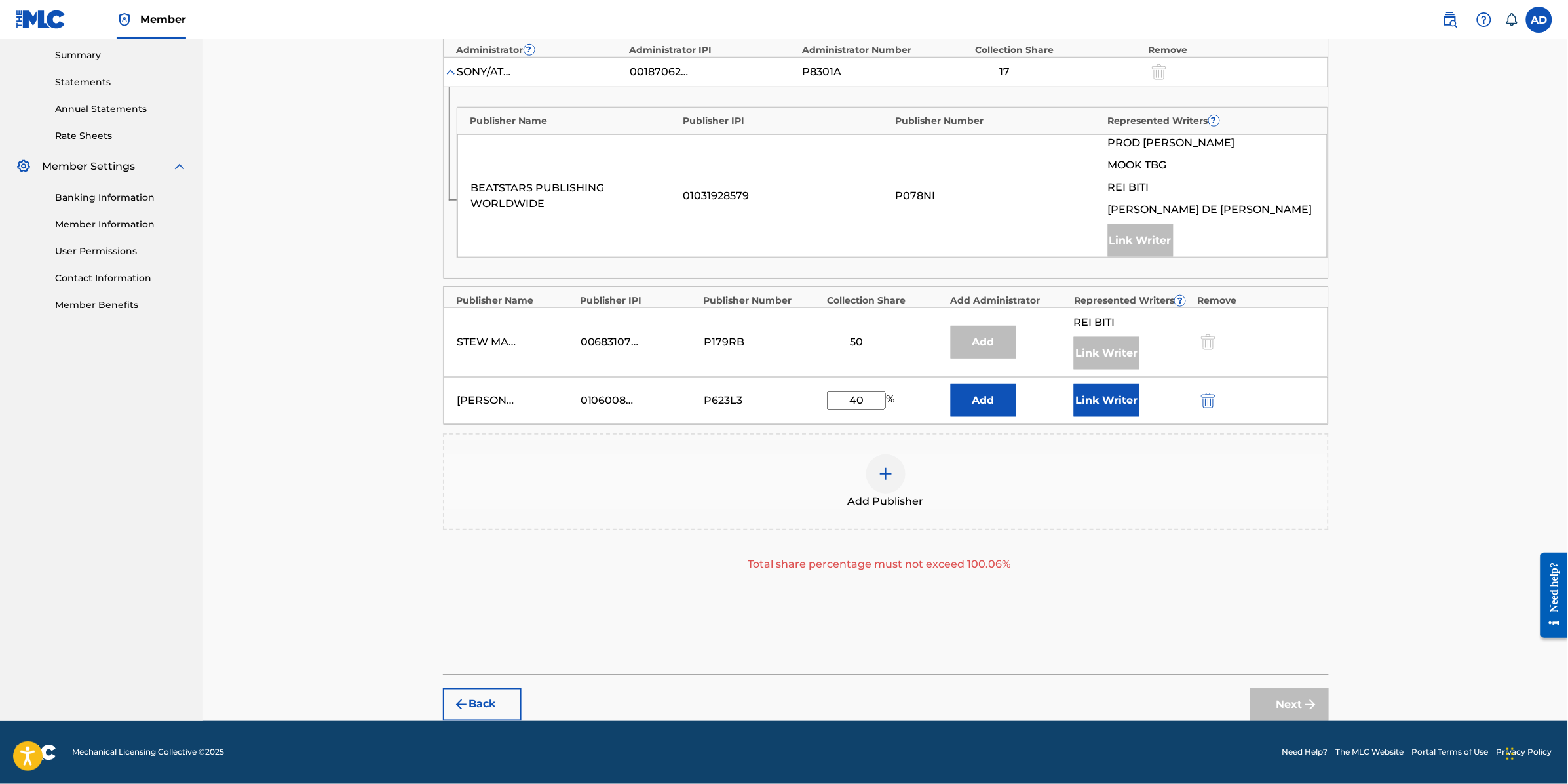
click at [1302, 685] on div "Back Next" at bounding box center [886, 698] width 886 height 47
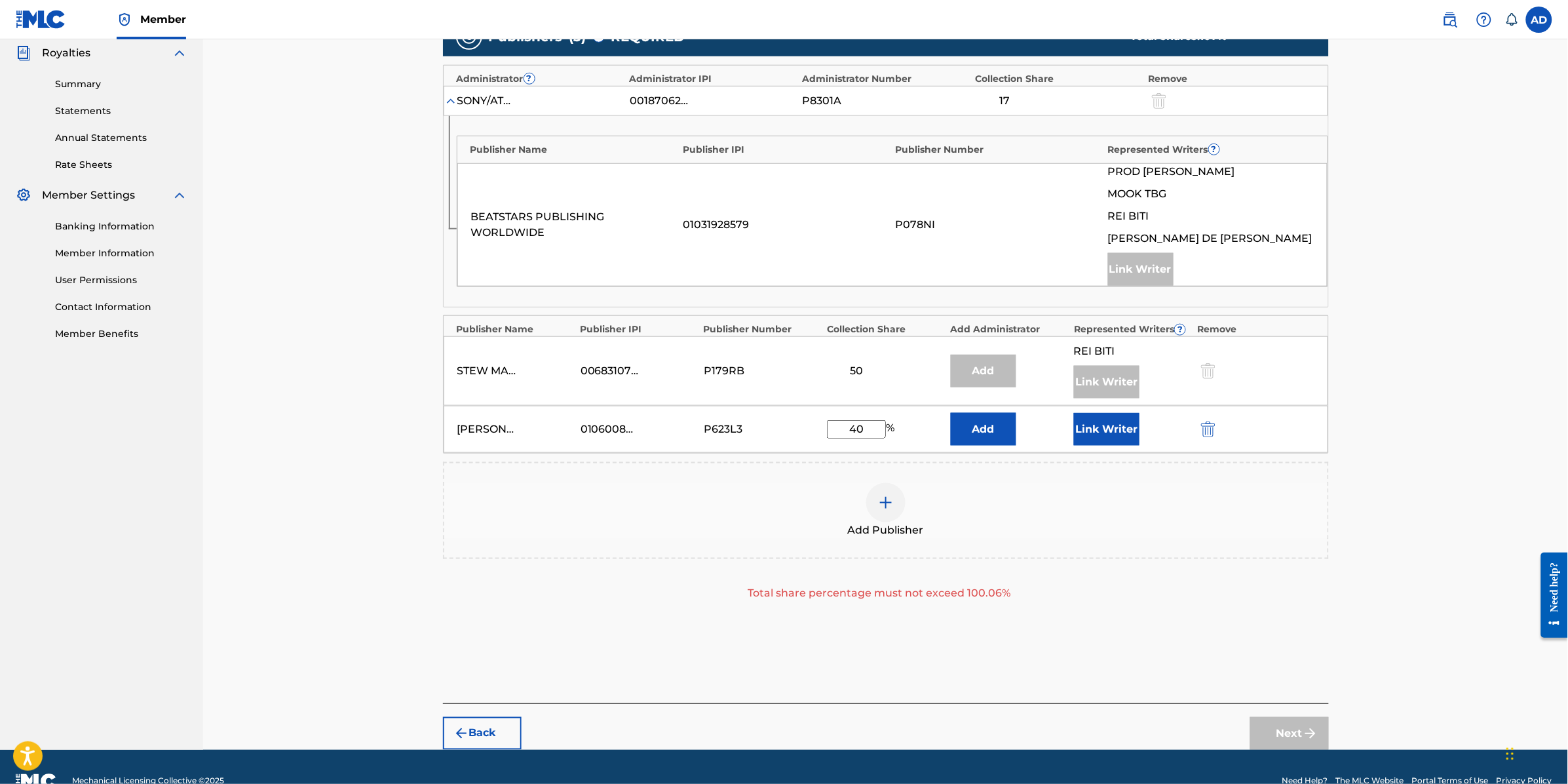
scroll to position [341, 0]
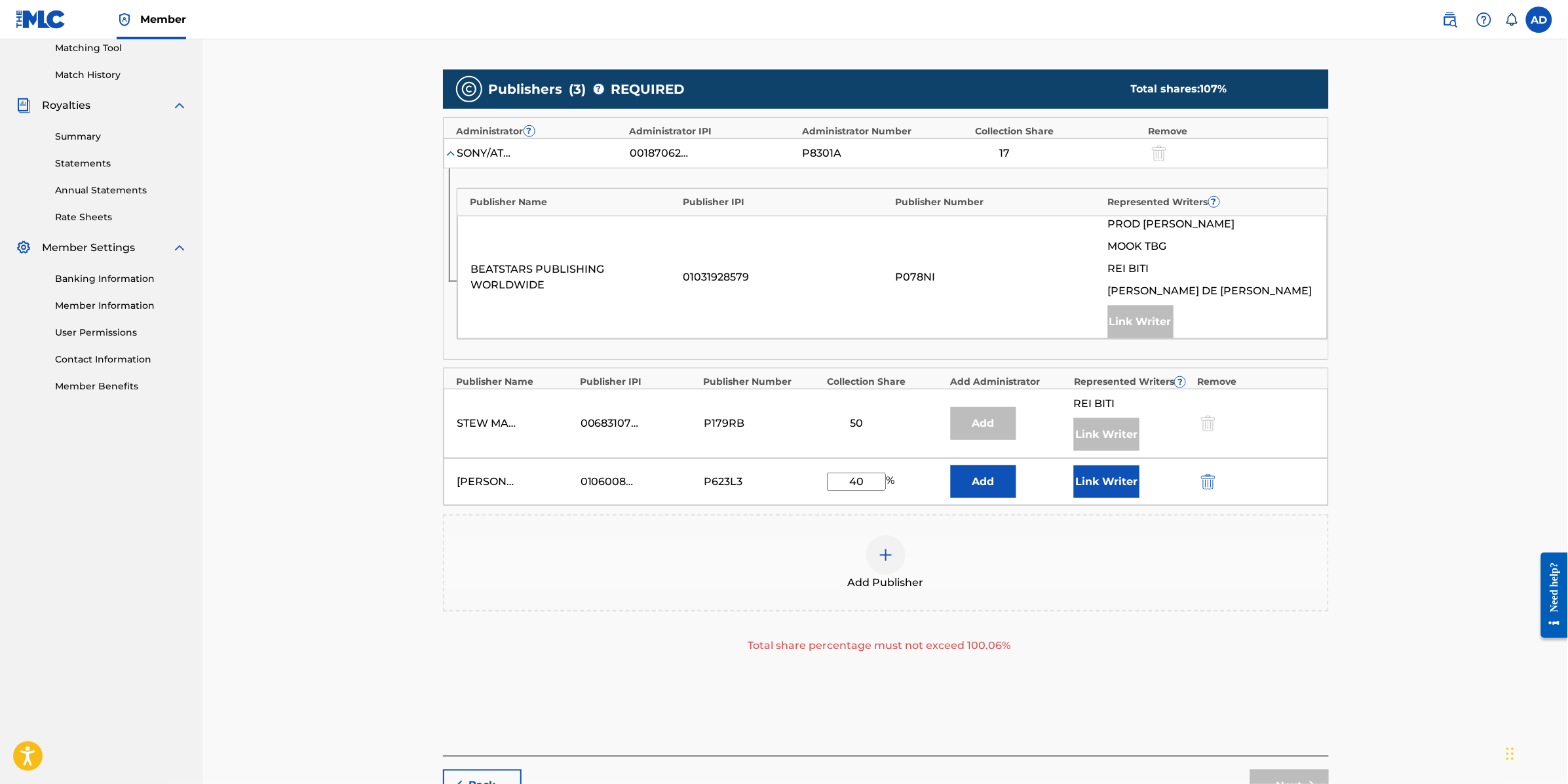
click at [876, 491] on input "40" at bounding box center [856, 482] width 59 height 18
type input "4"
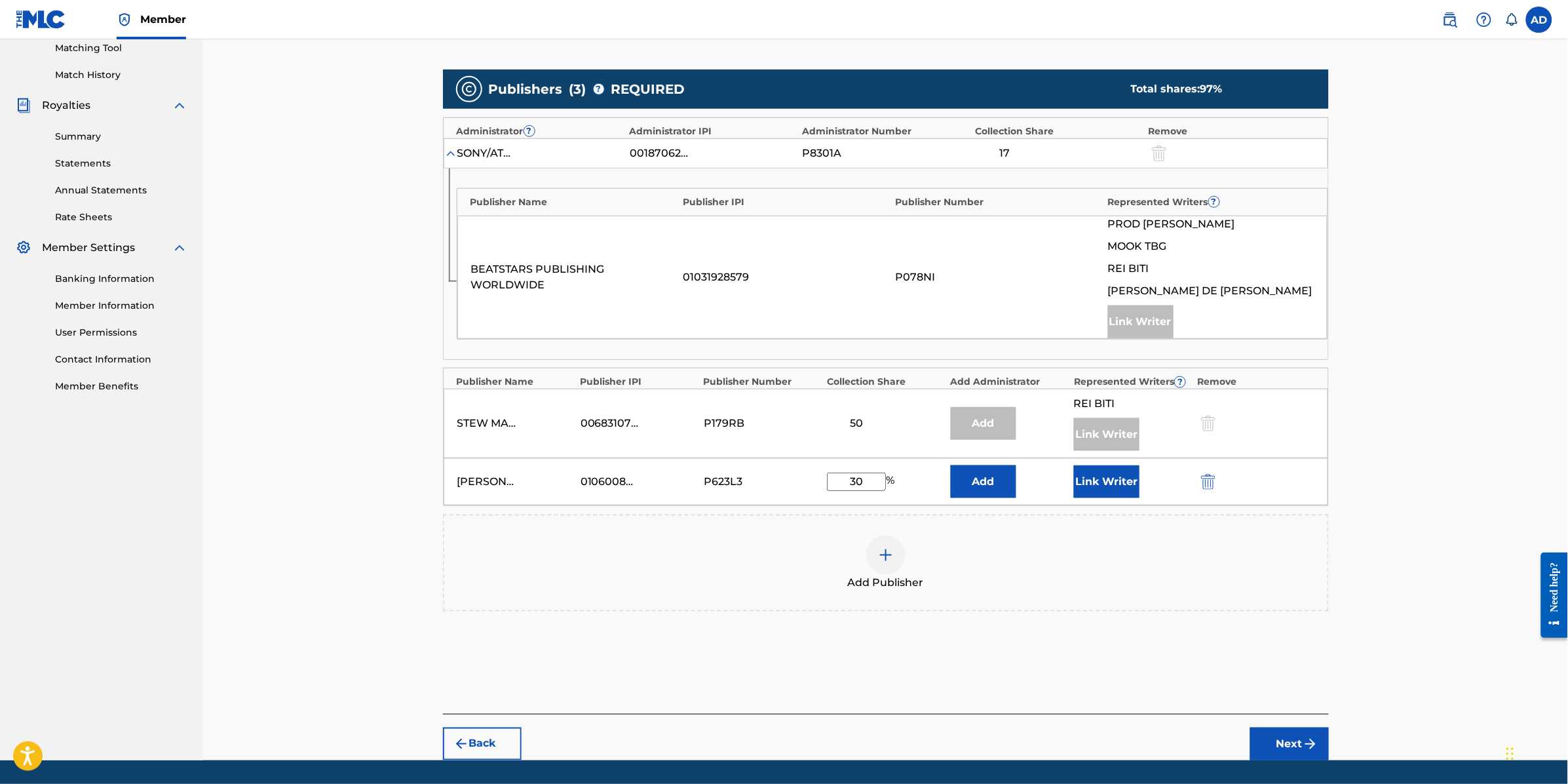
type input "30"
click at [1289, 737] on button "Next" at bounding box center [1289, 744] width 78 height 32
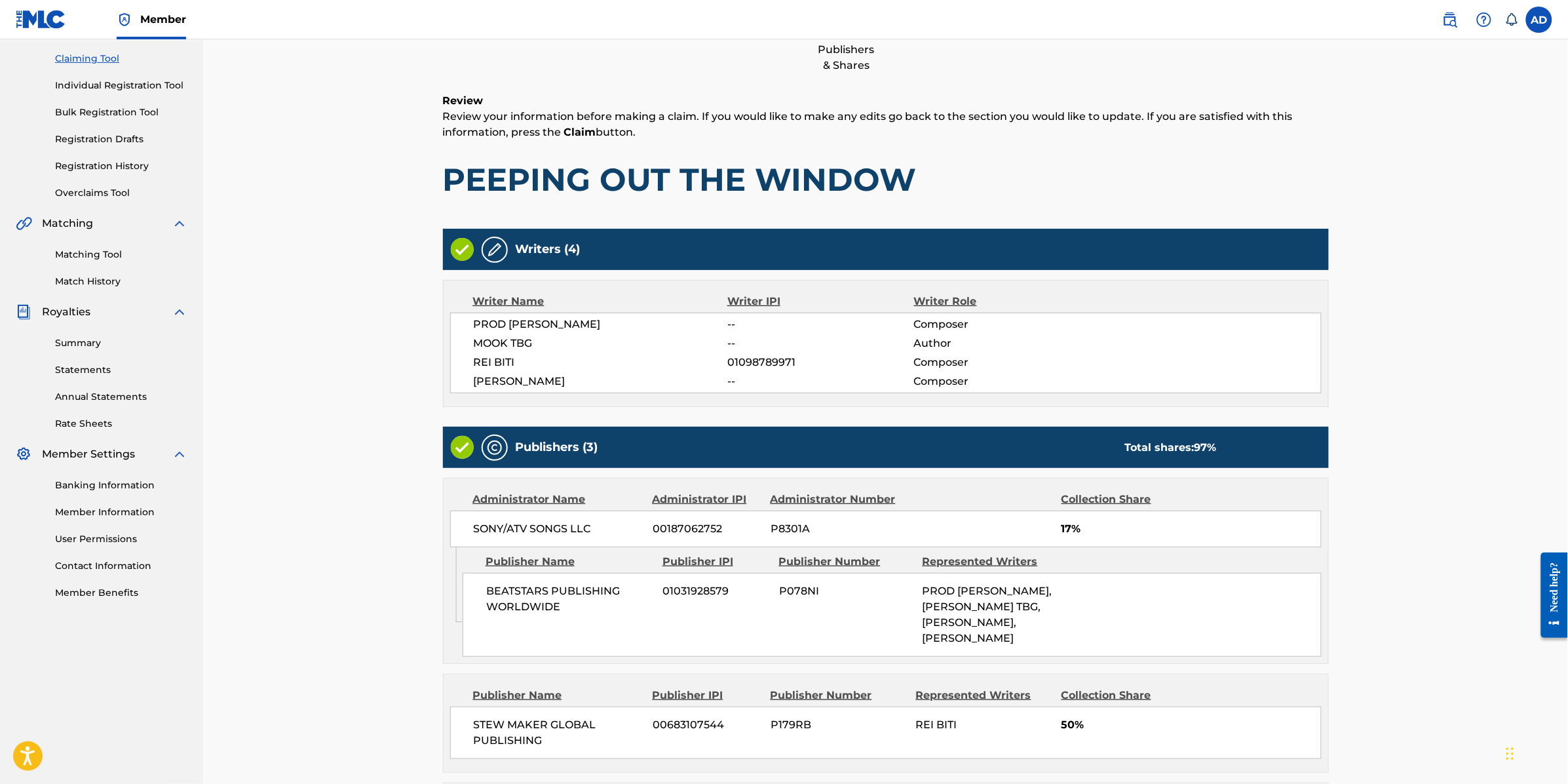
scroll to position [332, 0]
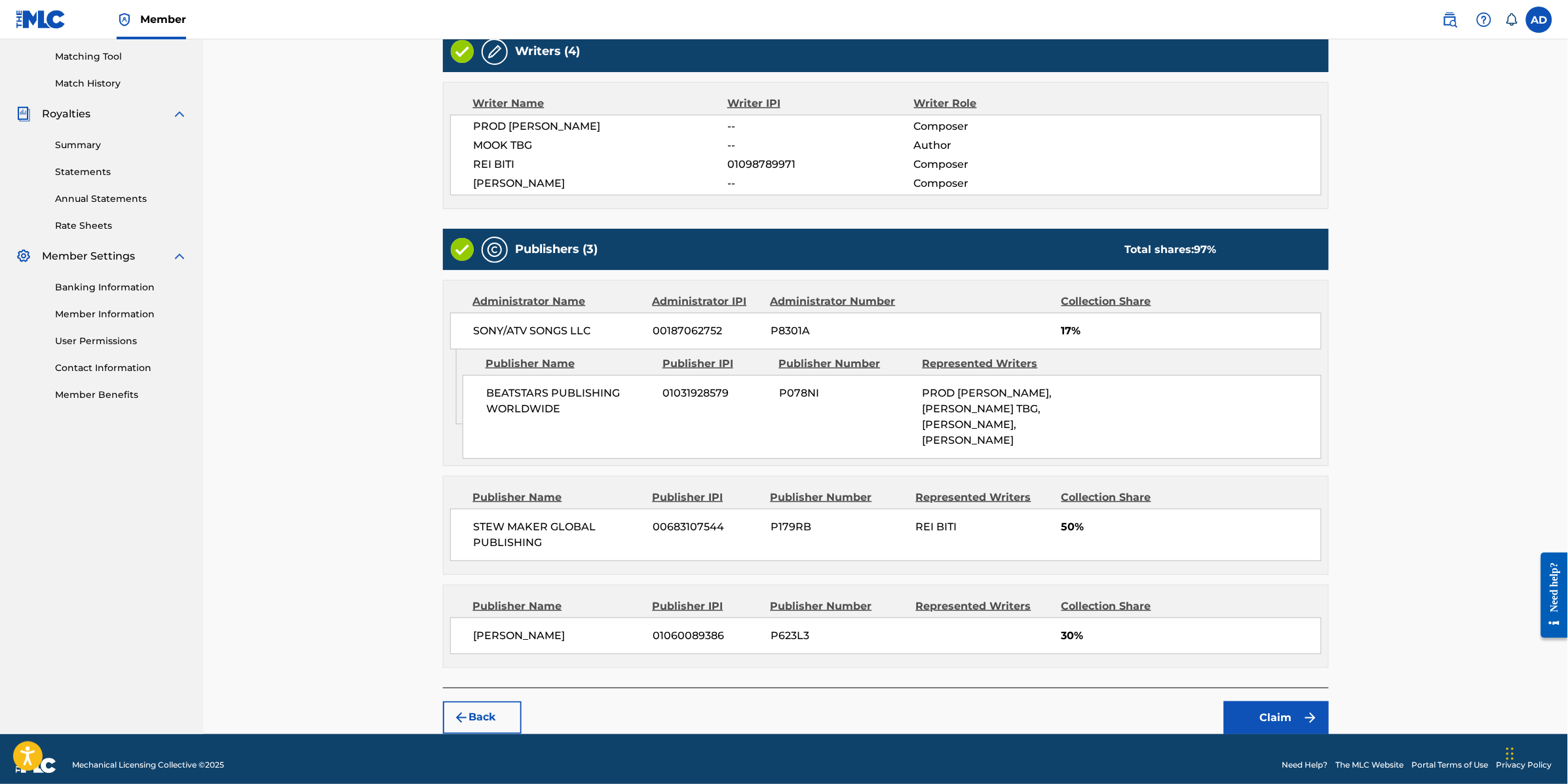
click at [1286, 702] on button "Claim" at bounding box center [1276, 718] width 105 height 32
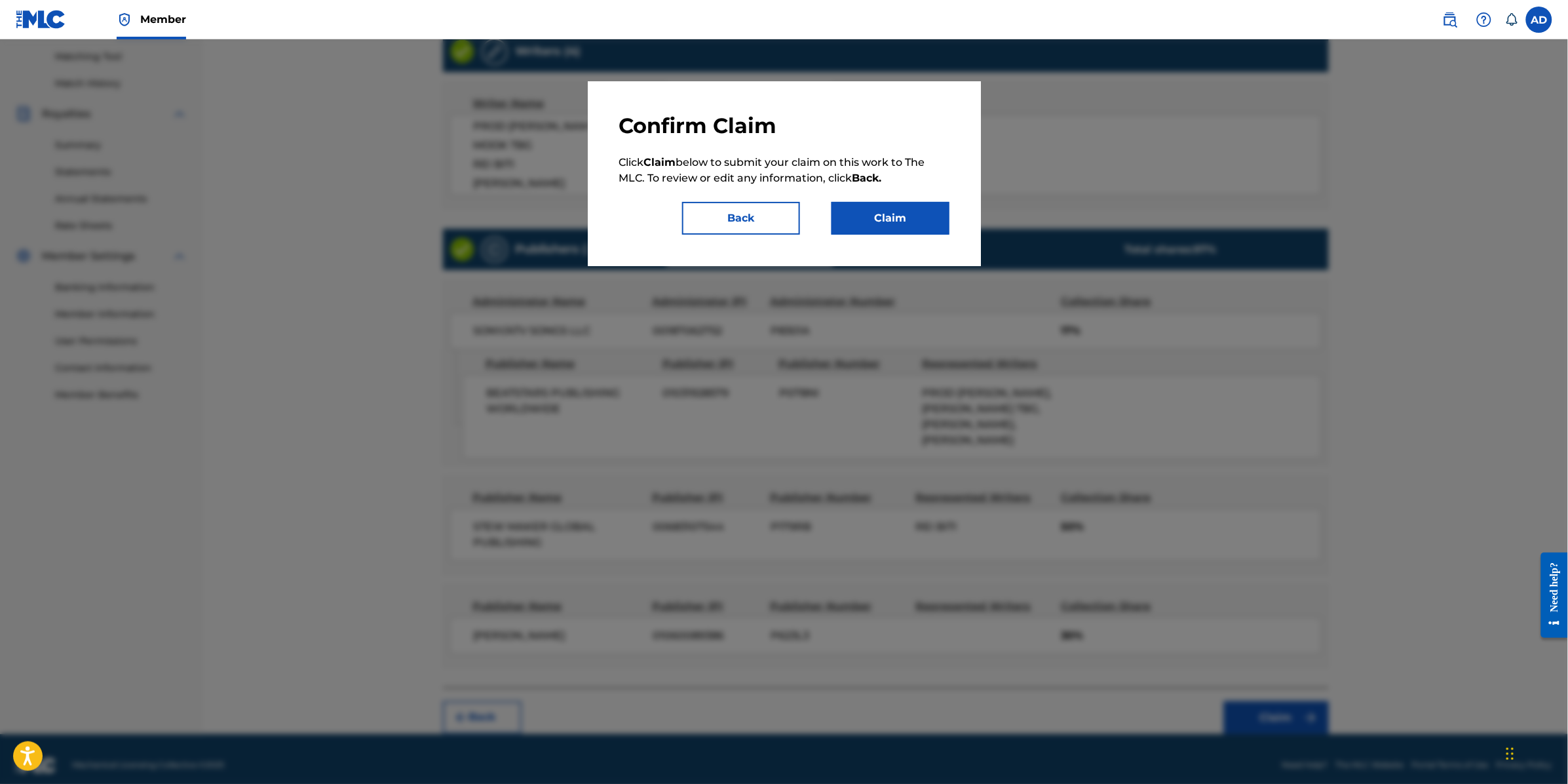
click at [901, 220] on button "Claim" at bounding box center [890, 218] width 118 height 32
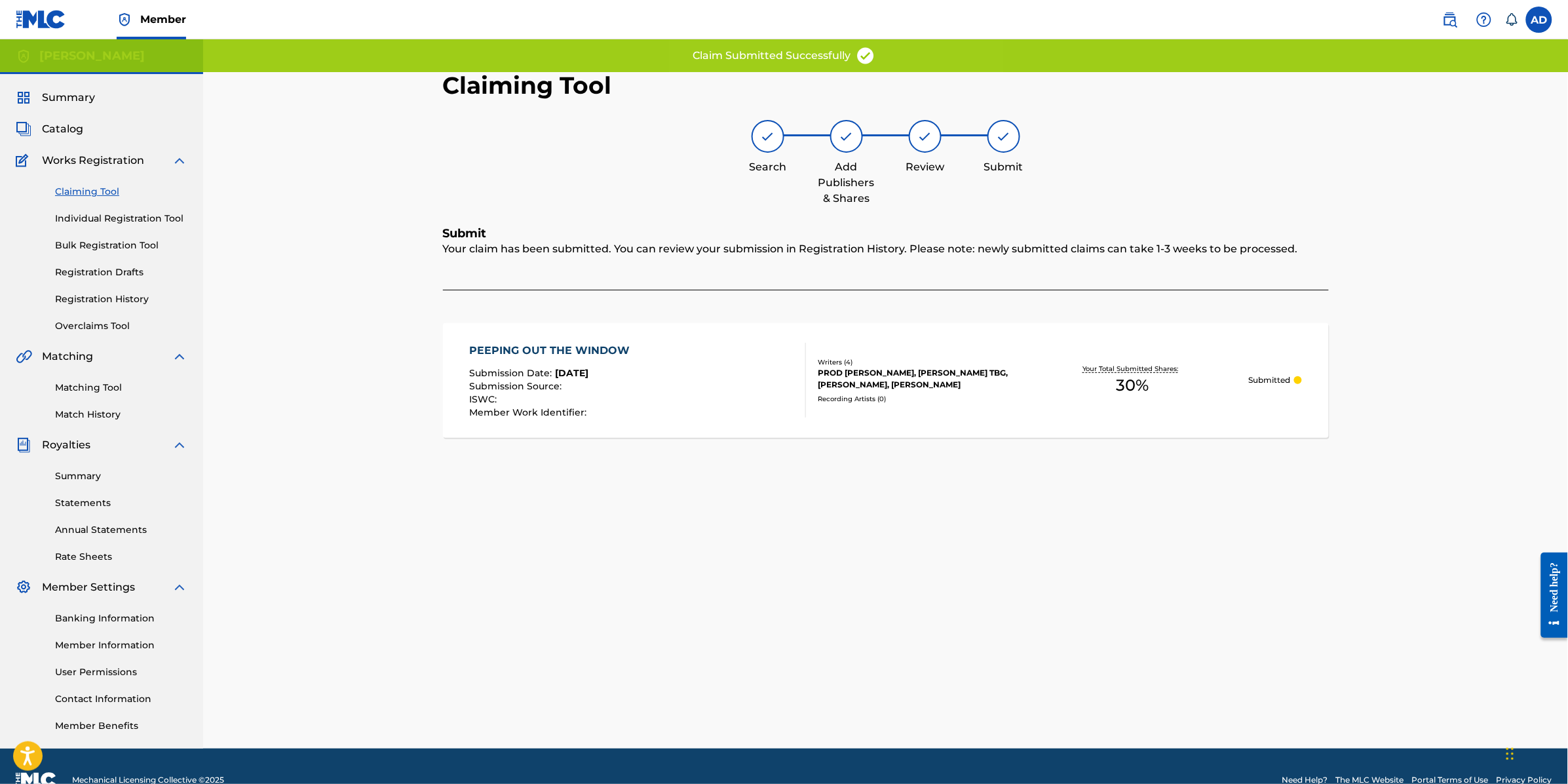
scroll to position [0, 0]
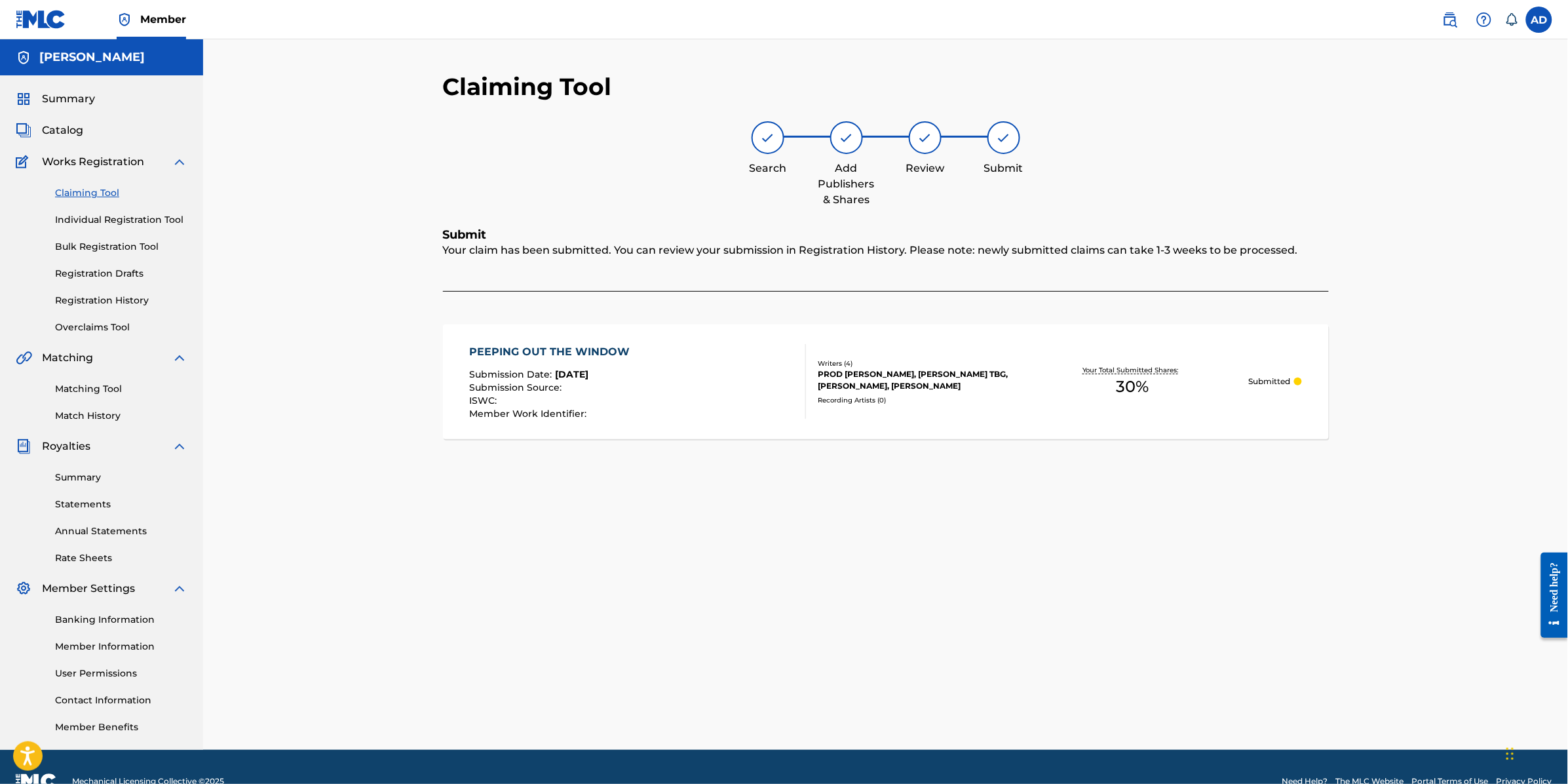
click at [1545, 312] on div "Claiming Tool Search Add Publishers & Shares Review Submit Submit Your claim ha…" at bounding box center [886, 395] width 1365 height 710
click at [116, 199] on link "Claiming Tool" at bounding box center [121, 192] width 132 height 13
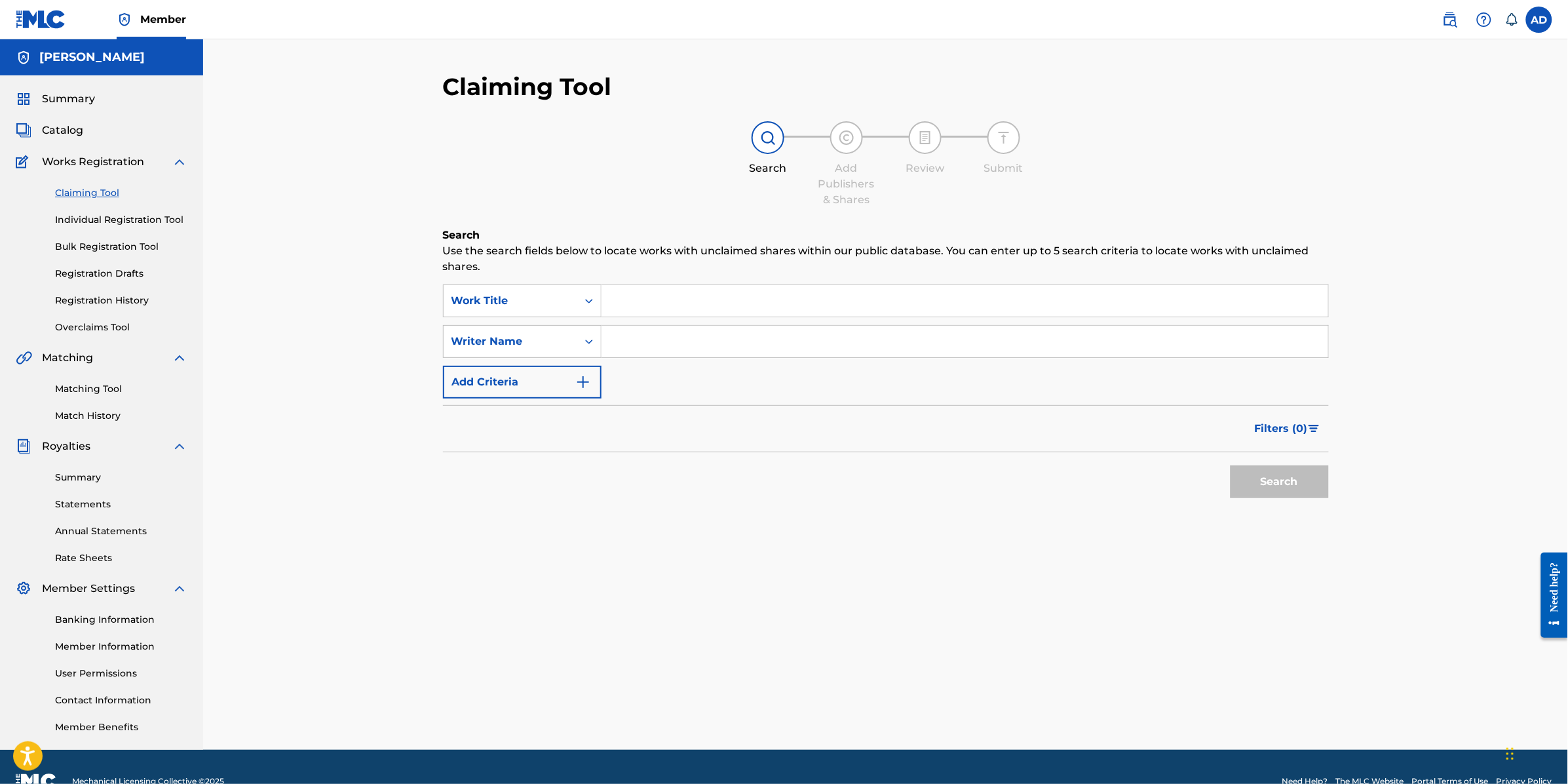
click at [610, 289] on input "Search Form" at bounding box center [965, 301] width 727 height 32
type input "m"
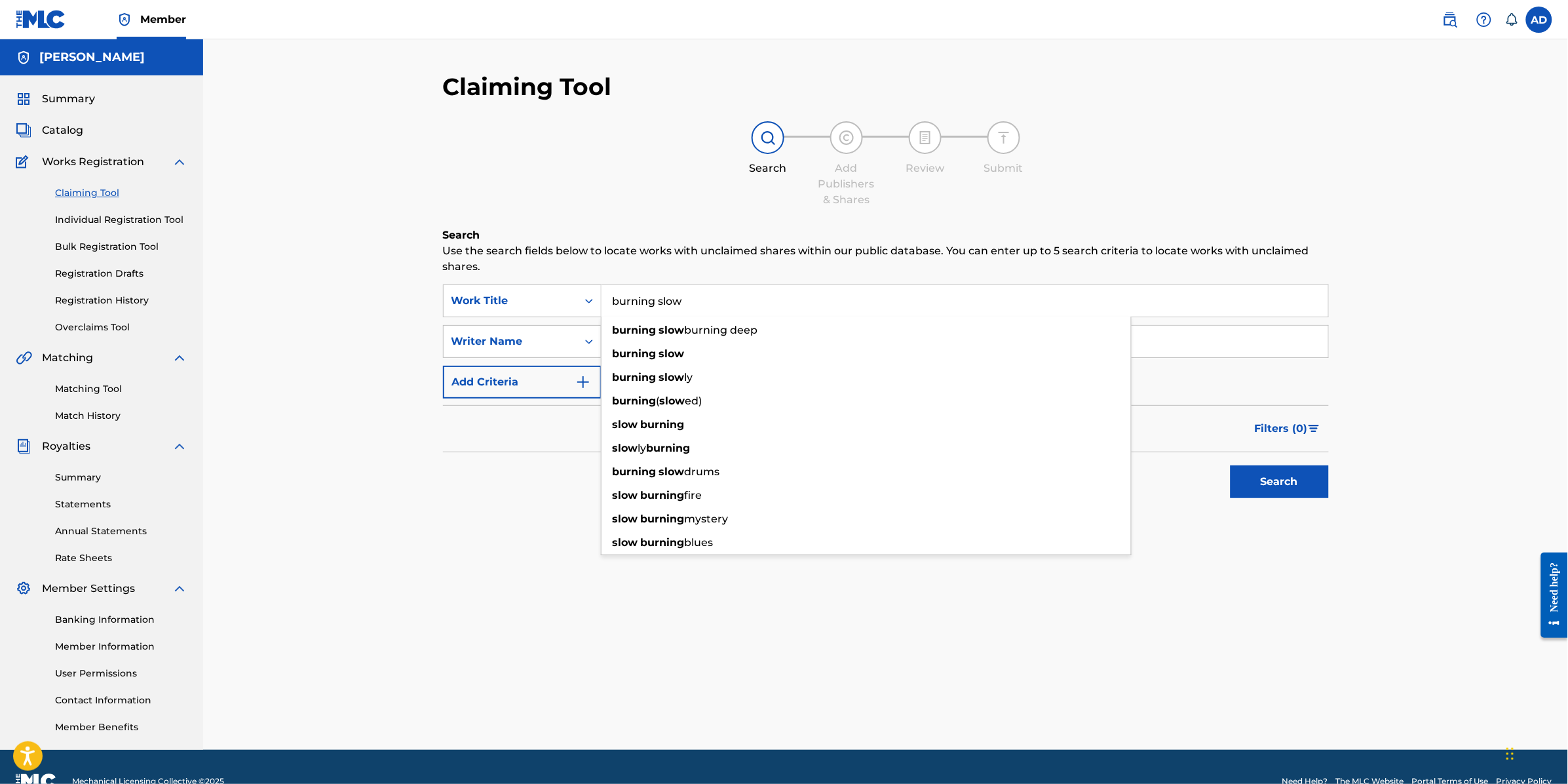
type input "burning slow"
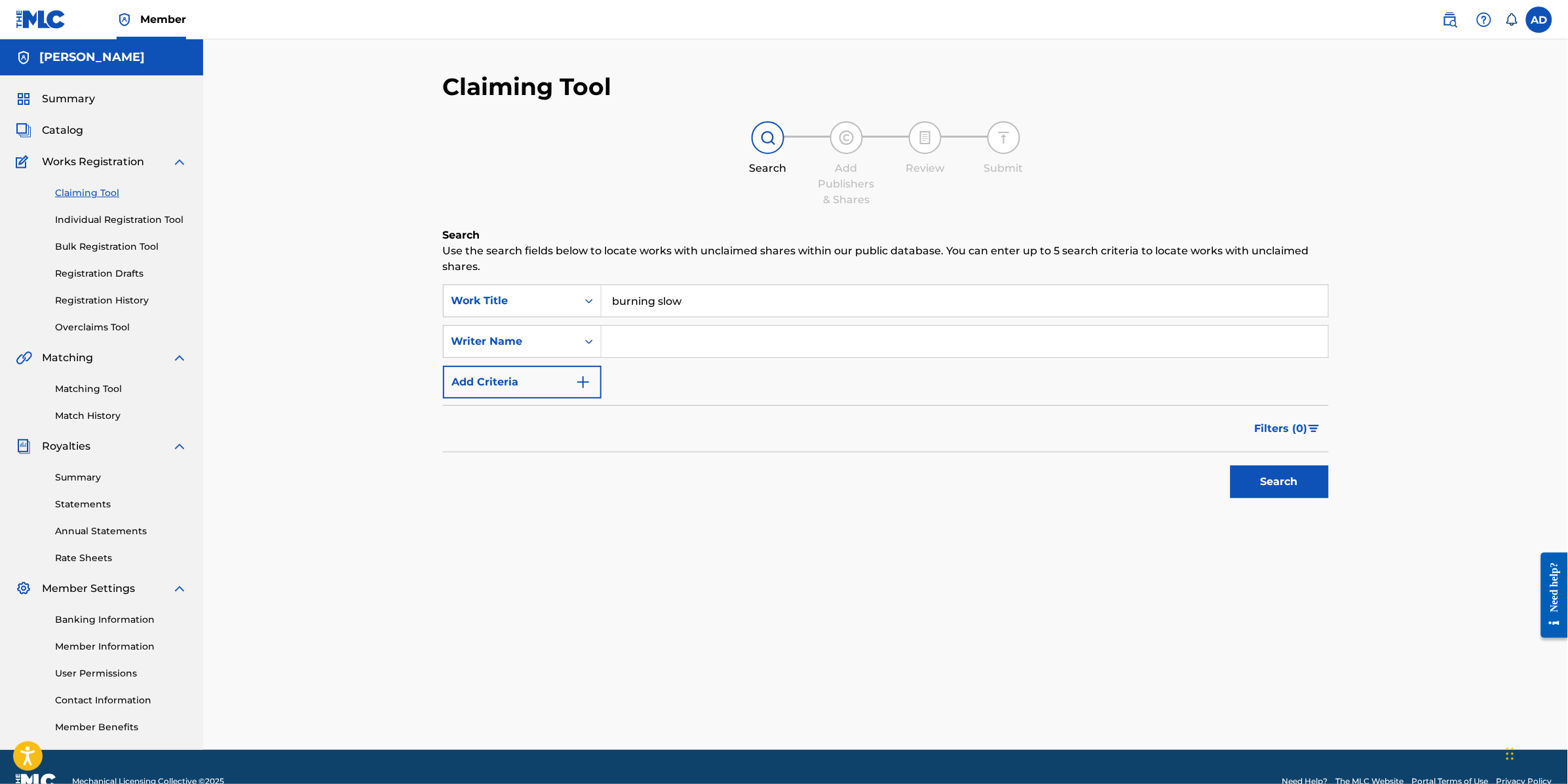
click at [474, 538] on div "Search Use the search fields below to locate works with unclaimed shares within…" at bounding box center [886, 399] width 886 height 343
click at [671, 362] on div "SearchWithCriteriabede32ee-8a78-47c9-94d7-f306267b4277 Work Title burning slow …" at bounding box center [886, 342] width 886 height 114
click at [666, 354] on input "Search Form" at bounding box center [965, 342] width 727 height 32
type input "[PERSON_NAME]"
click at [1306, 464] on div "Search" at bounding box center [1276, 479] width 105 height 52
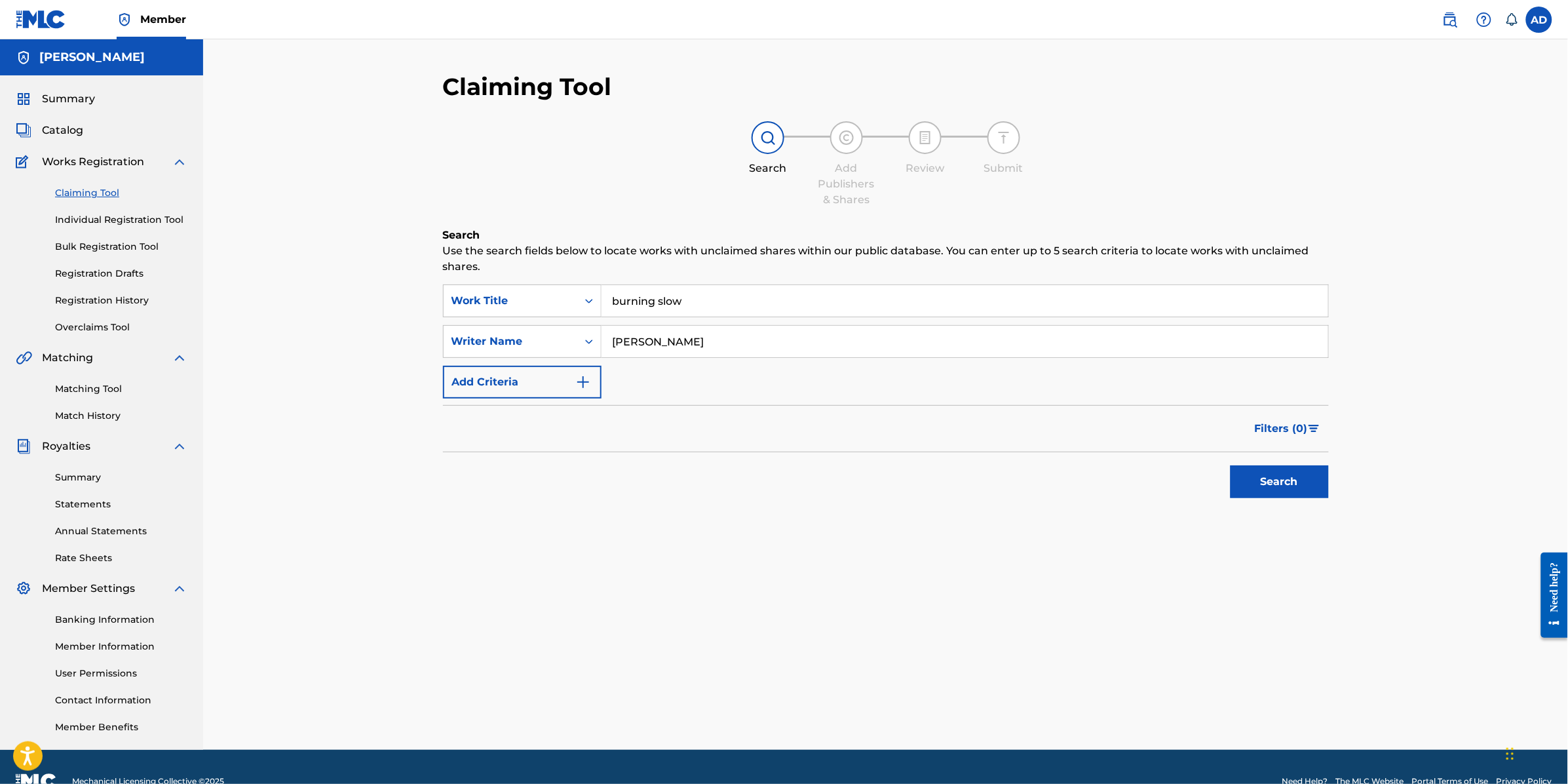
click at [1284, 487] on button "Search" at bounding box center [1279, 481] width 98 height 32
drag, startPoint x: 763, startPoint y: 346, endPoint x: 580, endPoint y: 354, distance: 183.2
click at [594, 354] on div "SearchWithCriteriaf77c40cf-2073-4768-8fea-5a1aa3032565 Writer Name [PERSON_NAME]" at bounding box center [886, 341] width 886 height 32
click at [1230, 465] on button "Search" at bounding box center [1279, 481] width 98 height 32
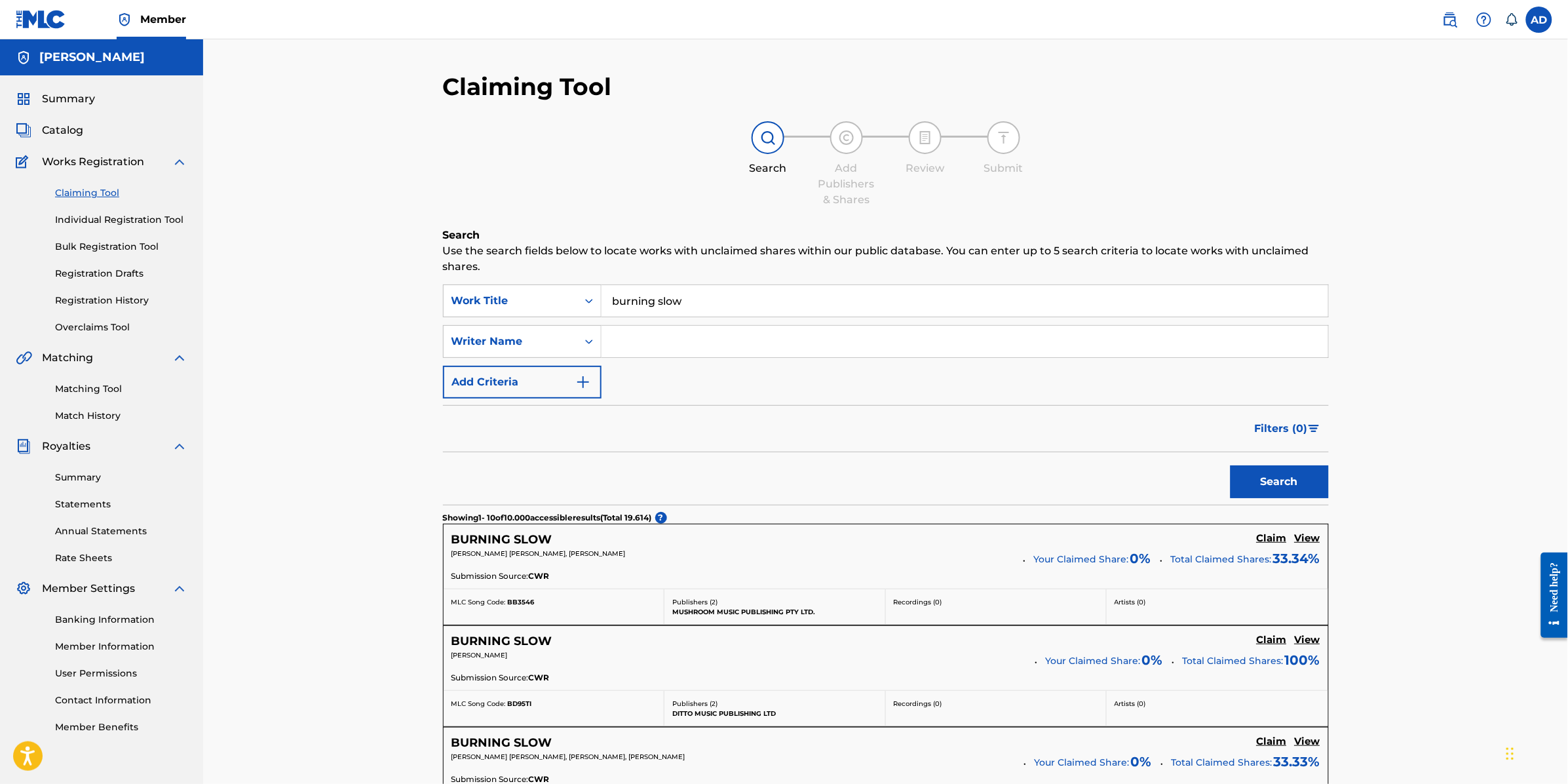
click at [110, 191] on link "Claiming Tool" at bounding box center [121, 192] width 132 height 13
drag, startPoint x: 715, startPoint y: 301, endPoint x: 548, endPoint y: 308, distance: 167.1
click at [548, 308] on div "SearchWithCriteriabede32ee-8a78-47c9-94d7-f306267b4277 Work Title burning slow" at bounding box center [886, 301] width 886 height 32
type input "DALSI DEN"
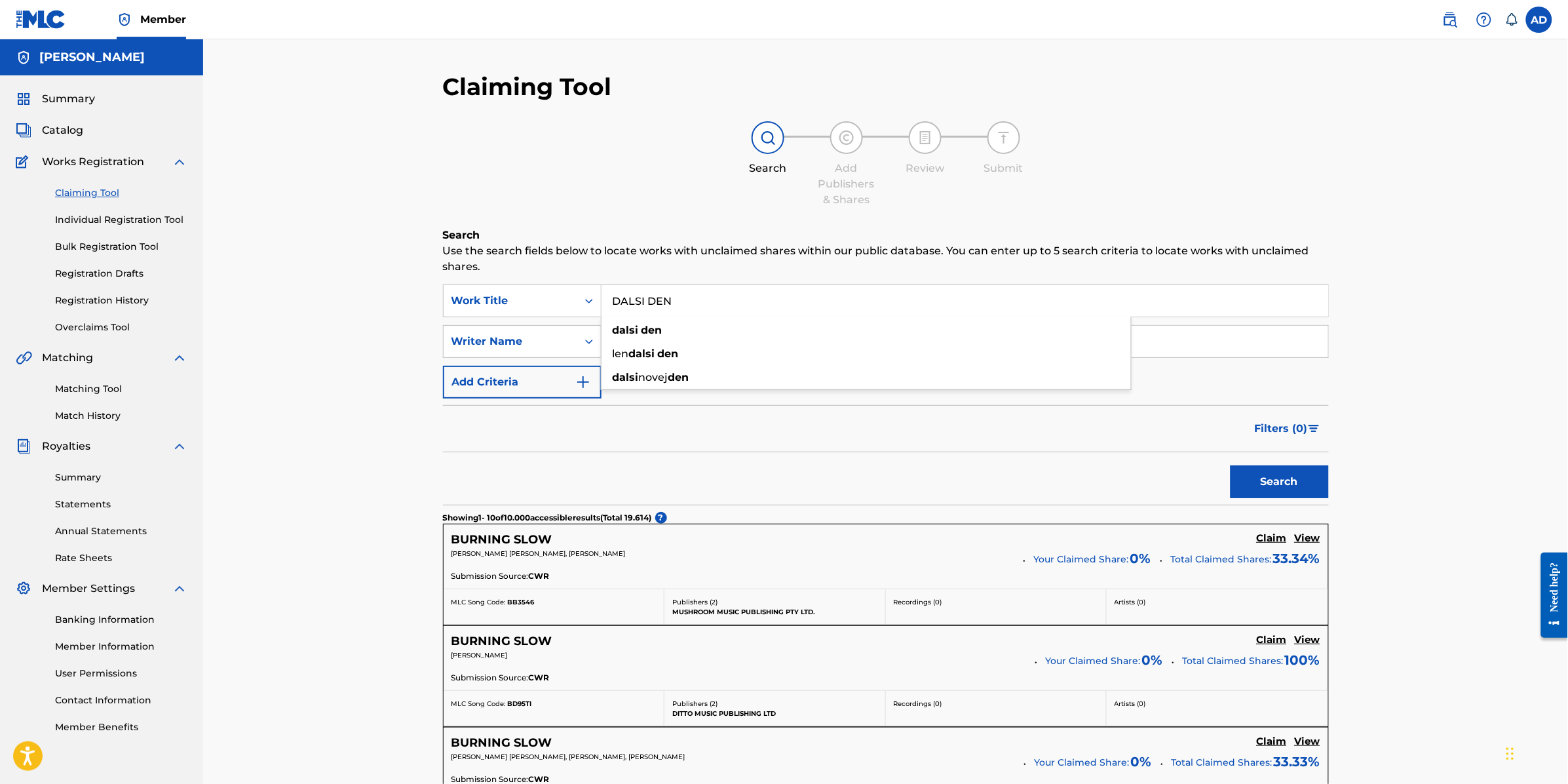
click at [686, 346] on input "Search Form" at bounding box center [965, 342] width 727 height 32
type input "[PERSON_NAME]"
click at [1293, 460] on div "Search" at bounding box center [1276, 479] width 105 height 52
click at [1289, 475] on button "Search" at bounding box center [1279, 481] width 98 height 32
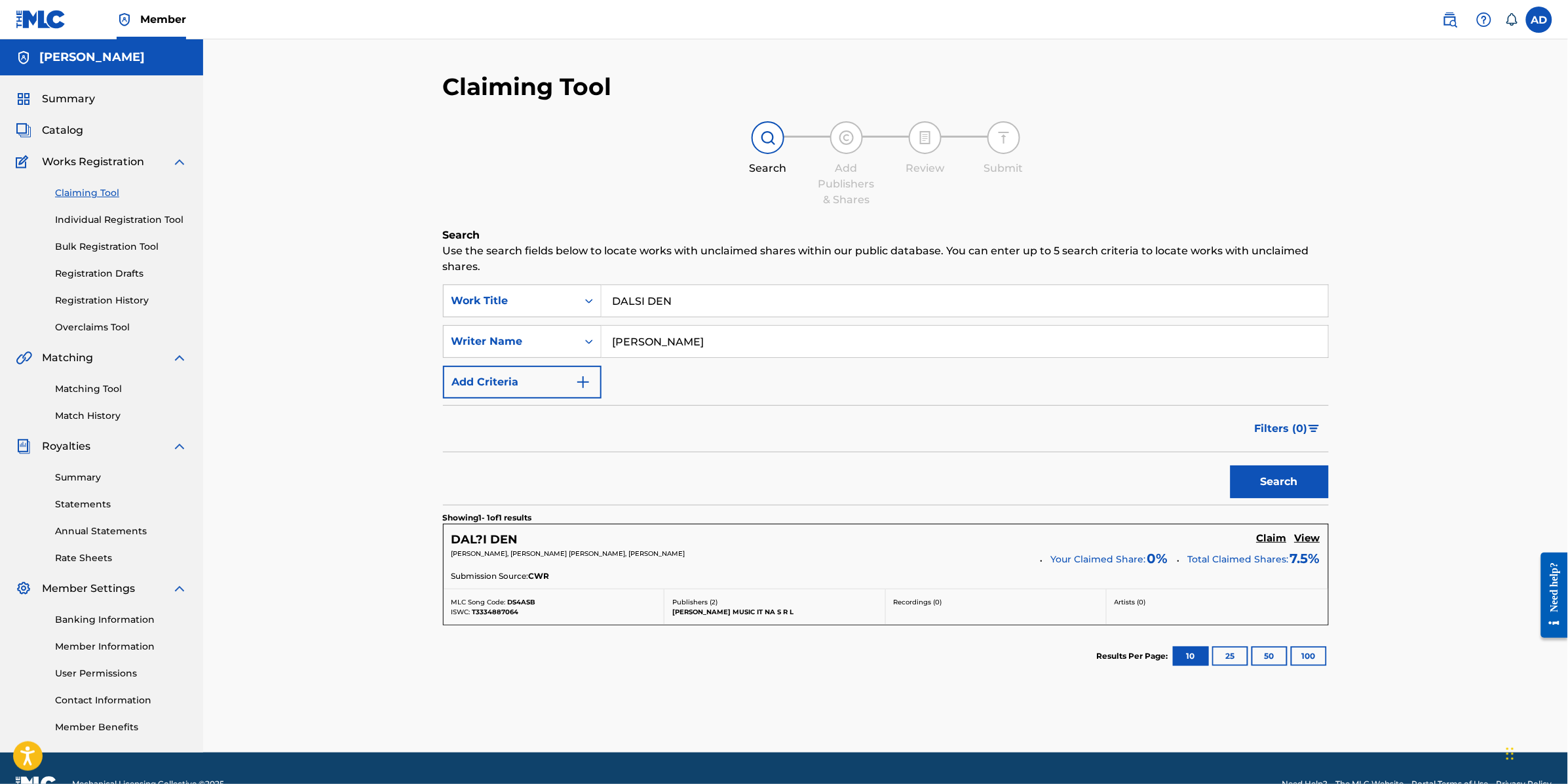
click at [1267, 542] on h5 "Claim" at bounding box center [1271, 539] width 30 height 13
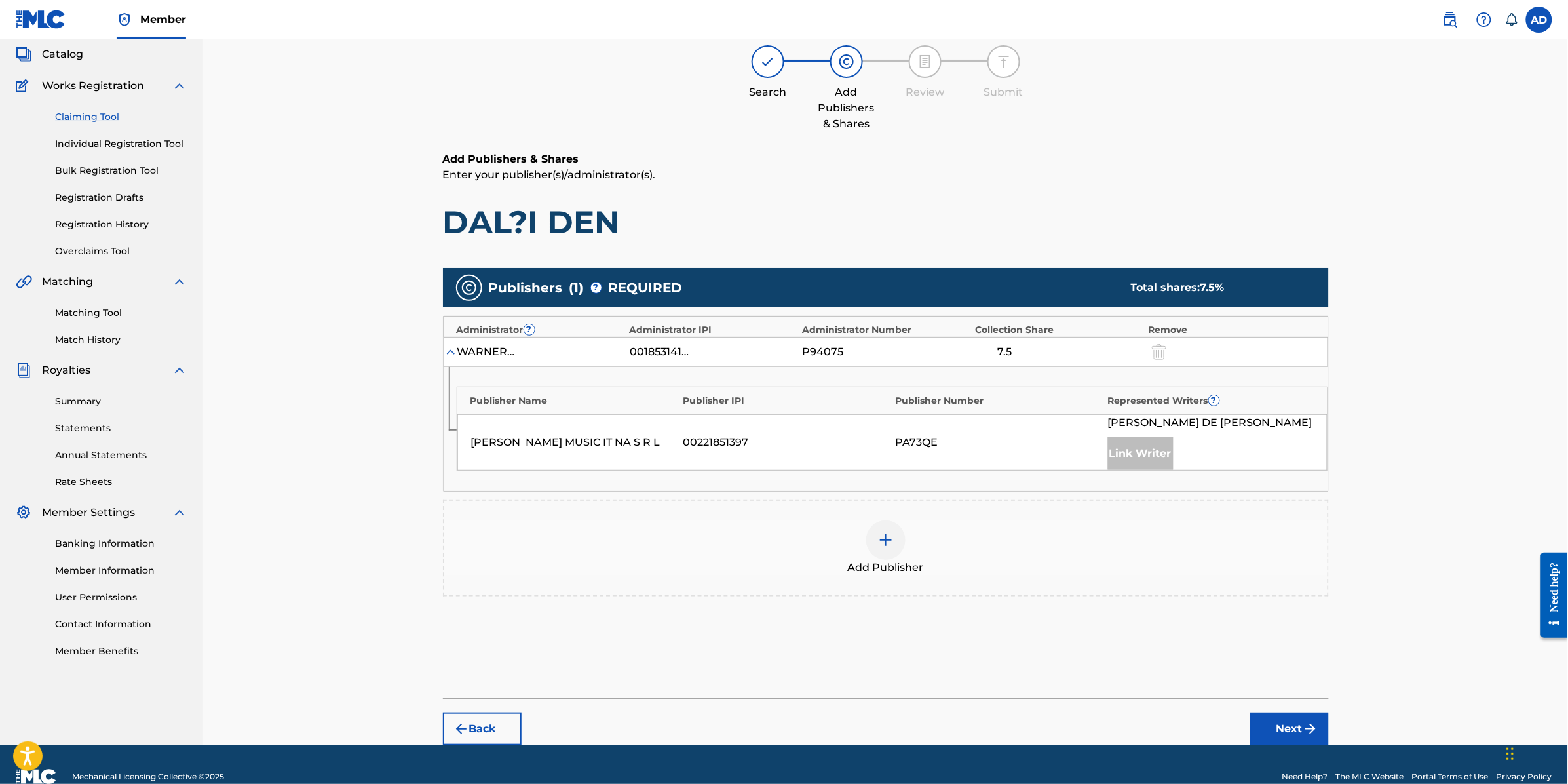
scroll to position [82, 0]
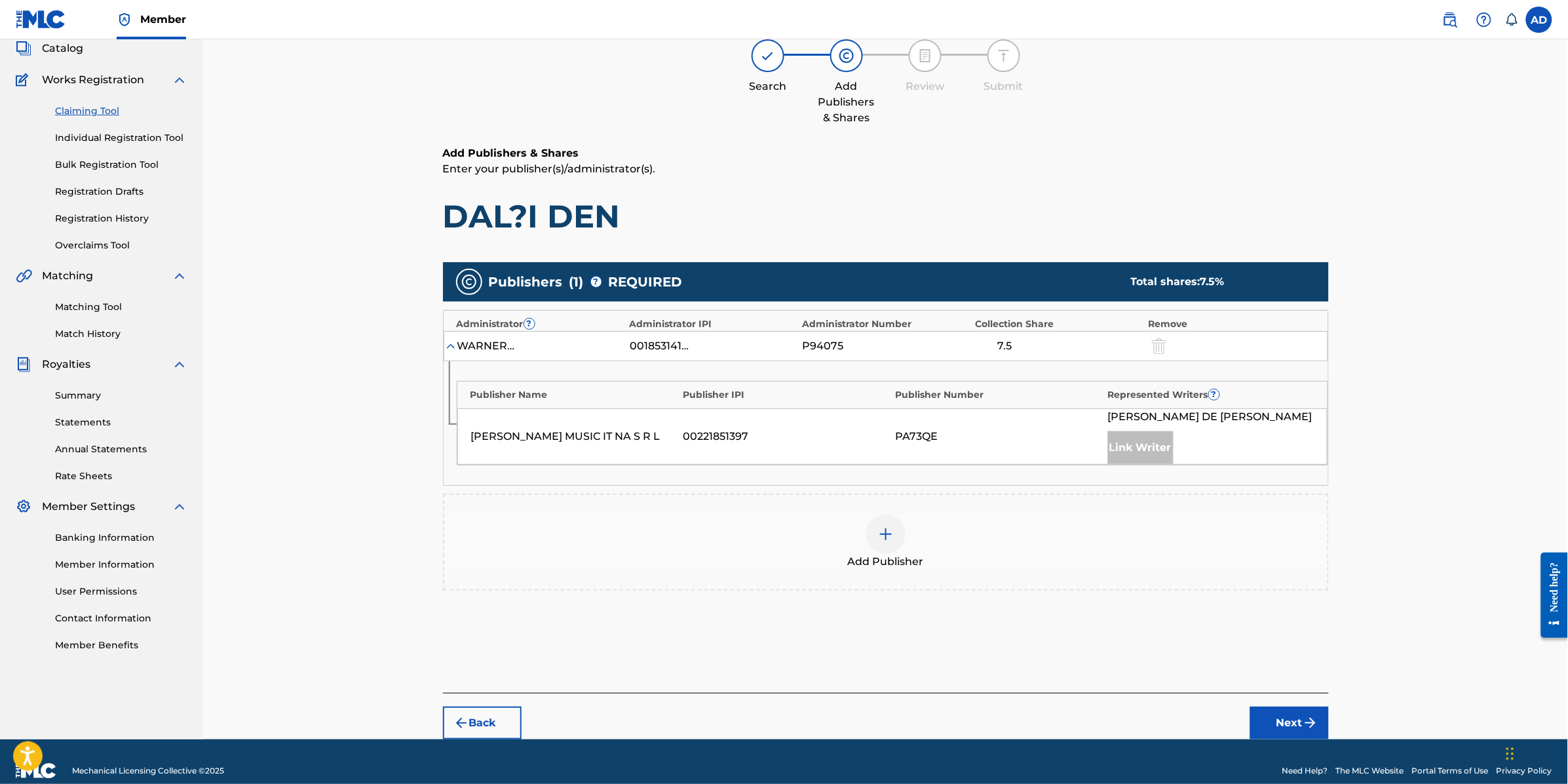
click at [885, 530] on img at bounding box center [886, 534] width 16 height 16
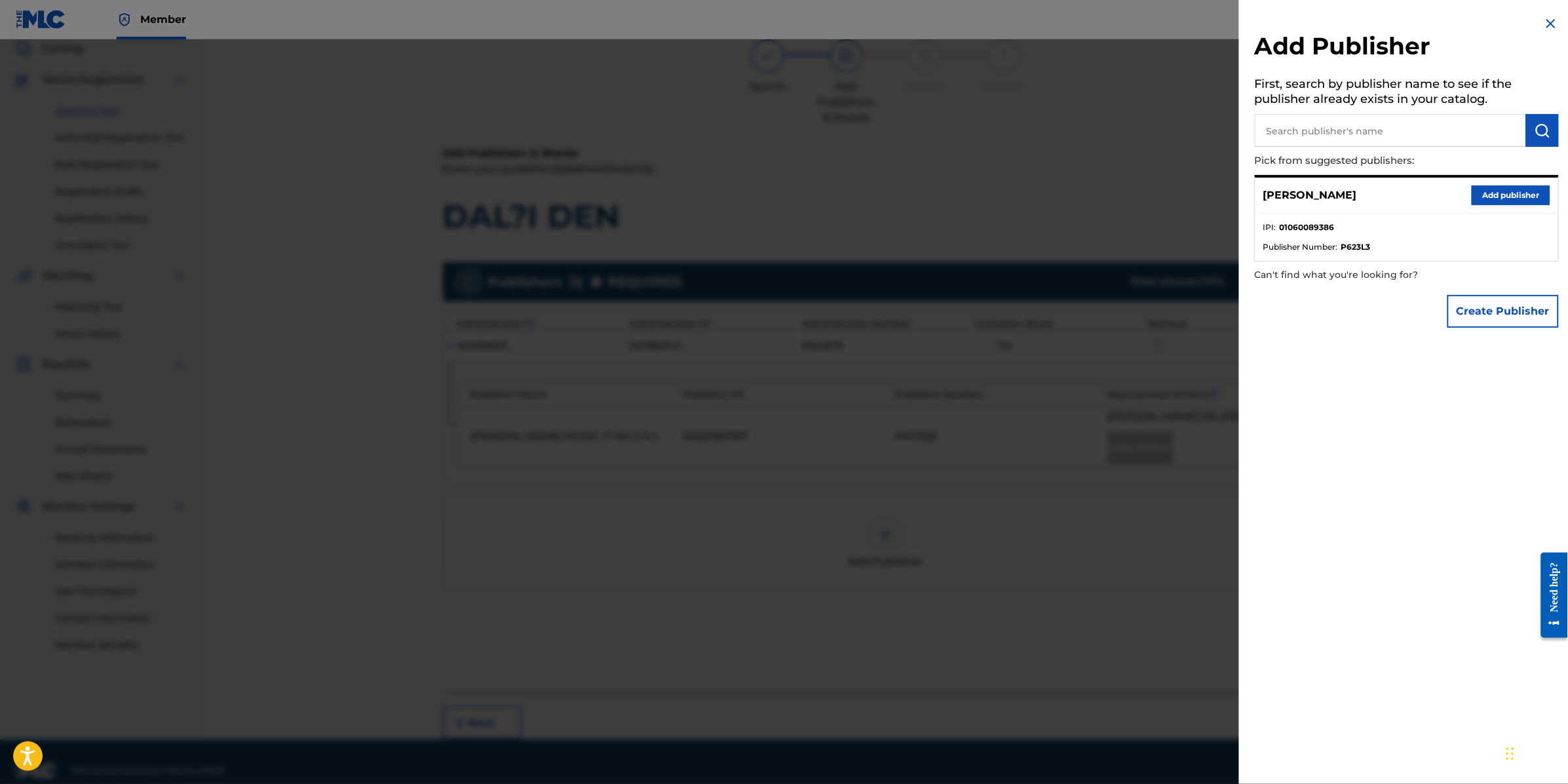
click at [1318, 123] on input "text" at bounding box center [1390, 130] width 271 height 32
click at [1483, 197] on button "Add publisher" at bounding box center [1510, 195] width 78 height 20
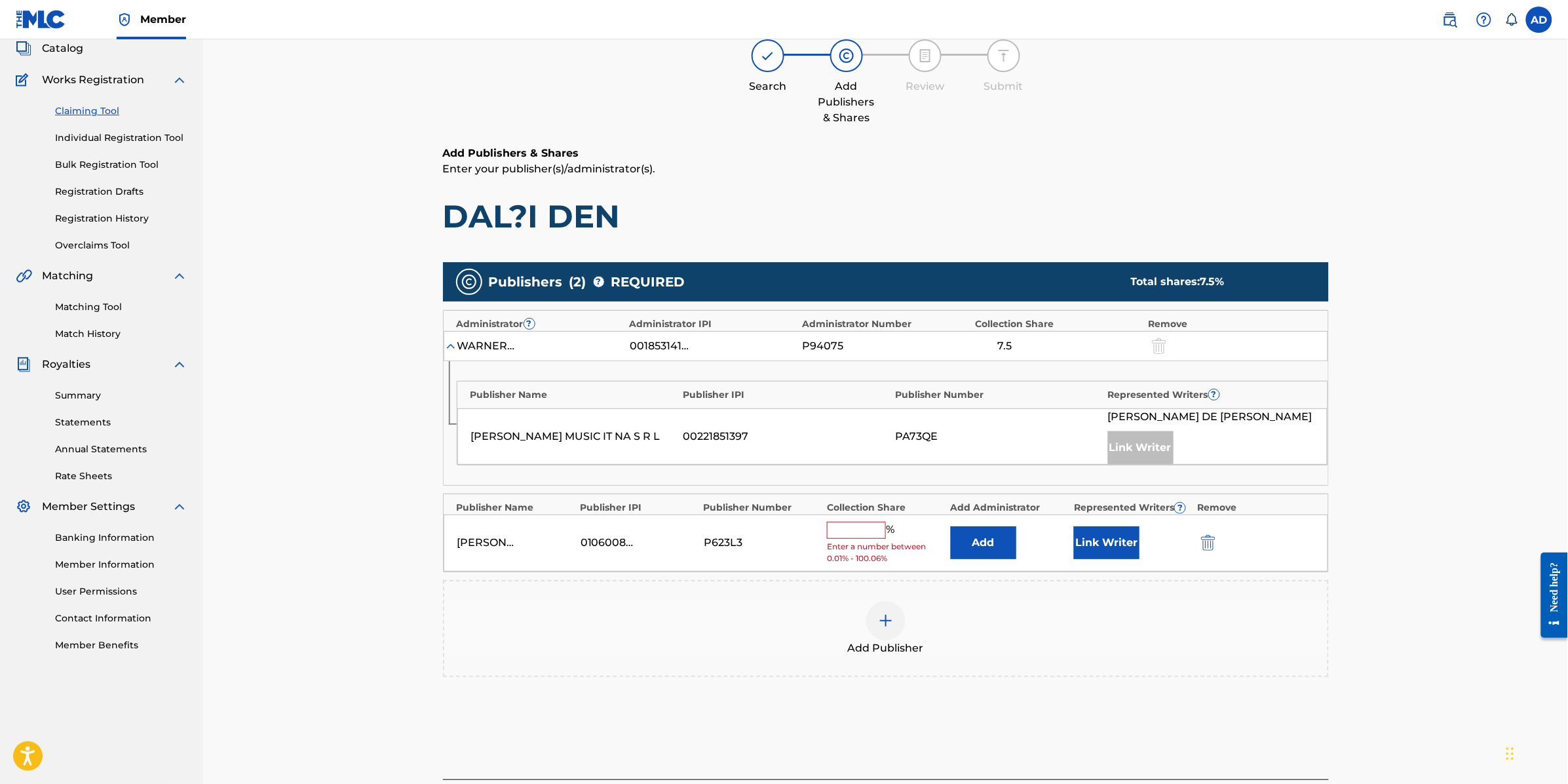
click at [862, 533] on input "text" at bounding box center [856, 531] width 59 height 17
type input "50"
click at [1420, 531] on div "Claiming Tool Search Add Publishers & Shares Review Submit Add Publishers & Sha…" at bounding box center [886, 387] width 1365 height 859
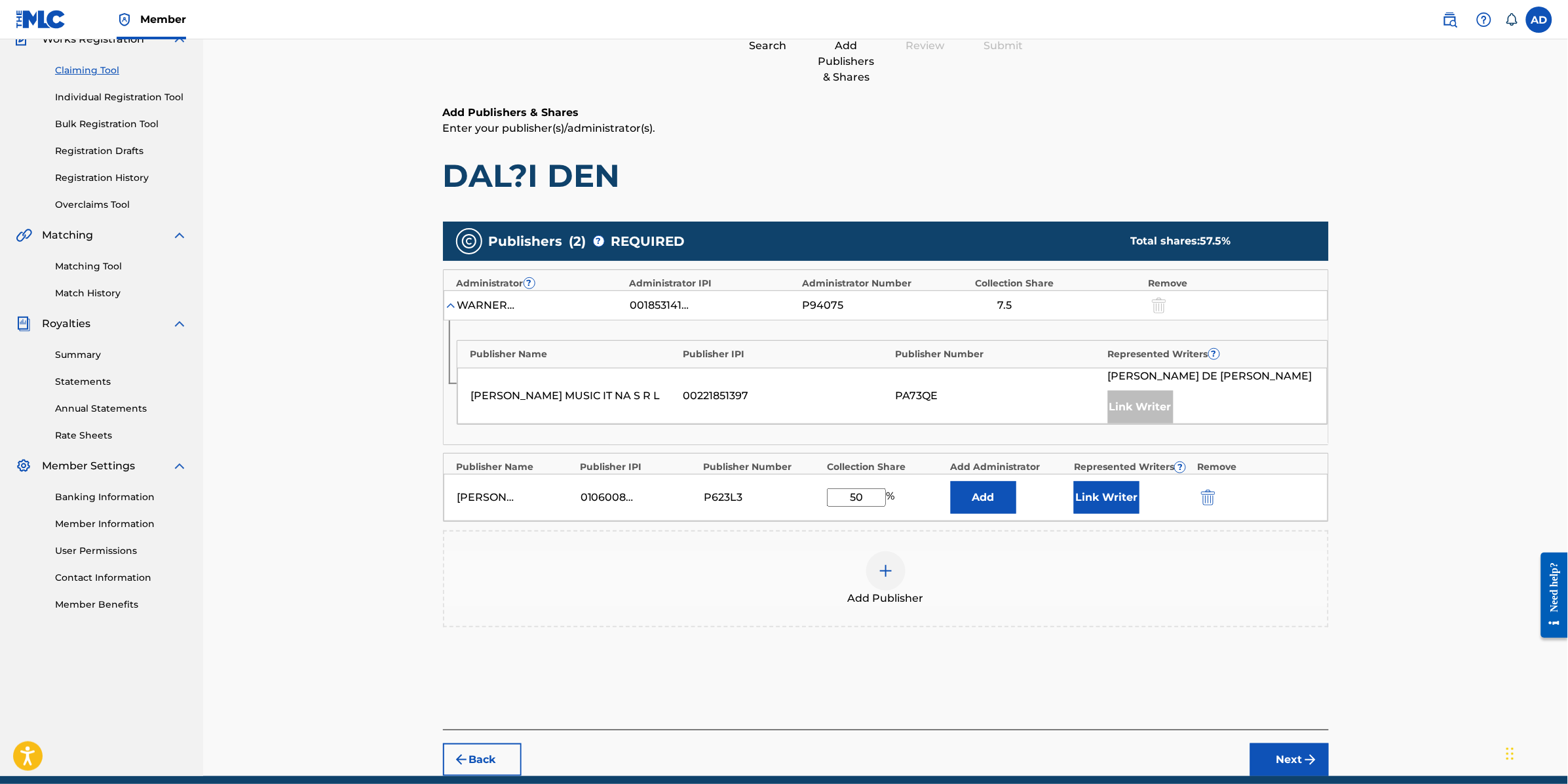
scroll to position [0, 0]
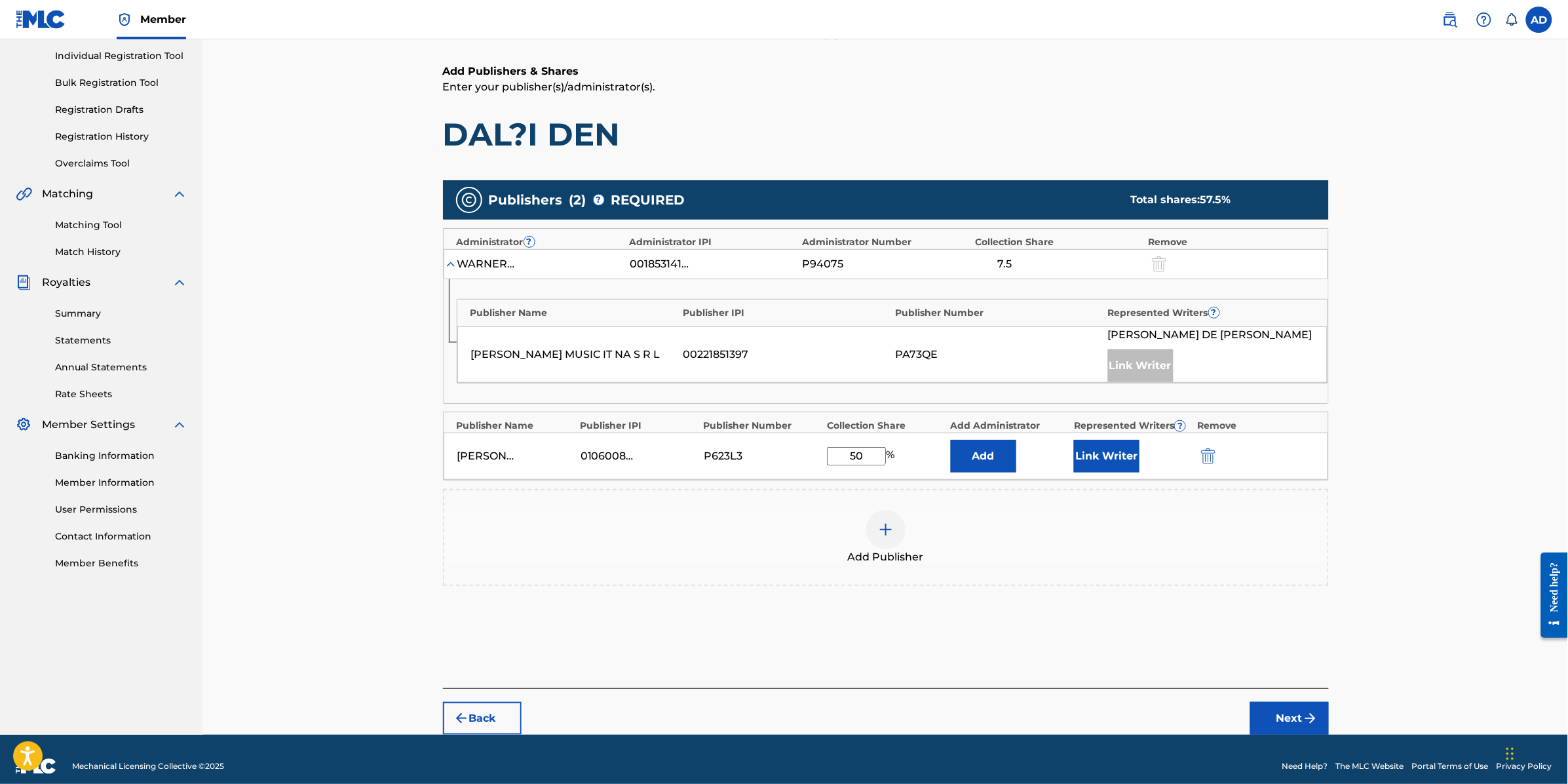
click at [1293, 712] on button "Next" at bounding box center [1289, 718] width 78 height 32
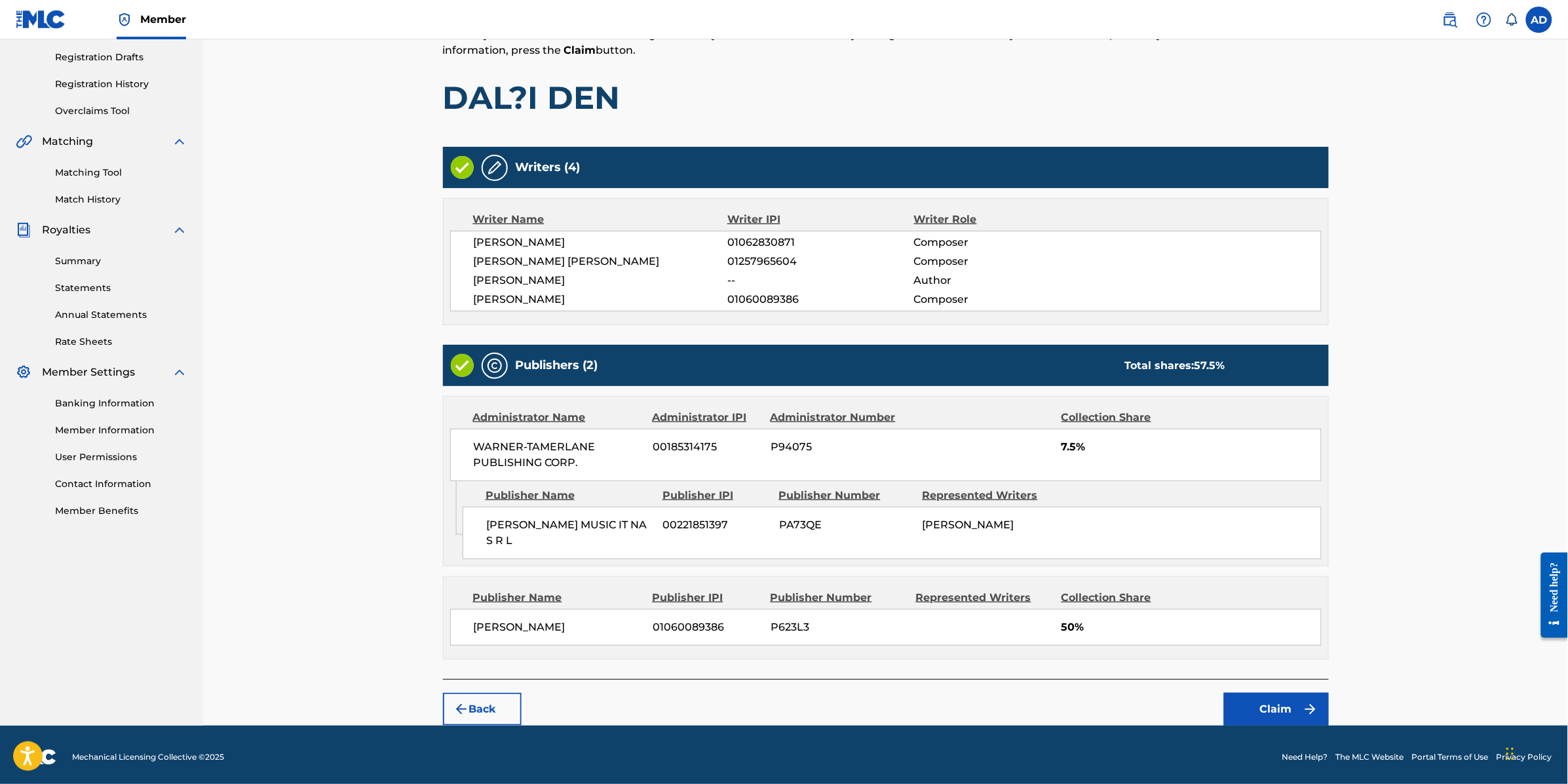
scroll to position [223, 0]
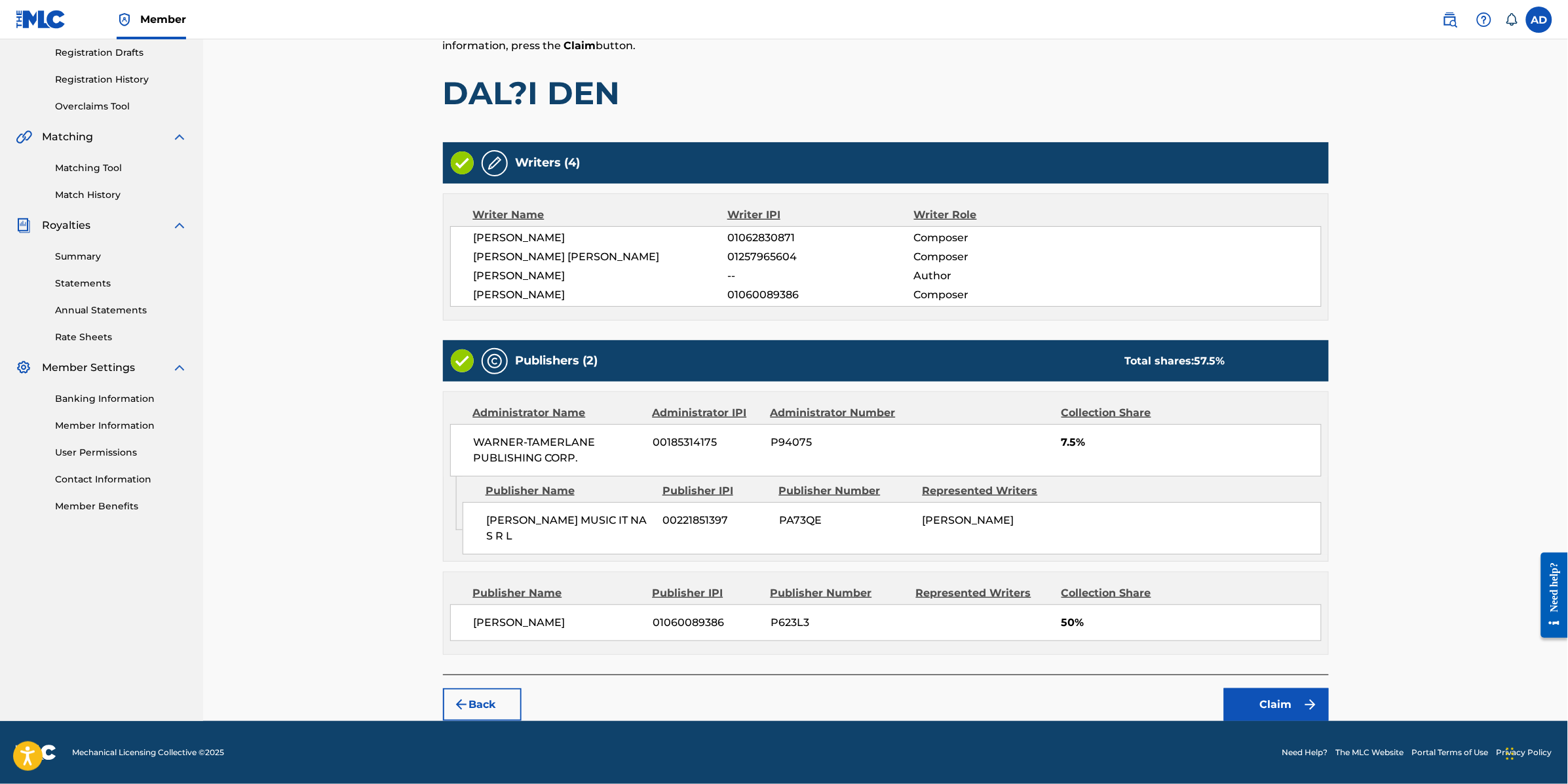
click at [1275, 713] on button "Claim" at bounding box center [1276, 704] width 105 height 32
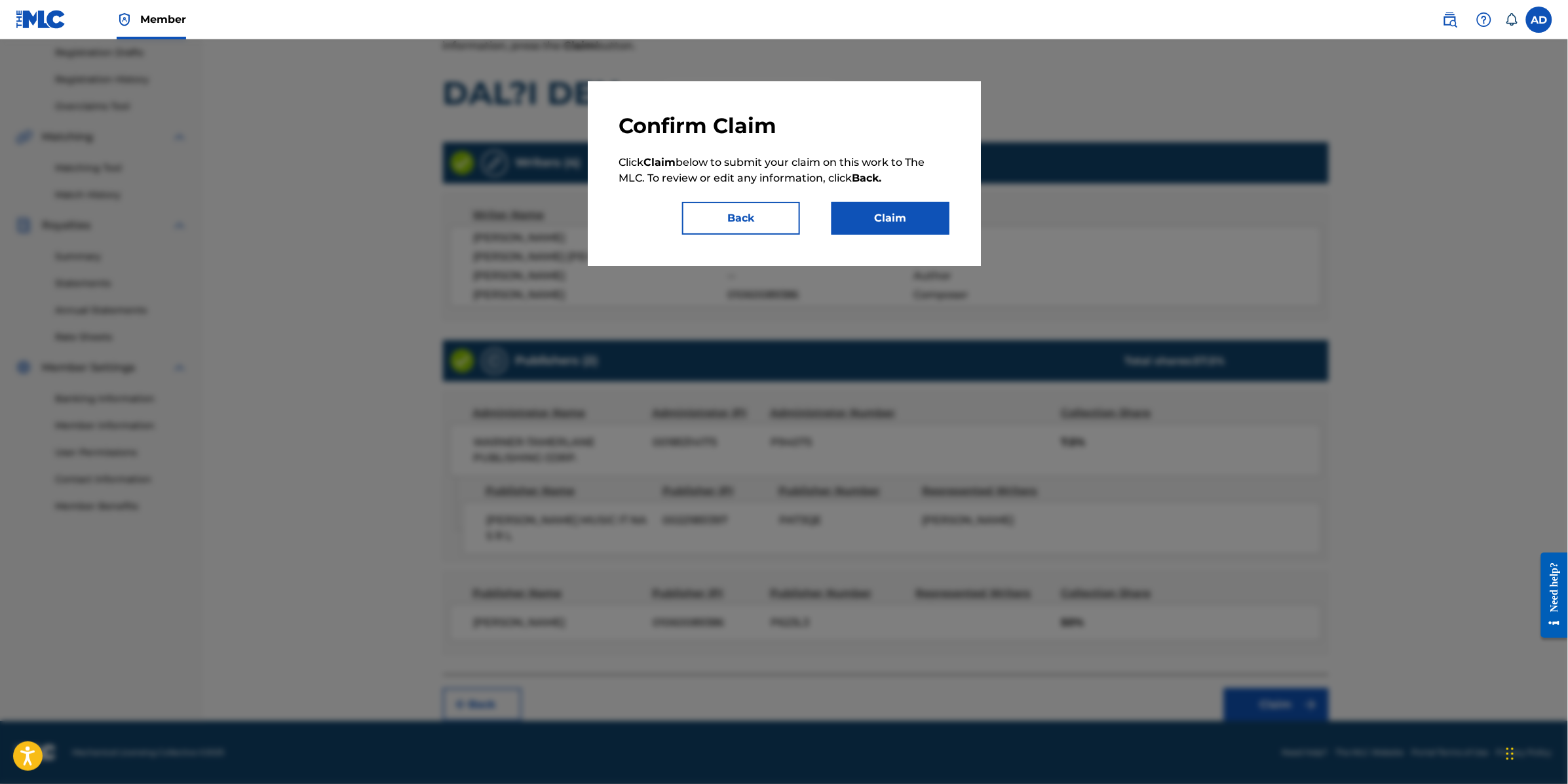
click at [892, 212] on button "Claim" at bounding box center [890, 218] width 118 height 32
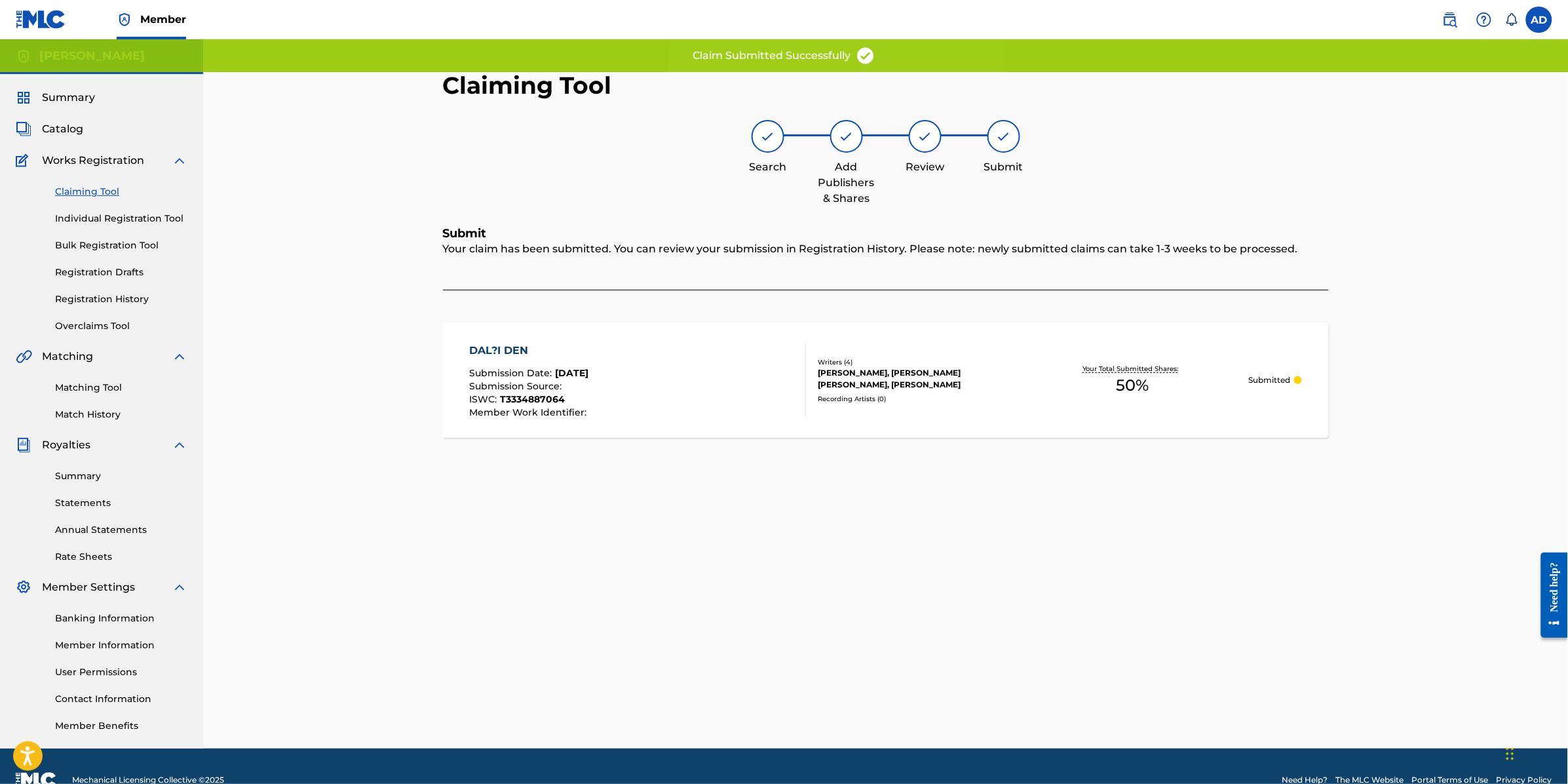
scroll to position [0, 0]
